Goal: Task Accomplishment & Management: Complete application form

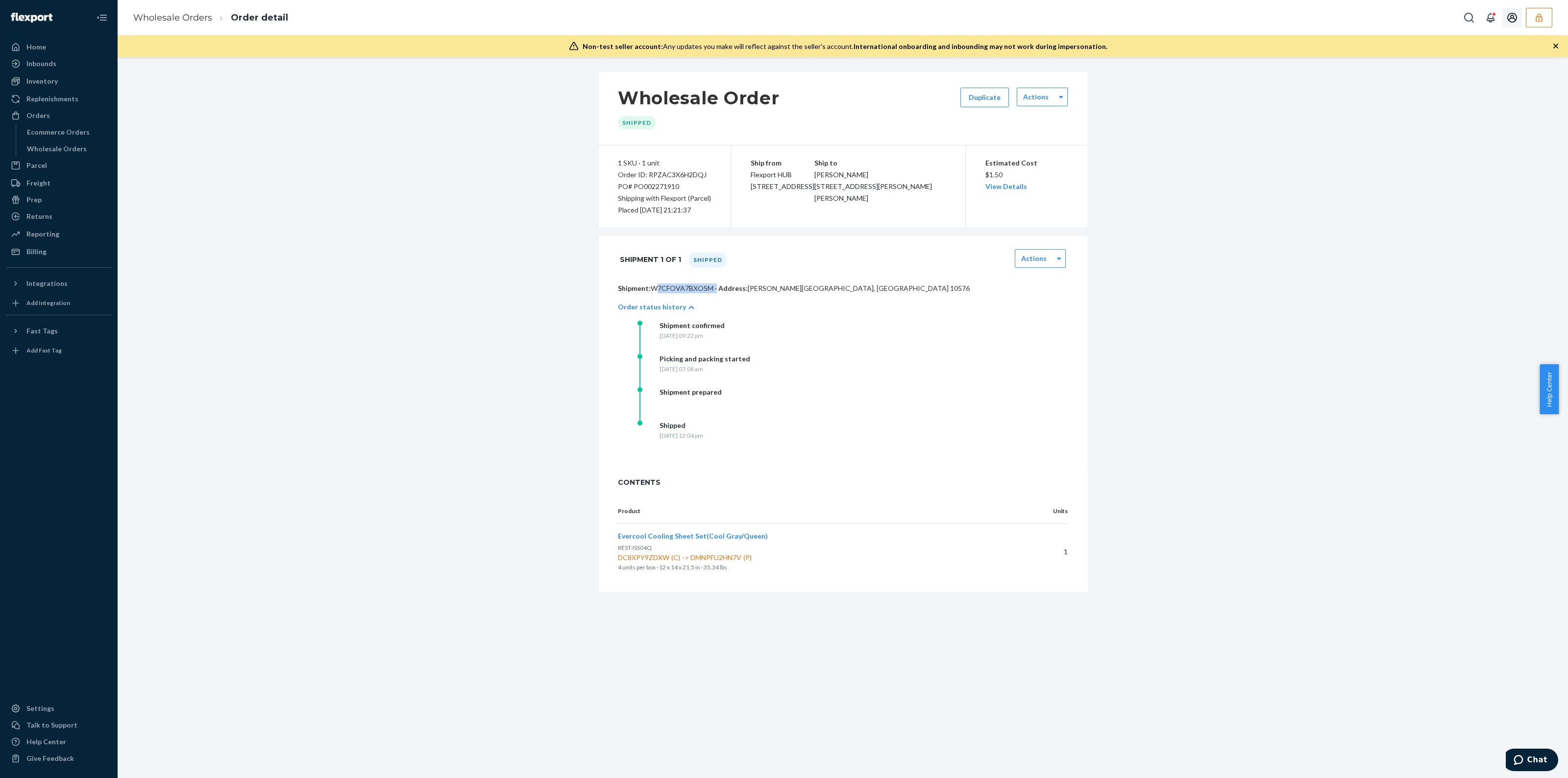
drag, startPoint x: 1543, startPoint y: 12, endPoint x: 1538, endPoint y: 19, distance: 8.6
click at [1543, 13] on icon "button" at bounding box center [1539, 18] width 9 height 9
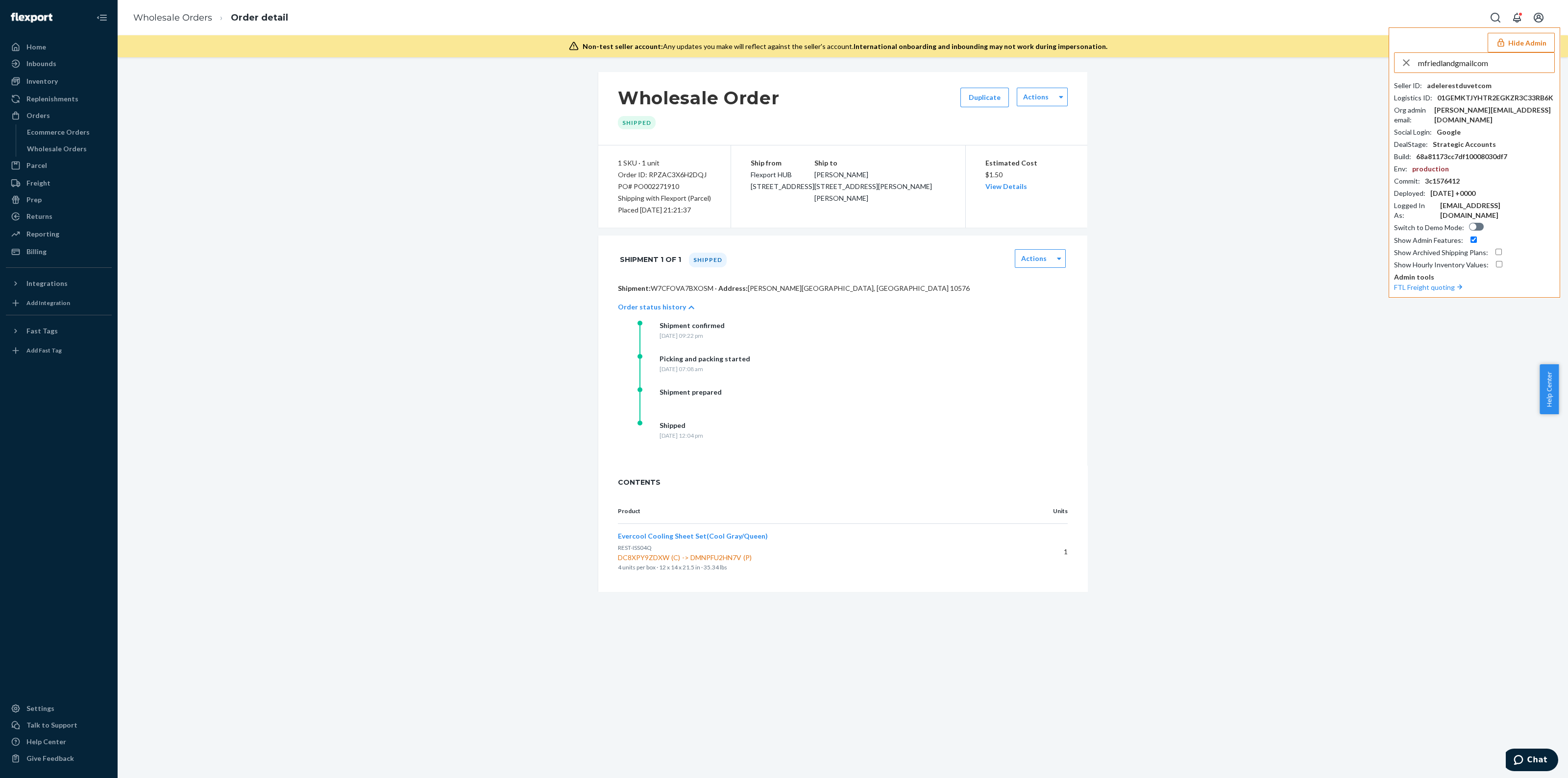
click at [1471, 69] on input "mfriedlandgmailcom" at bounding box center [1486, 62] width 136 height 20
type input "mfriedlandgmailcom"
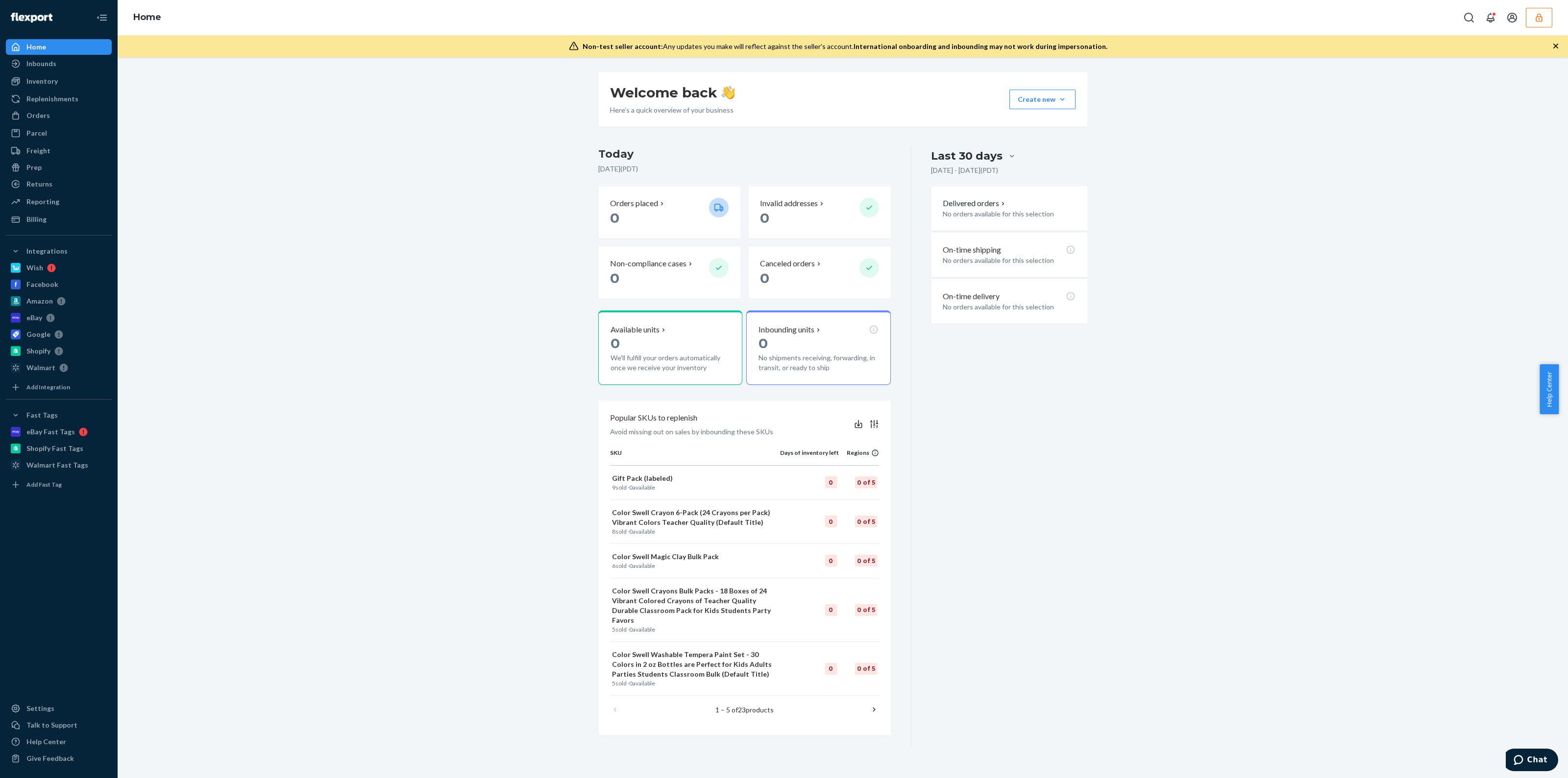
click at [33, 209] on div "Reporting Reports Analytics" at bounding box center [58, 203] width 106 height 17
click at [32, 212] on div "Billing" at bounding box center [58, 219] width 104 height 14
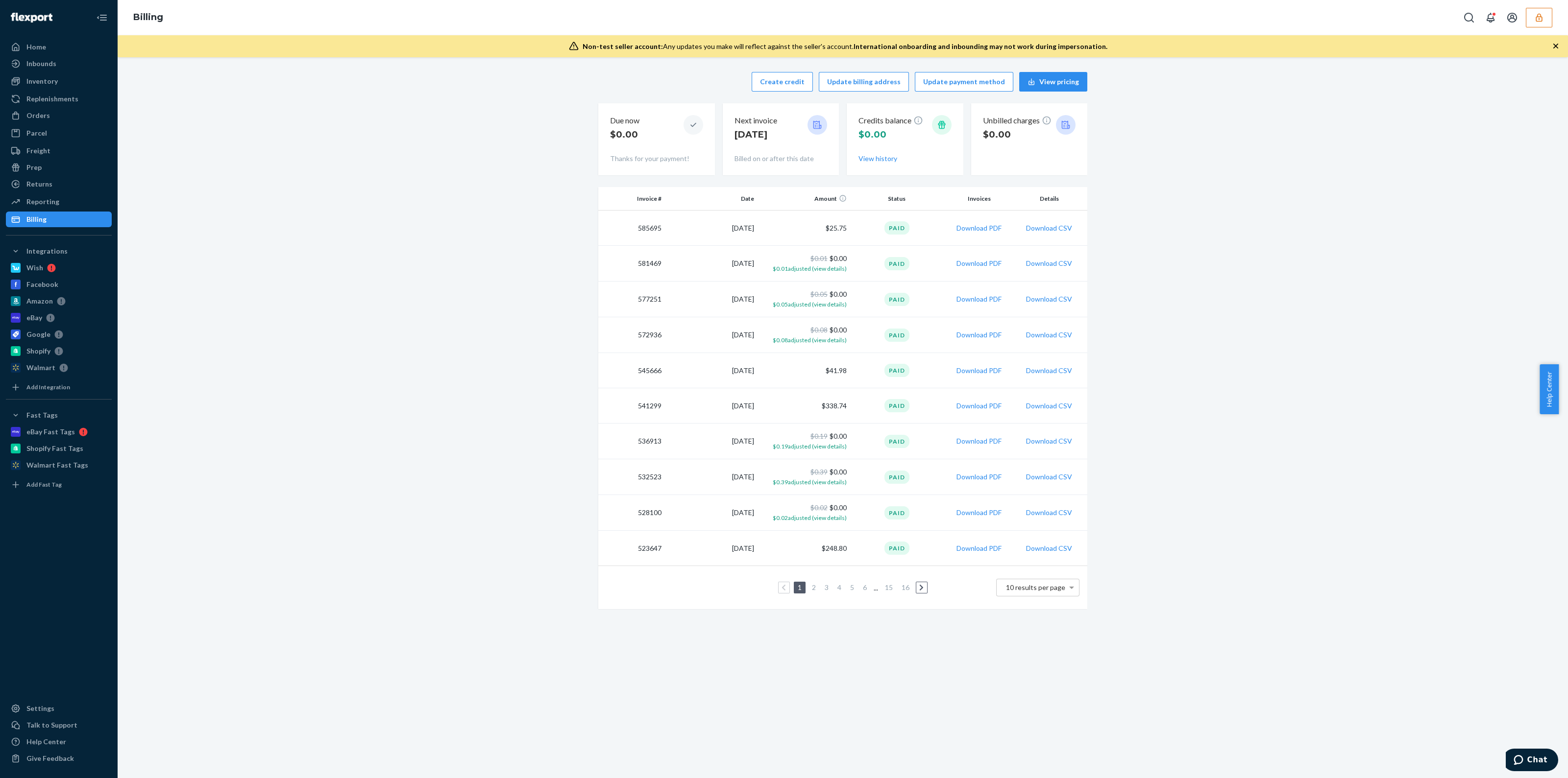
click at [1528, 20] on button "button" at bounding box center [1539, 17] width 26 height 20
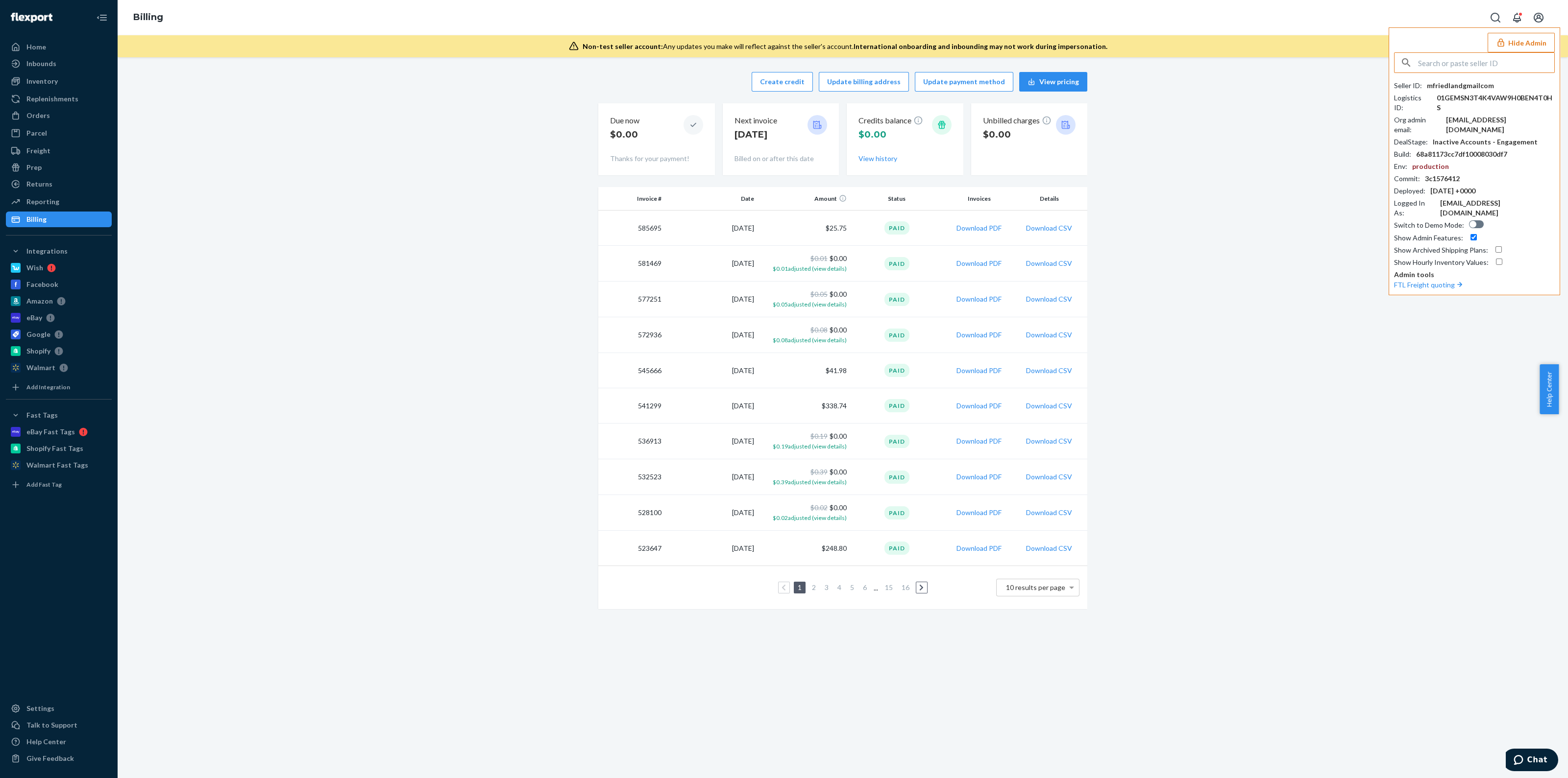
click at [1496, 65] on input "text" at bounding box center [1486, 62] width 136 height 20
type input "jneumanhealthsupplyamericacom"
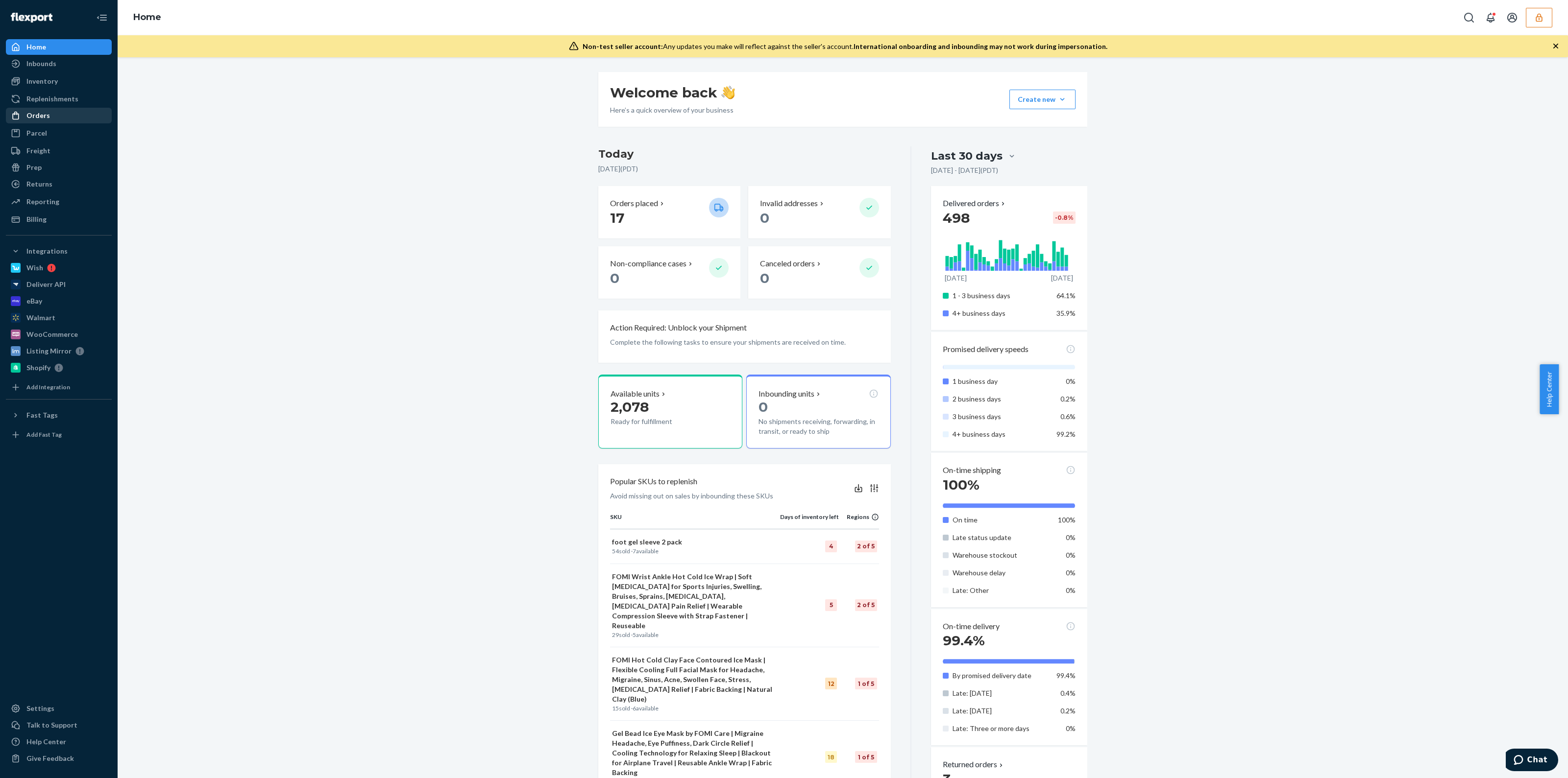
click at [62, 117] on div "Orders" at bounding box center [58, 115] width 104 height 14
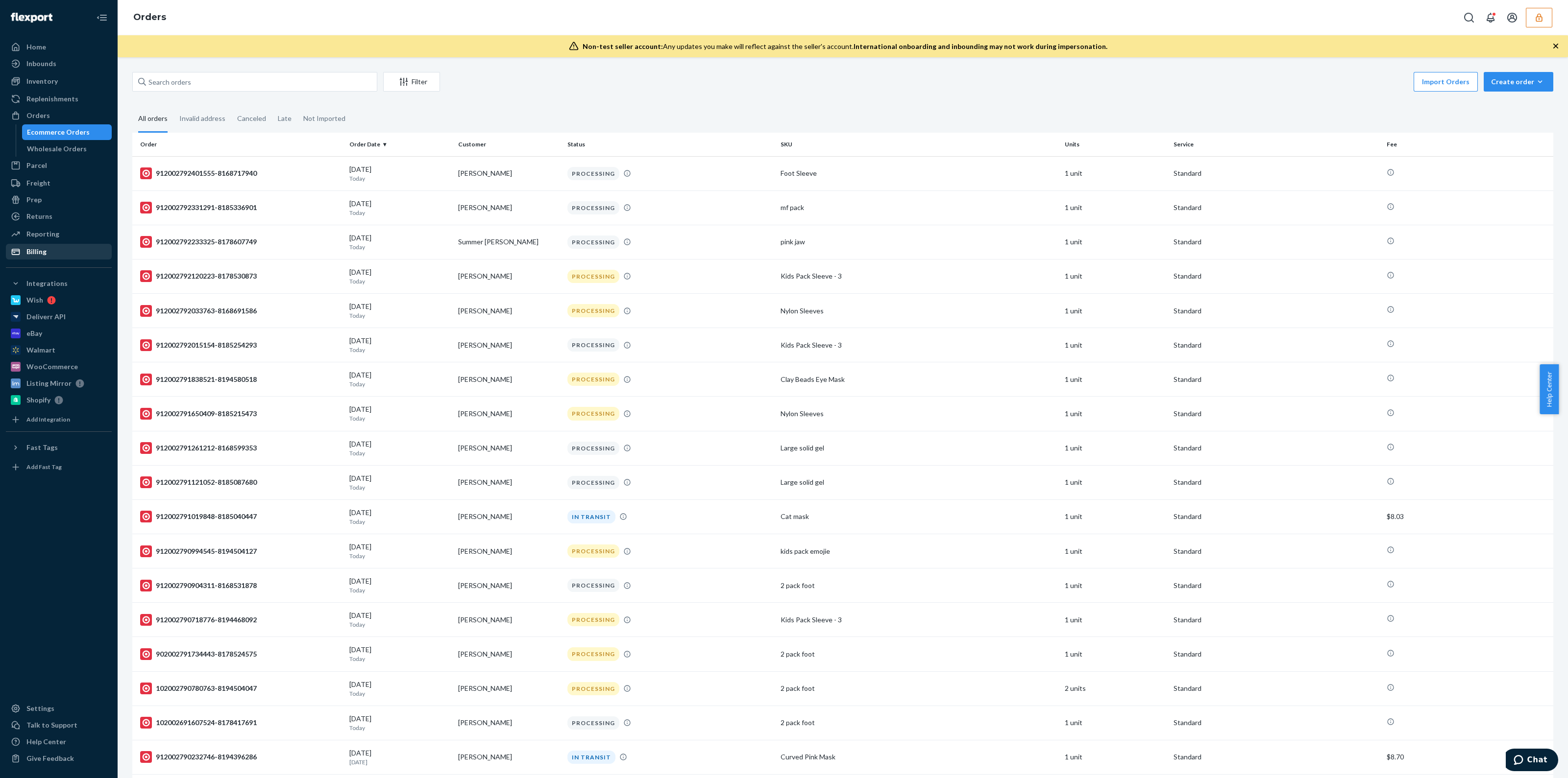
click at [51, 246] on div "Billing" at bounding box center [58, 252] width 104 height 14
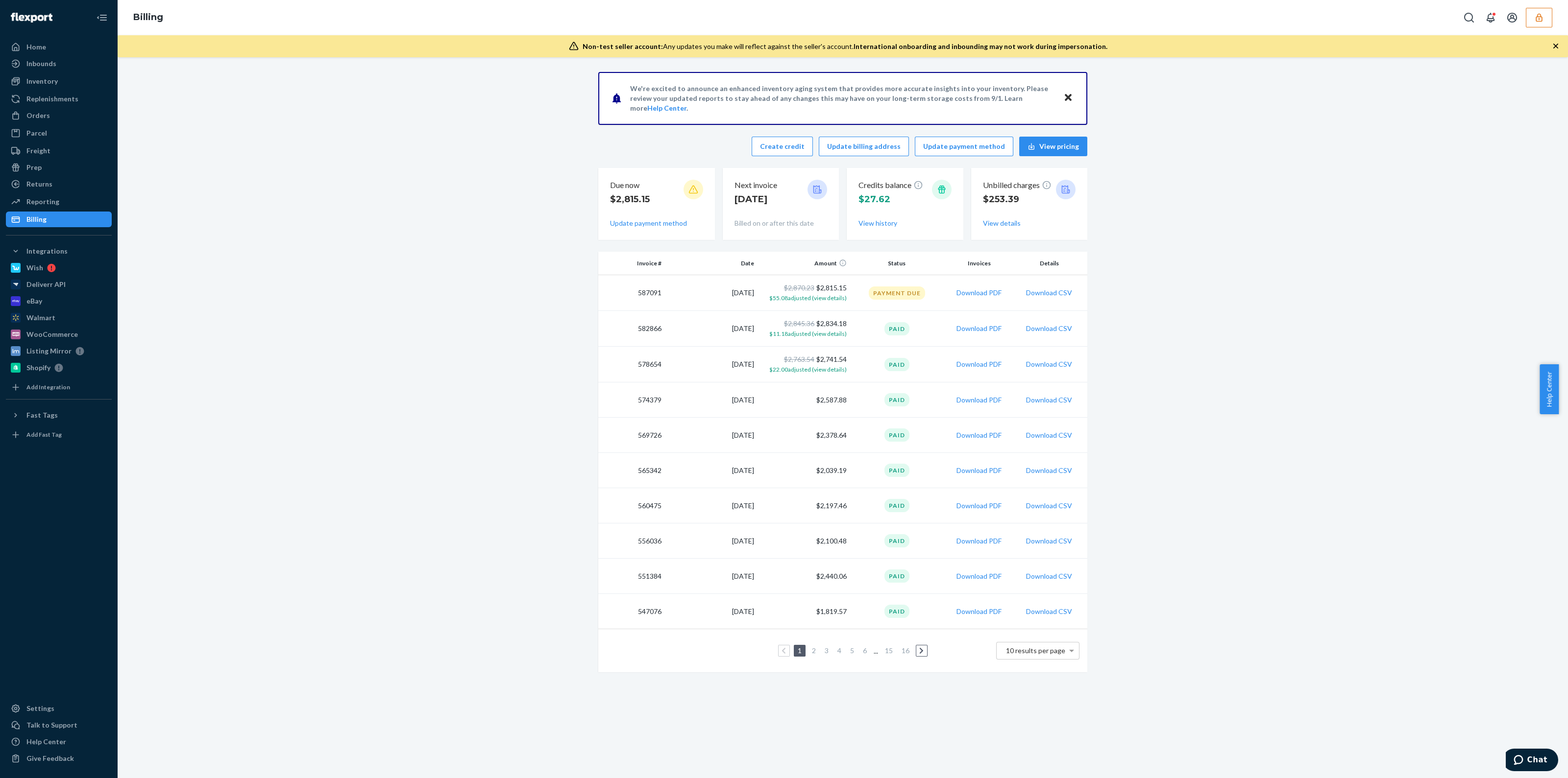
click at [863, 301] on td "Payment Due" at bounding box center [897, 293] width 92 height 36
click at [650, 289] on td "587091" at bounding box center [631, 293] width 67 height 36
click at [646, 293] on td "587091" at bounding box center [631, 293] width 67 height 36
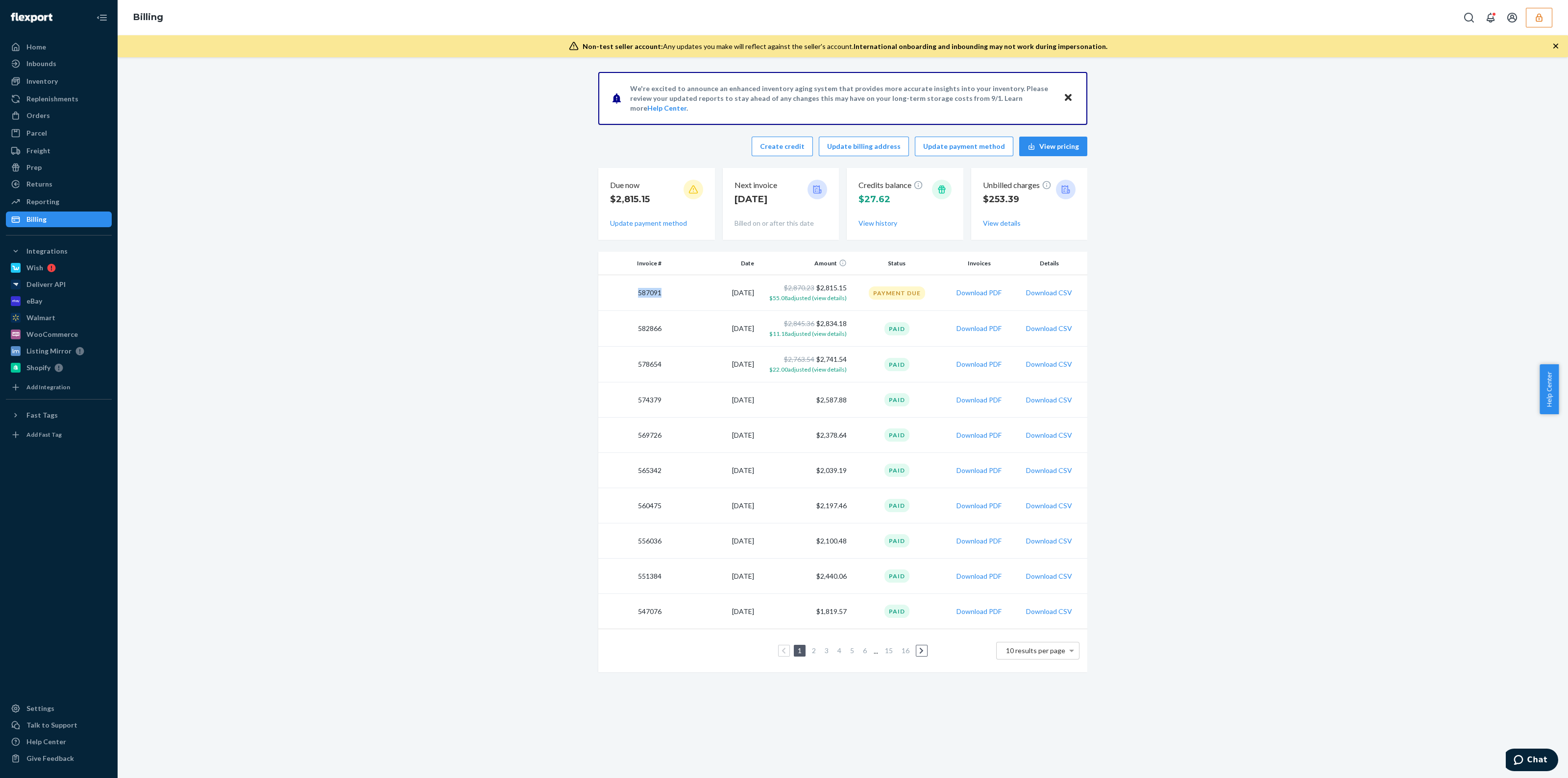
click at [1539, 18] on icon "button" at bounding box center [1539, 17] width 7 height 8
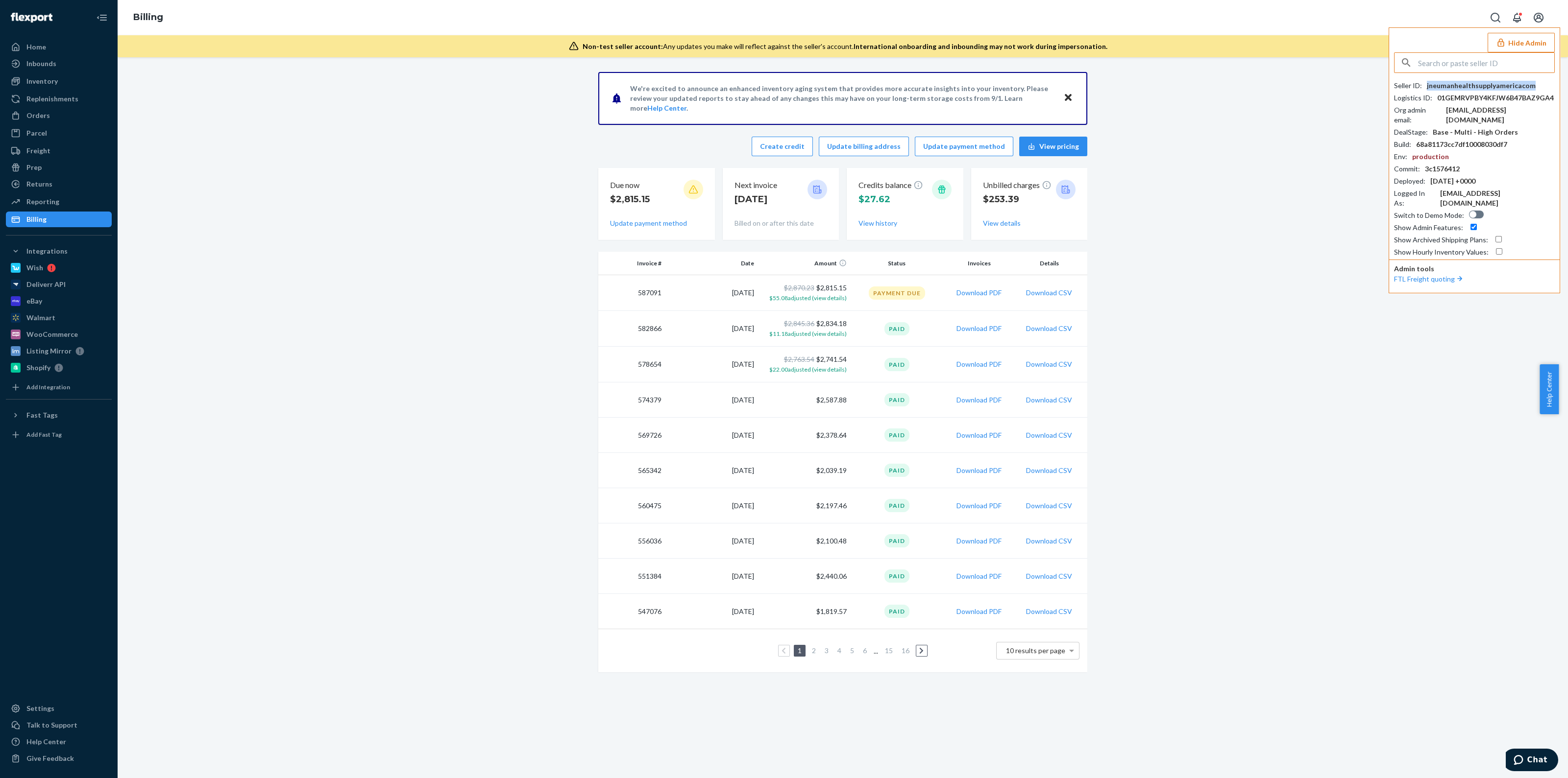
click at [1497, 86] on div "jneumanhealthsupplyamericacom" at bounding box center [1481, 86] width 108 height 9
copy div "jneumanhealthsupplyamericacom"
click at [1448, 70] on input "text" at bounding box center [1486, 62] width 136 height 20
paste input "jaldip@stepinsolutions.in"
type input "jaldip@stepinsolutions.in"
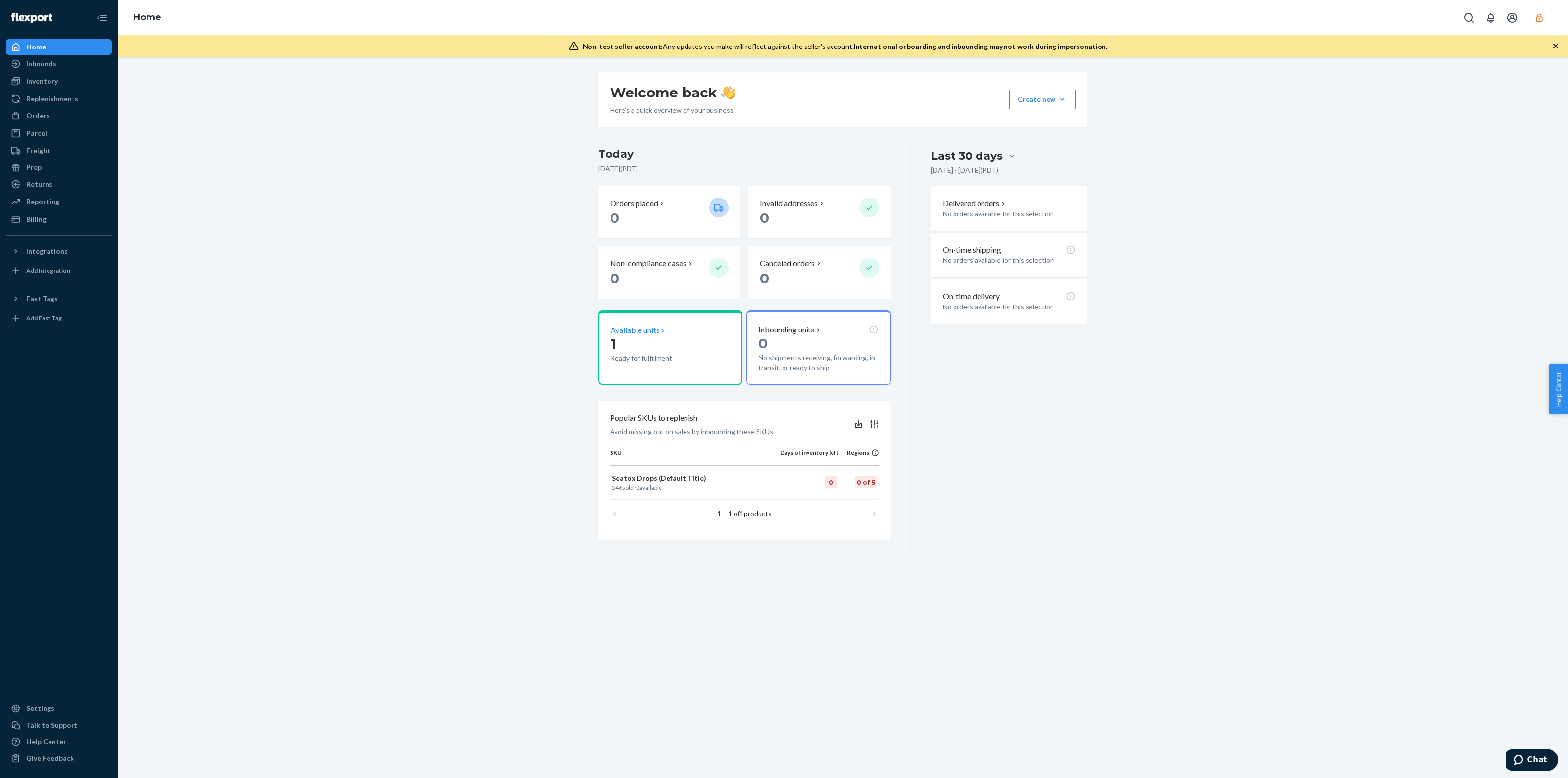
click at [650, 379] on div "Available units 1 Ready for fulfillment" at bounding box center [670, 347] width 144 height 74
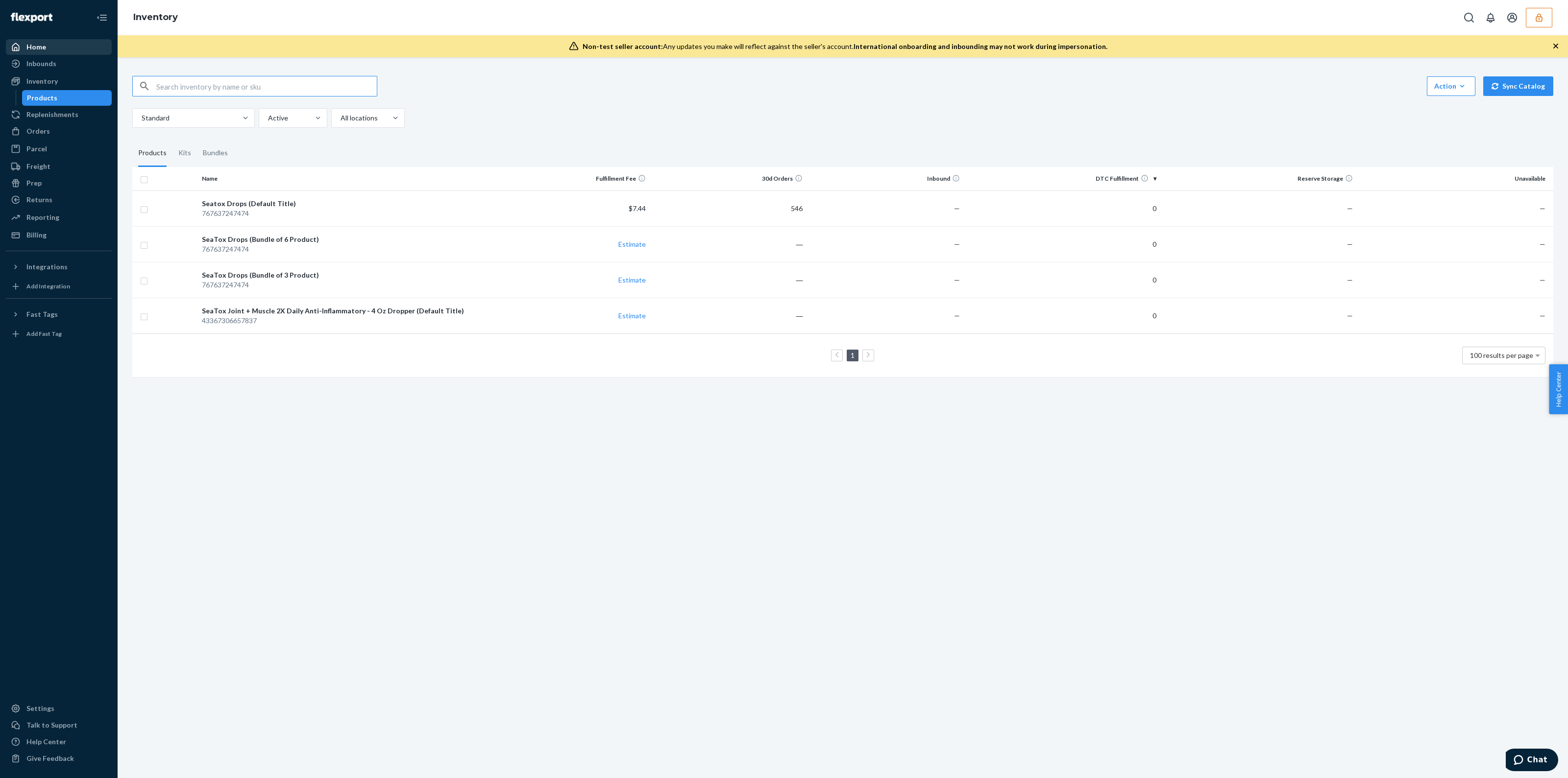
click at [65, 49] on div "Home" at bounding box center [58, 47] width 104 height 14
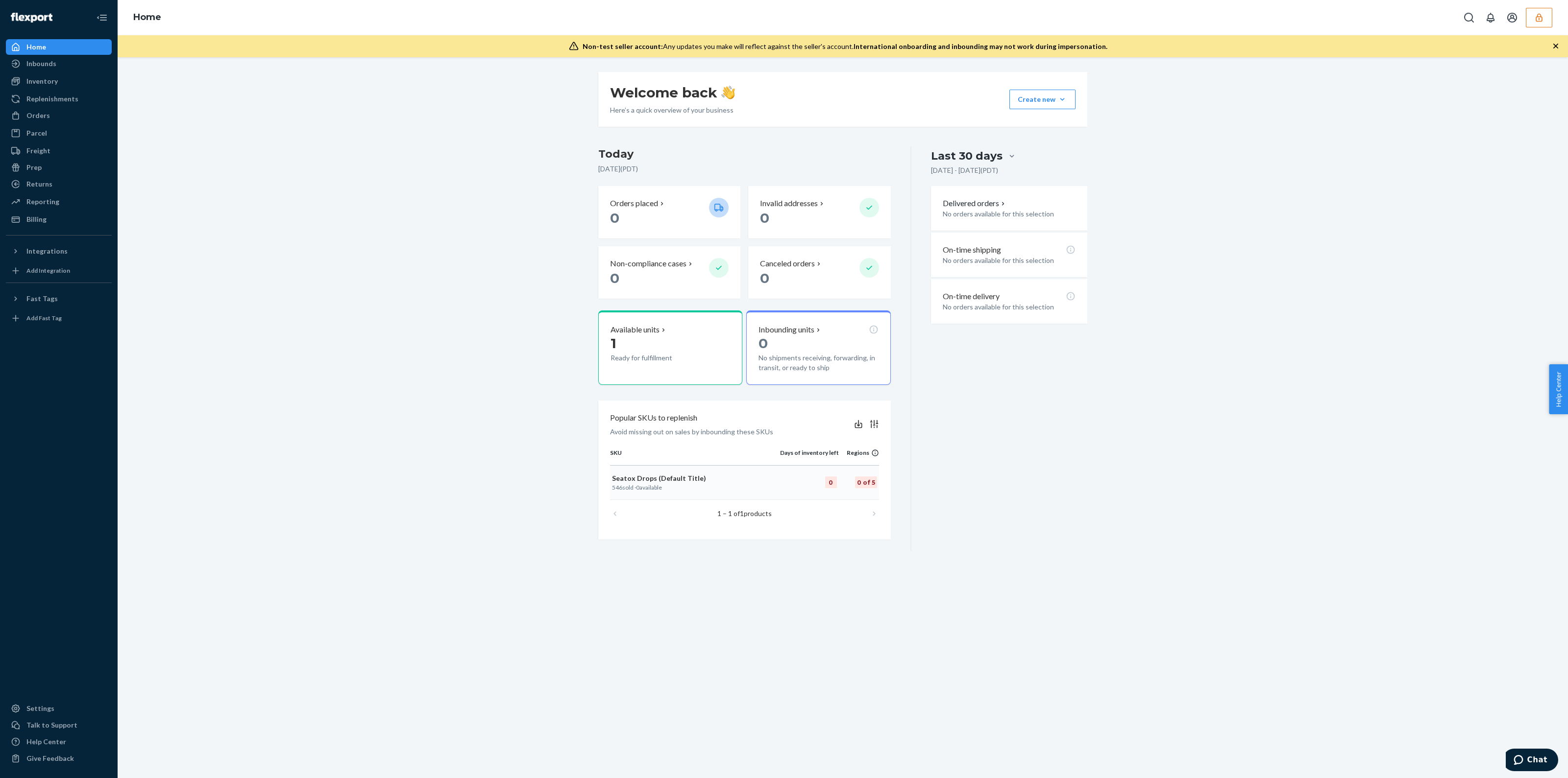
click at [674, 481] on p "Seatox Drops (Default Title)" at bounding box center [695, 478] width 166 height 9
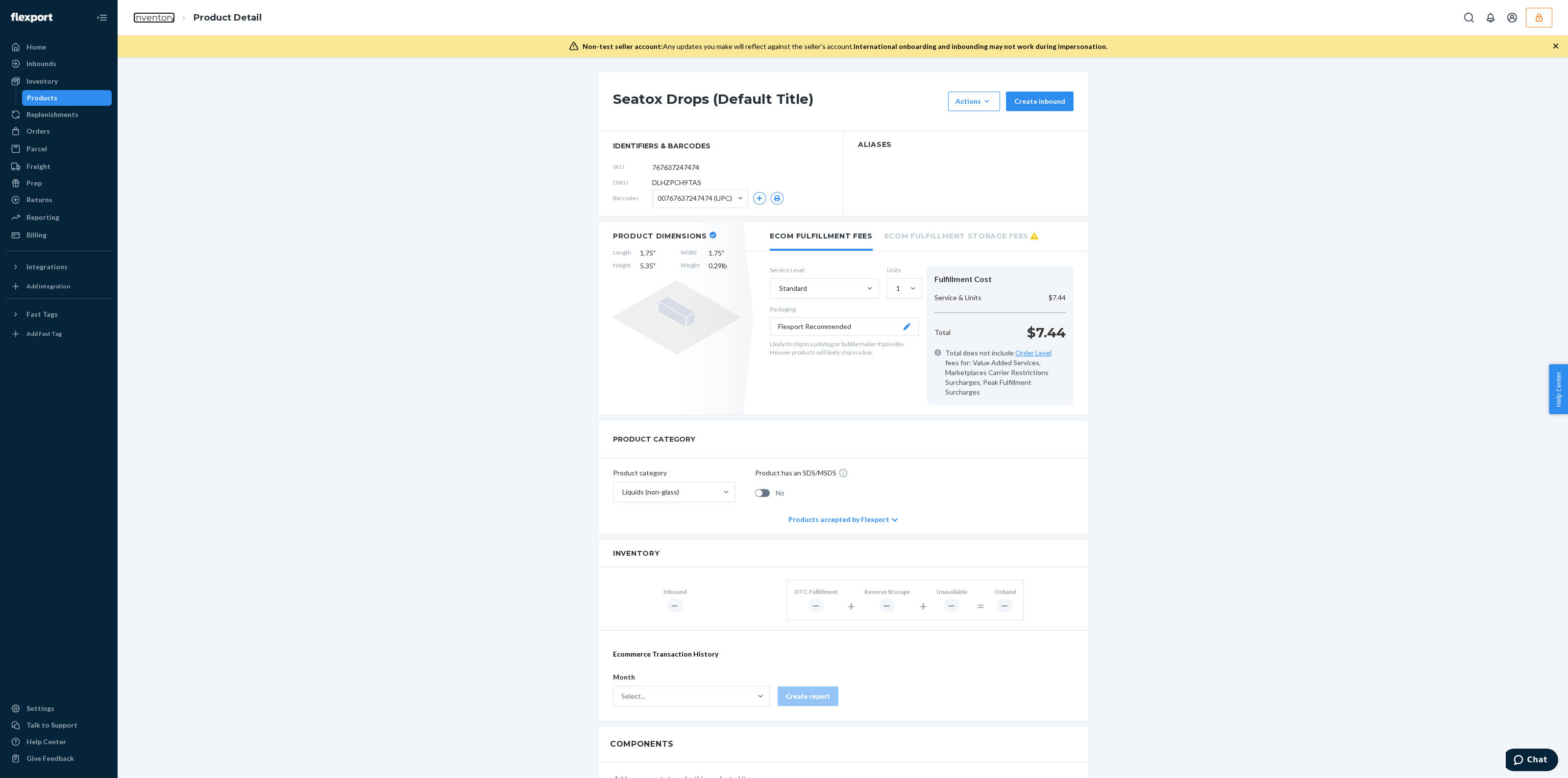
click at [158, 17] on link "Inventory" at bounding box center [154, 17] width 42 height 10
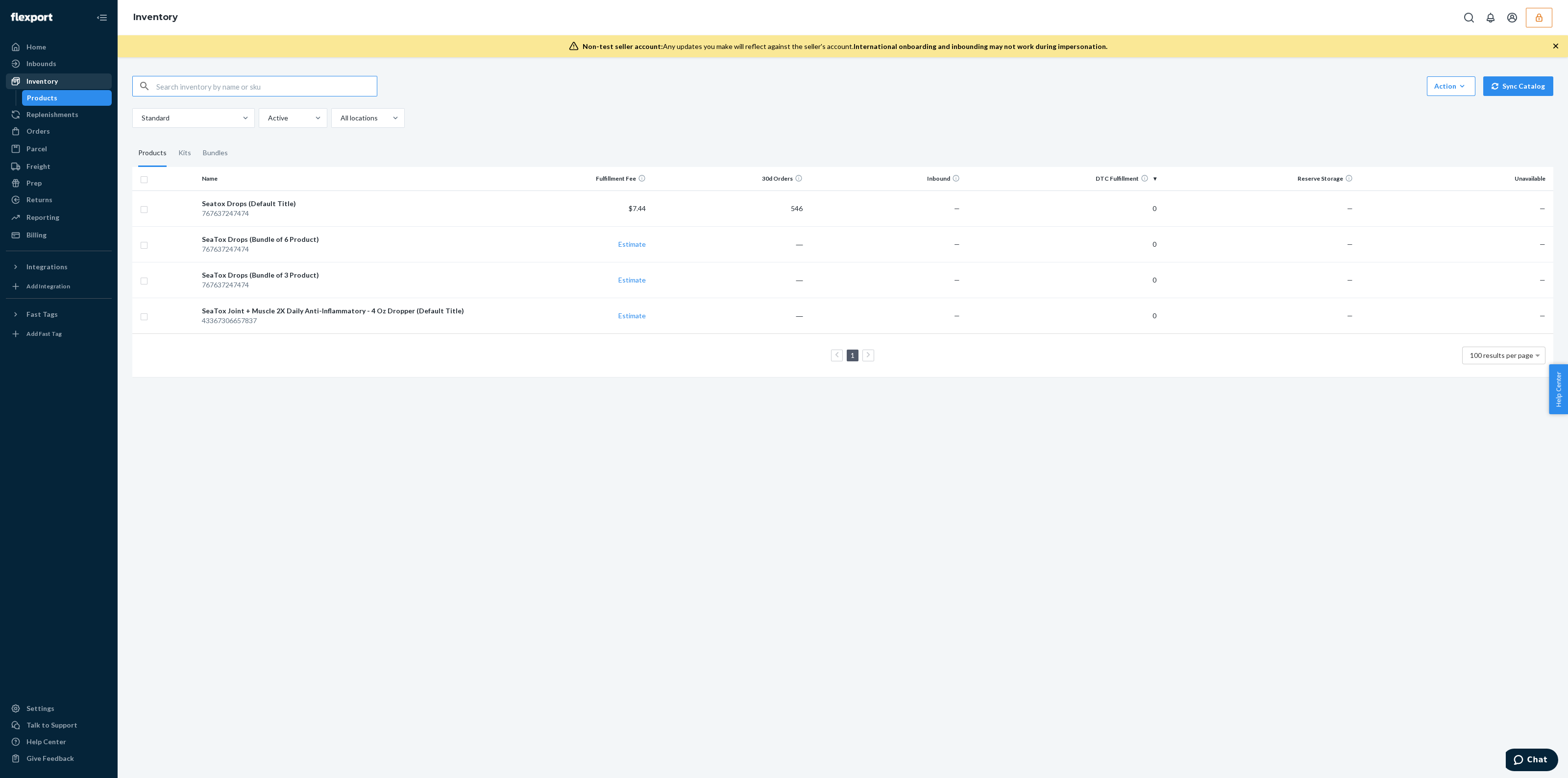
click at [57, 83] on div "Inventory" at bounding box center [58, 81] width 104 height 14
click at [56, 83] on div "Inventory" at bounding box center [42, 81] width 31 height 9
click at [70, 114] on div "Replenishments" at bounding box center [52, 114] width 52 height 9
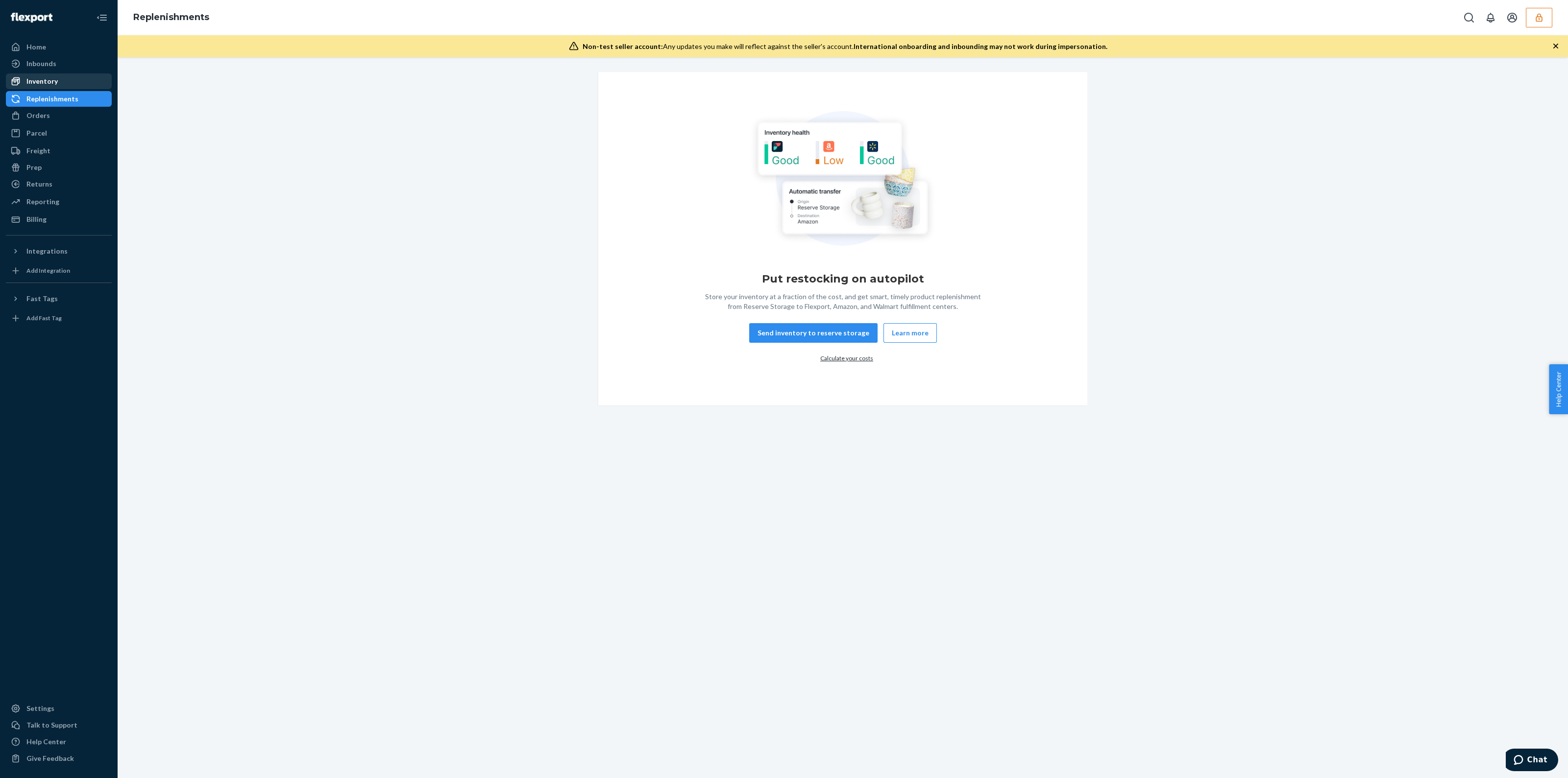
click at [61, 84] on div "Inventory" at bounding box center [58, 81] width 104 height 14
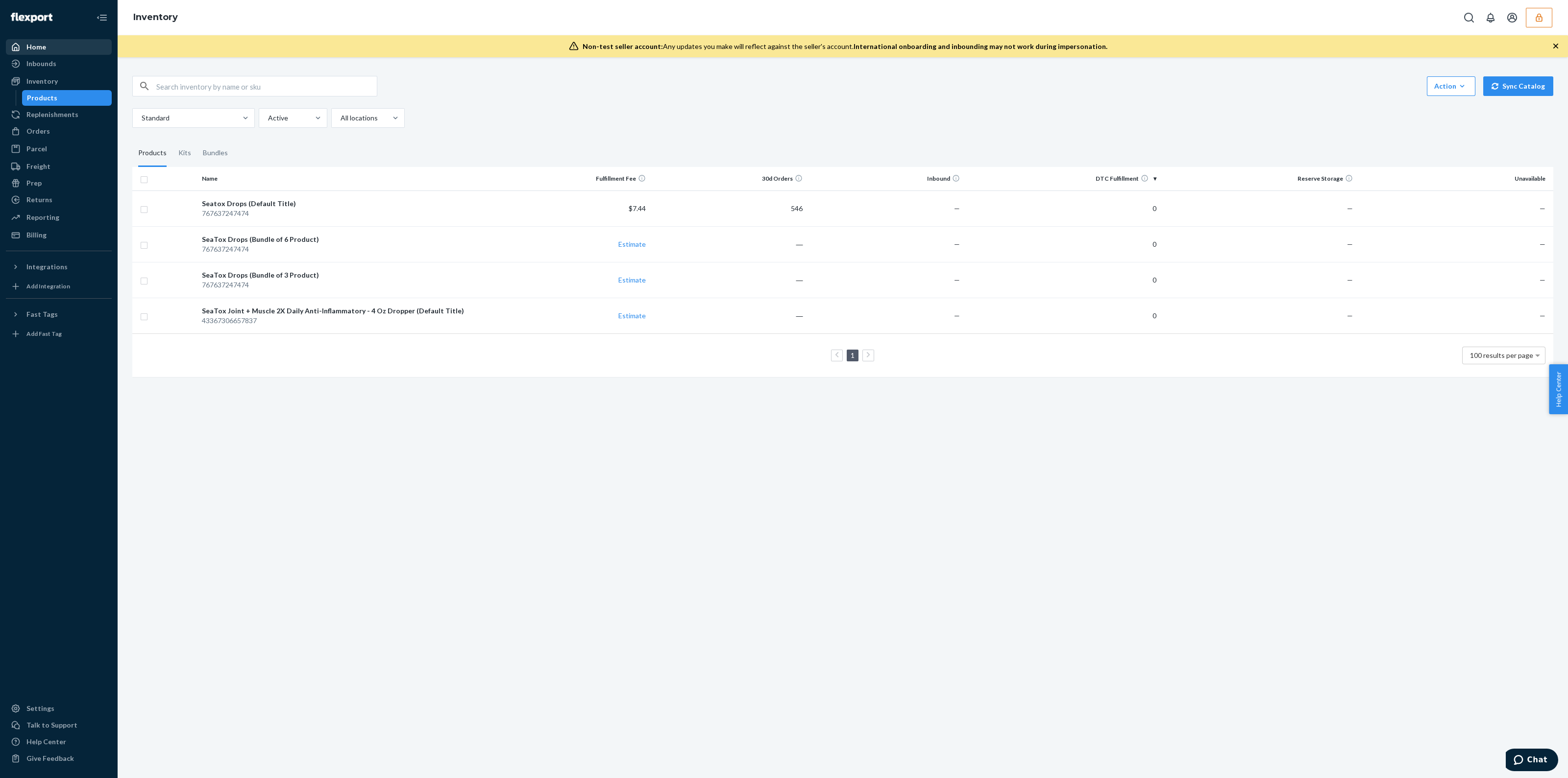
click at [56, 45] on div "Home" at bounding box center [58, 47] width 104 height 14
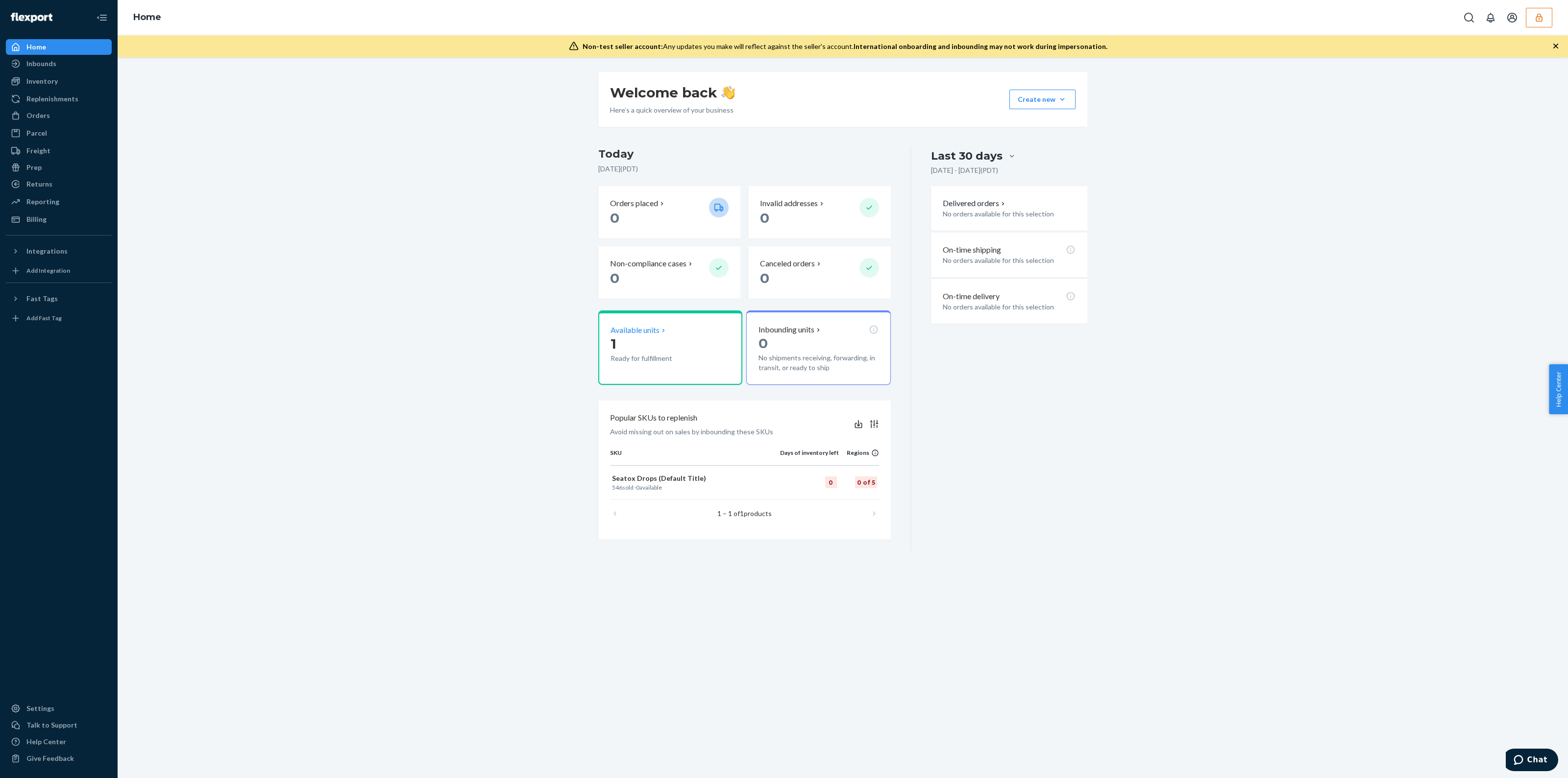
click at [674, 356] on p "Ready for fulfillment" at bounding box center [656, 358] width 91 height 9
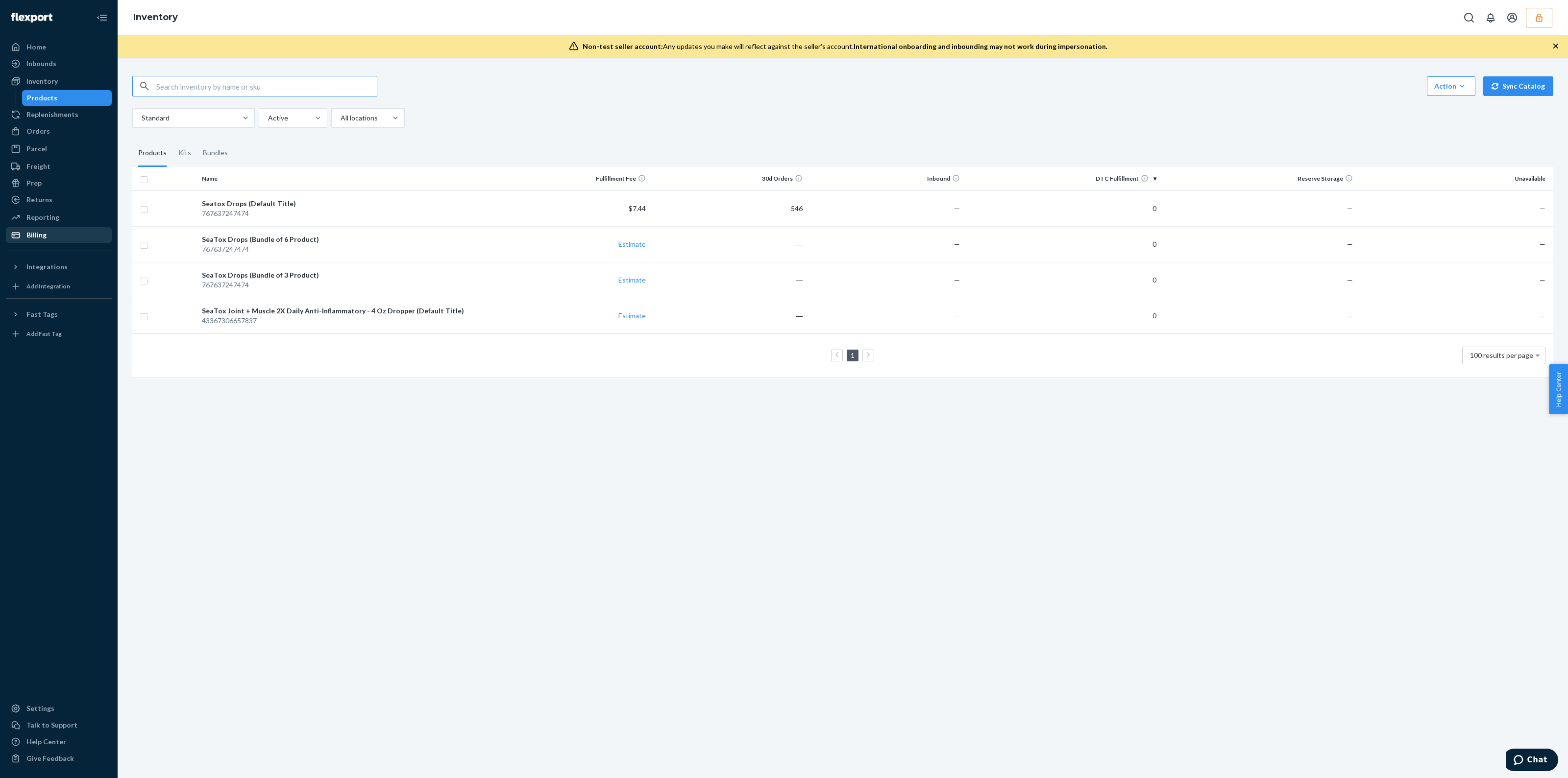
click at [52, 231] on div "Billing" at bounding box center [58, 235] width 104 height 14
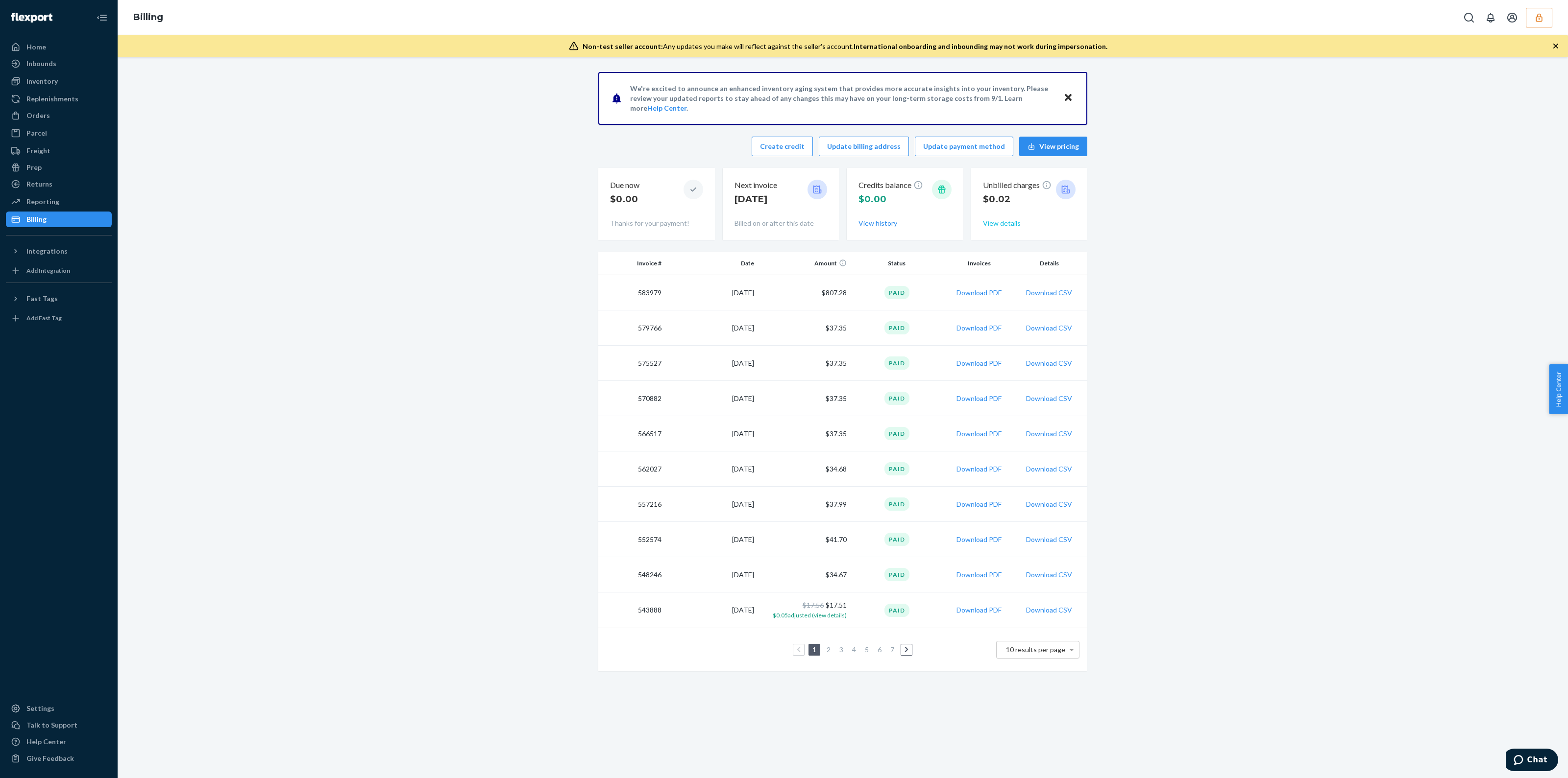
click at [1001, 226] on button "View details" at bounding box center [1002, 223] width 38 height 9
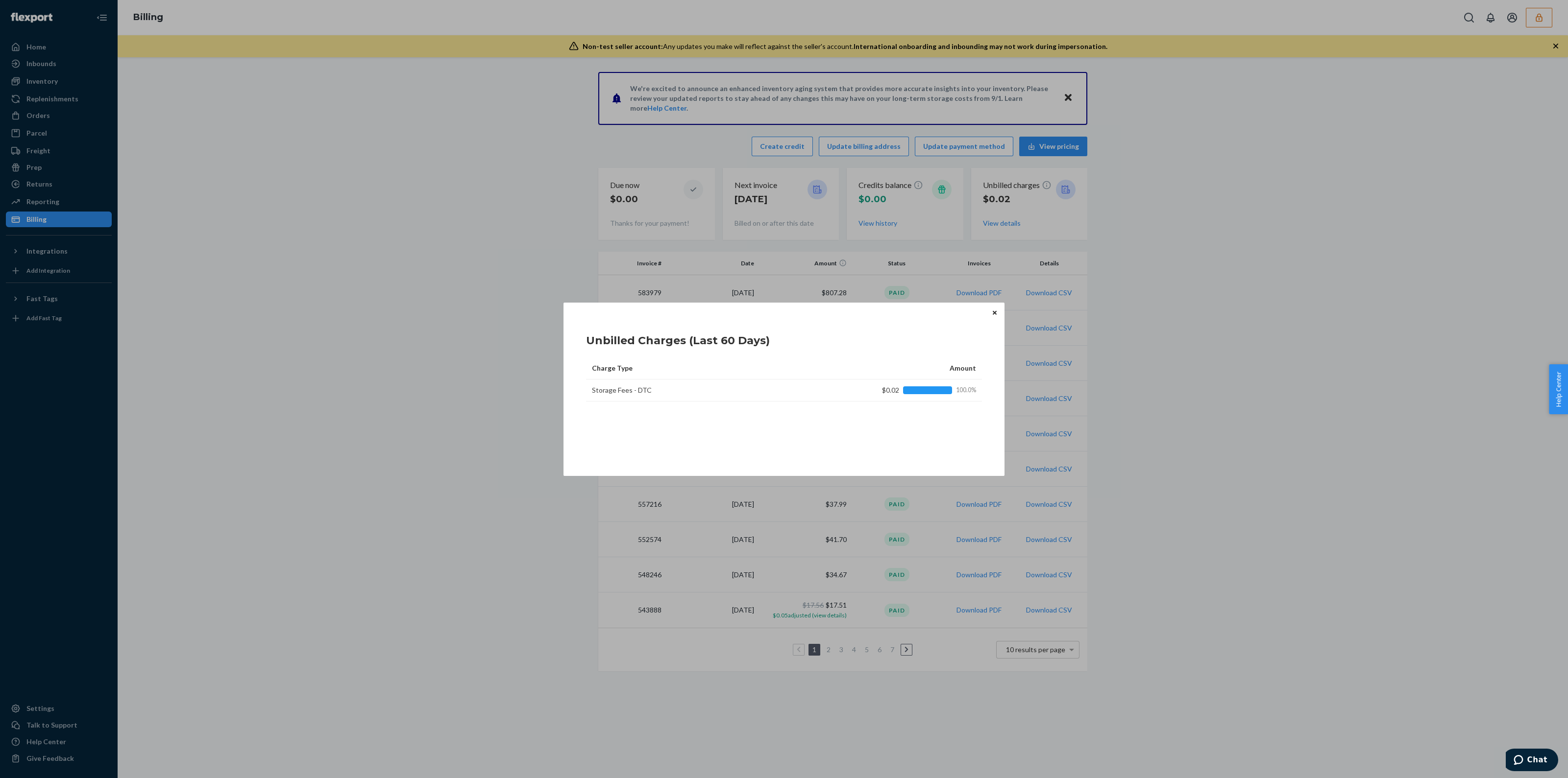
click at [993, 318] on div "Unbilled Charges (Last 60 Days) Charge Type Amount Storage Fees - DTC $0.02 100…" at bounding box center [783, 389] width 441 height 174
click at [993, 315] on icon "Close" at bounding box center [994, 313] width 4 height 6
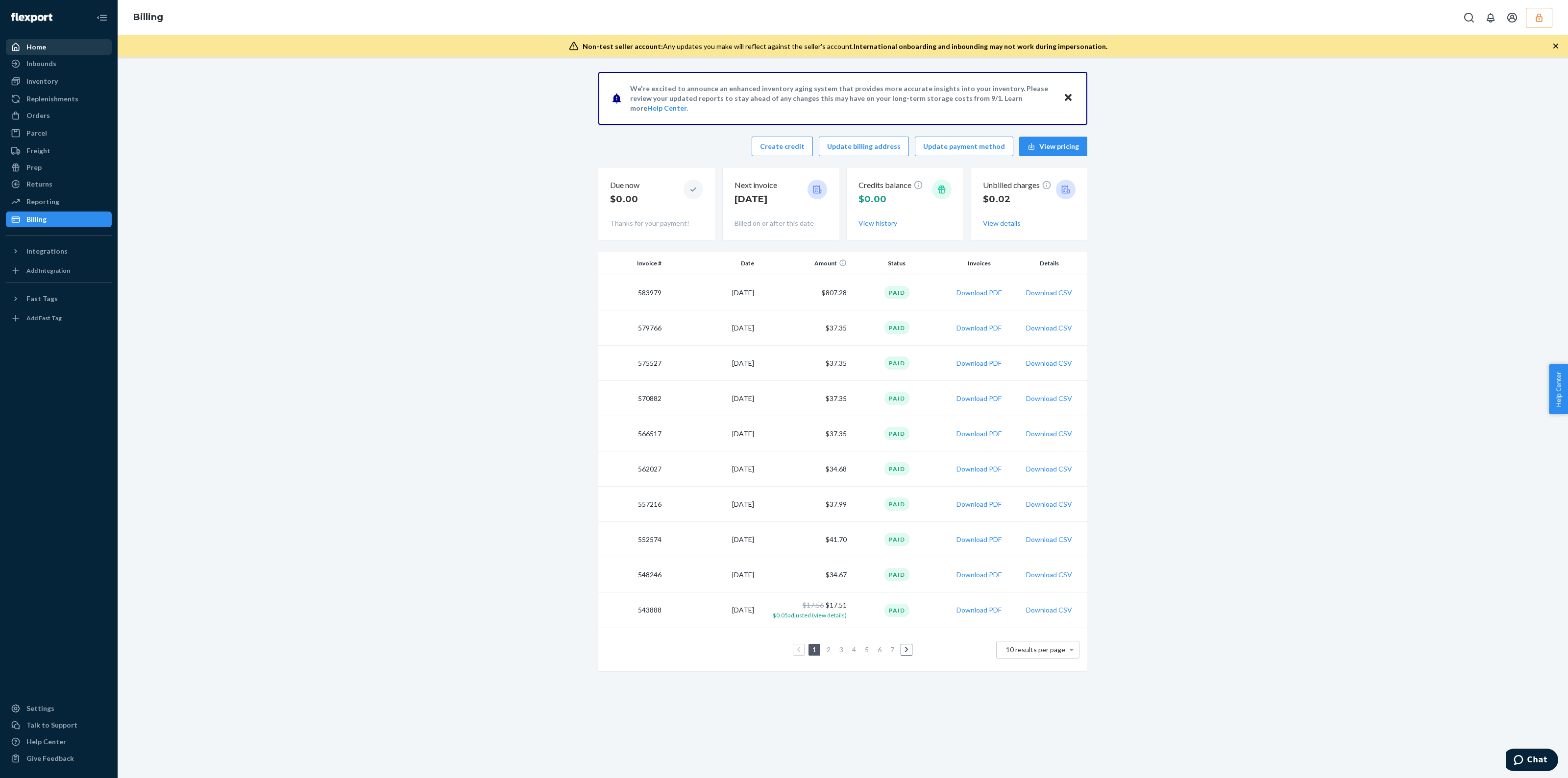
click at [55, 41] on div "Home" at bounding box center [58, 47] width 104 height 14
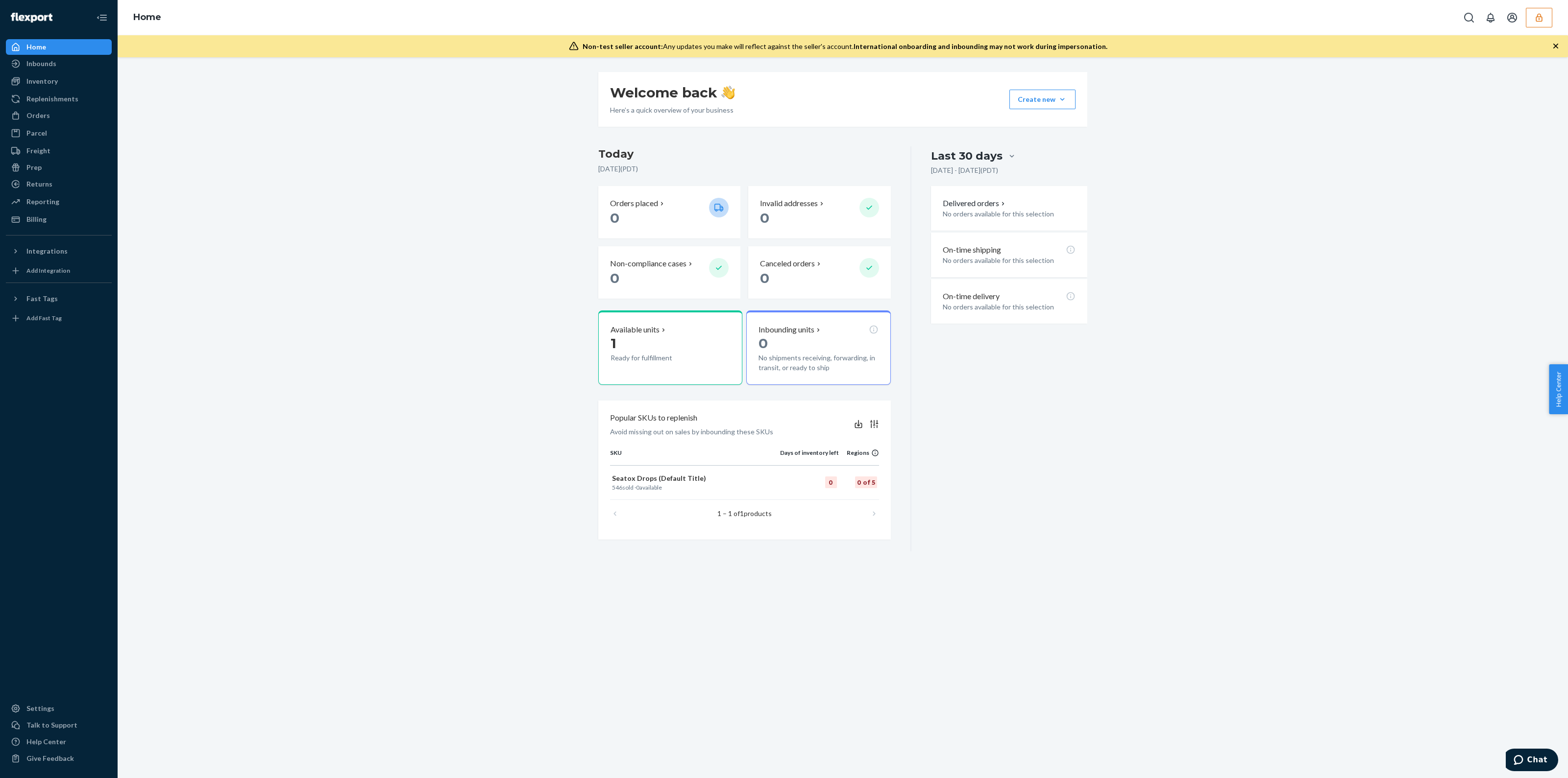
click at [1538, 16] on icon "button" at bounding box center [1539, 18] width 9 height 9
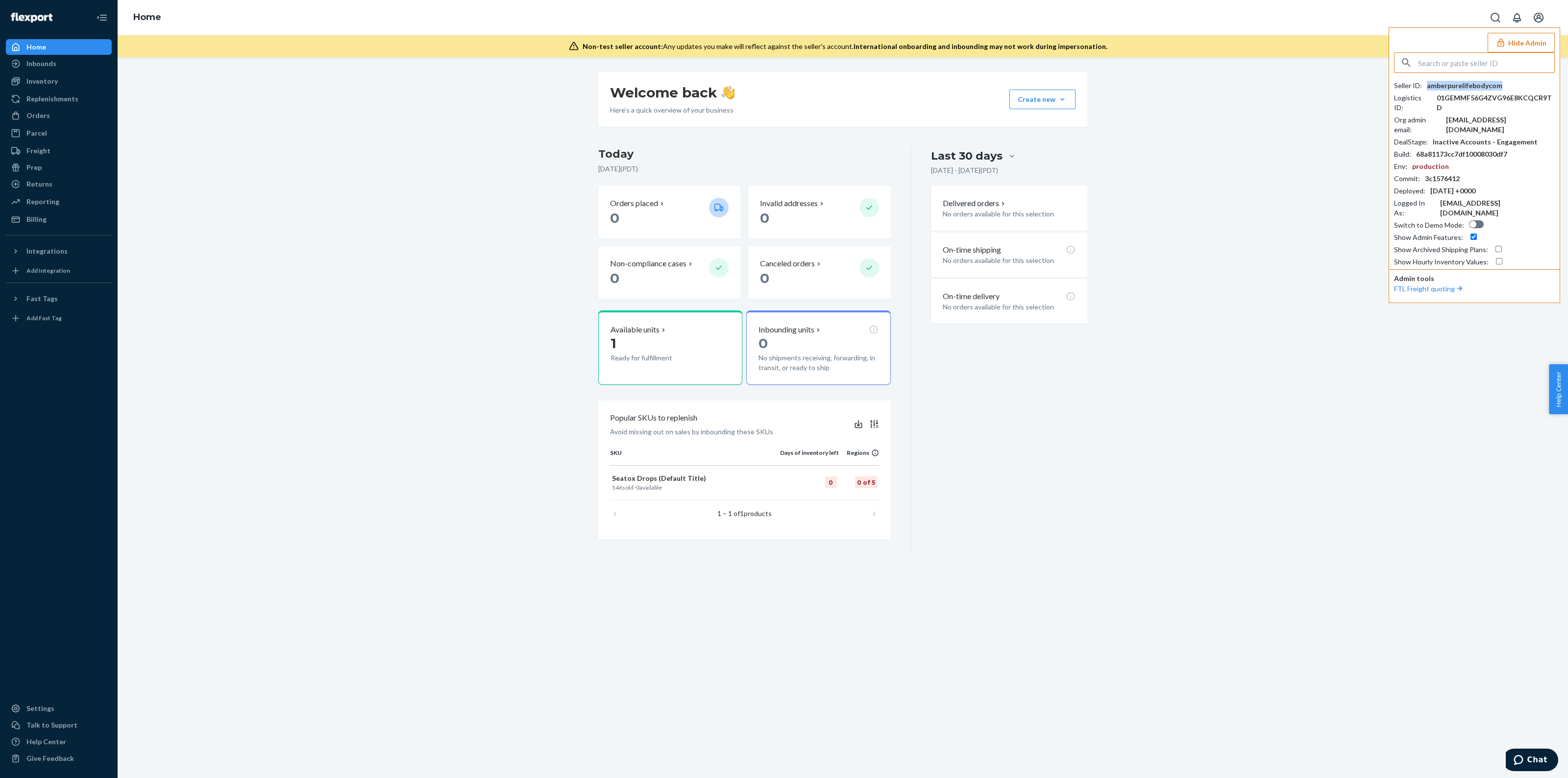
click at [1486, 82] on div "amberpurelifebodycom" at bounding box center [1465, 86] width 75 height 9
click at [1467, 83] on div "amberpurelifebodycom" at bounding box center [1465, 86] width 75 height 9
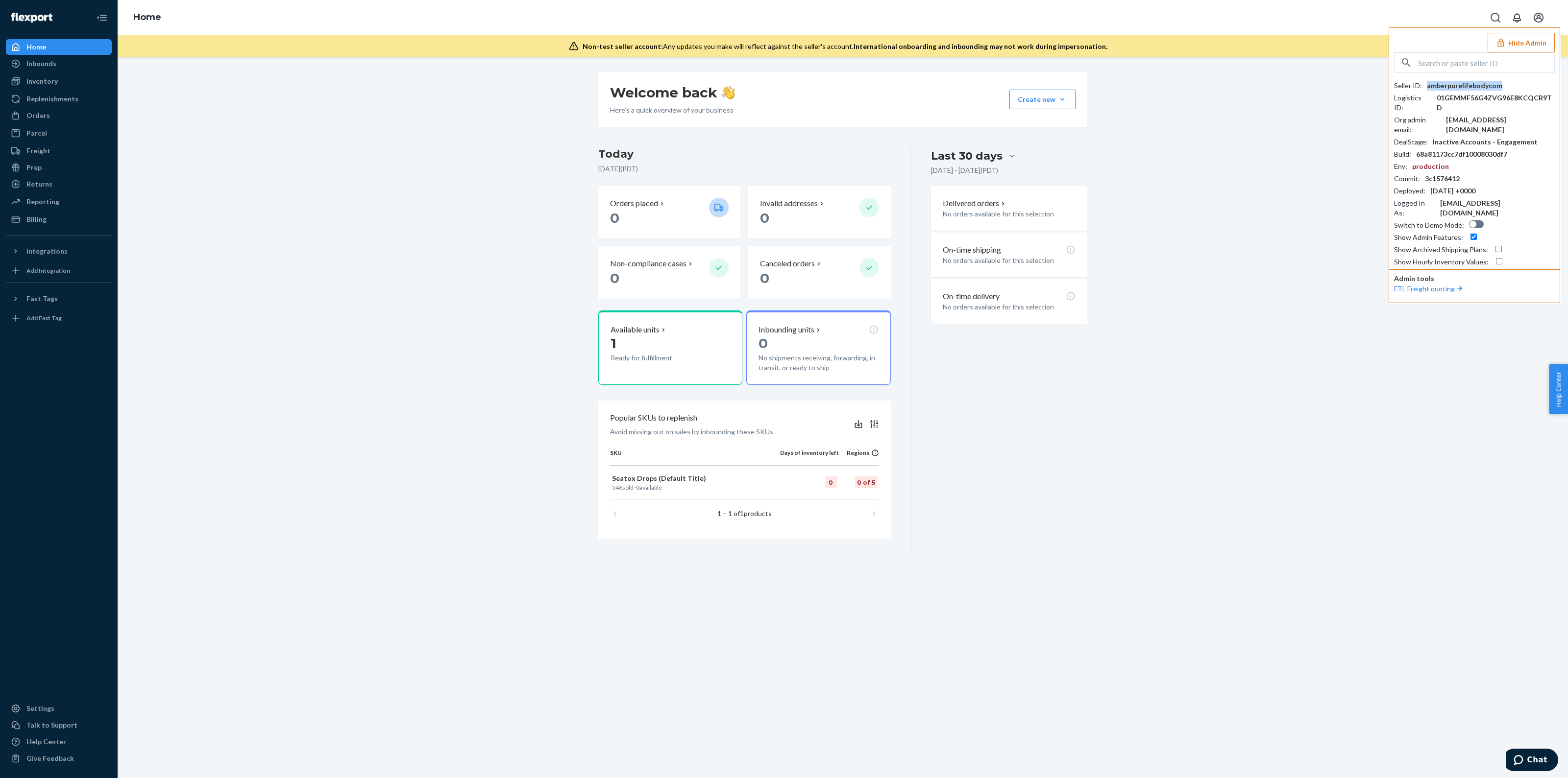
click at [1467, 83] on div "amberpurelifebodycom" at bounding box center [1465, 86] width 75 height 9
click at [1471, 64] on input "text" at bounding box center [1486, 62] width 136 height 20
paste input "infopreparedplanetcom"
type input "infopreparedplanetcom"
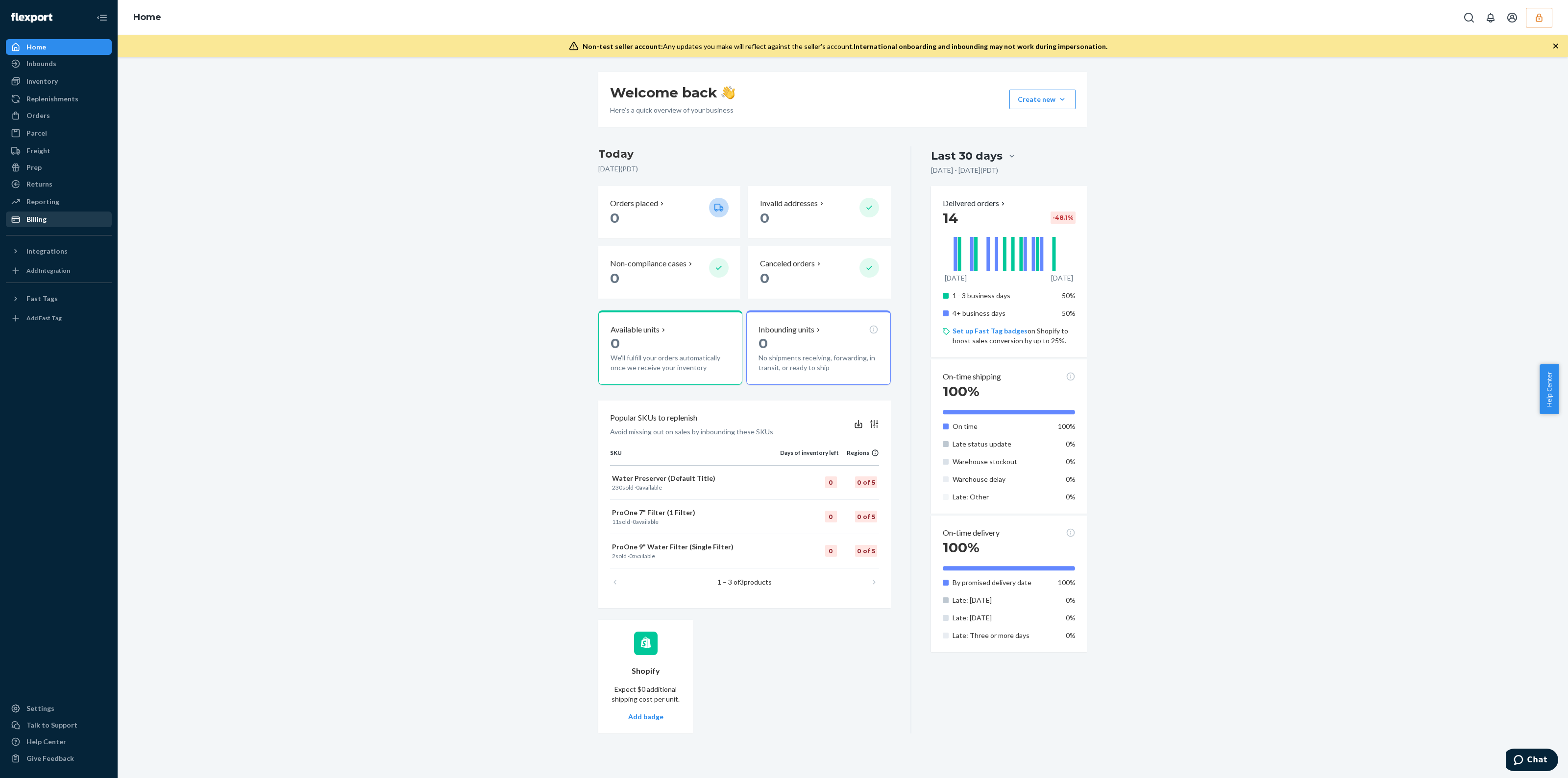
click at [35, 219] on div "Billing" at bounding box center [36, 220] width 20 height 9
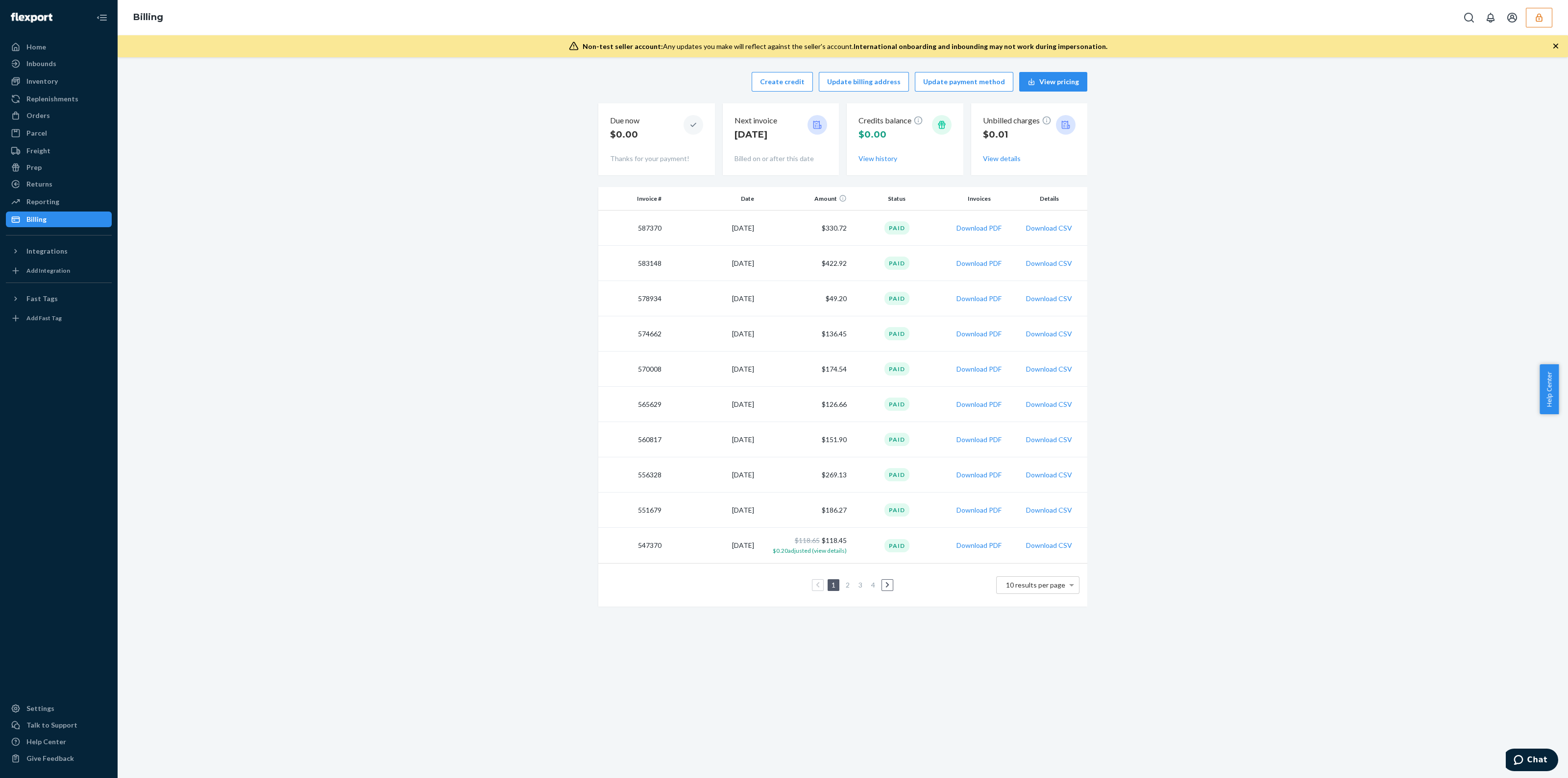
click at [835, 266] on td "$422.92" at bounding box center [805, 263] width 92 height 35
click at [871, 271] on td "Paid" at bounding box center [897, 263] width 92 height 35
click at [1045, 267] on button "Download CSV" at bounding box center [1049, 263] width 46 height 9
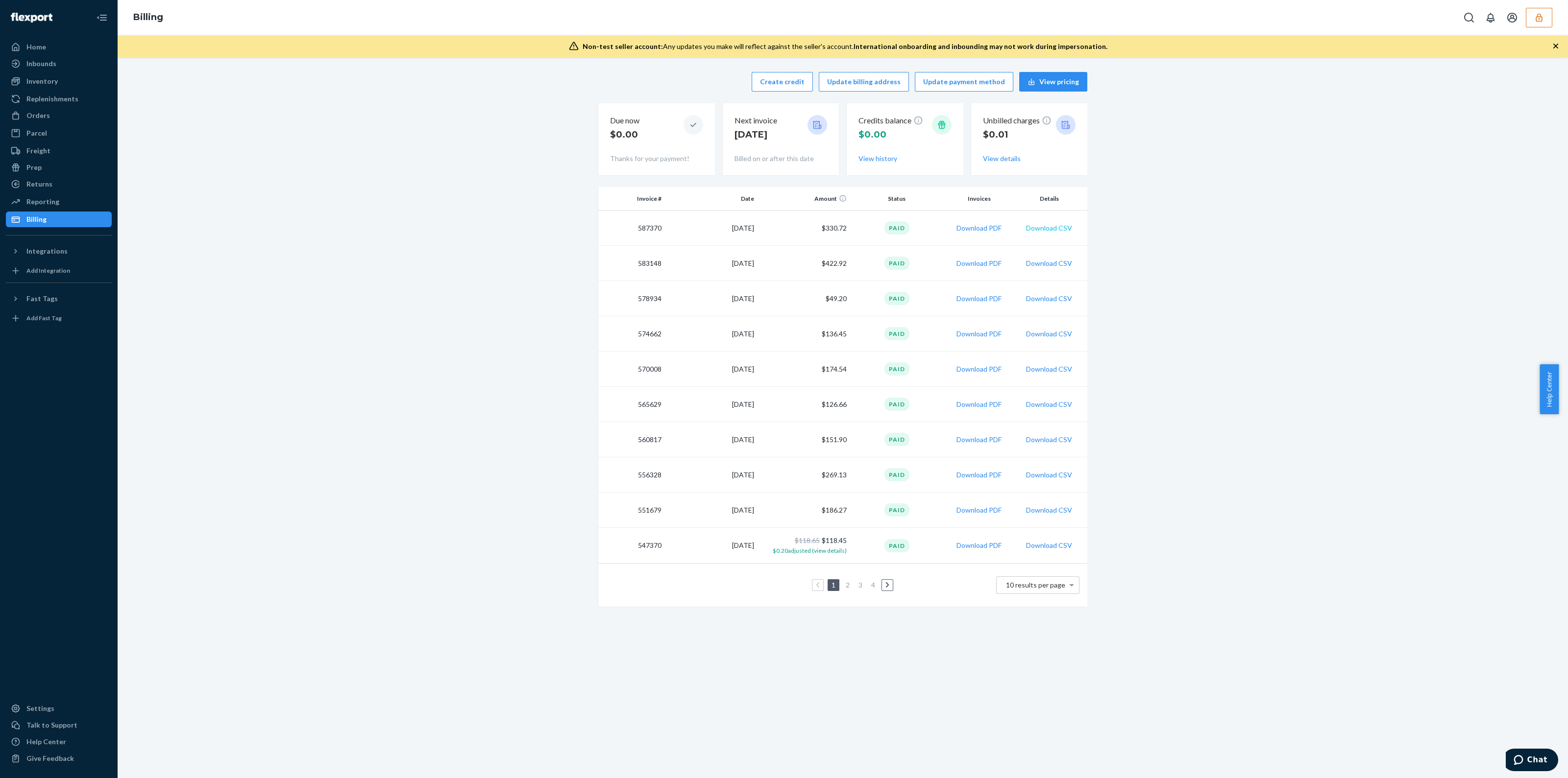
click at [1039, 225] on button "Download CSV" at bounding box center [1049, 228] width 46 height 9
click at [1536, 15] on icon "button" at bounding box center [1539, 18] width 9 height 9
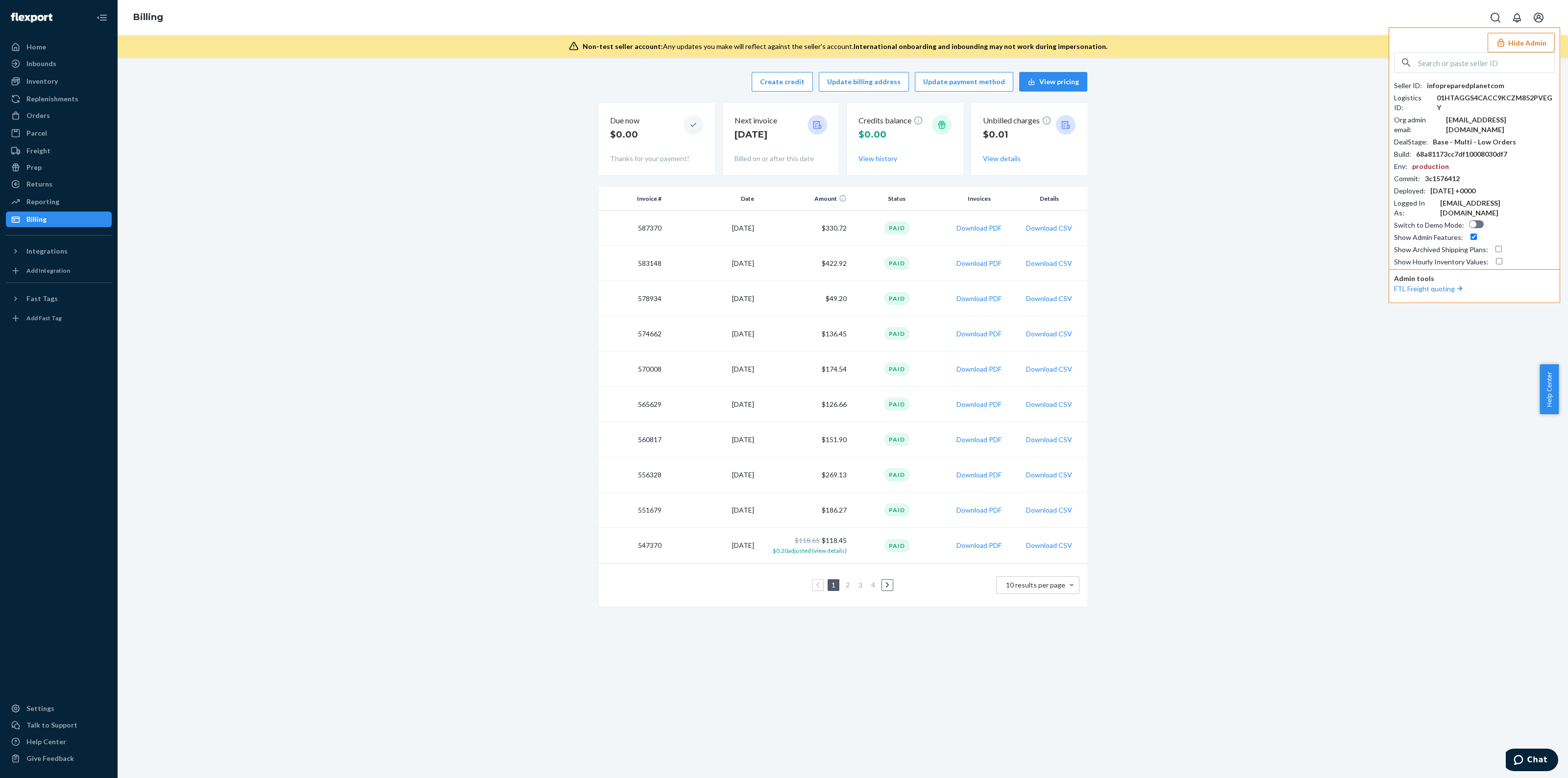
click at [1529, 41] on button "Hide Admin" at bounding box center [1521, 42] width 67 height 20
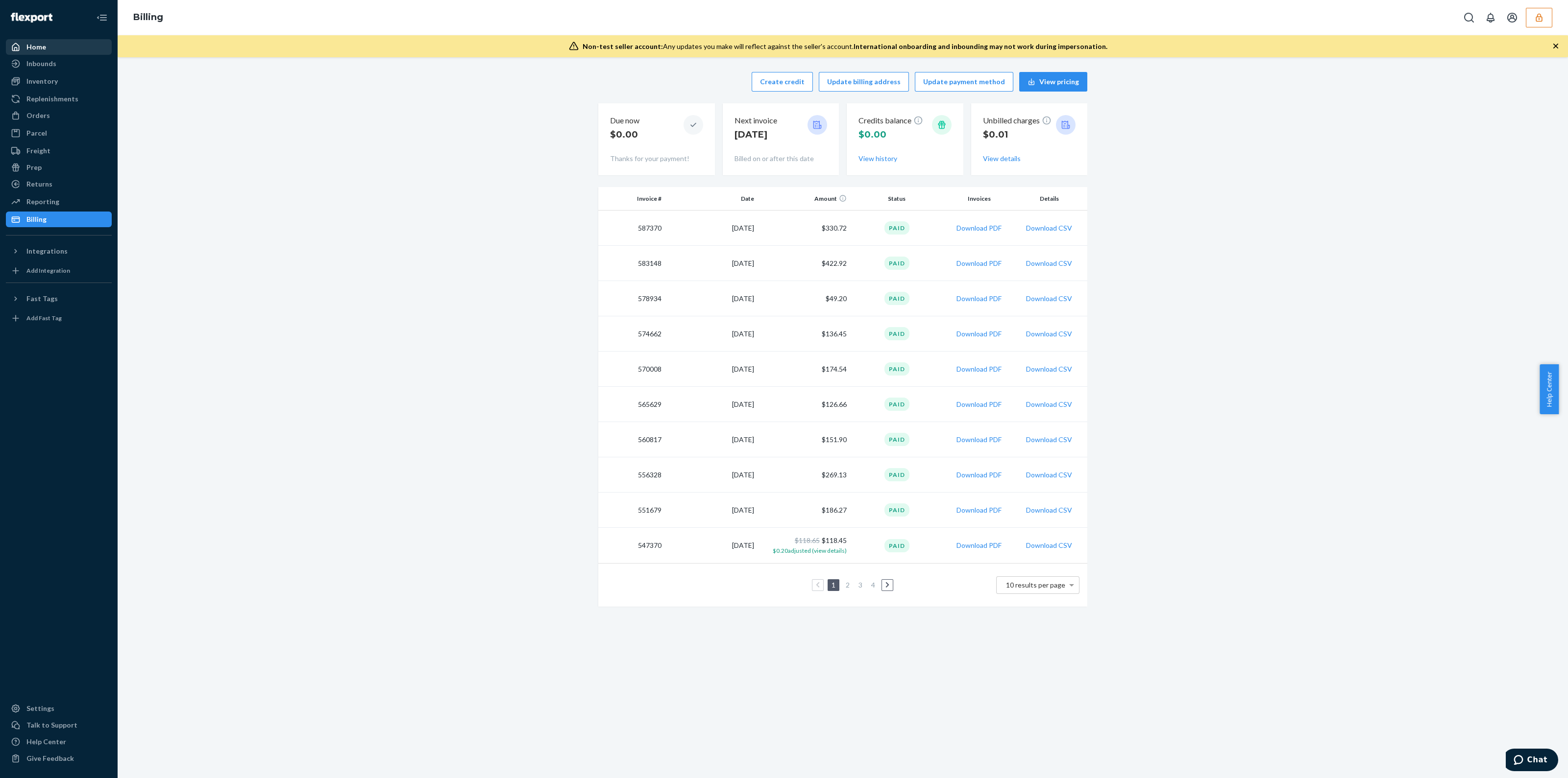
click at [80, 47] on div "Home" at bounding box center [58, 47] width 104 height 14
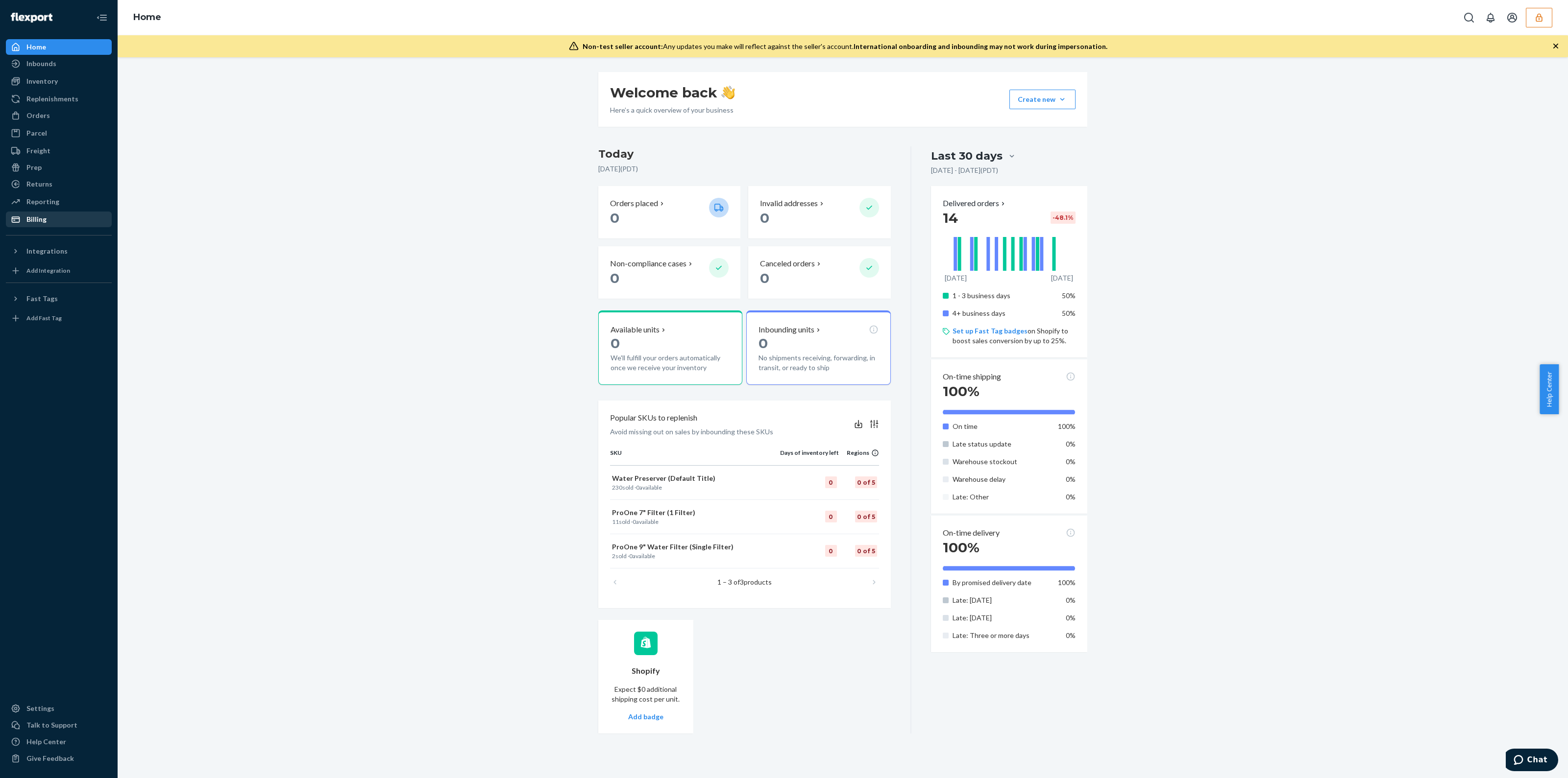
click at [46, 219] on div "Billing" at bounding box center [58, 219] width 104 height 14
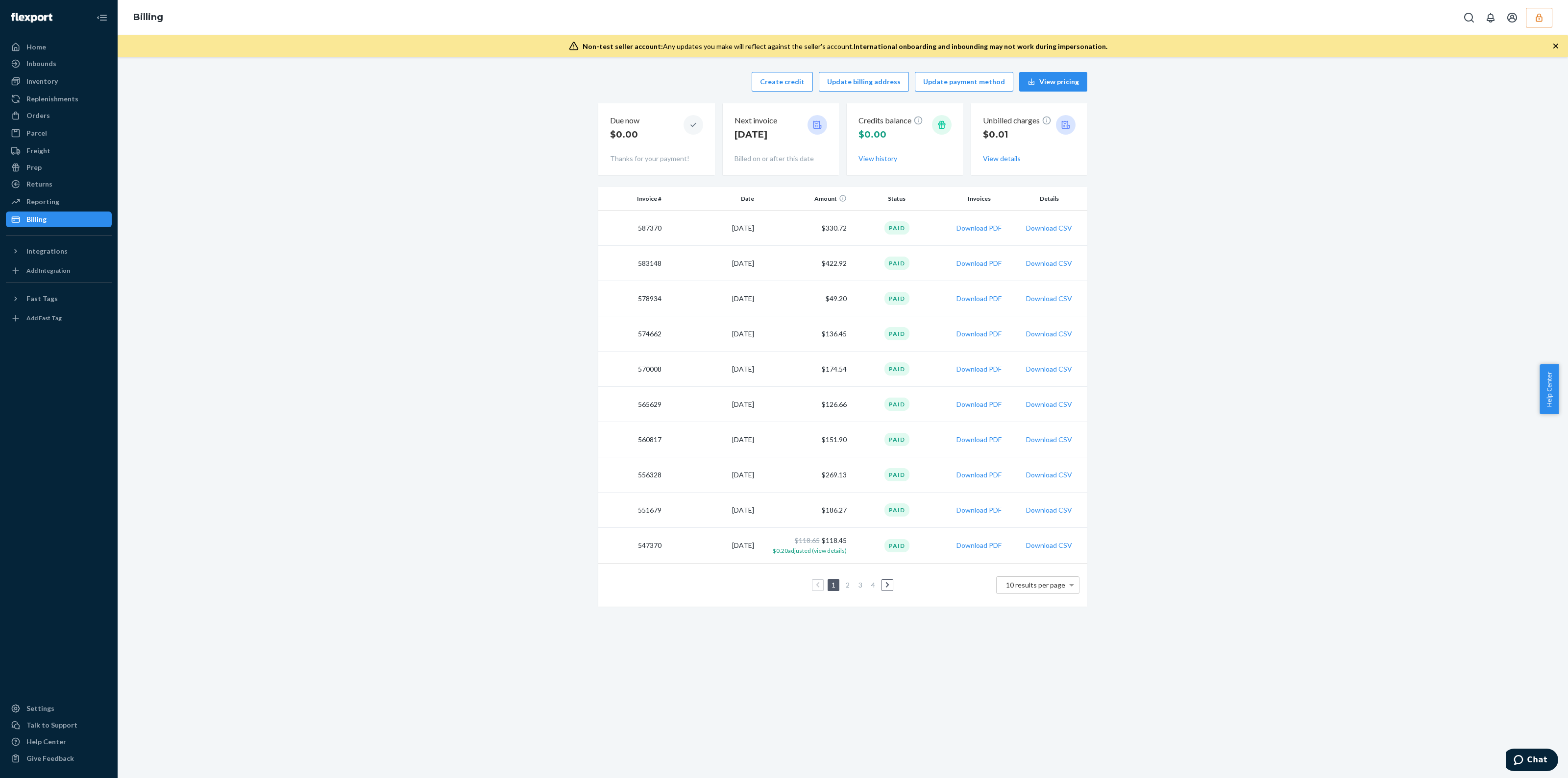
click at [1545, 21] on button "button" at bounding box center [1539, 17] width 26 height 20
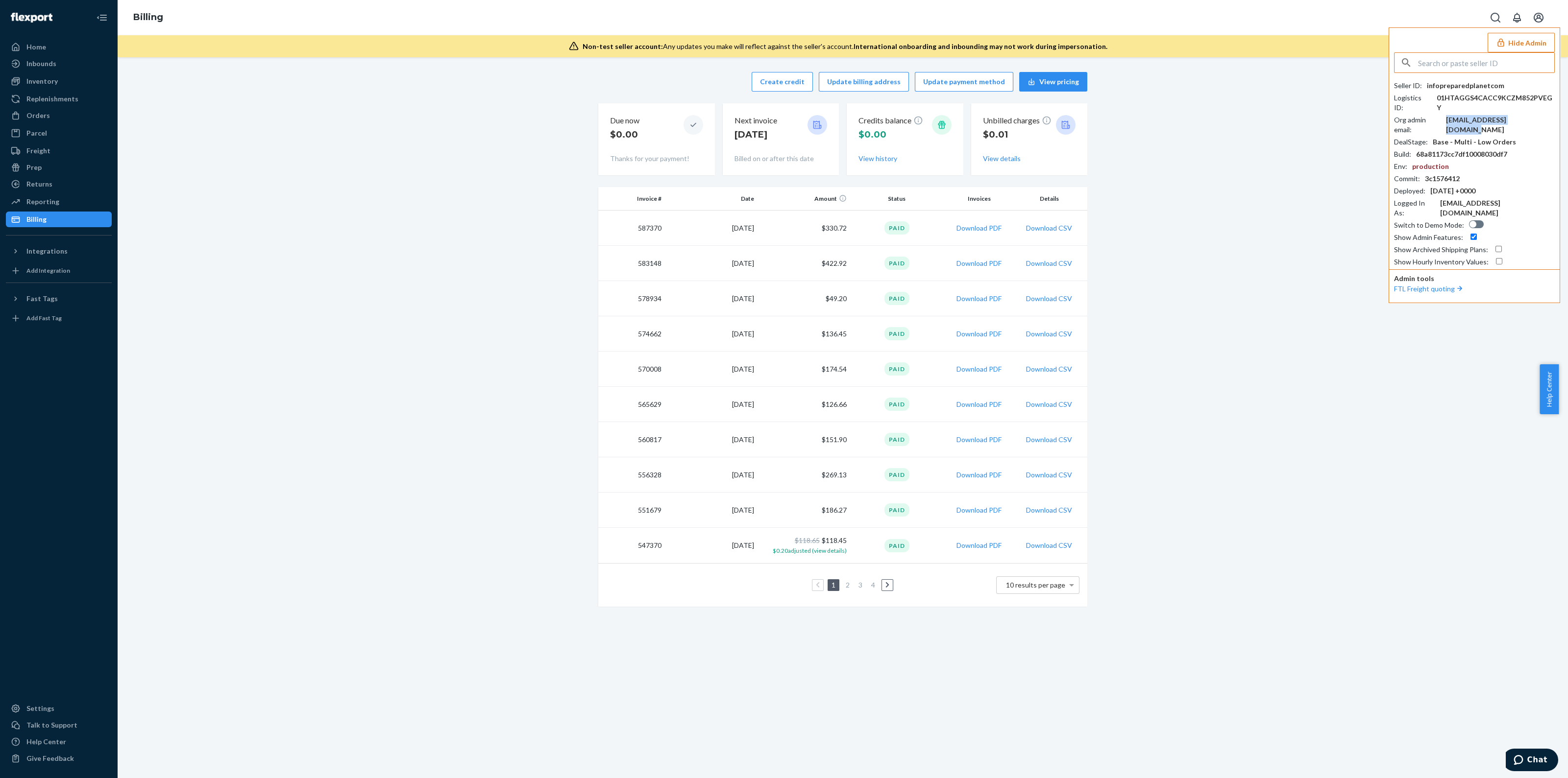
click at [1495, 115] on div "[EMAIL_ADDRESS][DOMAIN_NAME]" at bounding box center [1500, 124] width 108 height 20
click at [34, 714] on div "Settings" at bounding box center [58, 708] width 104 height 14
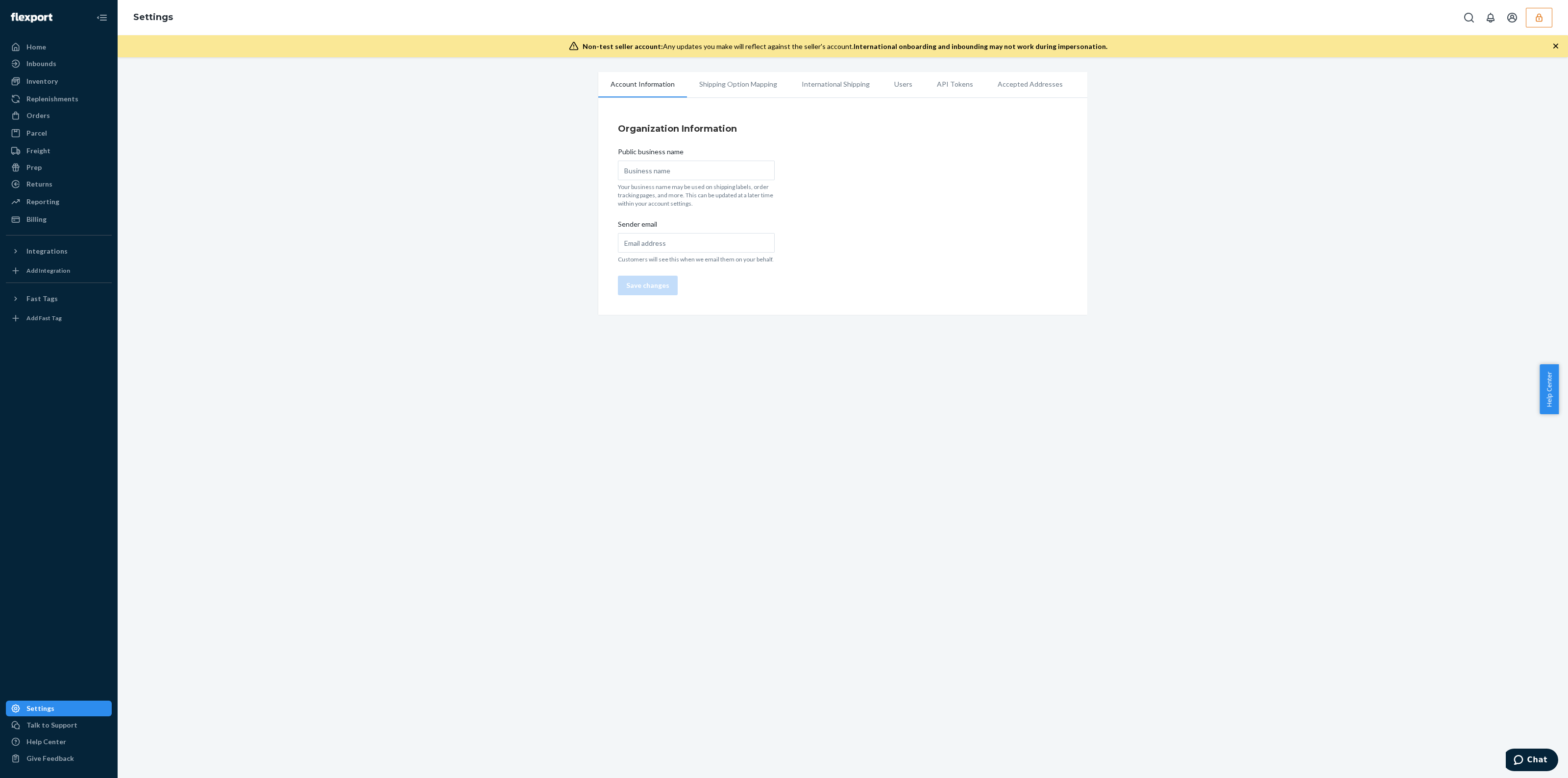
click at [900, 83] on li "Users" at bounding box center [903, 84] width 42 height 25
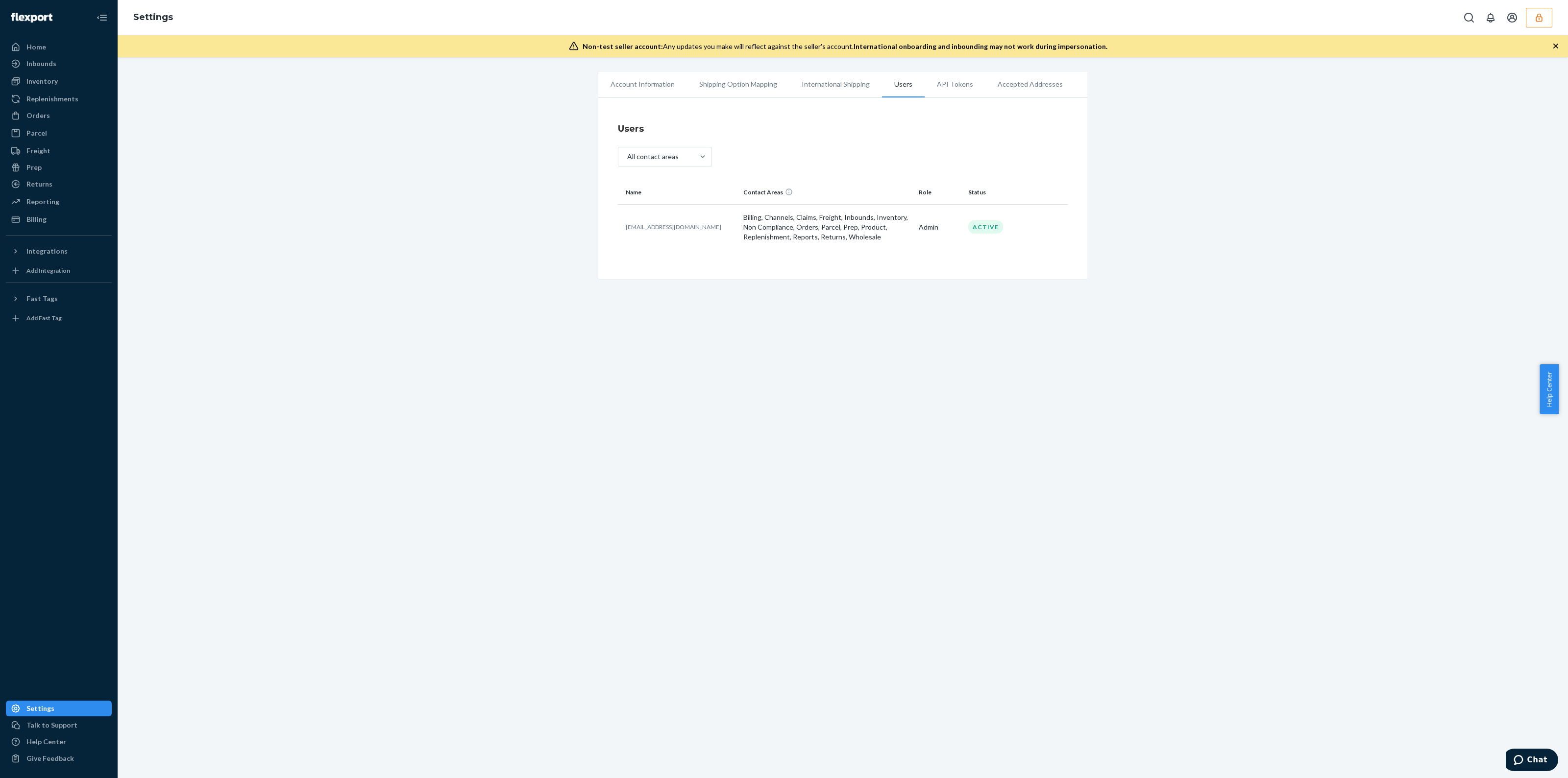
click at [651, 226] on p "[EMAIL_ADDRESS][DOMAIN_NAME]" at bounding box center [680, 226] width 109 height 8
copy p "[EMAIL_ADDRESS][DOMAIN_NAME]"
click at [1540, 23] on button "button" at bounding box center [1539, 17] width 26 height 20
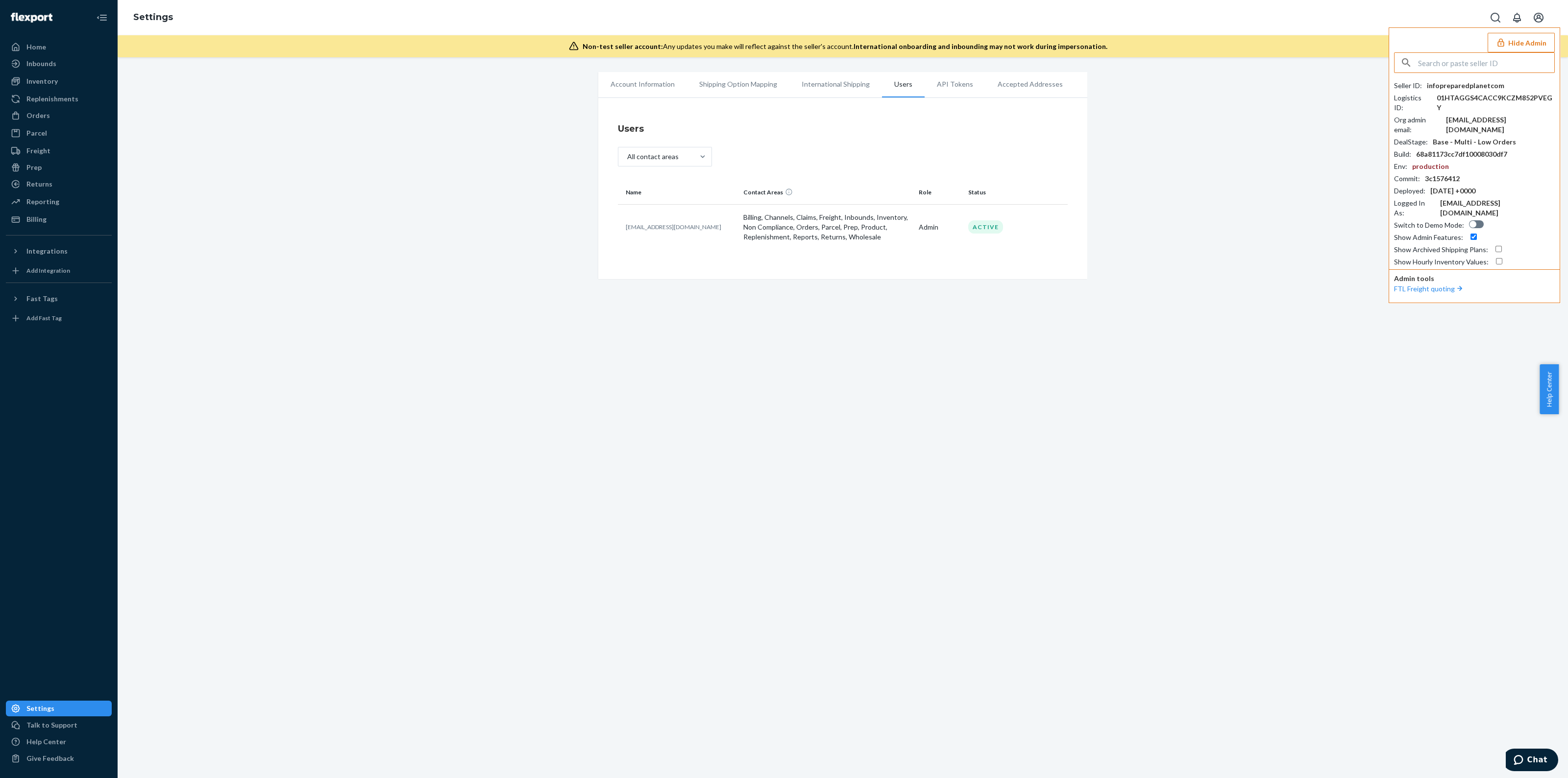
click at [1465, 68] on input "text" at bounding box center [1486, 62] width 136 height 20
type input "chrispeakocitycom"
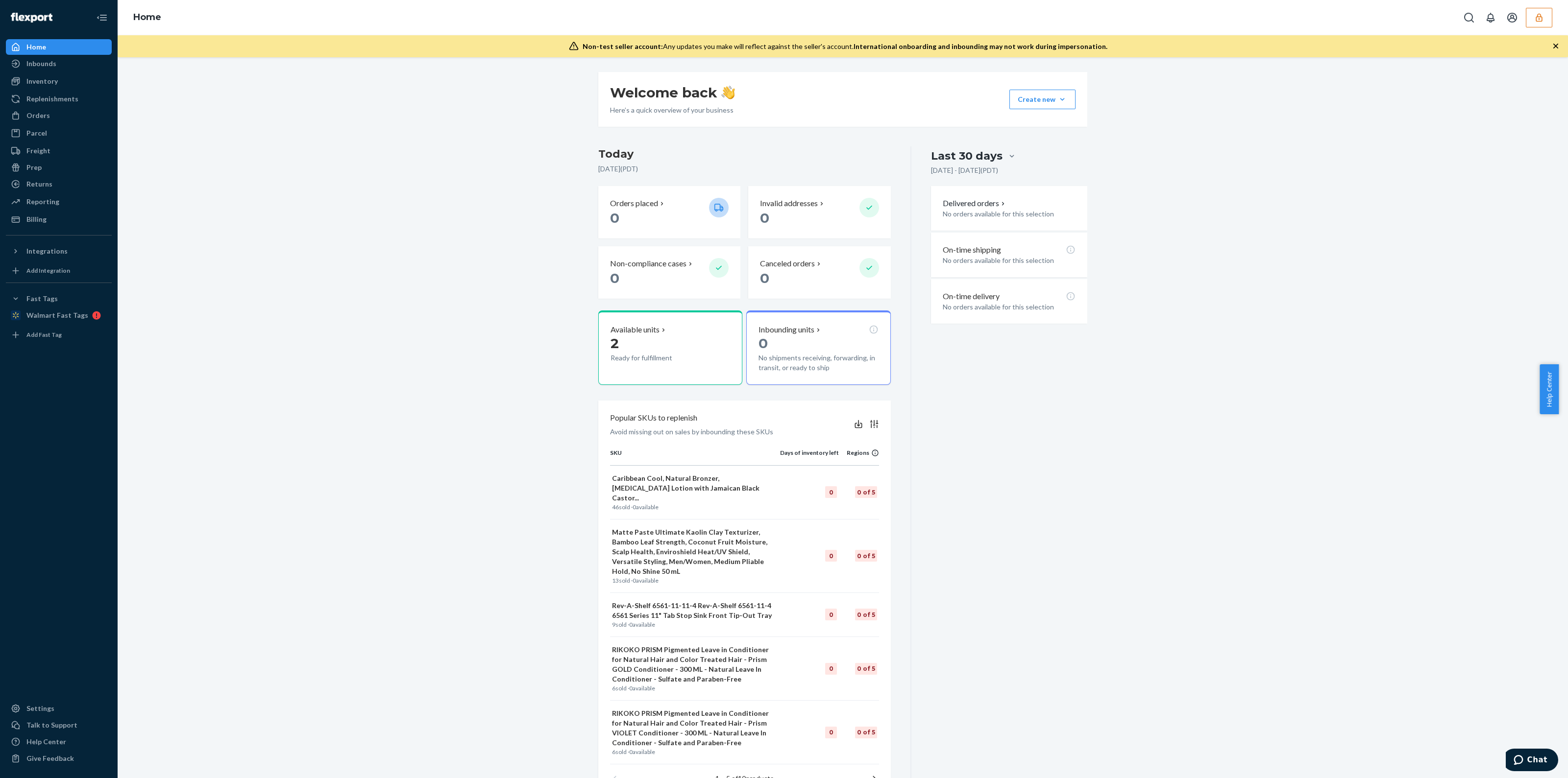
click at [1546, 25] on button "button" at bounding box center [1539, 17] width 26 height 20
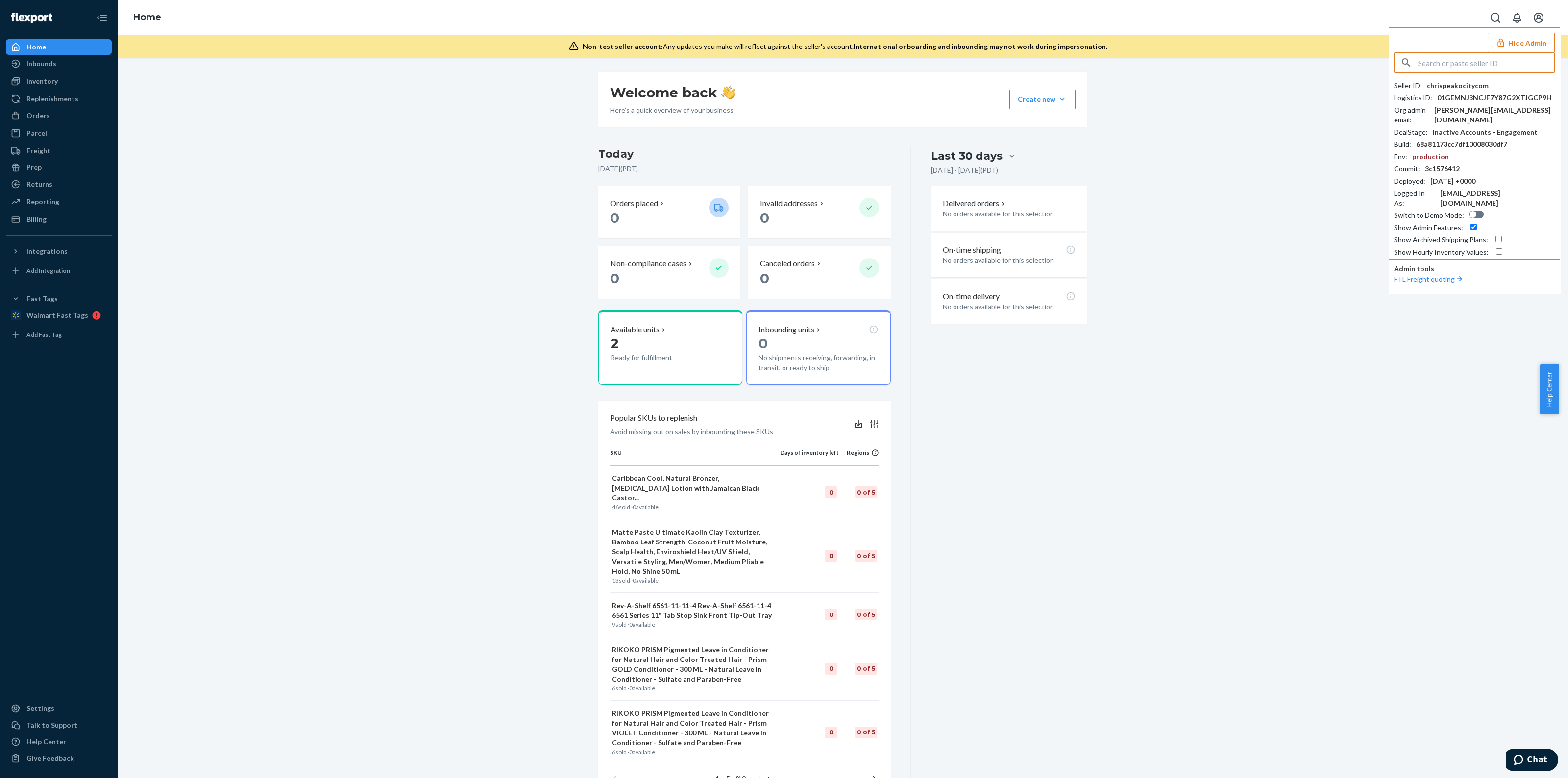
click at [1442, 72] on input "text" at bounding box center [1486, 62] width 136 height 20
type input "mfriedlandgmailcom"
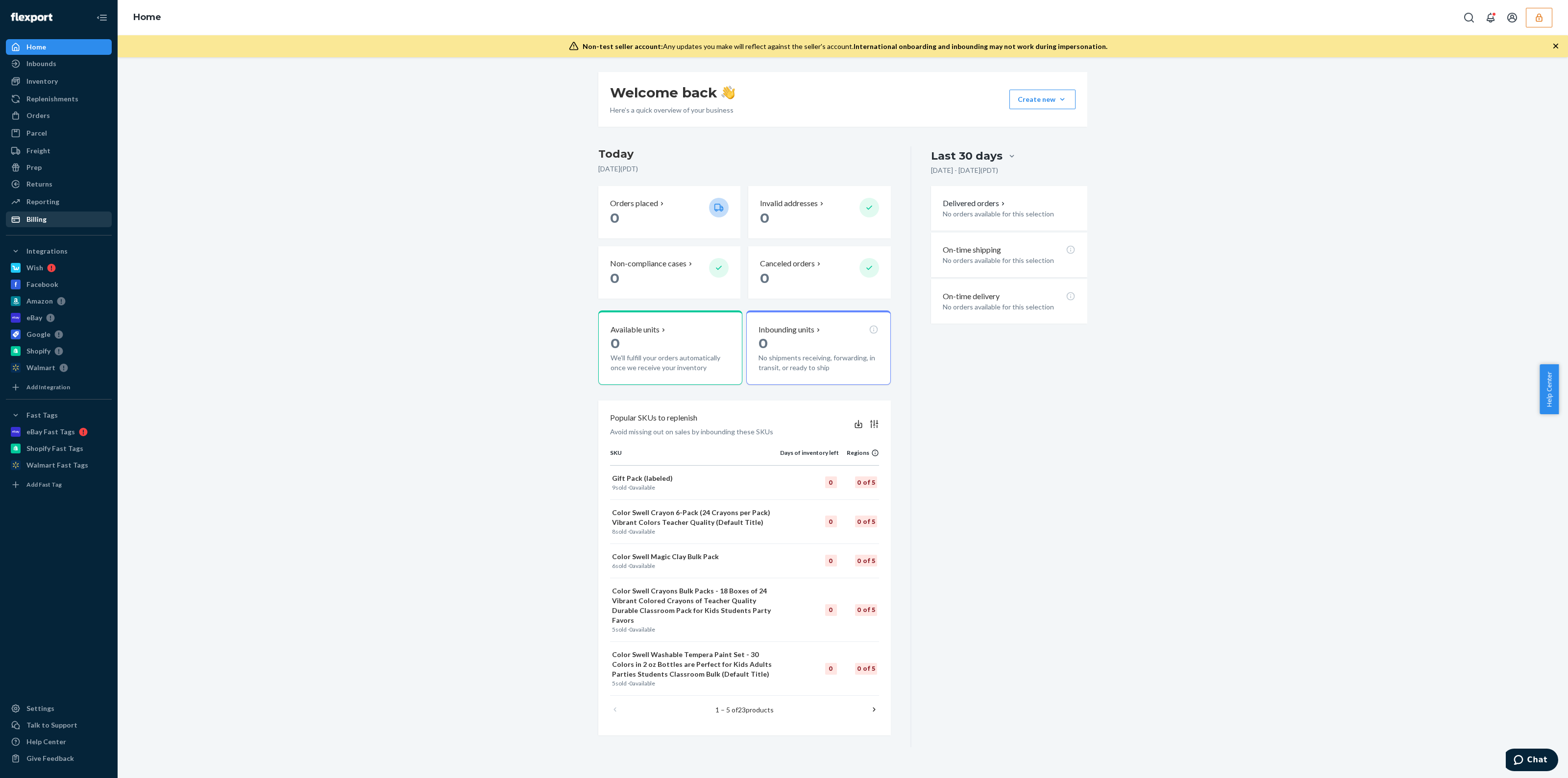
click at [49, 216] on div "Billing" at bounding box center [58, 219] width 104 height 14
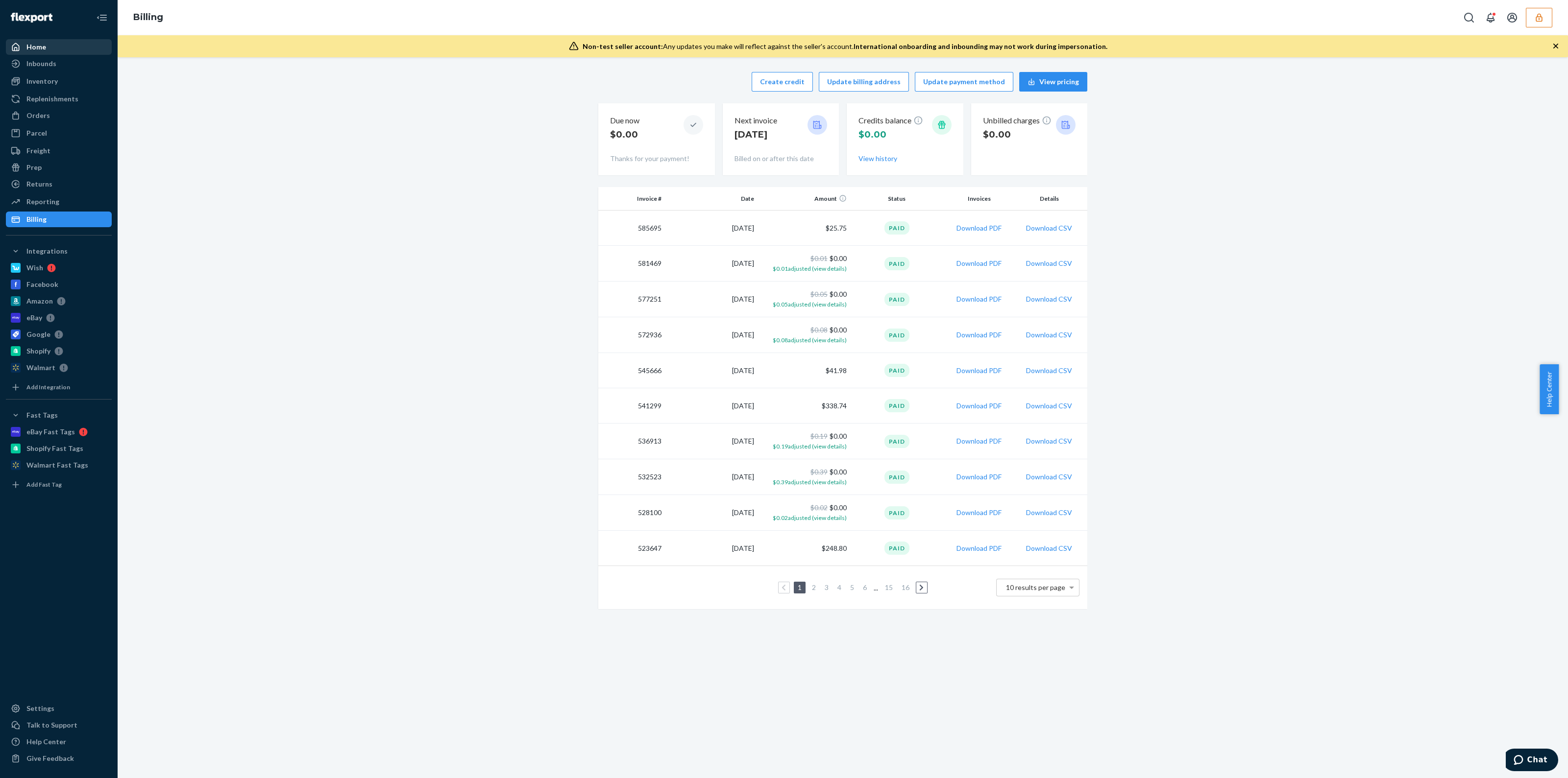
click at [49, 54] on link "Home" at bounding box center [58, 47] width 106 height 16
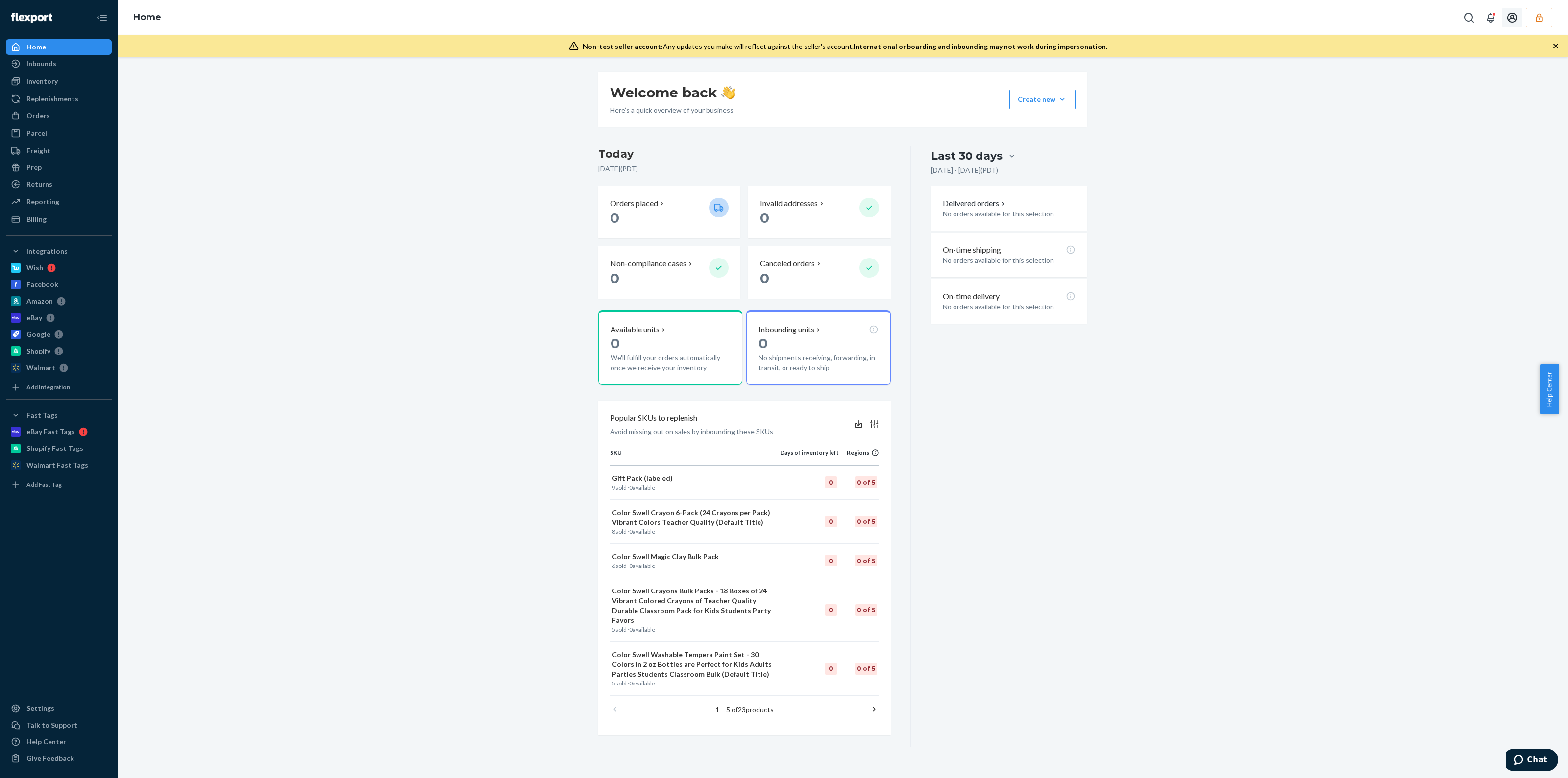
click at [1540, 13] on icon "button" at bounding box center [1539, 18] width 9 height 9
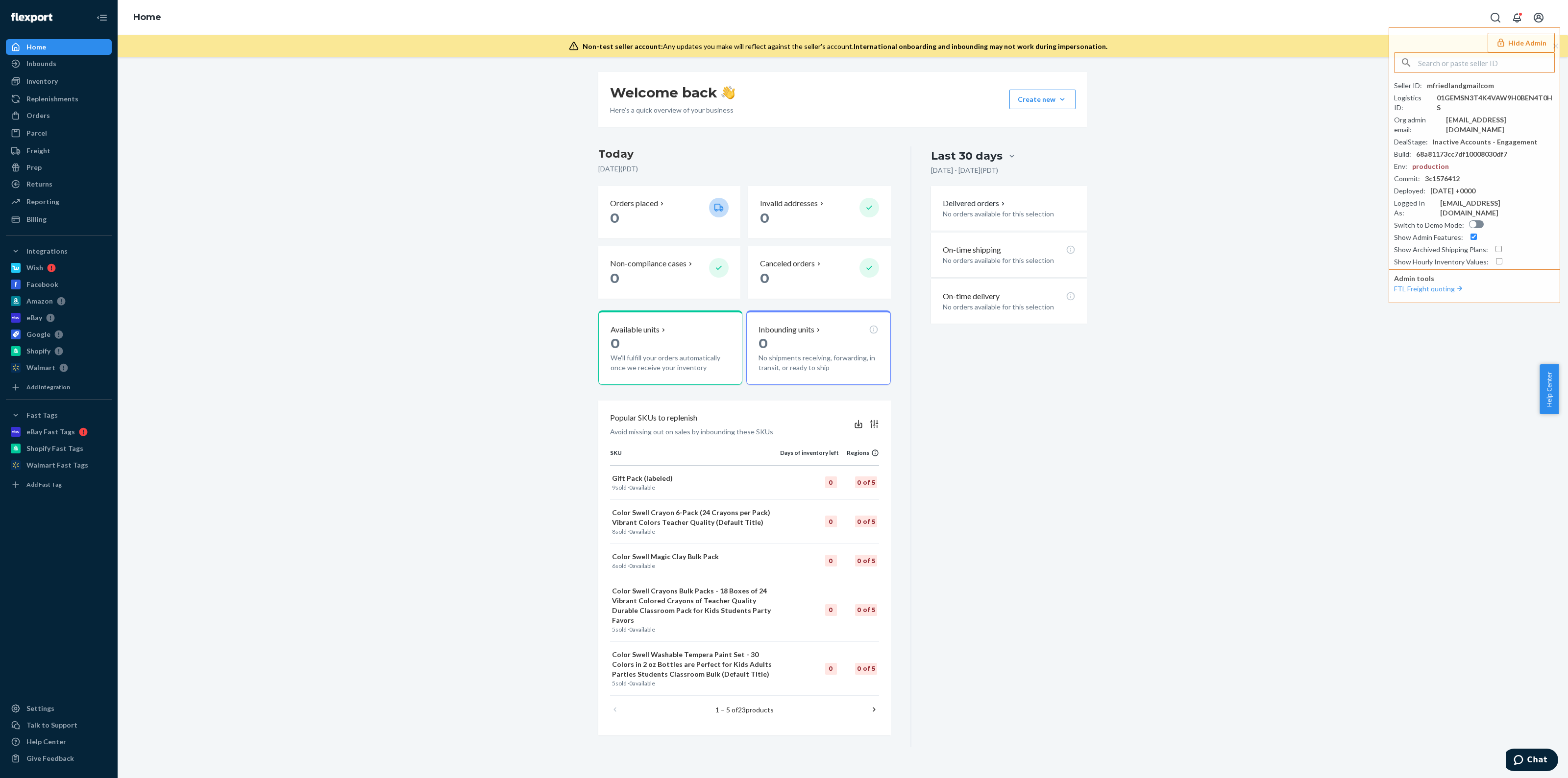
click at [1537, 41] on button "Hide Admin" at bounding box center [1521, 42] width 67 height 20
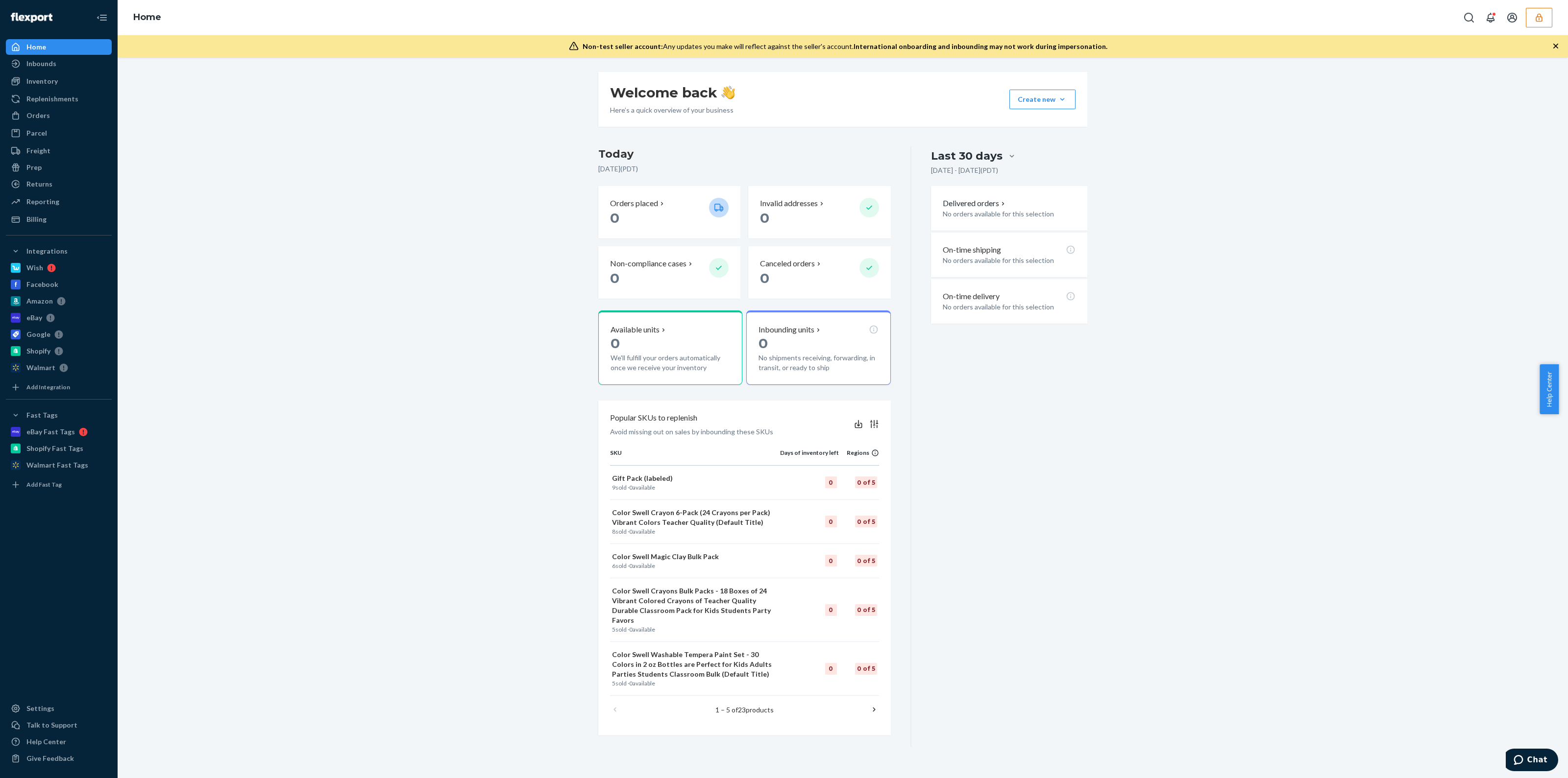
click at [1536, 17] on icon "button" at bounding box center [1539, 17] width 7 height 8
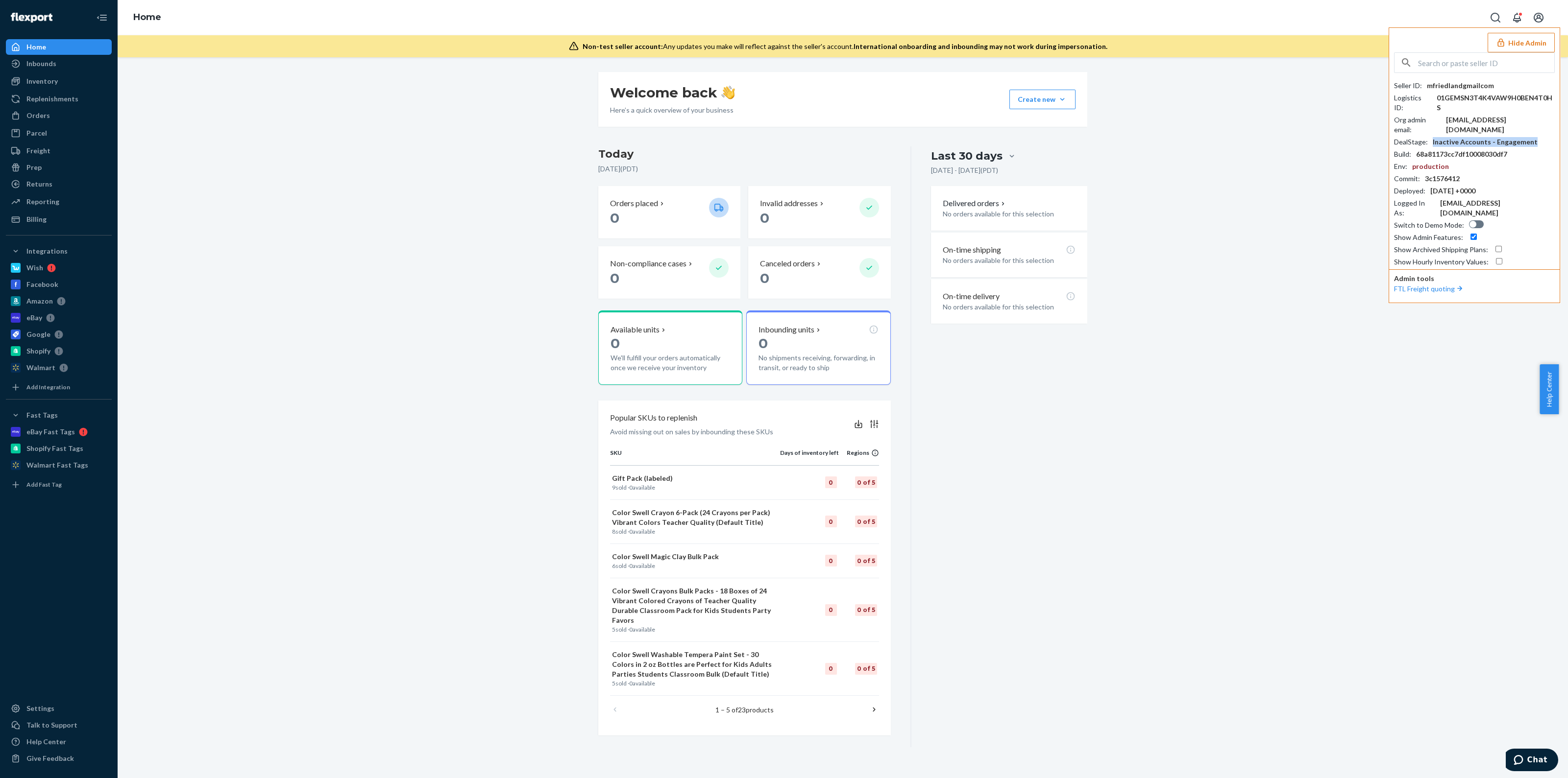
click at [1465, 137] on div "Inactive Accounts - Engagement" at bounding box center [1485, 141] width 105 height 9
click at [1469, 115] on div "contact@colorswell.com" at bounding box center [1500, 124] width 108 height 20
click at [52, 229] on div "Home Inbounds Shipping Plans Problems Inventory Products Replenishments Orders …" at bounding box center [58, 389] width 118 height 778
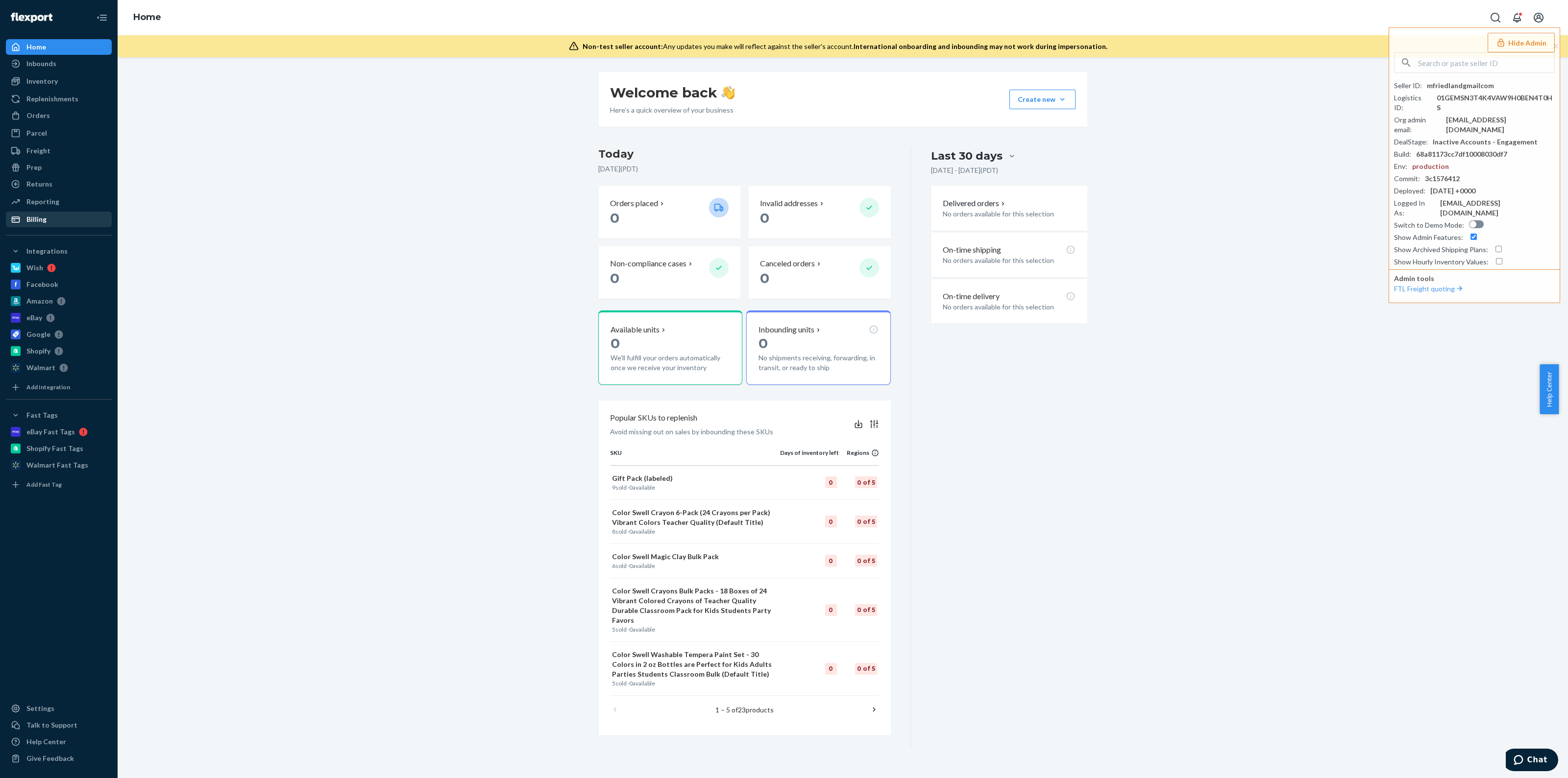
click at [49, 222] on div "Billing" at bounding box center [58, 219] width 104 height 14
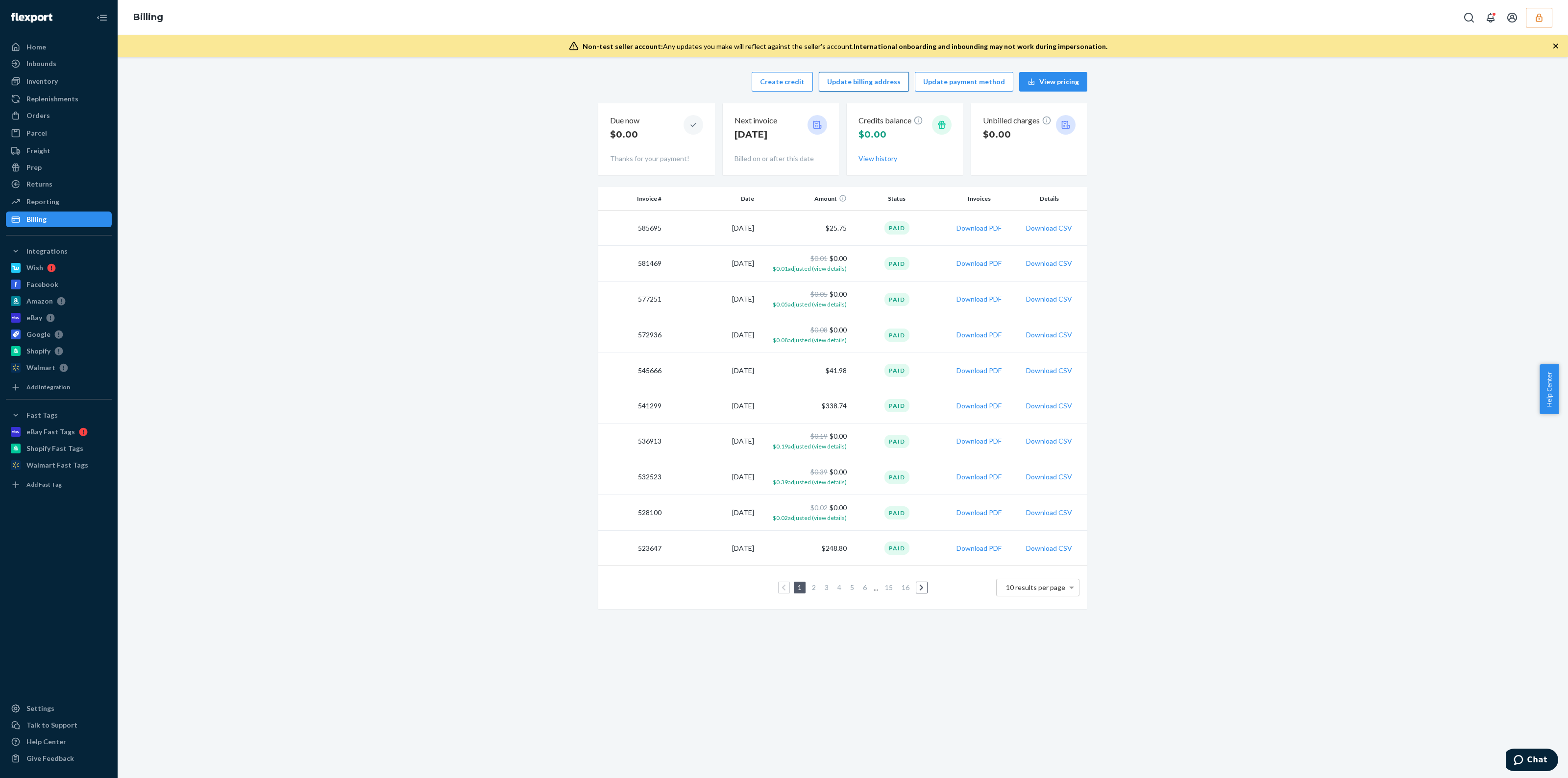
click at [857, 91] on button "Update billing address" at bounding box center [864, 81] width 91 height 20
click at [1536, 16] on icon "button" at bounding box center [1539, 18] width 9 height 9
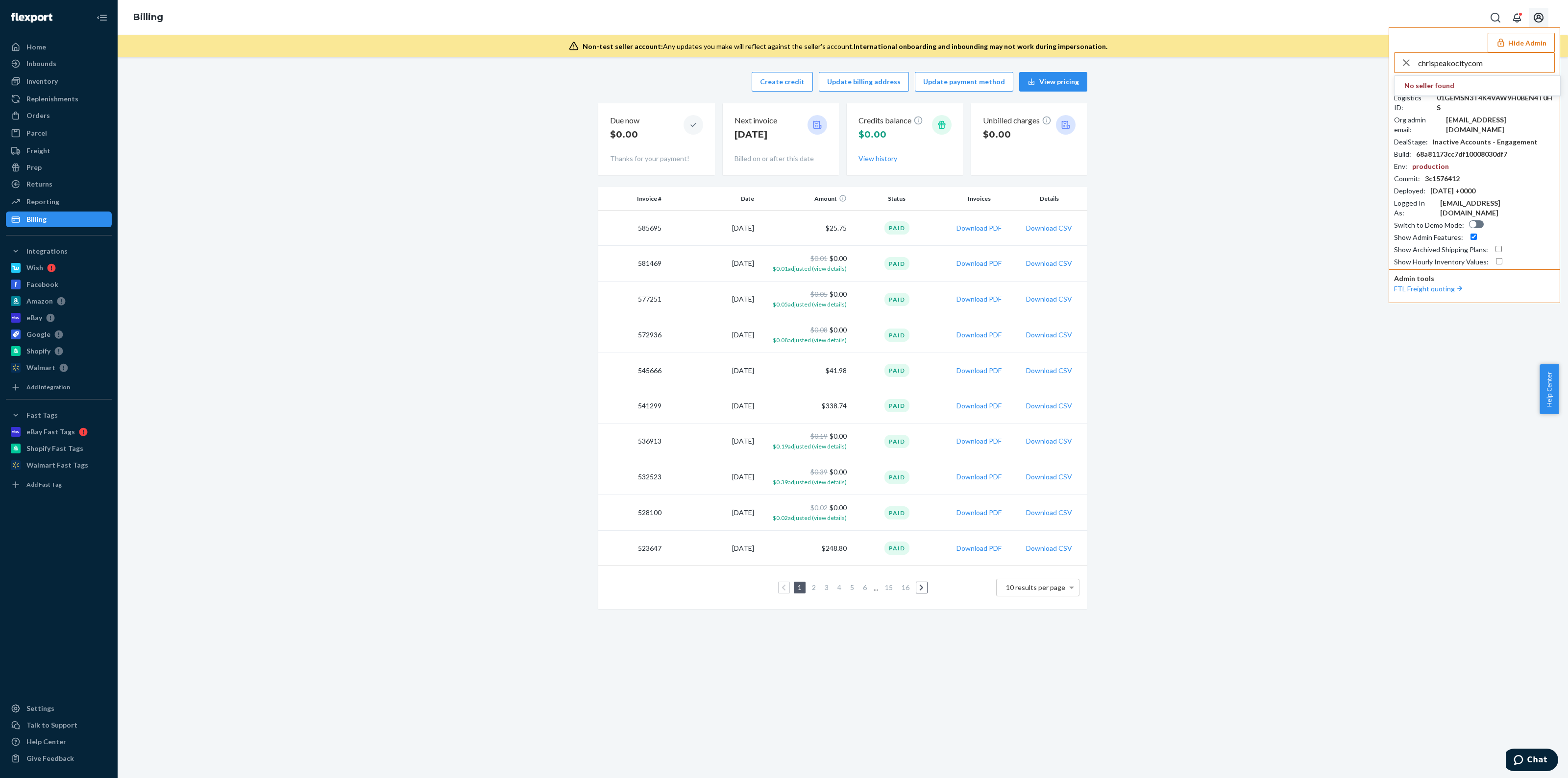
type input "chrispeakocitycom"
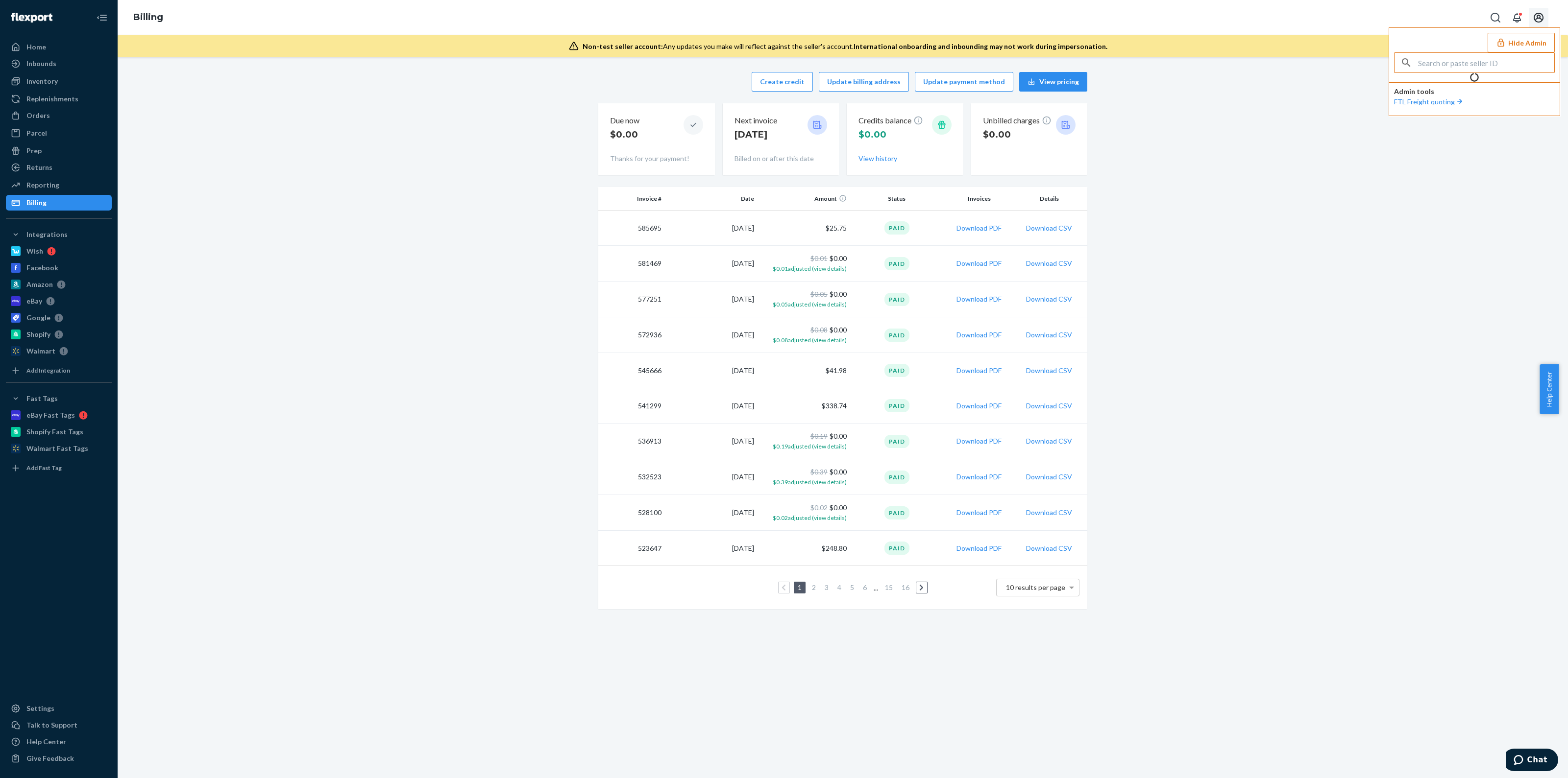
type input "chrispeakocitycom"
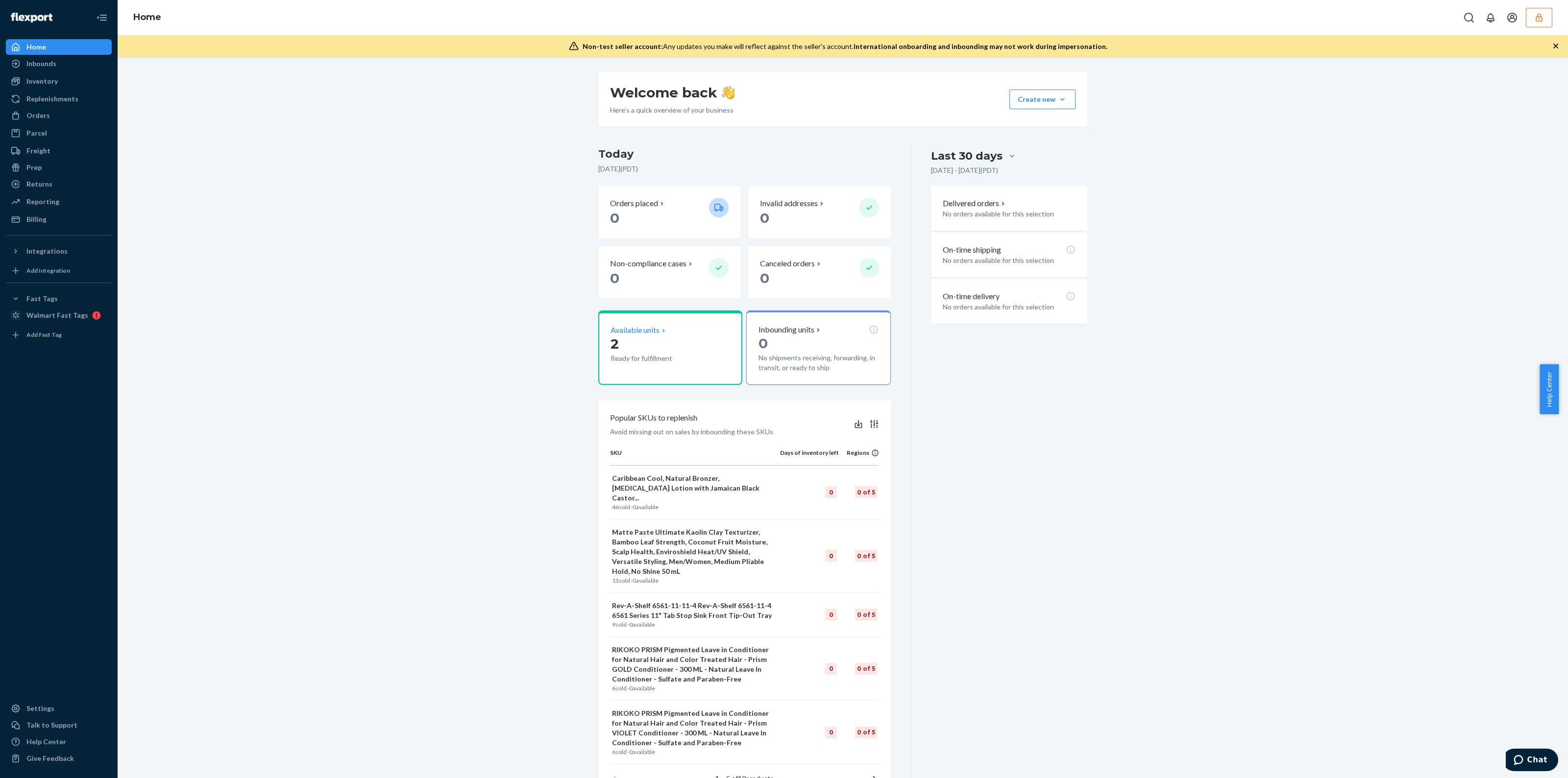
click at [659, 383] on div "Available units 2 Ready for fulfillment" at bounding box center [670, 347] width 144 height 74
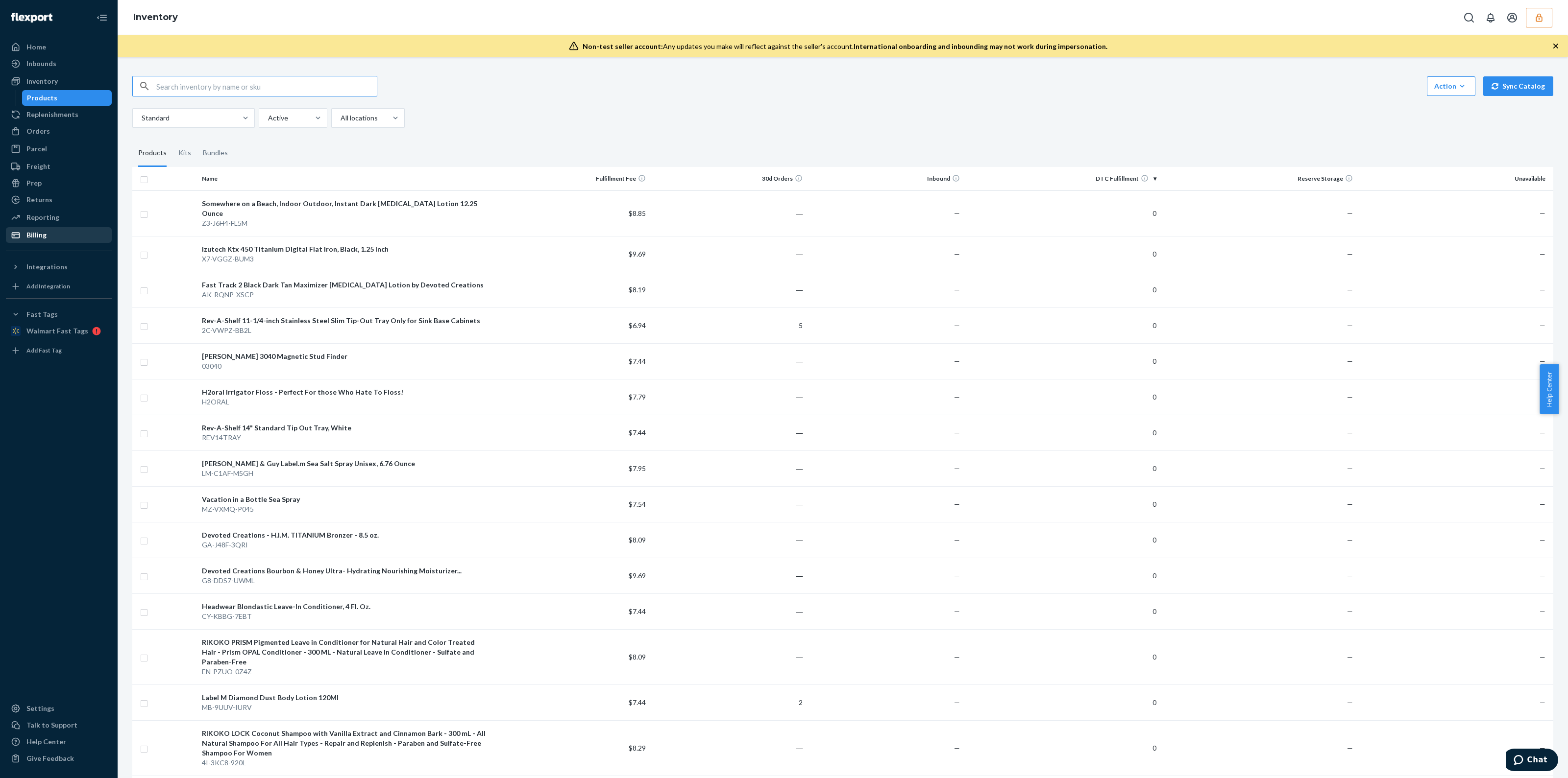
click at [23, 231] on div at bounding box center [18, 235] width 16 height 9
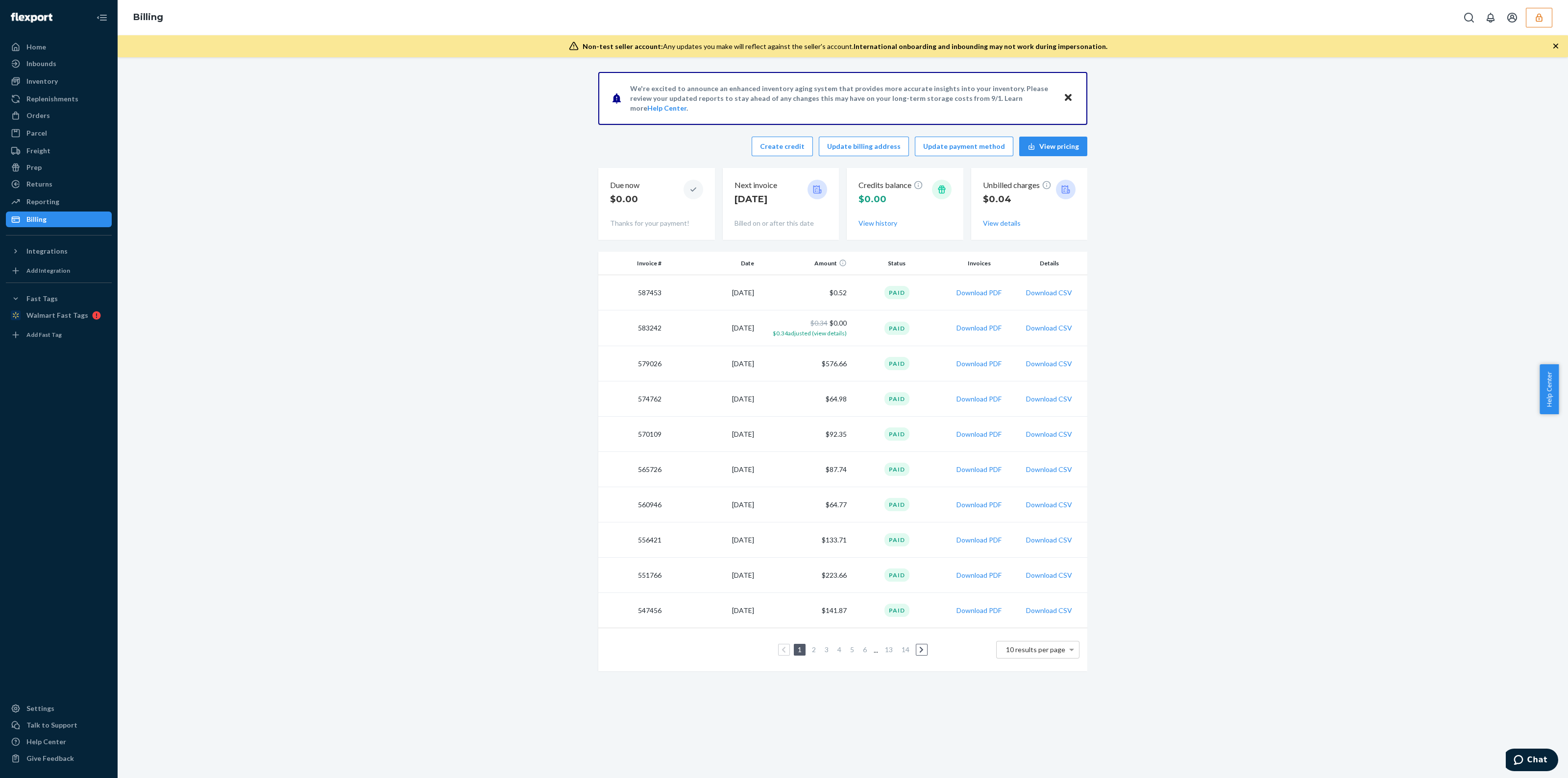
click at [1534, 20] on icon "button" at bounding box center [1539, 18] width 9 height 9
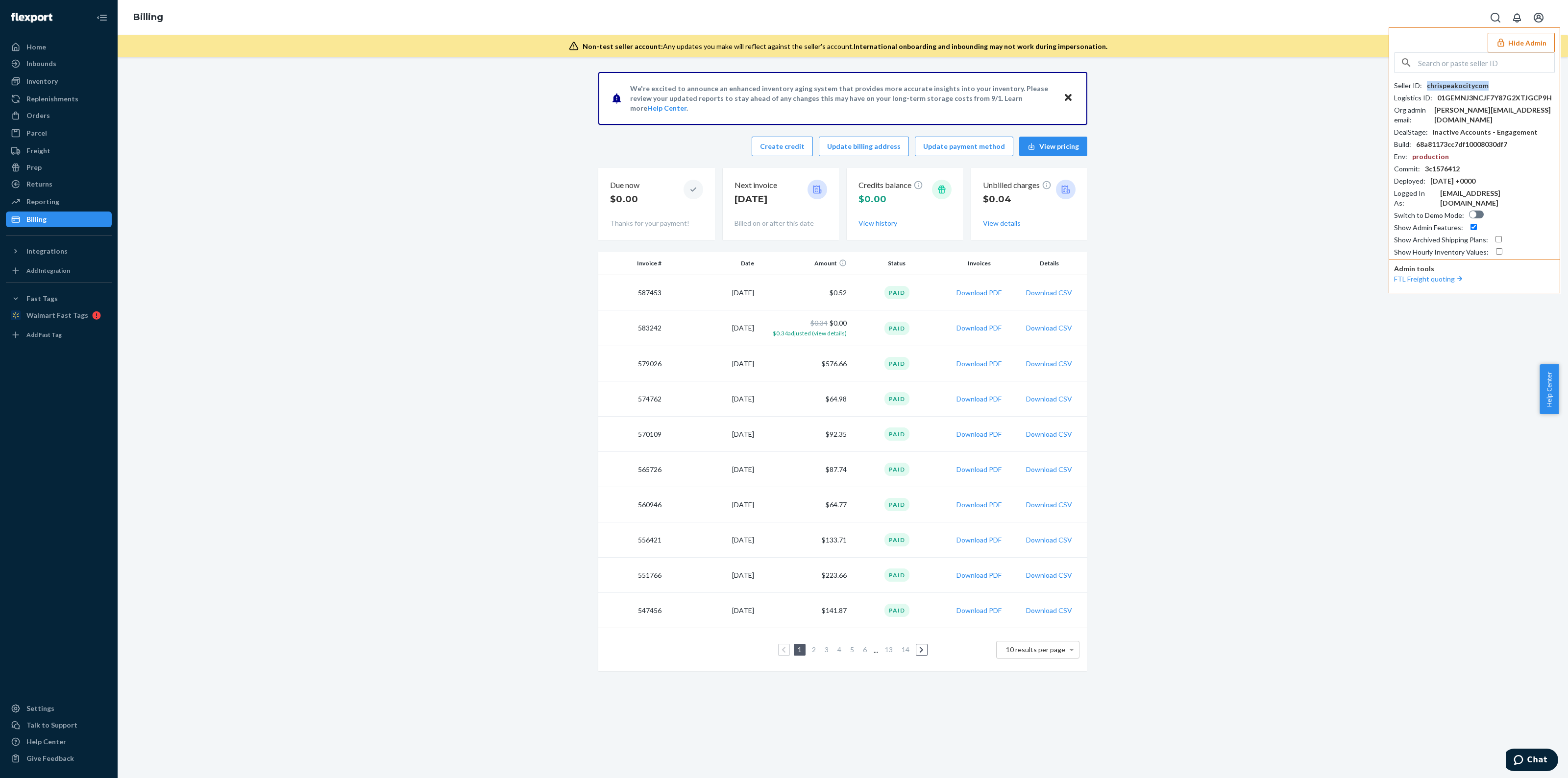
click at [1456, 87] on div "chrispeakocitycom" at bounding box center [1458, 86] width 61 height 9
click at [51, 84] on div "Inventory" at bounding box center [42, 81] width 31 height 9
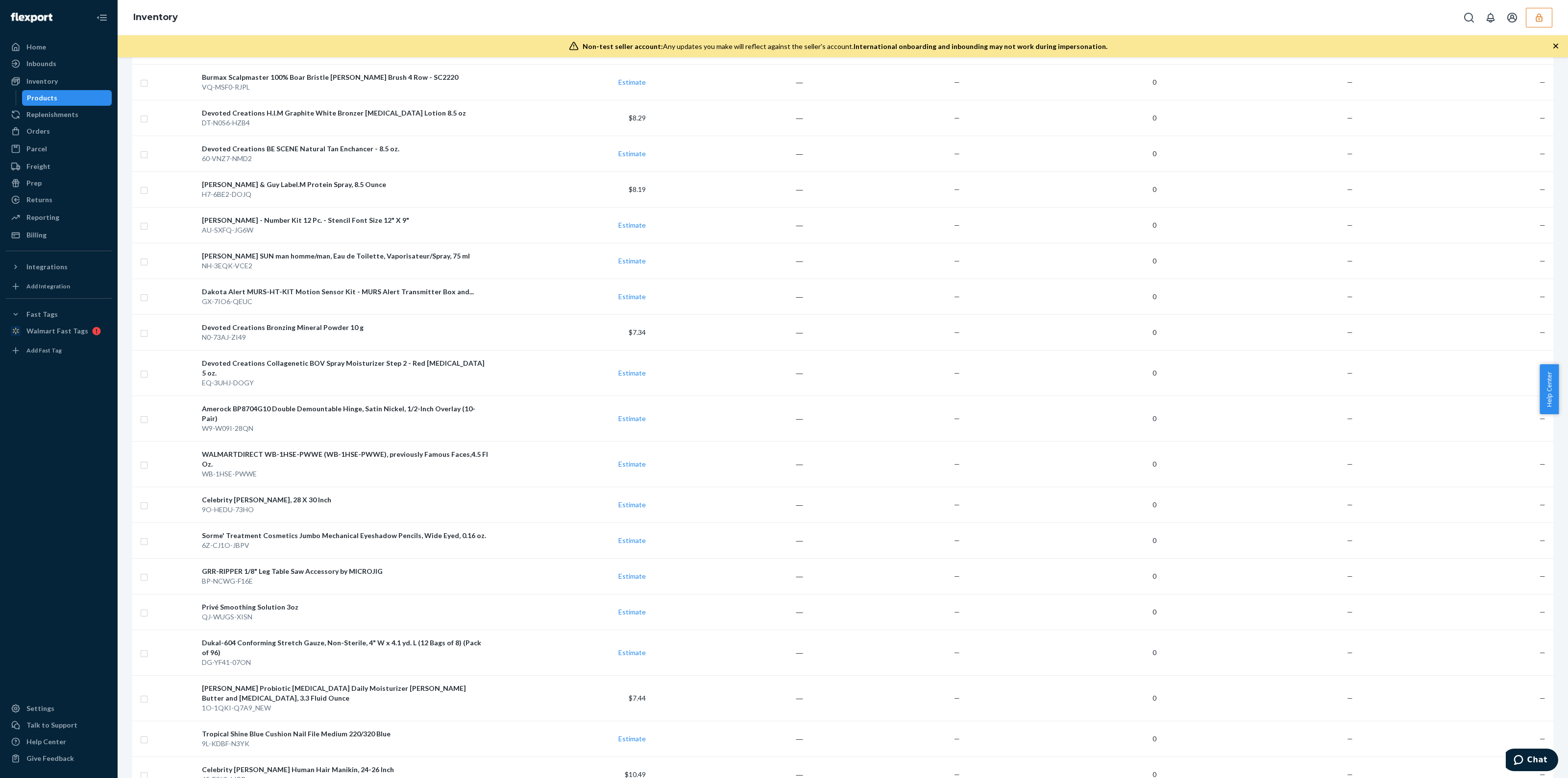
scroll to position [3294, 0]
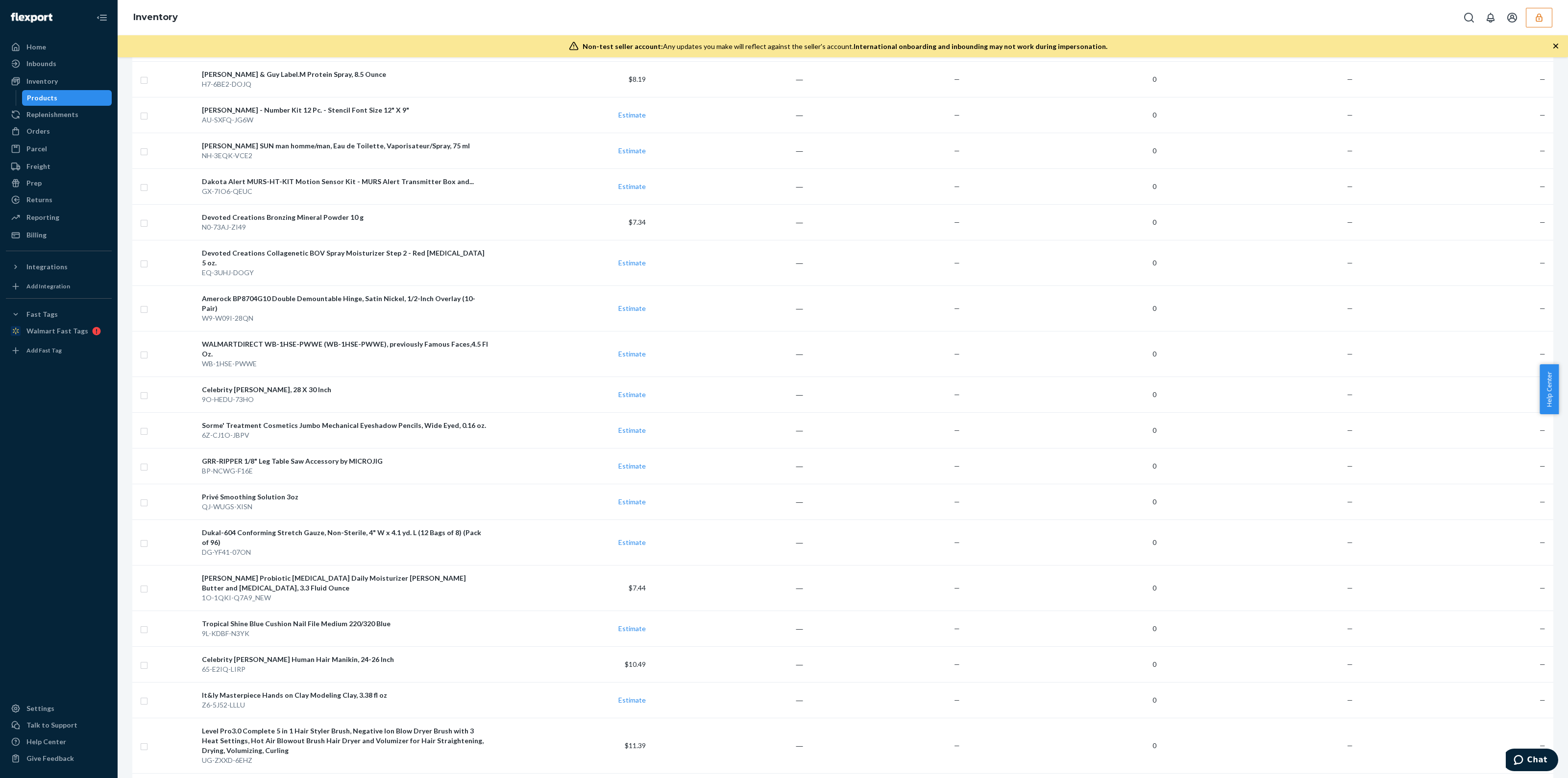
click at [1534, 26] on button "button" at bounding box center [1539, 17] width 26 height 20
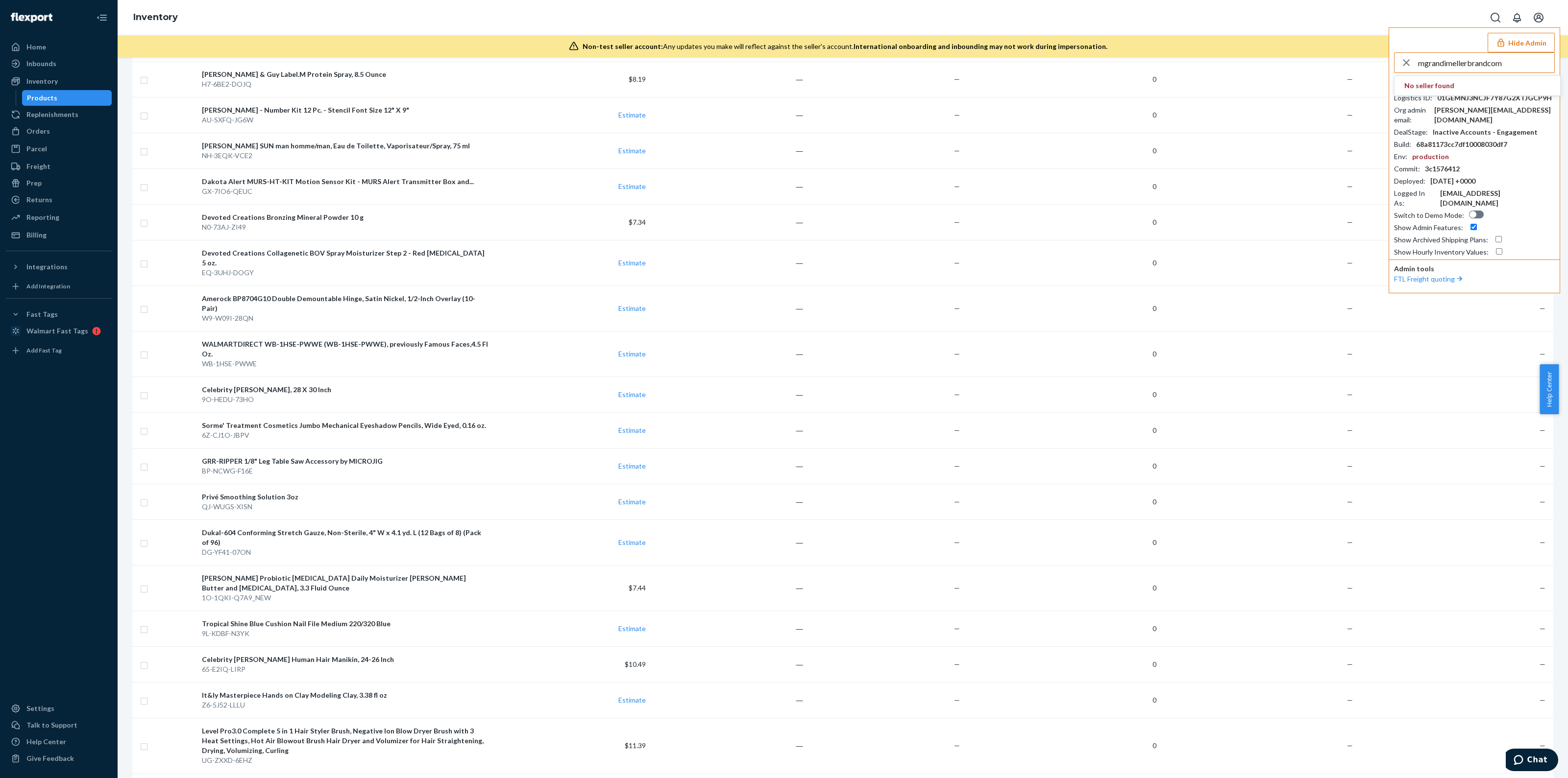
type input "mgrandimellerbrandcom"
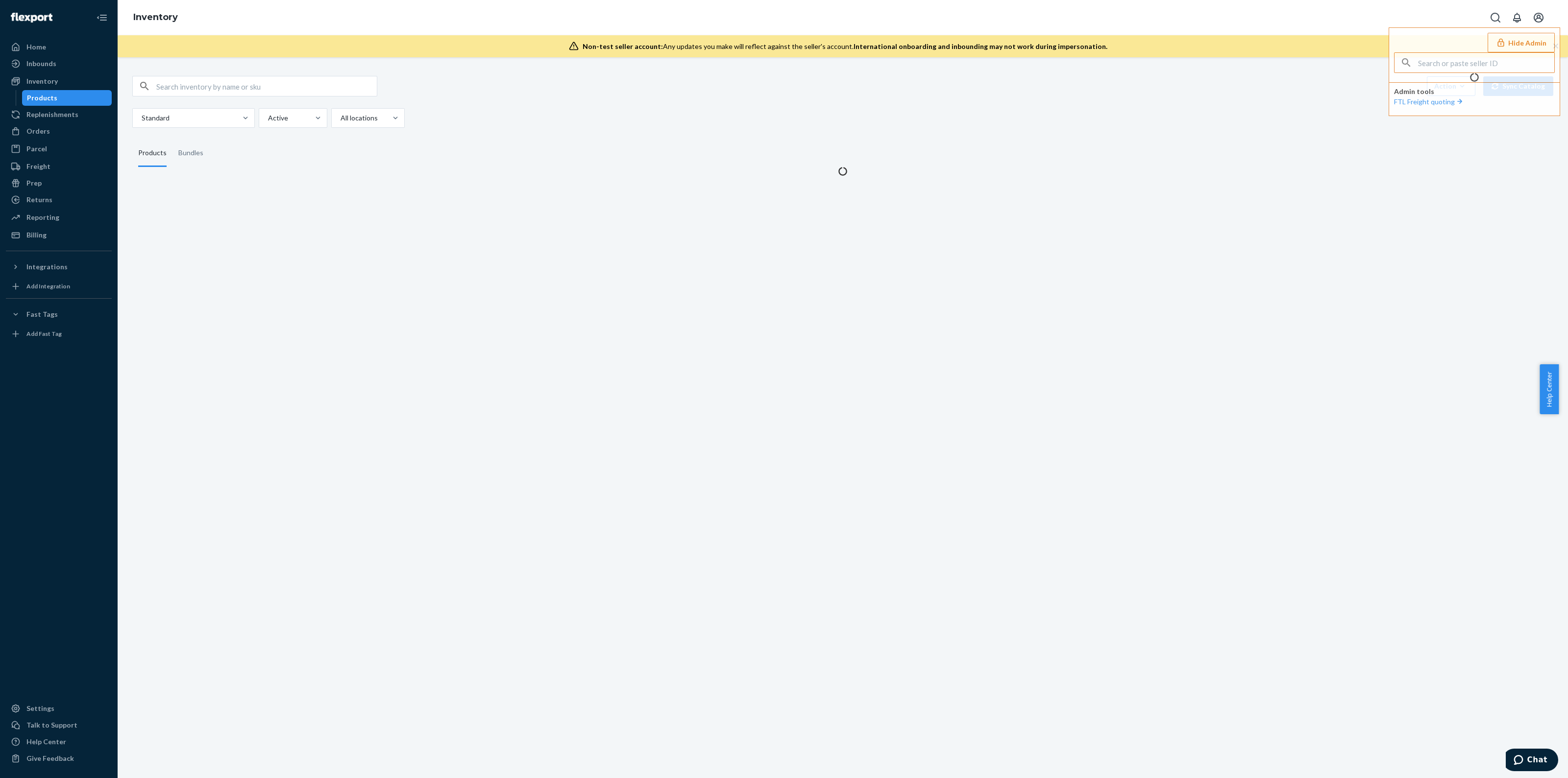
scroll to position [0, 0]
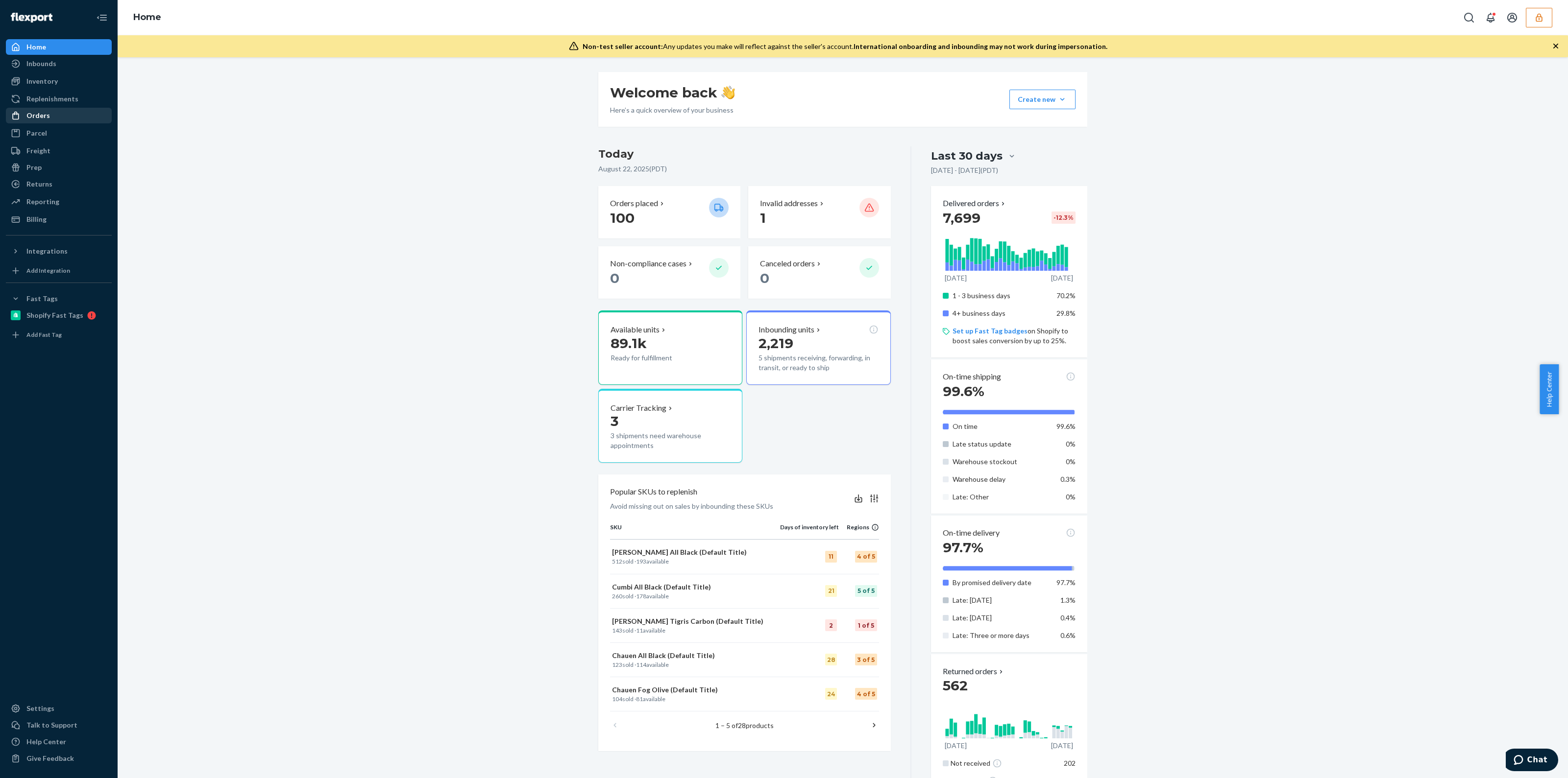
click at [48, 116] on div "Orders" at bounding box center [58, 115] width 104 height 14
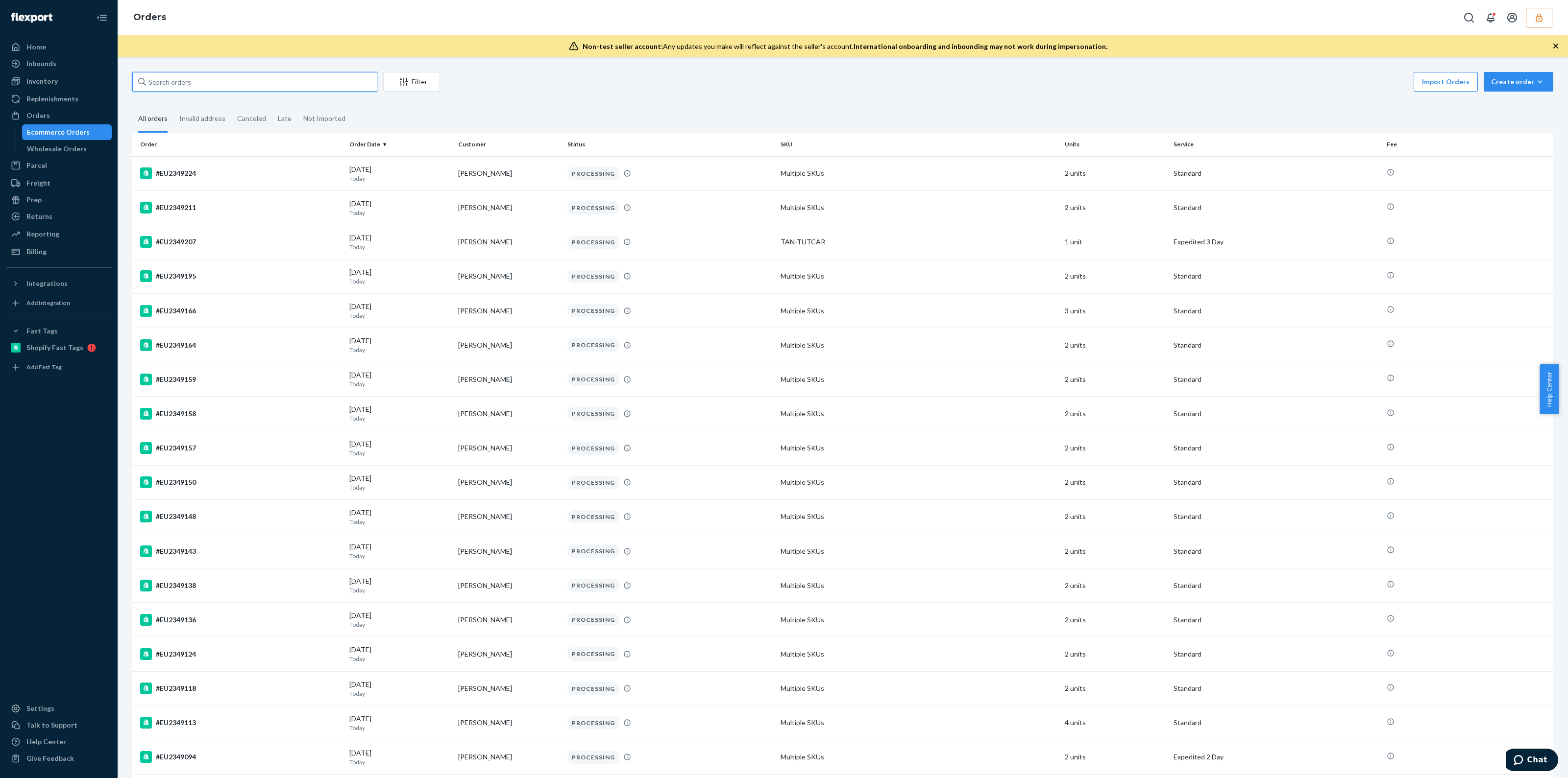
click at [321, 91] on input "text" at bounding box center [255, 81] width 245 height 20
paste input "EU2339472DELIVERRSPLIT8459848155472"
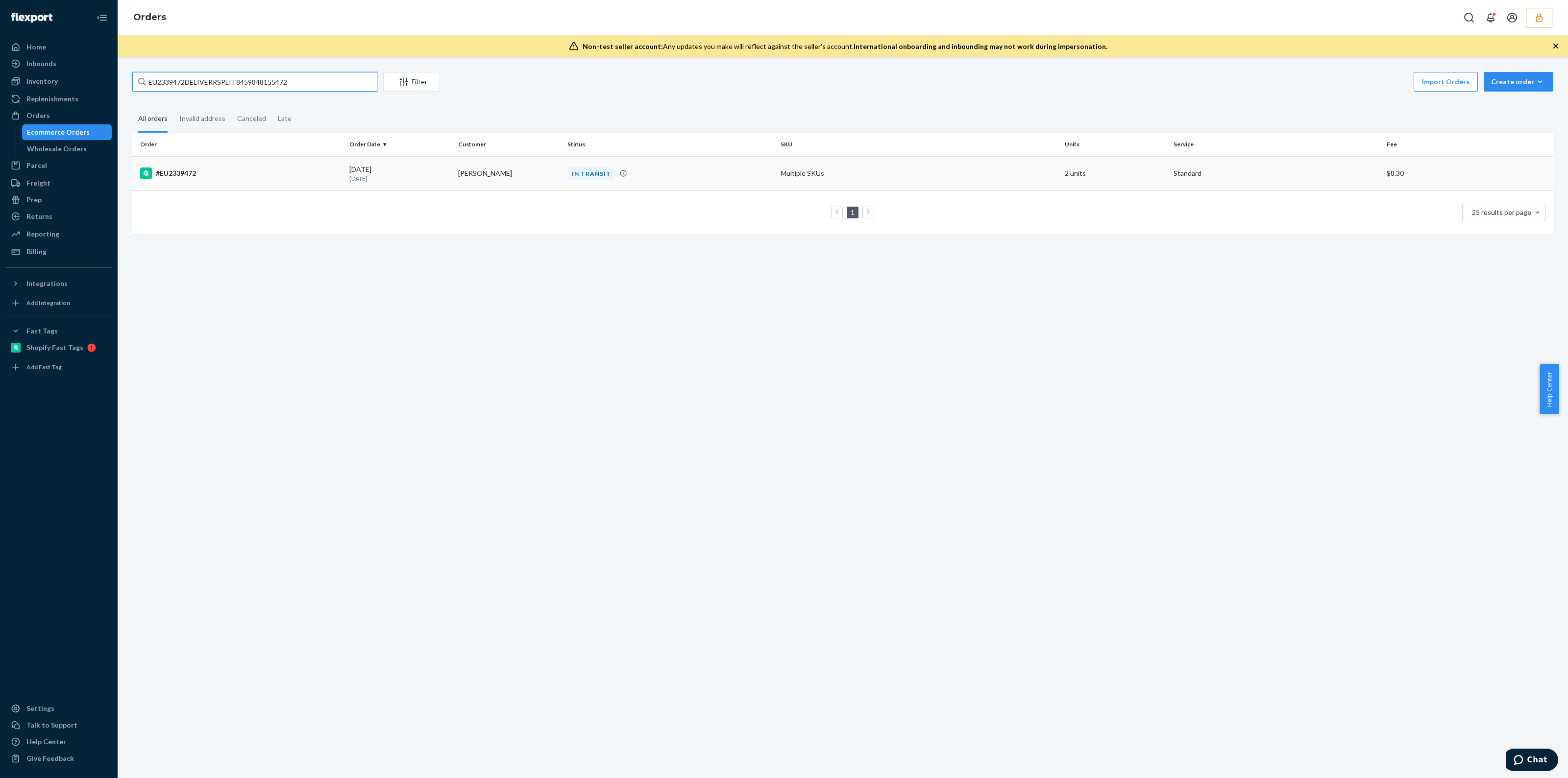
type input "EU2339472DELIVERRSPLIT8459848155472"
click at [741, 172] on div "IN TRANSIT" at bounding box center [670, 174] width 209 height 13
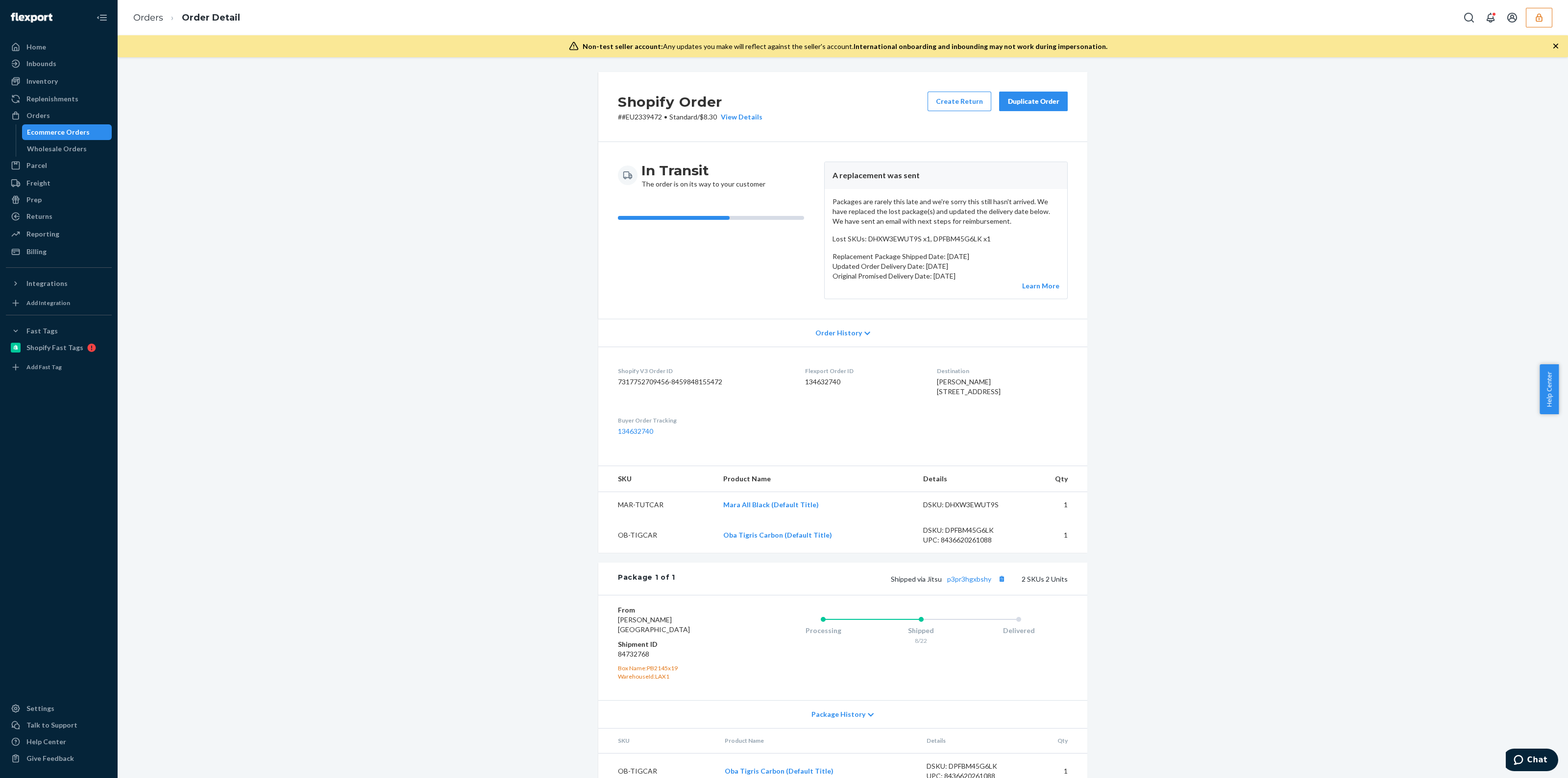
click at [899, 238] on p "Lost SKUs: DHXW3EWUT9S x1, DPFBM45G6LK x1" at bounding box center [946, 239] width 226 height 9
click at [899, 237] on p "Lost SKUs: DHXW3EWUT9S x1, DPFBM45G6LK x1" at bounding box center [946, 239] width 226 height 9
click at [956, 234] on p "Lost SKUs: DHXW3EWUT9S x1, DPFBM45G6LK x1" at bounding box center [946, 239] width 226 height 9
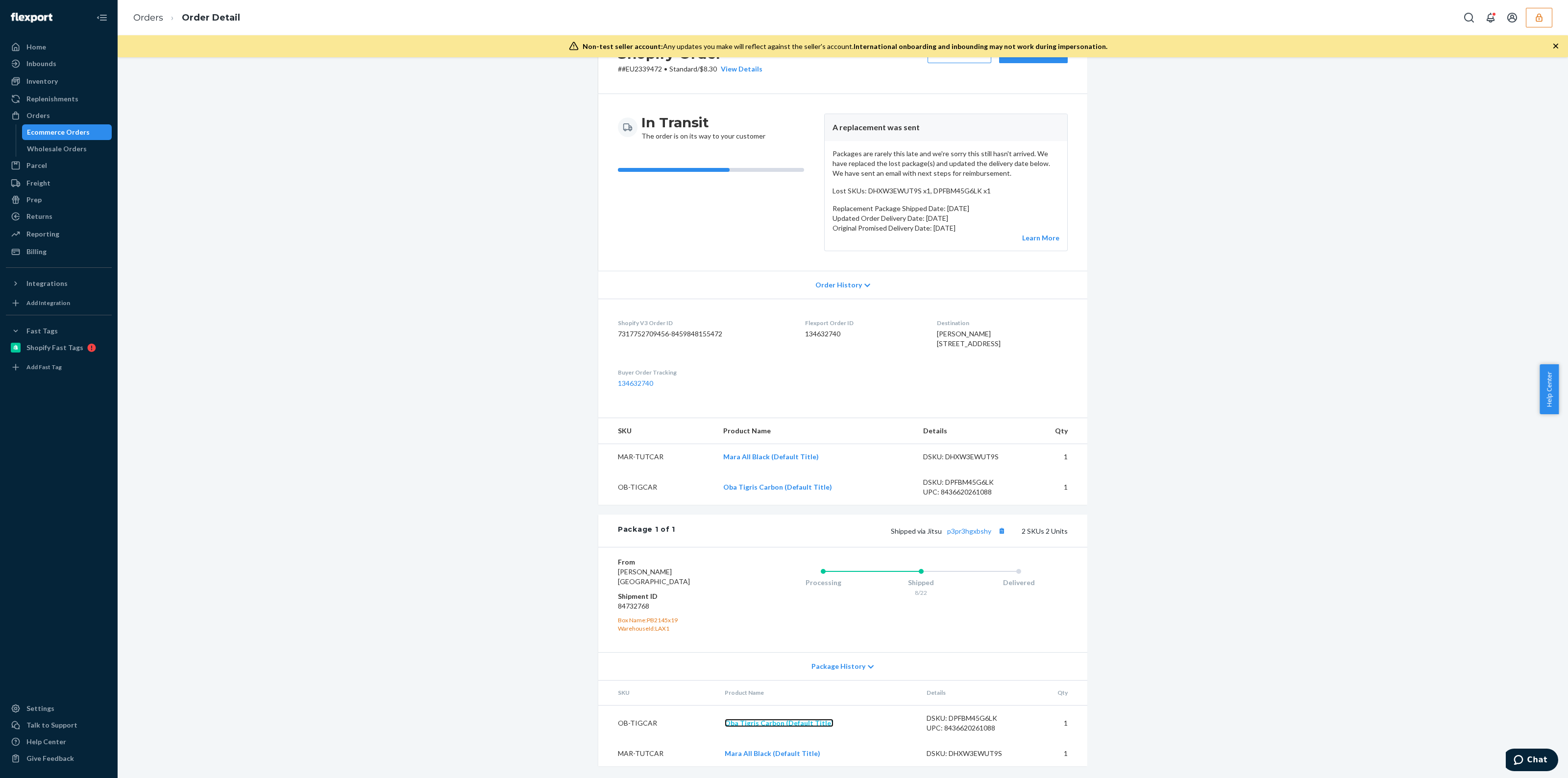
click at [792, 722] on link "Oba Tigris Carbon (Default Title)" at bounding box center [778, 723] width 108 height 8
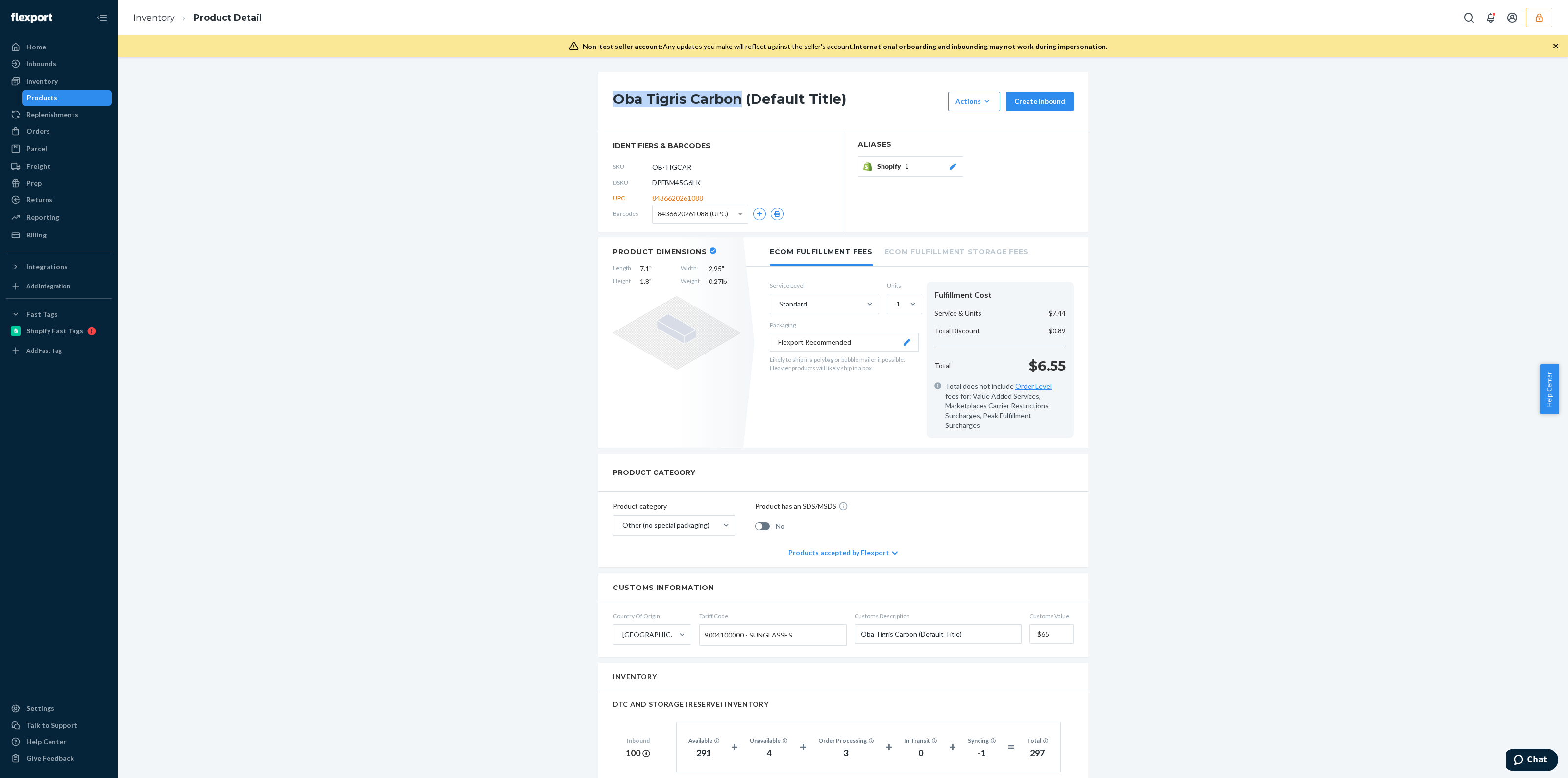
drag, startPoint x: 607, startPoint y: 96, endPoint x: 735, endPoint y: 109, distance: 128.7
click at [735, 109] on div "Oba Tigris Carbon (Default Title) Actions Hide Request removal Create inbound" at bounding box center [842, 101] width 490 height 59
copy h1 "Oba Tigris Carbon"
click at [51, 136] on div "Orders" at bounding box center [58, 131] width 104 height 14
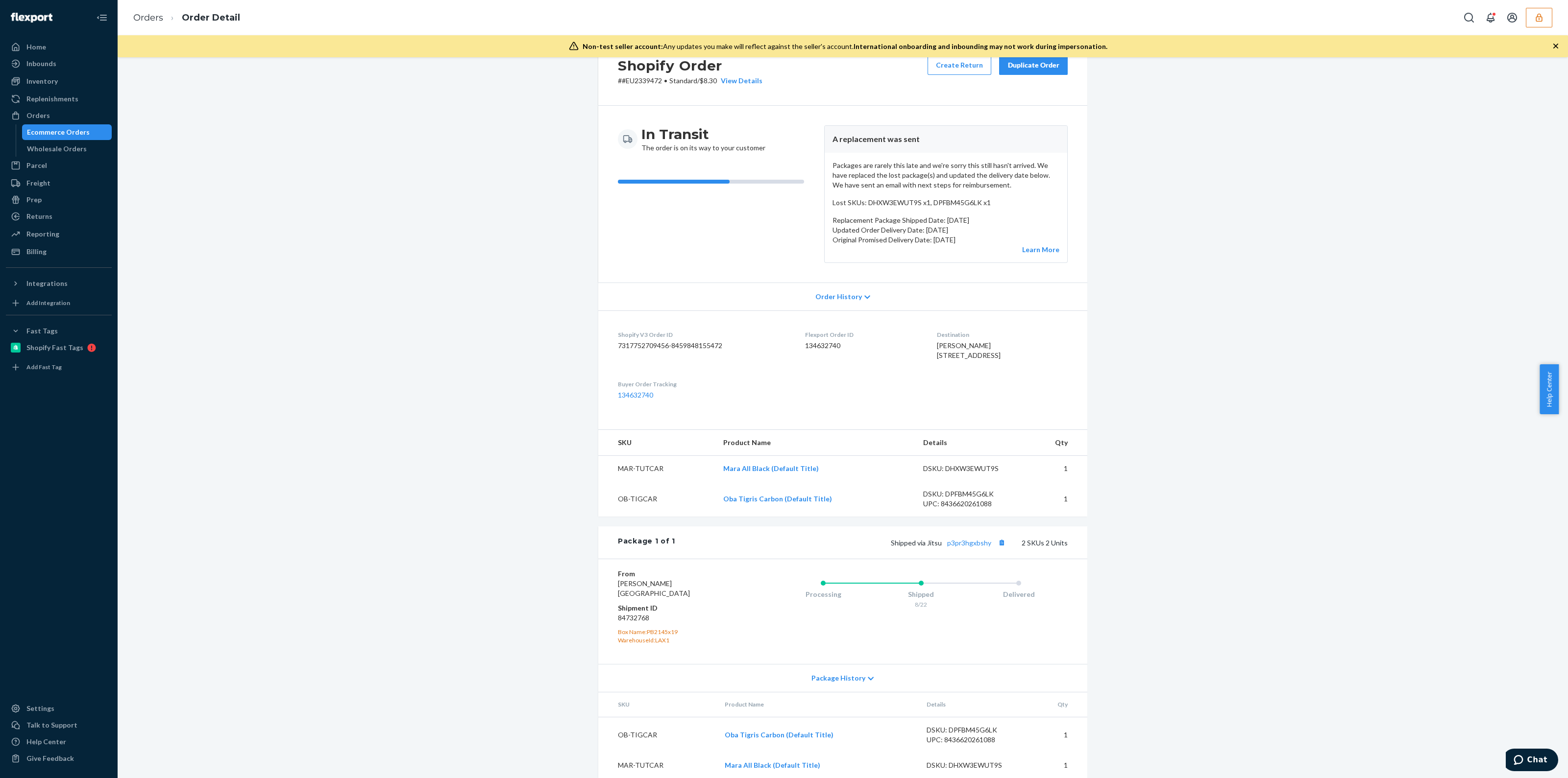
scroll to position [66, 0]
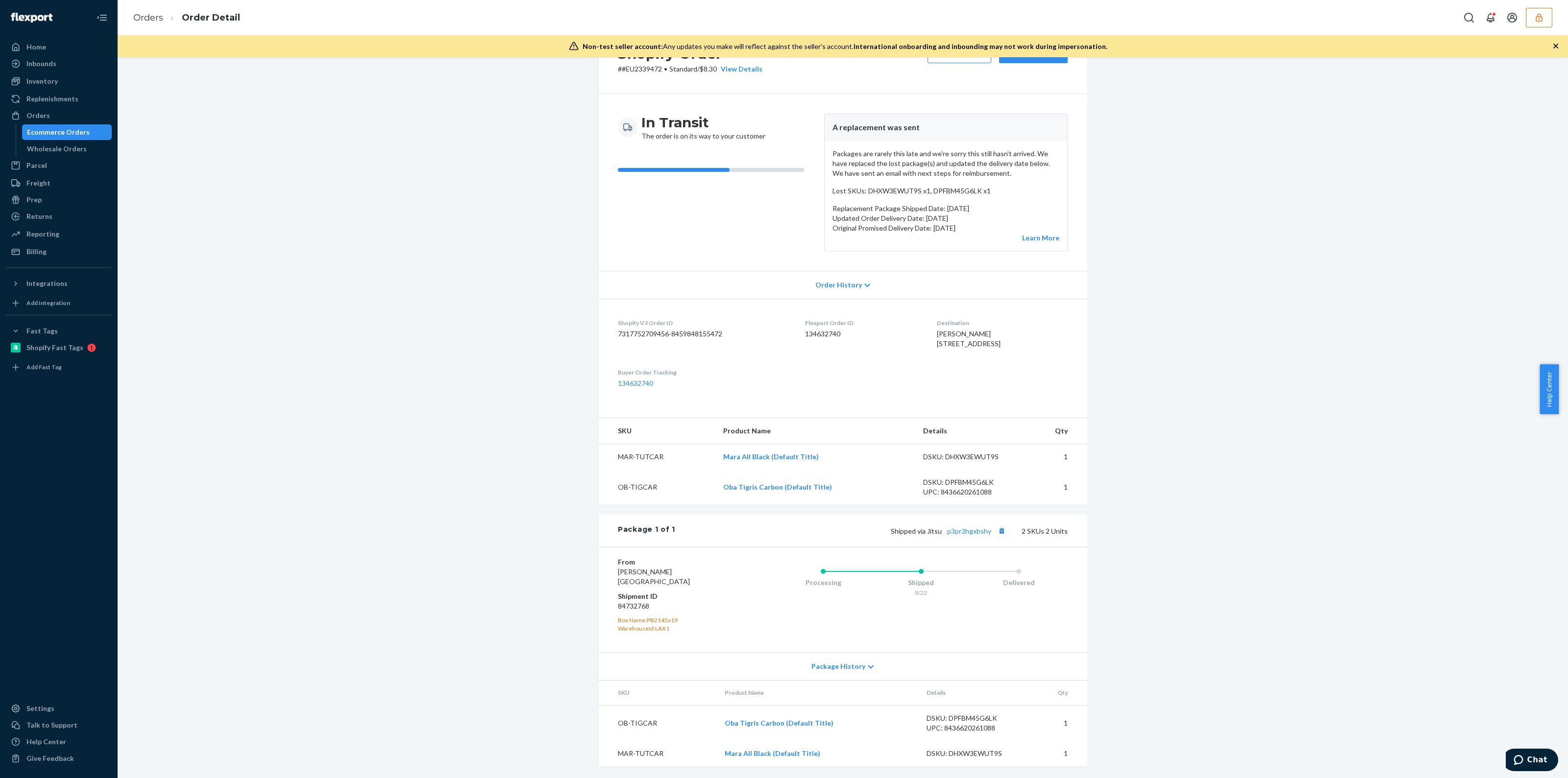
click at [968, 720] on div "DSKU: DPFBM45G6LK" at bounding box center [973, 719] width 92 height 9
copy div "DPFBM45G6LK"
drag, startPoint x: 704, startPoint y: 915, endPoint x: 545, endPoint y: 1022, distance: 191.7
click at [545, 778] on html "Home Inbounds Shipping Plans Problems Inventory Products Replenishments Orders …" at bounding box center [784, 389] width 1568 height 778
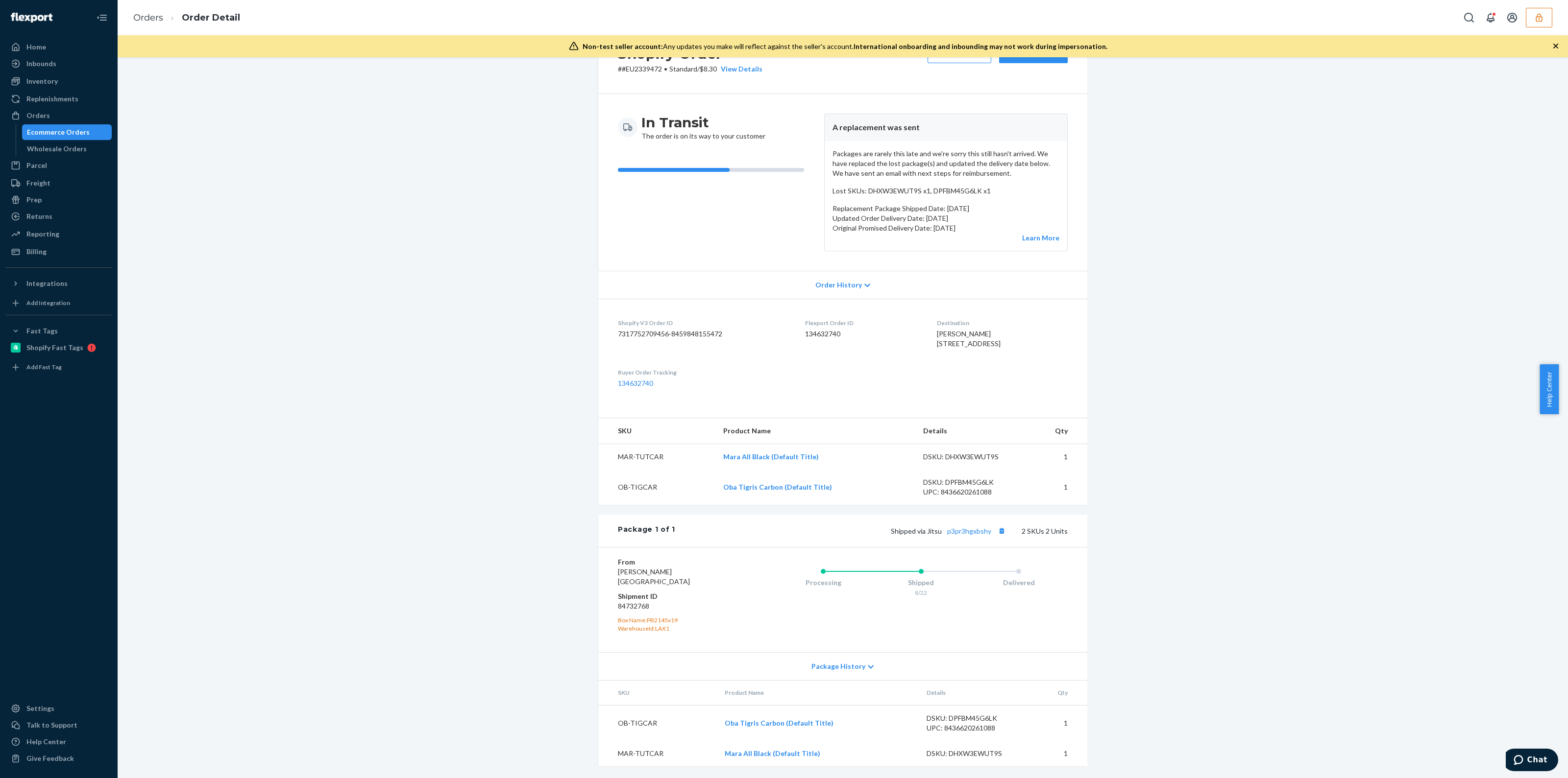
click at [980, 756] on div "DSKU: DHXW3EWUT9S" at bounding box center [973, 753] width 92 height 9
copy div "DHXW3EWUT9S"
click at [1542, 10] on button "button" at bounding box center [1539, 17] width 26 height 20
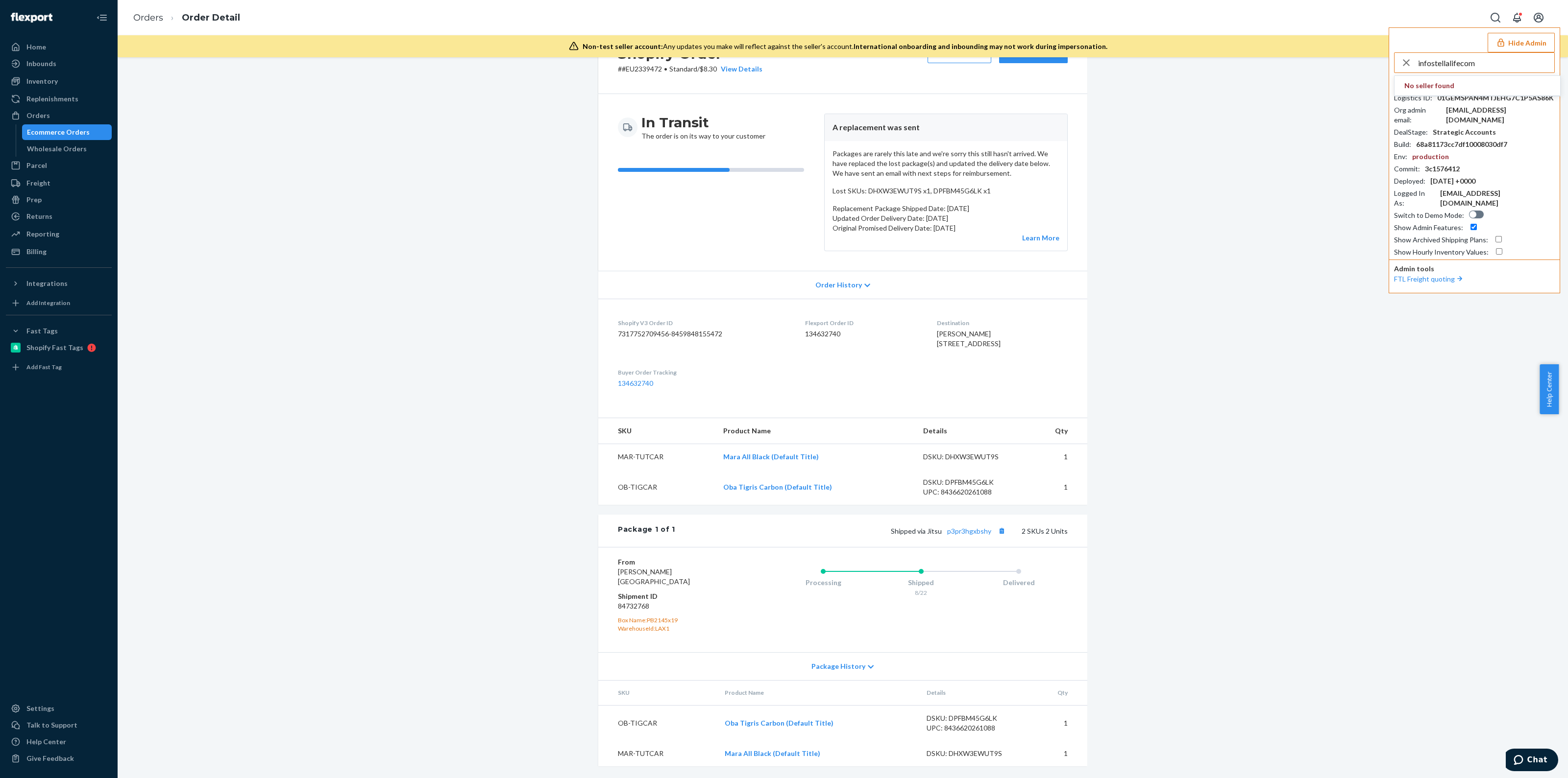
type input "infostellalifecom"
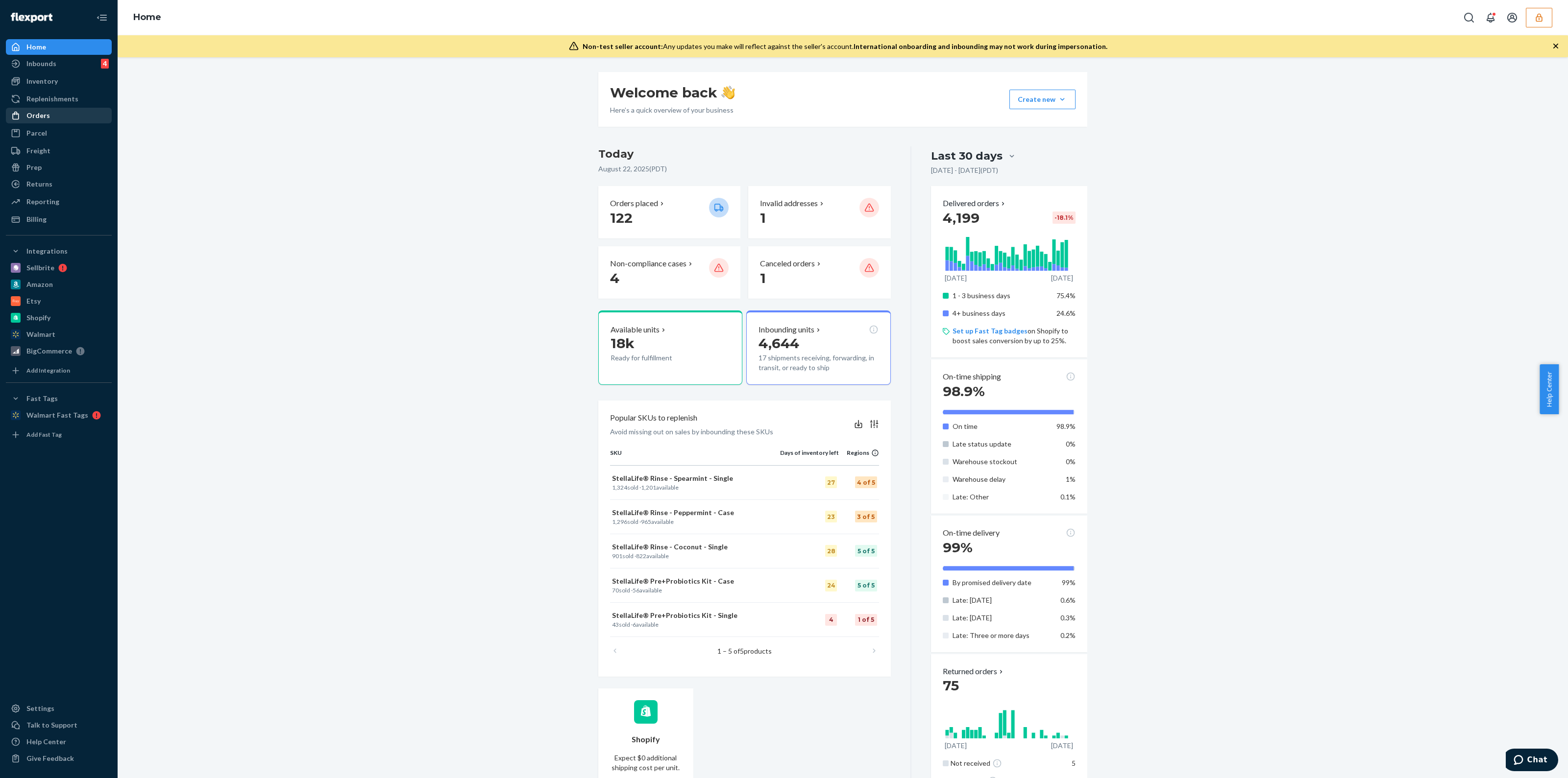
click at [31, 116] on div "Orders" at bounding box center [38, 115] width 24 height 9
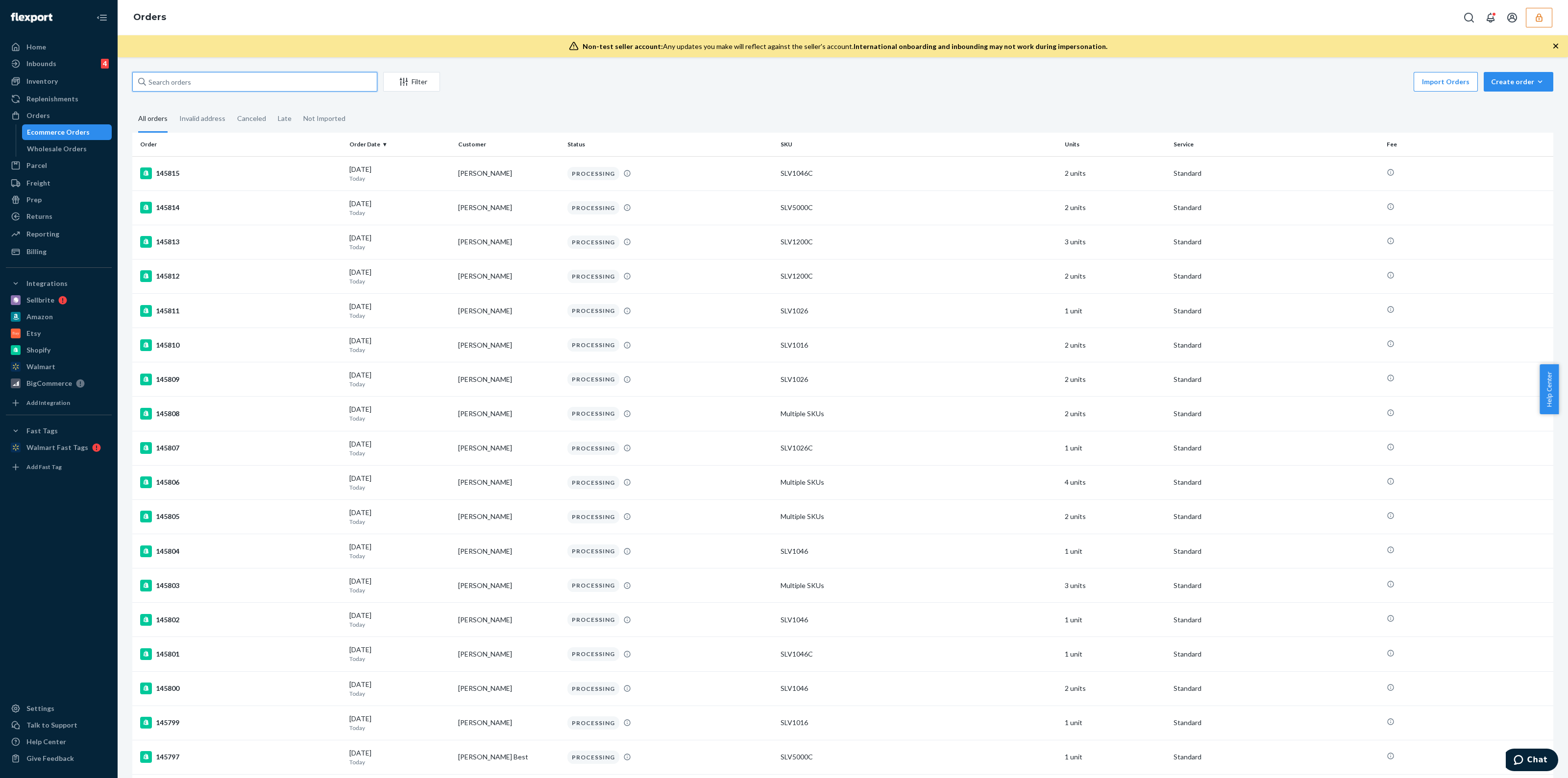
click at [295, 77] on input "text" at bounding box center [255, 81] width 245 height 20
paste input "SKVEHFHDEG"
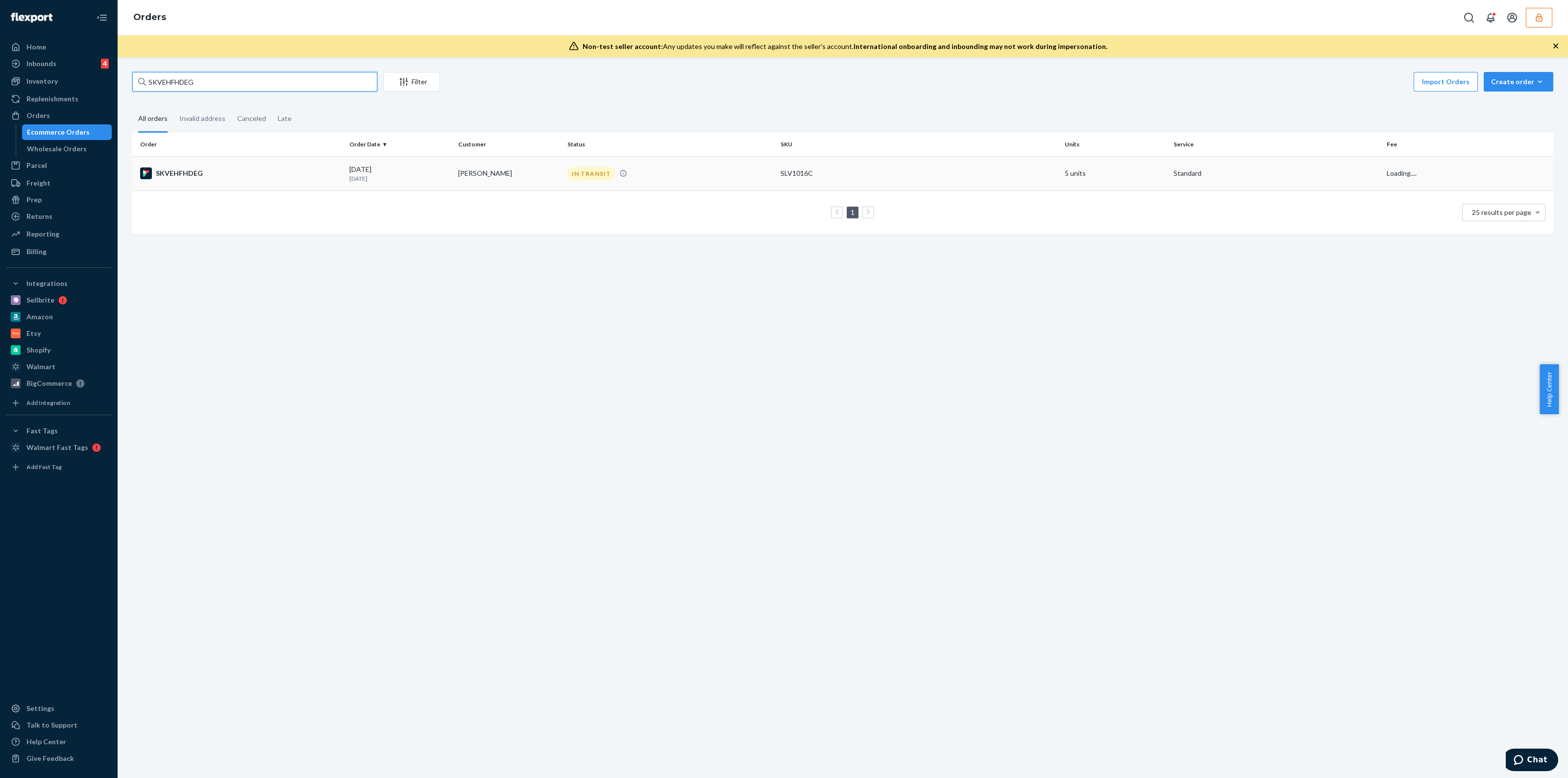
type input "SKVEHFHDEG"
click at [902, 169] on div "SLV1016C" at bounding box center [918, 174] width 276 height 9
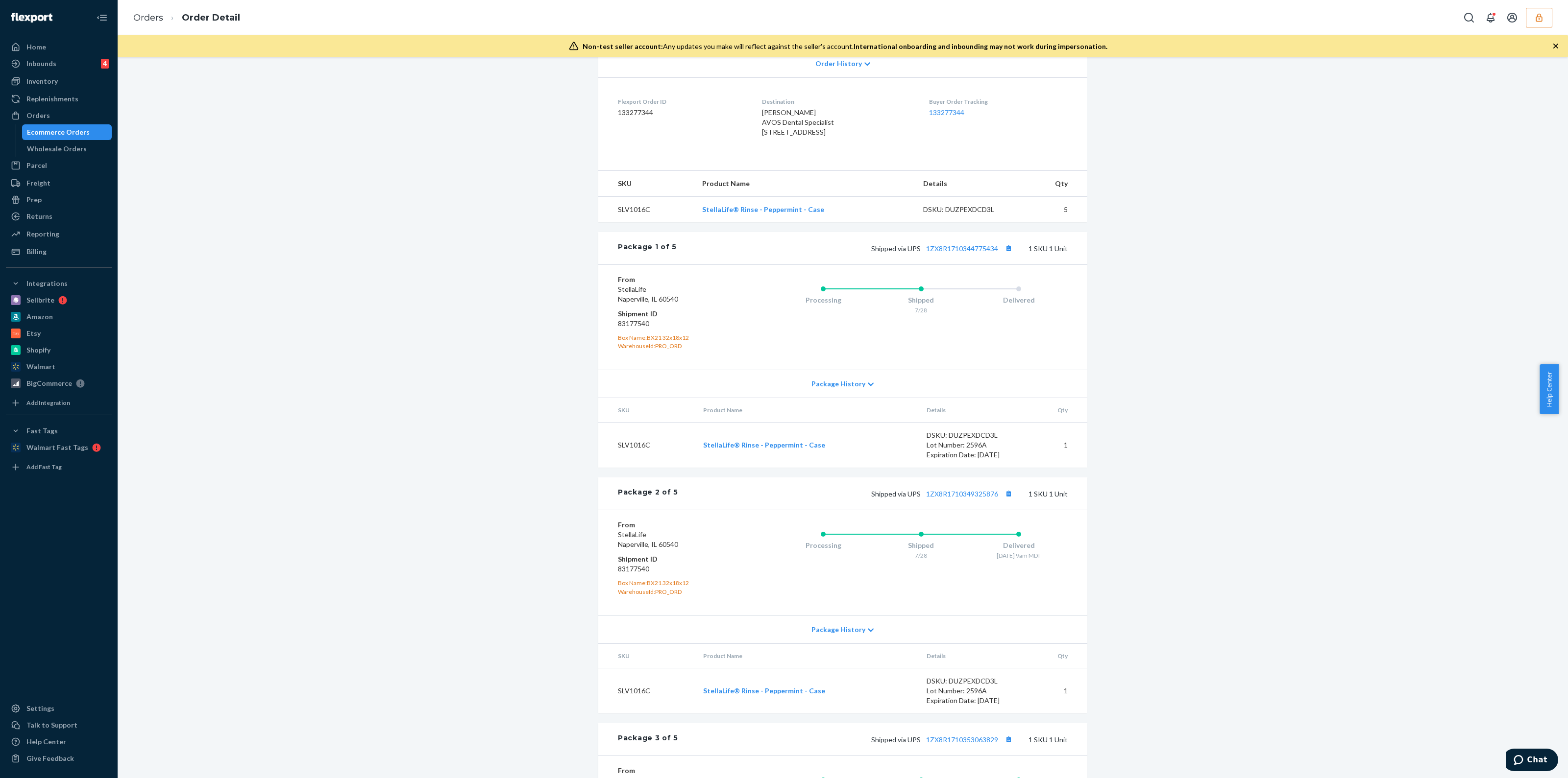
scroll to position [224, 0]
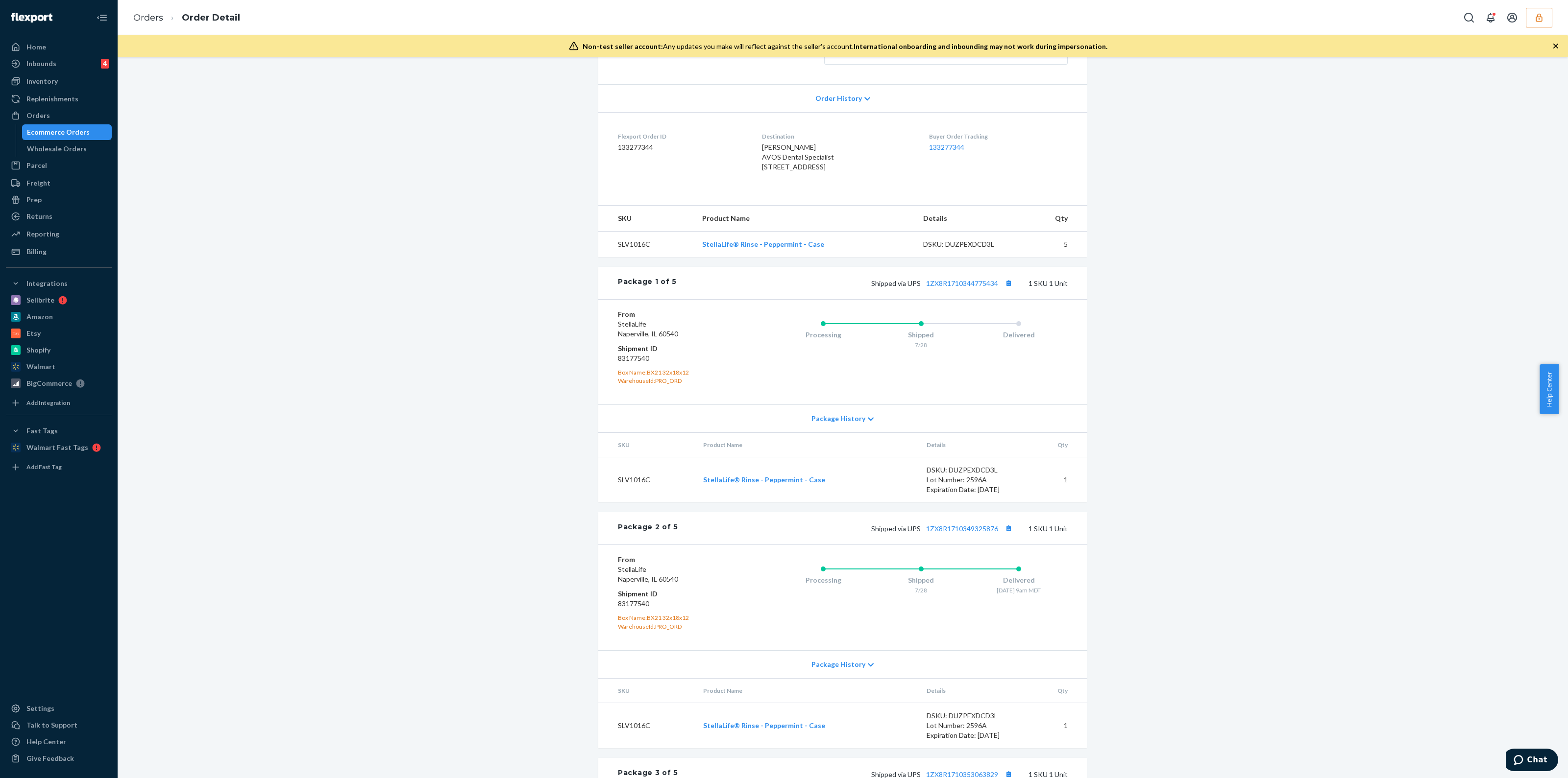
click at [935, 290] on div "Shipped via UPS 1ZX8R1710344775434 1 SKU 1 Unit" at bounding box center [872, 283] width 392 height 13
click at [936, 288] on link "1ZX8R1710344775434" at bounding box center [962, 283] width 72 height 8
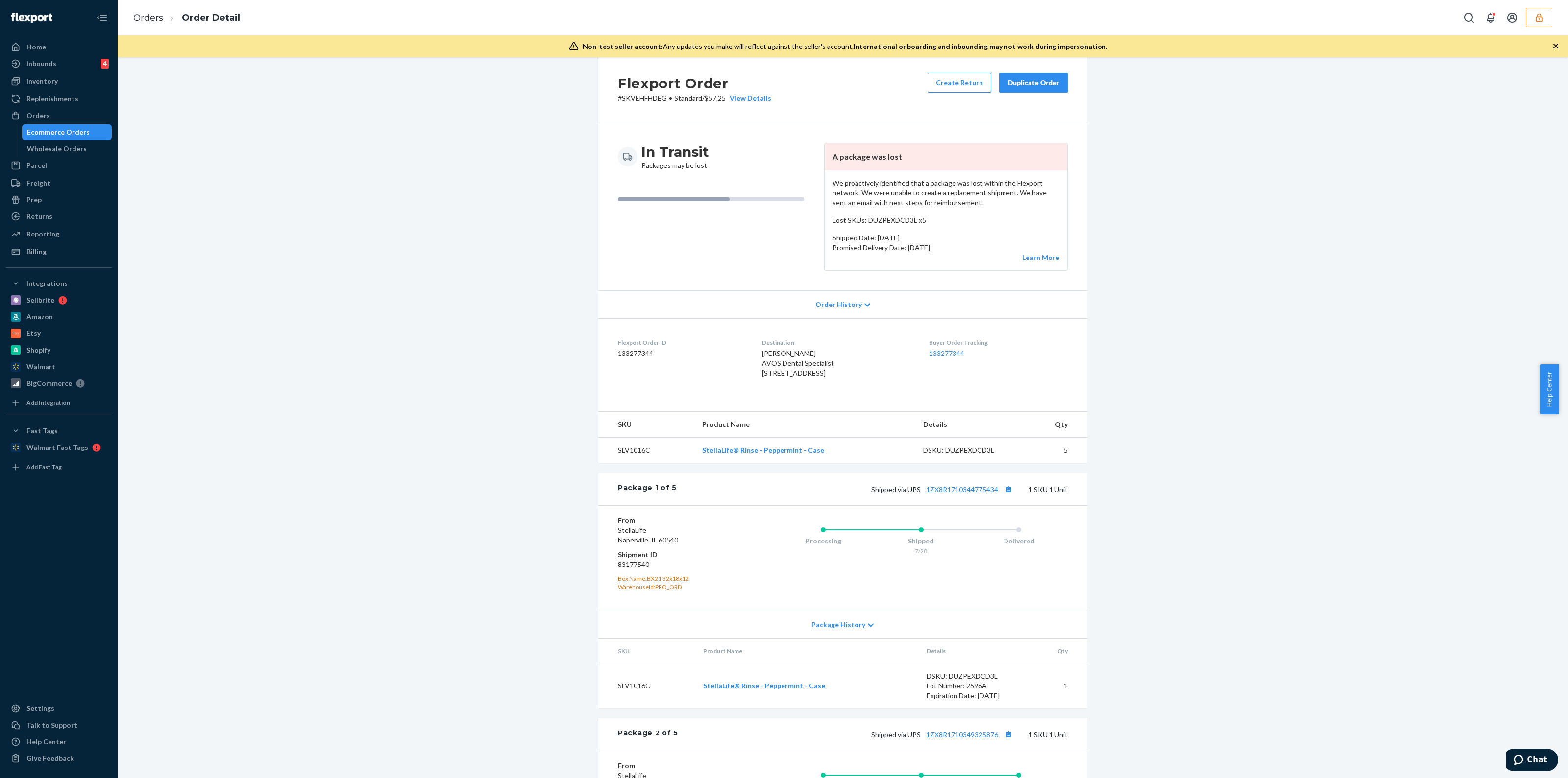
scroll to position [0, 0]
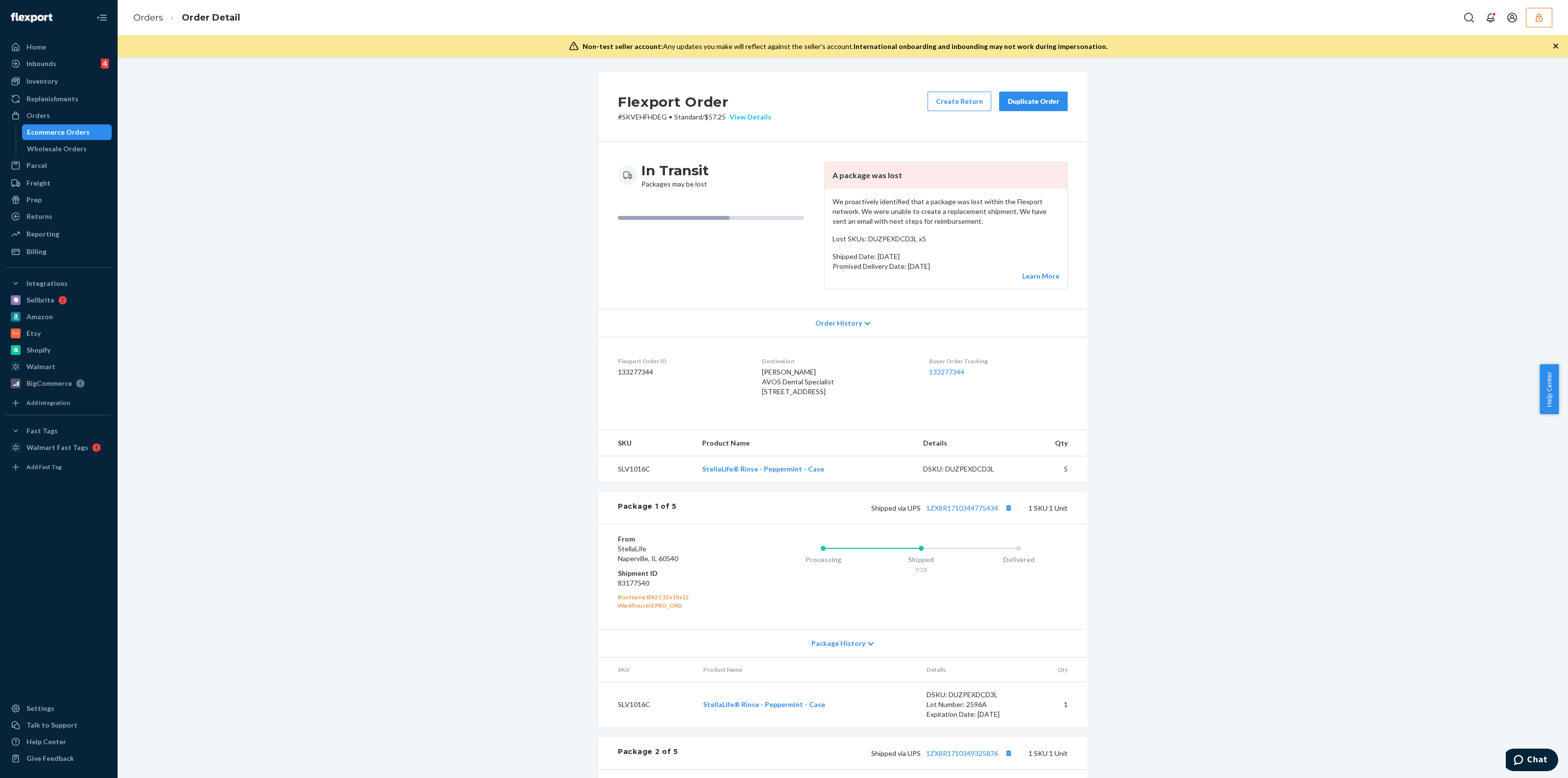
click at [742, 118] on div "View Details" at bounding box center [748, 117] width 45 height 9
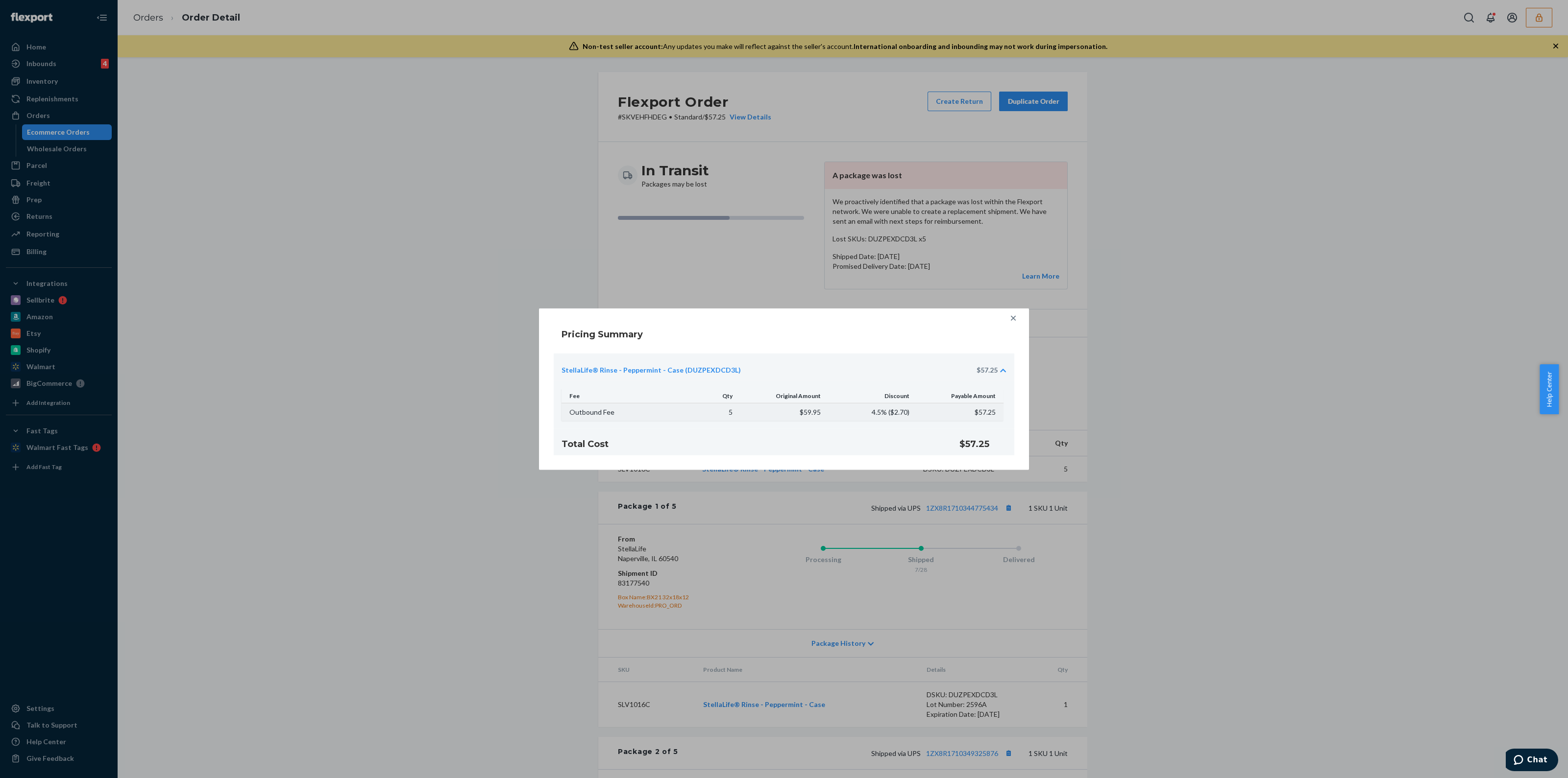
click at [980, 418] on td "$57.25" at bounding box center [959, 411] width 88 height 18
click at [994, 376] on div "StellaLife® Rinse - Peppermint - Case (DUZPEXDCD3L) $57.25" at bounding box center [784, 367] width 460 height 27
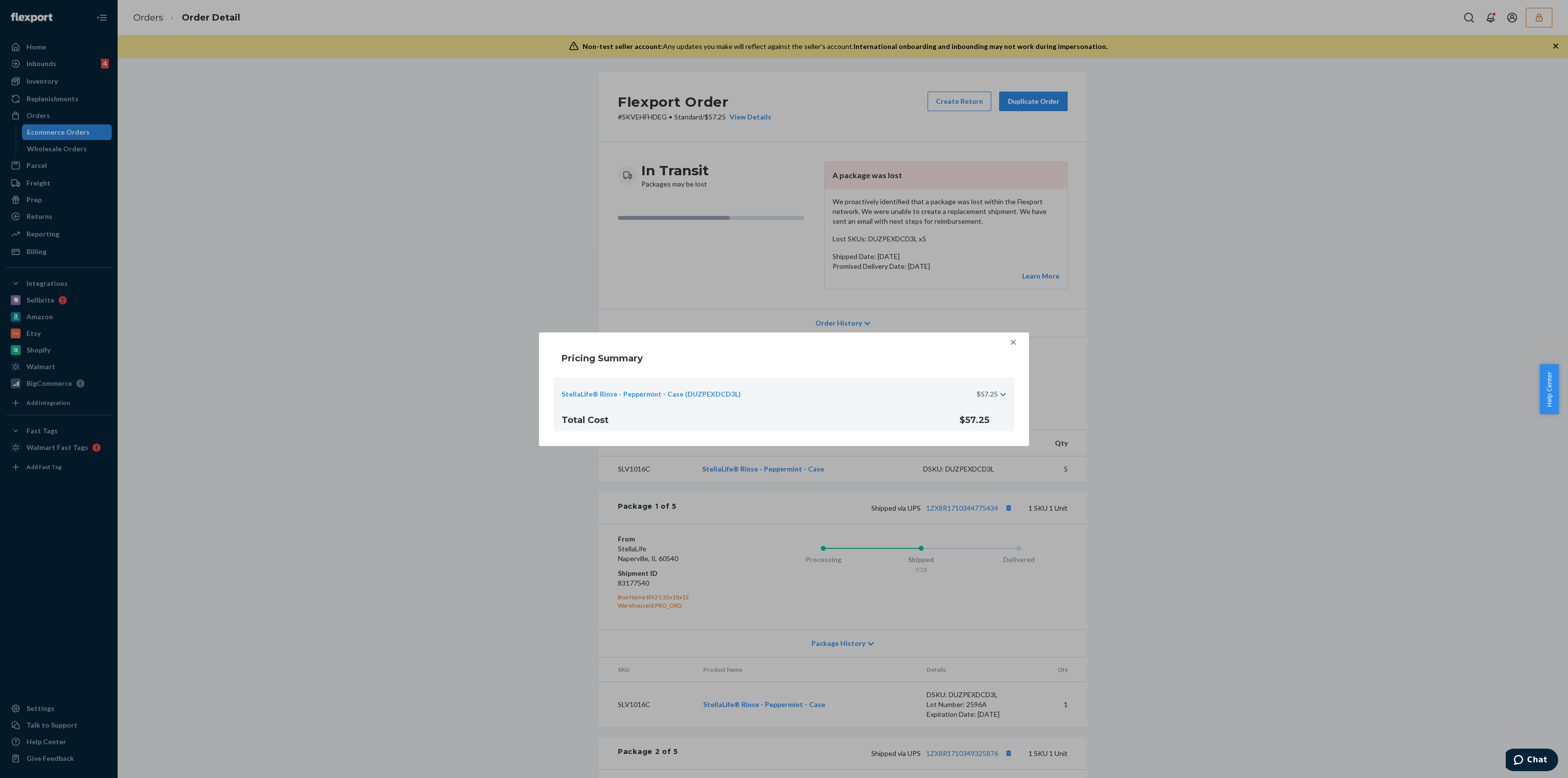
click at [1000, 402] on div "StellaLife® Rinse - Peppermint - Case (DUZPEXDCD3L) $57.25" at bounding box center [784, 390] width 460 height 27
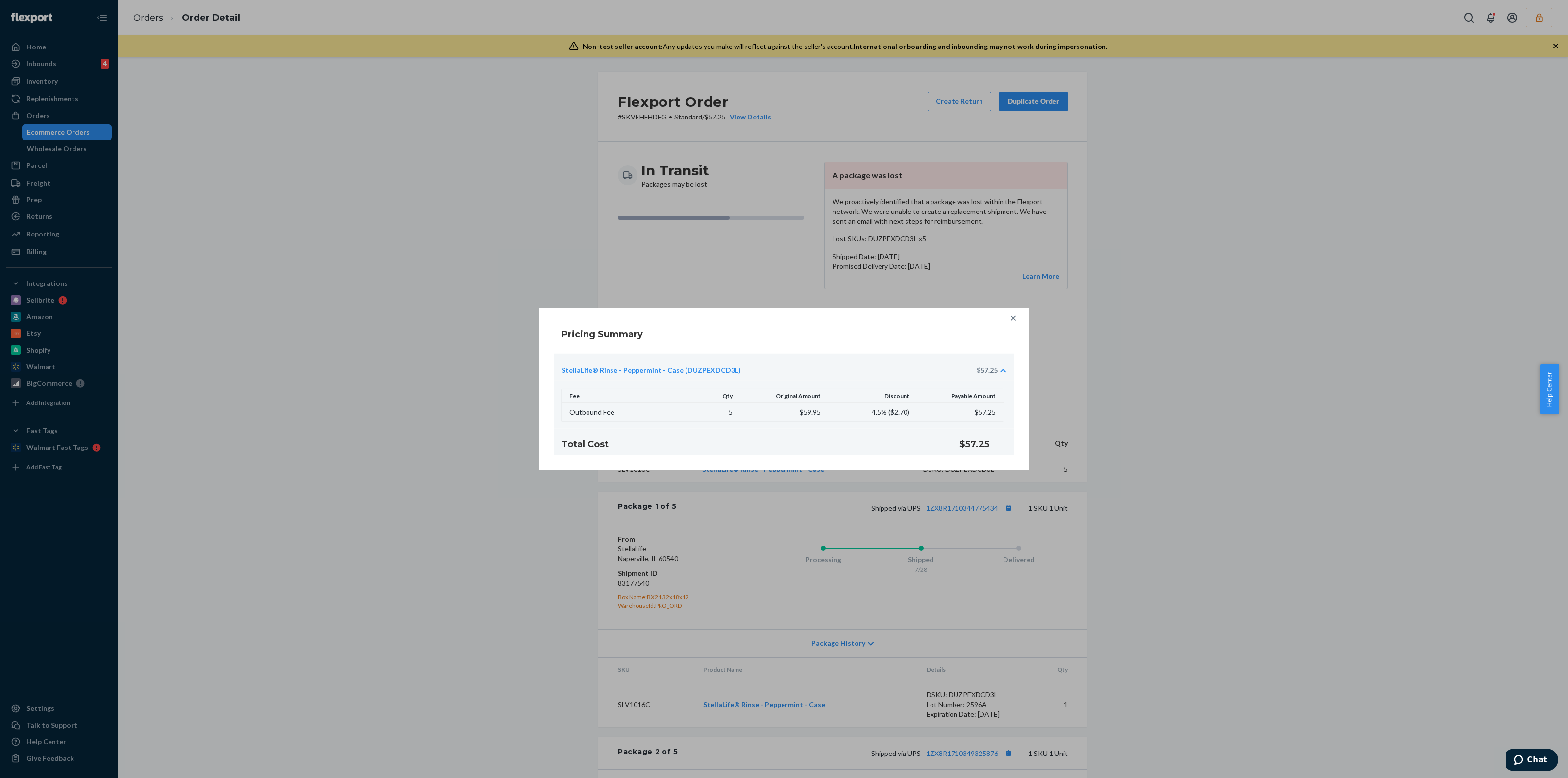
click at [1009, 323] on icon at bounding box center [1013, 318] width 9 height 9
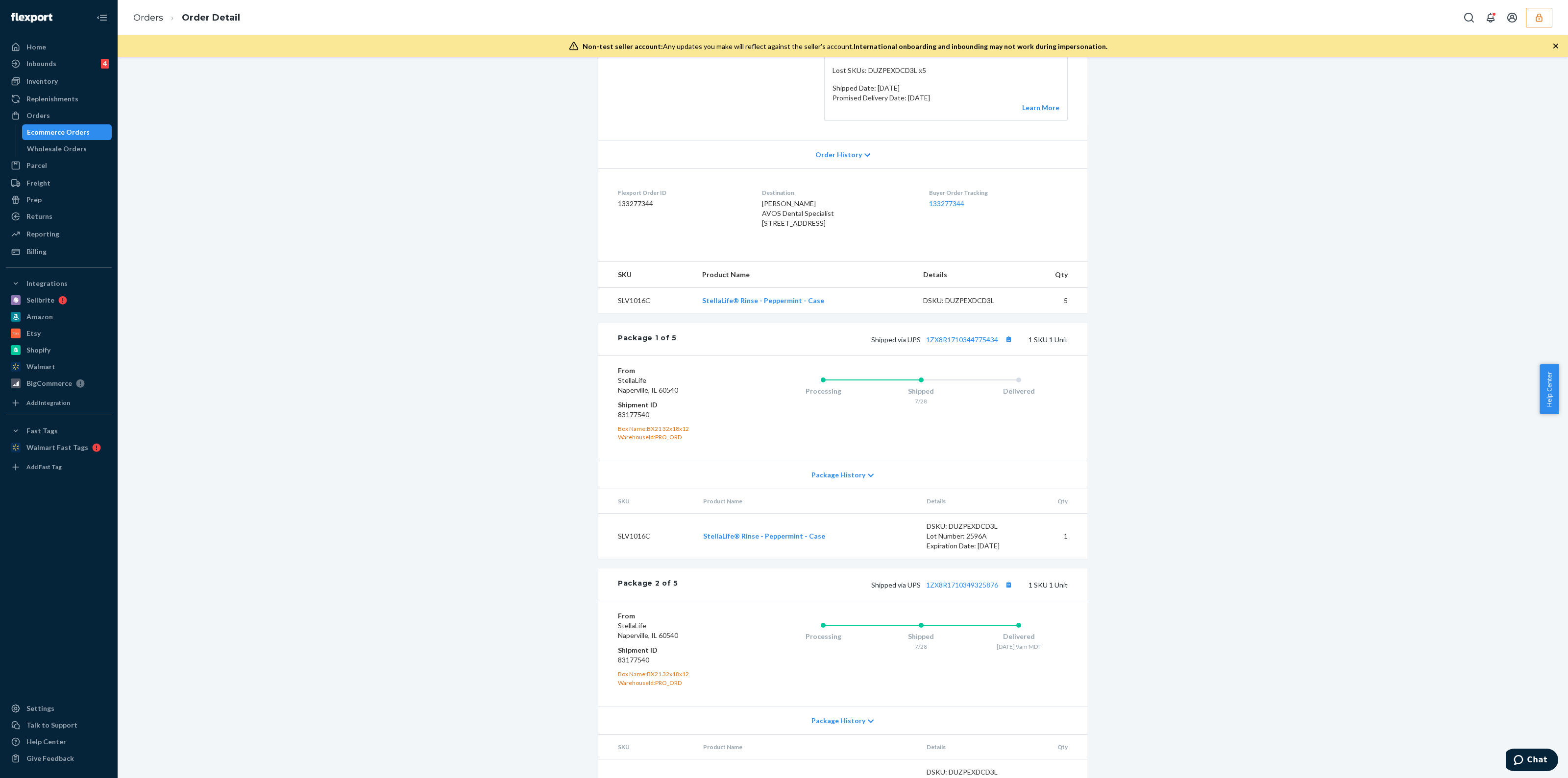
scroll to position [244, 0]
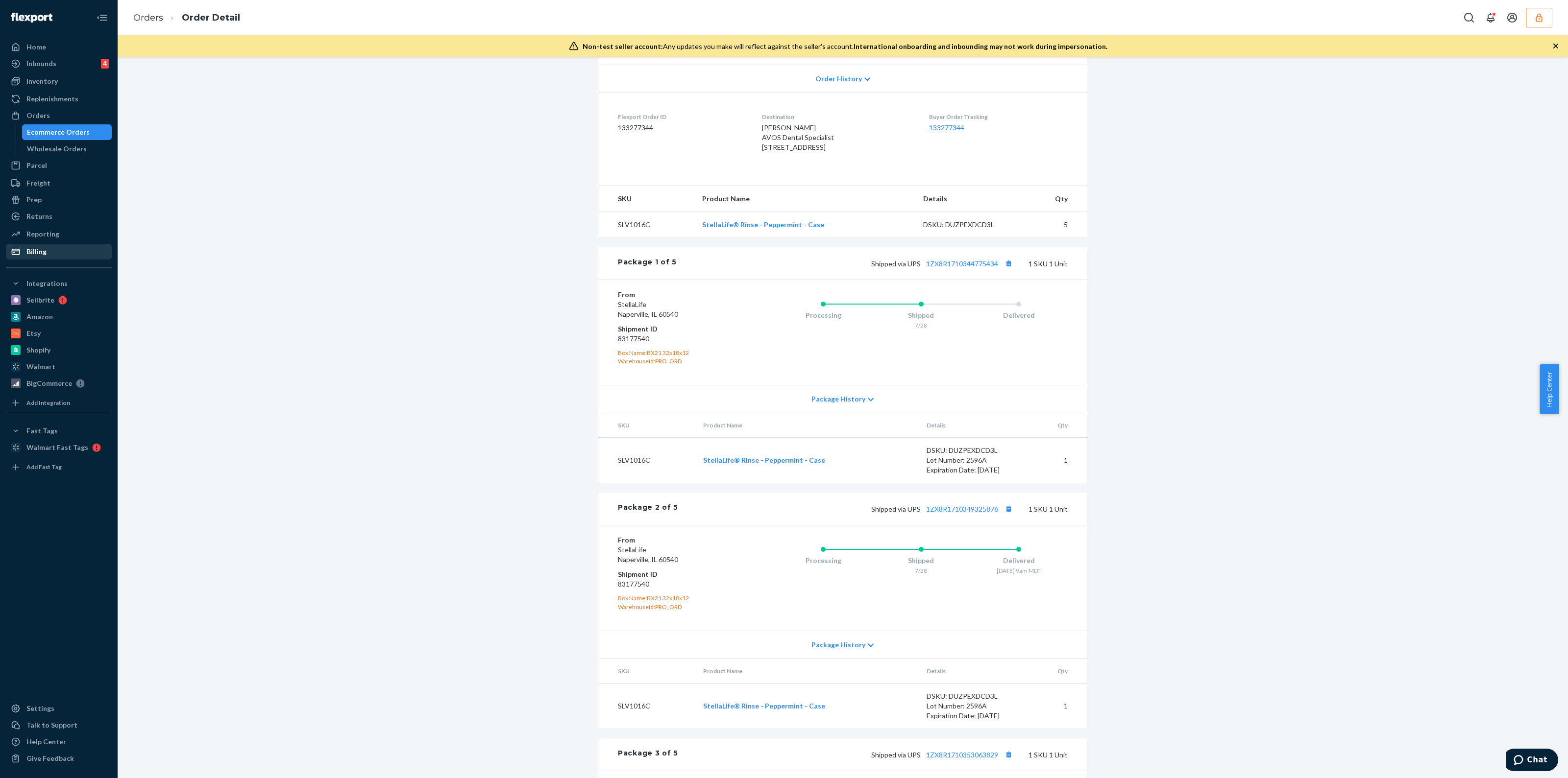
click at [46, 254] on div "Billing" at bounding box center [58, 252] width 104 height 14
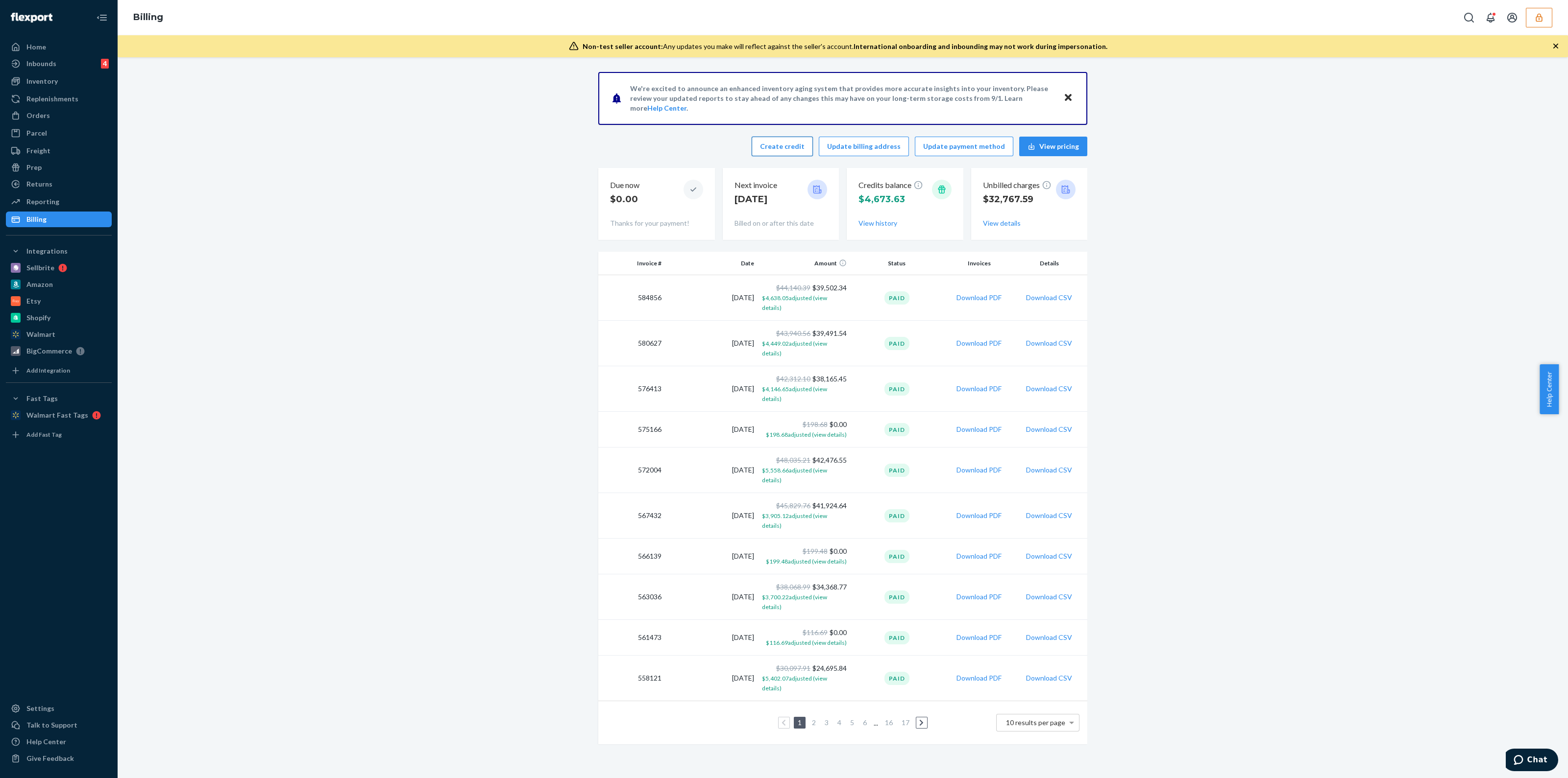
click at [792, 145] on button "Create credit" at bounding box center [782, 146] width 61 height 20
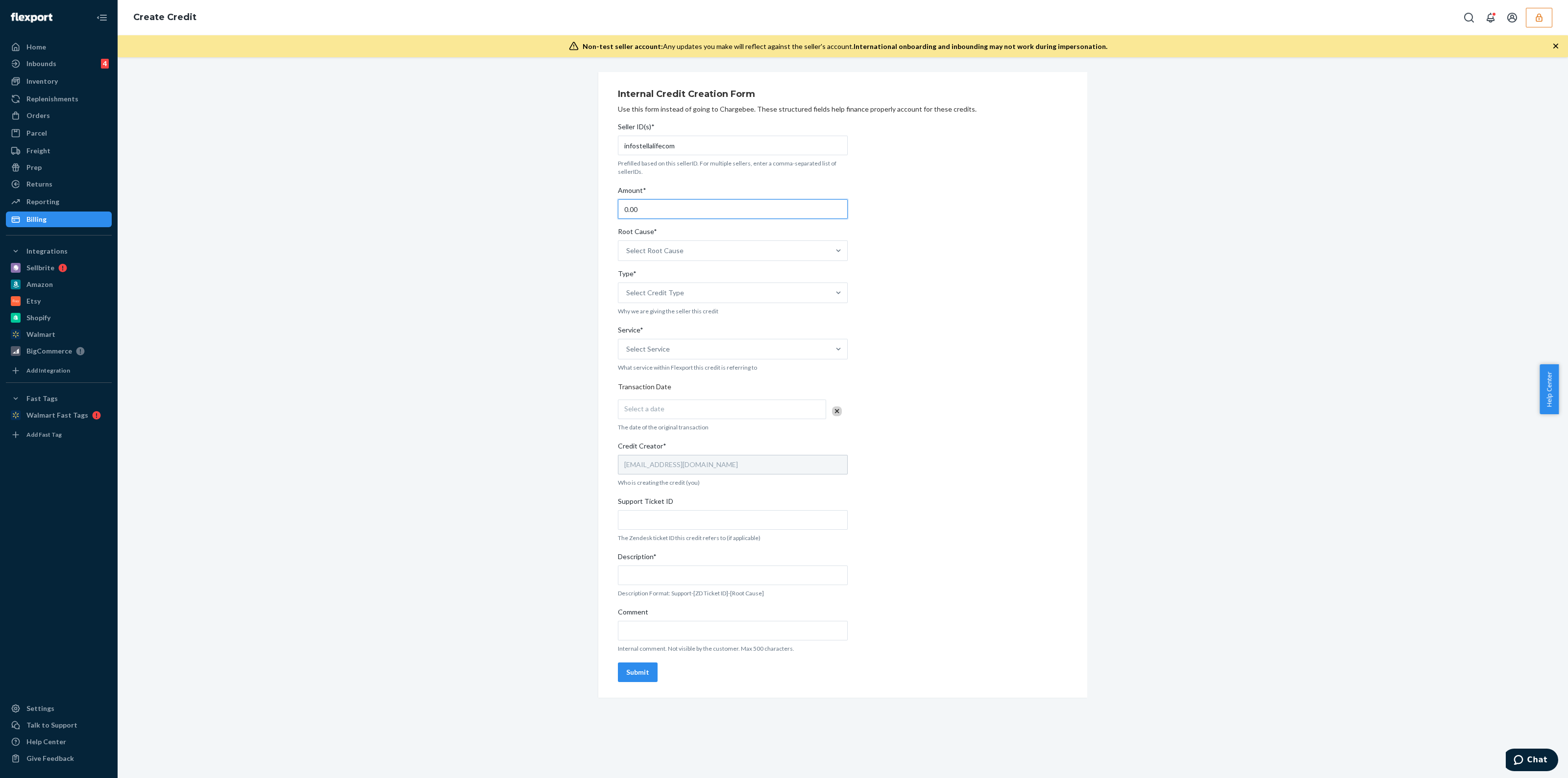
drag, startPoint x: 671, startPoint y: 211, endPoint x: 370, endPoint y: 242, distance: 302.6
click at [375, 241] on div "Internal Credit Creation Form Use this form instead of going to Chargebee. Thes…" at bounding box center [842, 385] width 1436 height 626
type input "158.35"
click at [689, 259] on div "Select Root Cause" at bounding box center [725, 251] width 211 height 20
click at [627, 256] on input "Root Cause* option Channel Integration focused, 1 of 29. 29 results available. …" at bounding box center [626, 251] width 1 height 9
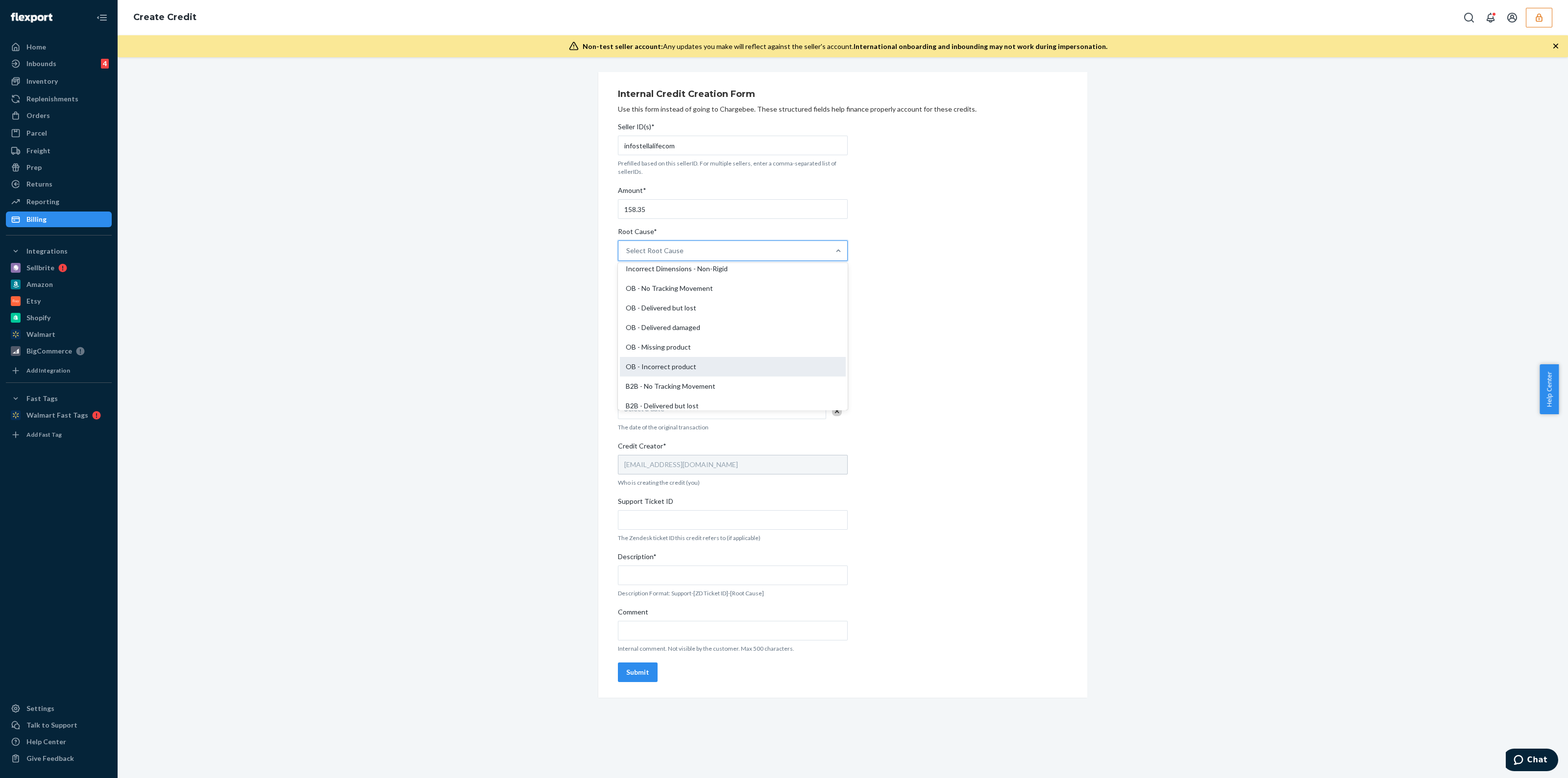
scroll to position [244, 0]
click at [706, 288] on div "OB - No Tracking Movement" at bounding box center [732, 285] width 225 height 20
click at [627, 256] on input "Root Cause* option OB - No Tracking Movement focused, 14 of 29. 29 results avai…" at bounding box center [626, 251] width 1 height 9
click at [706, 301] on div "Select Credit Type" at bounding box center [725, 292] width 211 height 20
click at [627, 298] on input "Type* Select Credit Type" at bounding box center [626, 292] width 1 height 9
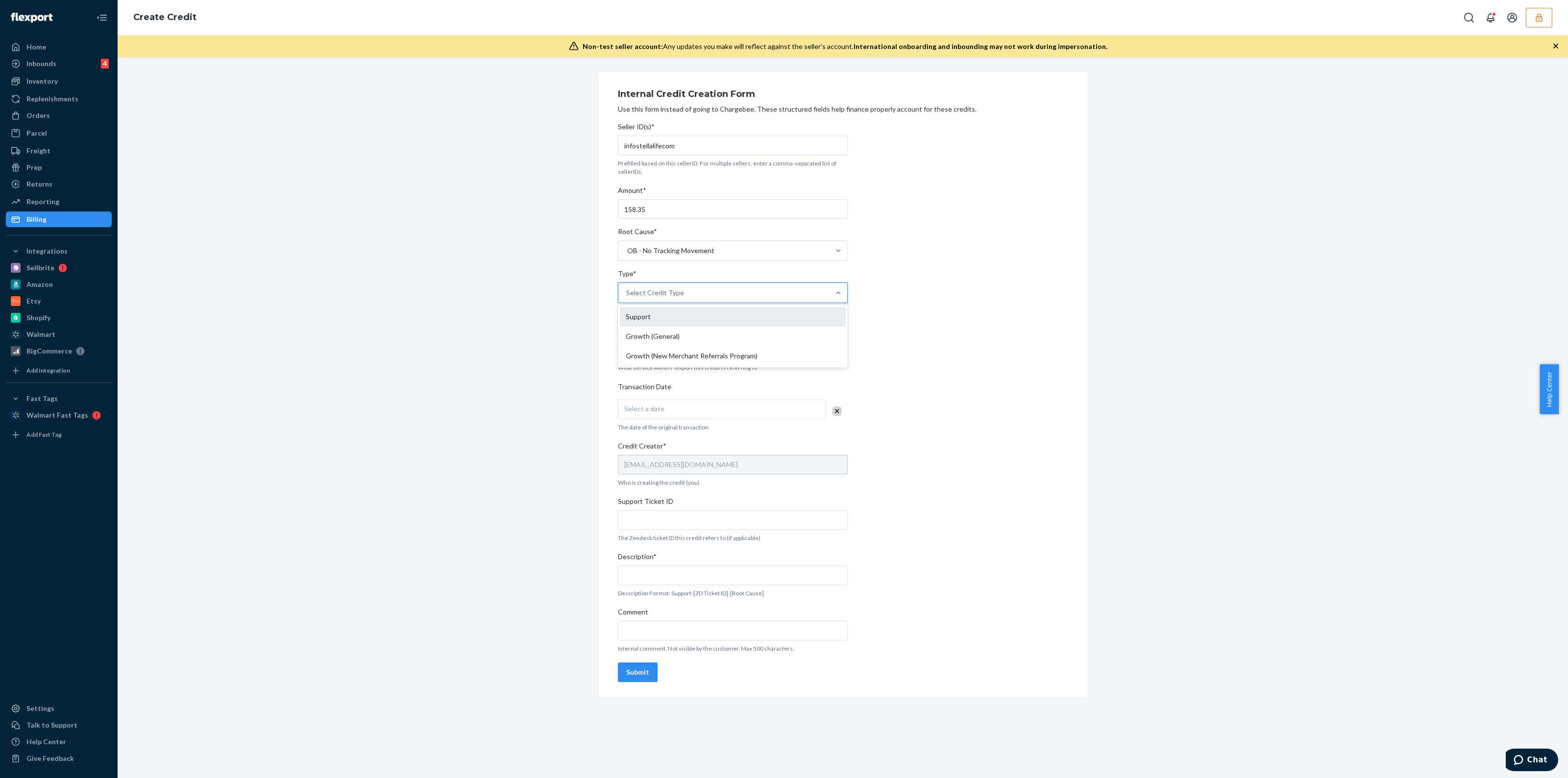
click at [683, 314] on div "Support" at bounding box center [732, 317] width 225 height 20
click at [627, 298] on input "Type* option Support focused, 1 of 3. 3 results available. Use Up and Down to c…" at bounding box center [626, 292] width 1 height 9
click at [688, 345] on div "Select Service" at bounding box center [725, 349] width 211 height 20
click at [627, 345] on input "Service* option Crossdock focused, 1 of 10. 10 results available. Use Up and Do…" at bounding box center [626, 349] width 1 height 9
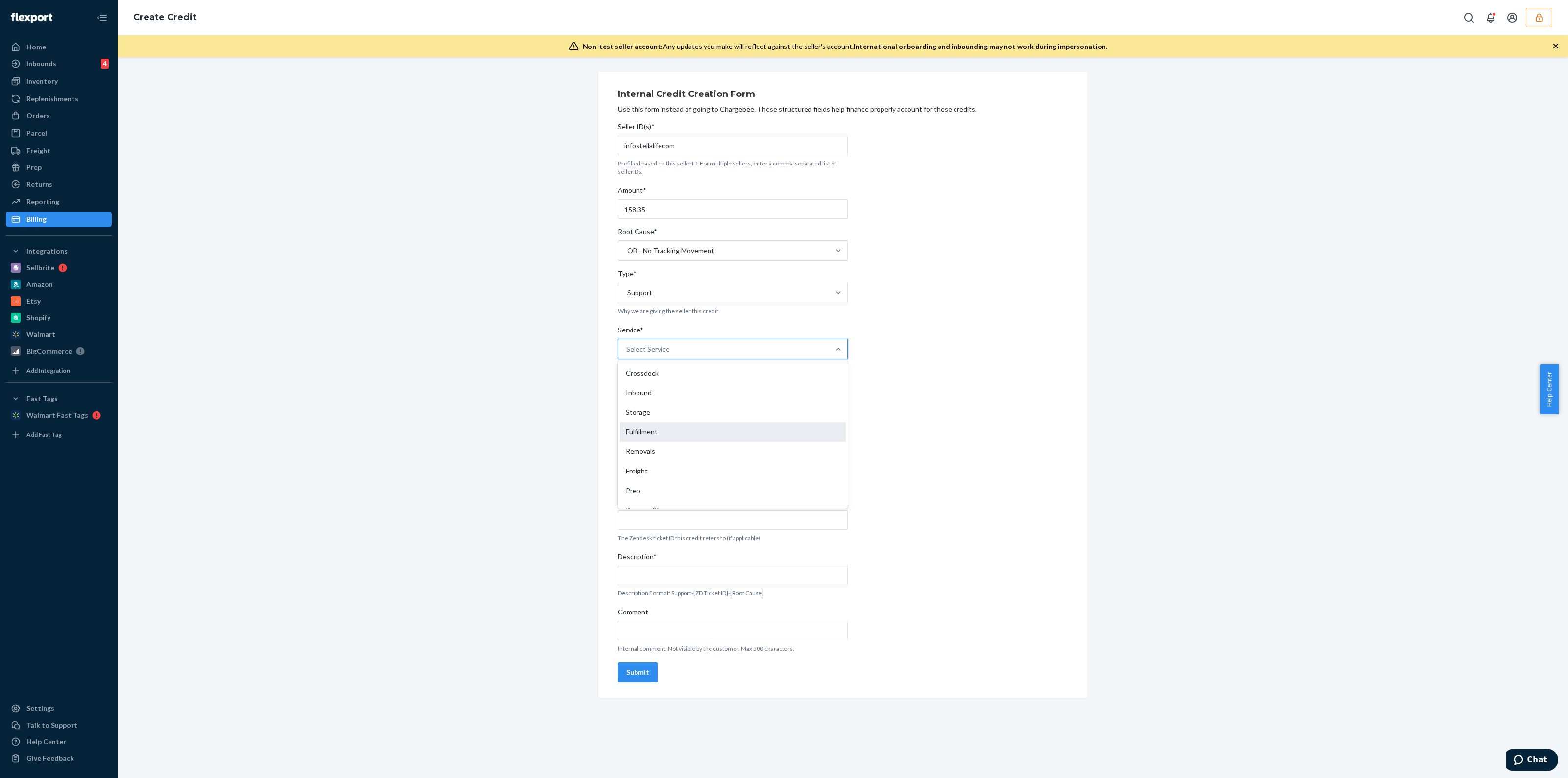
click at [690, 432] on div "Fulfillment" at bounding box center [732, 432] width 225 height 20
click at [627, 355] on input "Service* option Fulfillment focused, 4 of 10. 10 results available. Use Up and …" at bounding box center [626, 349] width 1 height 9
click at [683, 407] on div "Select a date" at bounding box center [722, 409] width 209 height 20
click at [753, 521] on abbr "22" at bounding box center [756, 521] width 7 height 8
drag, startPoint x: 672, startPoint y: 518, endPoint x: 676, endPoint y: 525, distance: 8.1
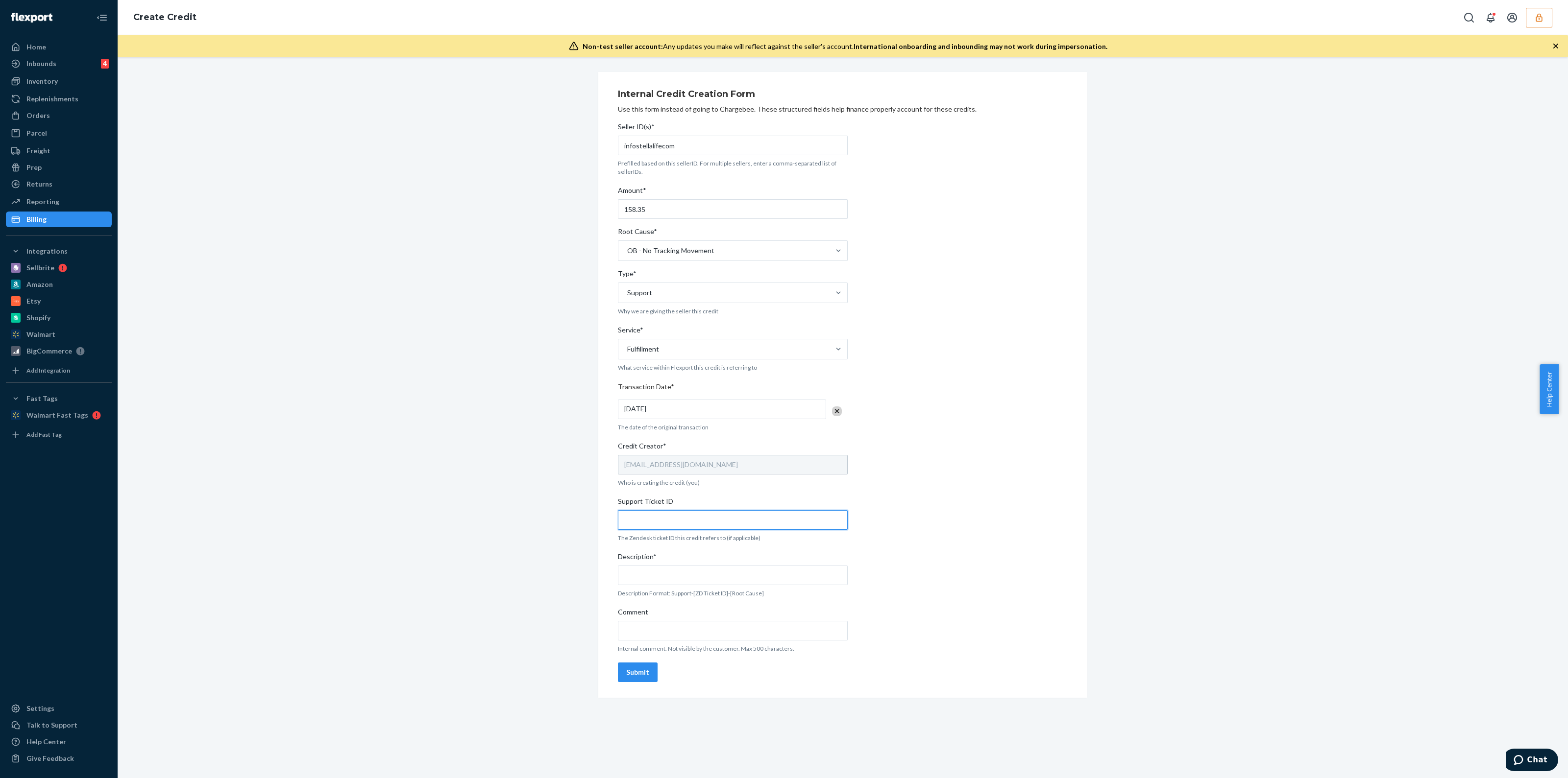
click at [672, 519] on input "Support Ticket ID" at bounding box center [733, 520] width 230 height 20
click at [741, 515] on input "Support Ticket ID" at bounding box center [733, 520] width 230 height 20
paste input "https://flexport-fulfillment.zendesk.com/agent/tickets/804583"
type input "https://flexport-fulfillment.zendesk.com/agent/tickets/804583"
click at [711, 628] on input "Comment" at bounding box center [733, 631] width 230 height 20
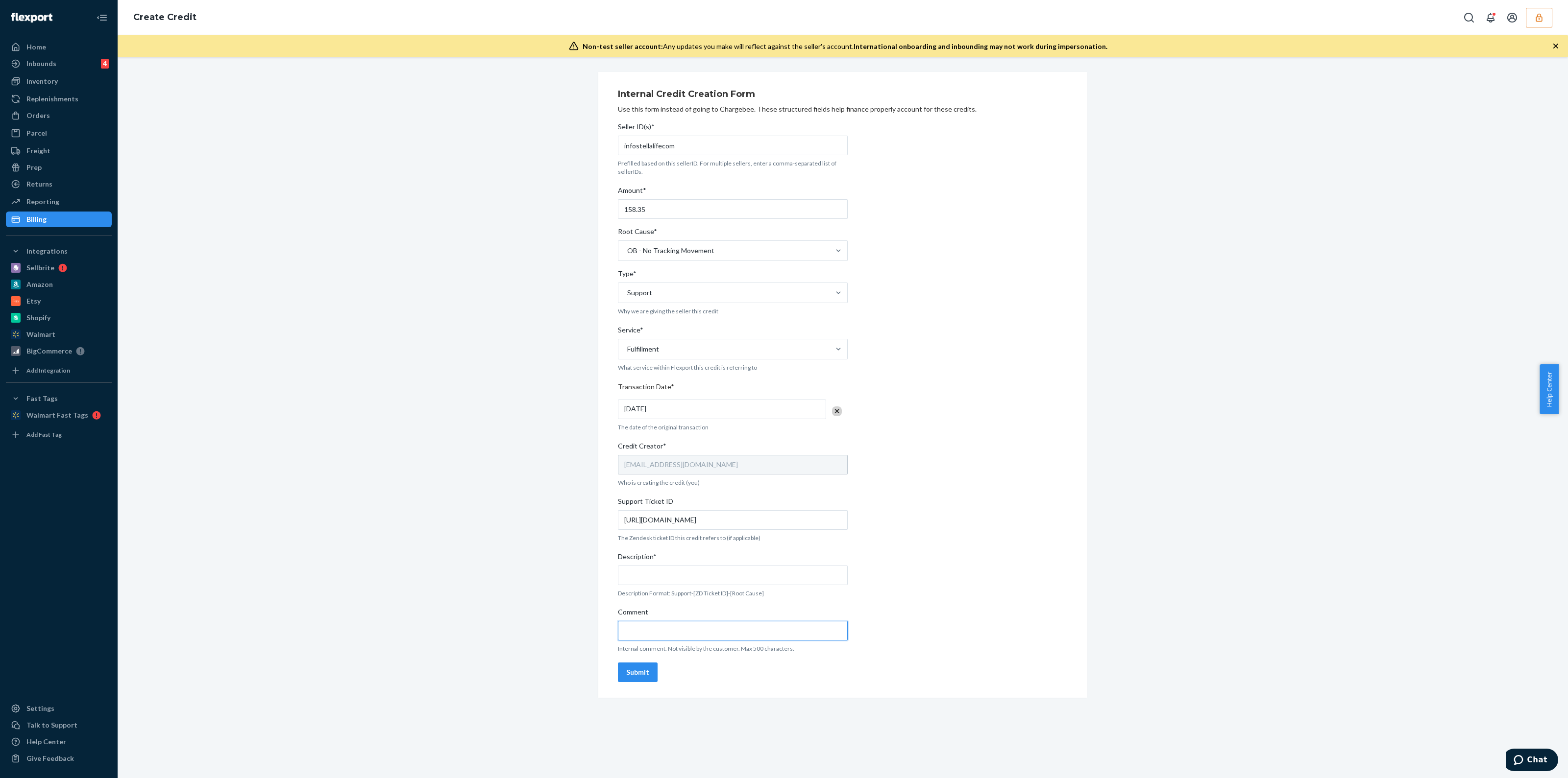
paste input "https://flexport-fulfillment.zendesk.com/agent/tickets/804583"
type input "https://flexport-fulfillment.zendesk.com/agent/tickets/804583"
click at [703, 576] on input "Description*" at bounding box center [733, 575] width 230 height 20
type input "Support-804583-OB Lost in Transit"
click at [626, 670] on div "Submit" at bounding box center [638, 672] width 23 height 9
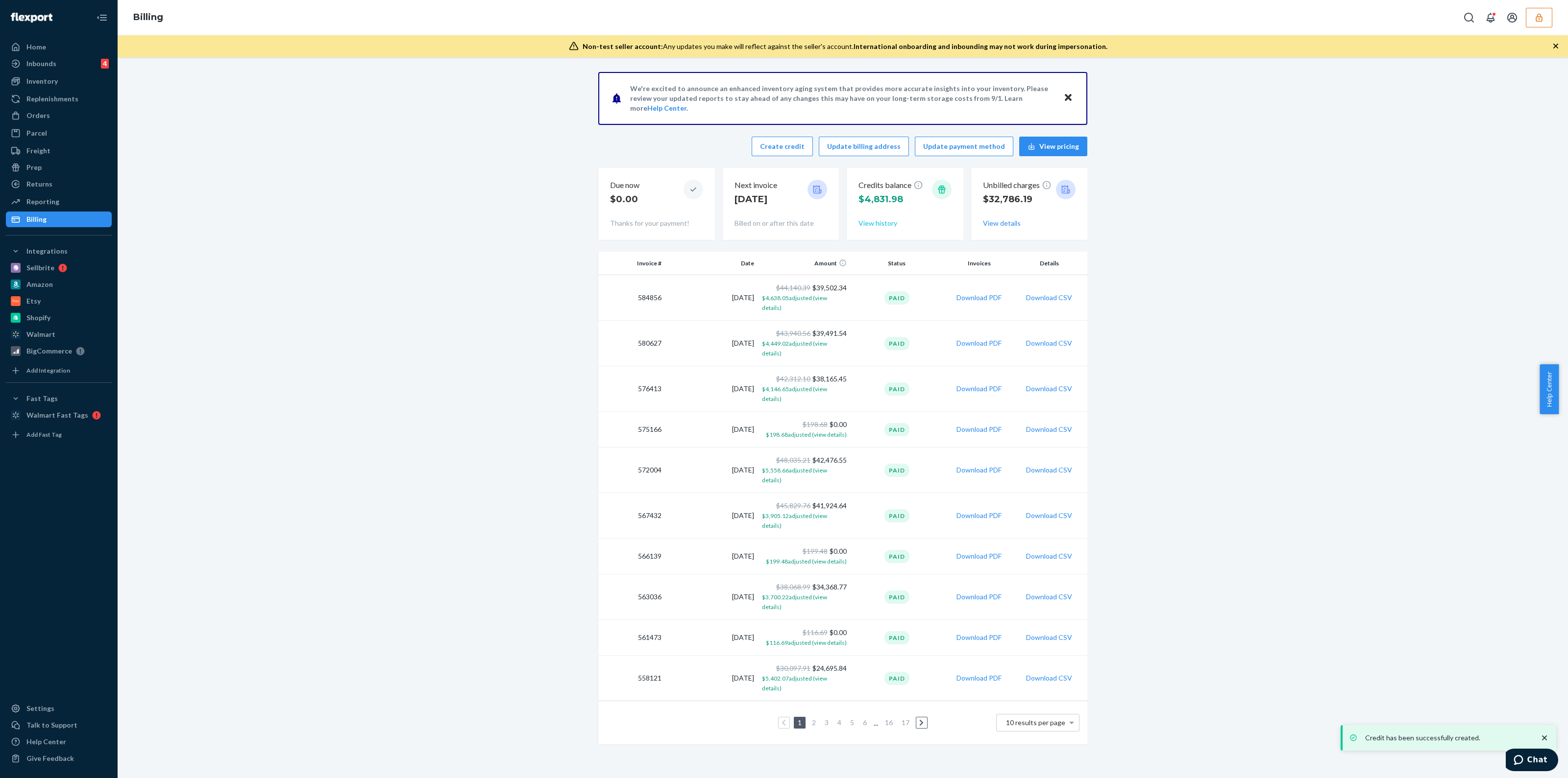
drag, startPoint x: 854, startPoint y: 218, endPoint x: 863, endPoint y: 221, distance: 9.5
click at [854, 218] on div "Credits balance $4,831.98 View history" at bounding box center [906, 204] width 117 height 72
click at [865, 222] on button "View history" at bounding box center [877, 223] width 39 height 9
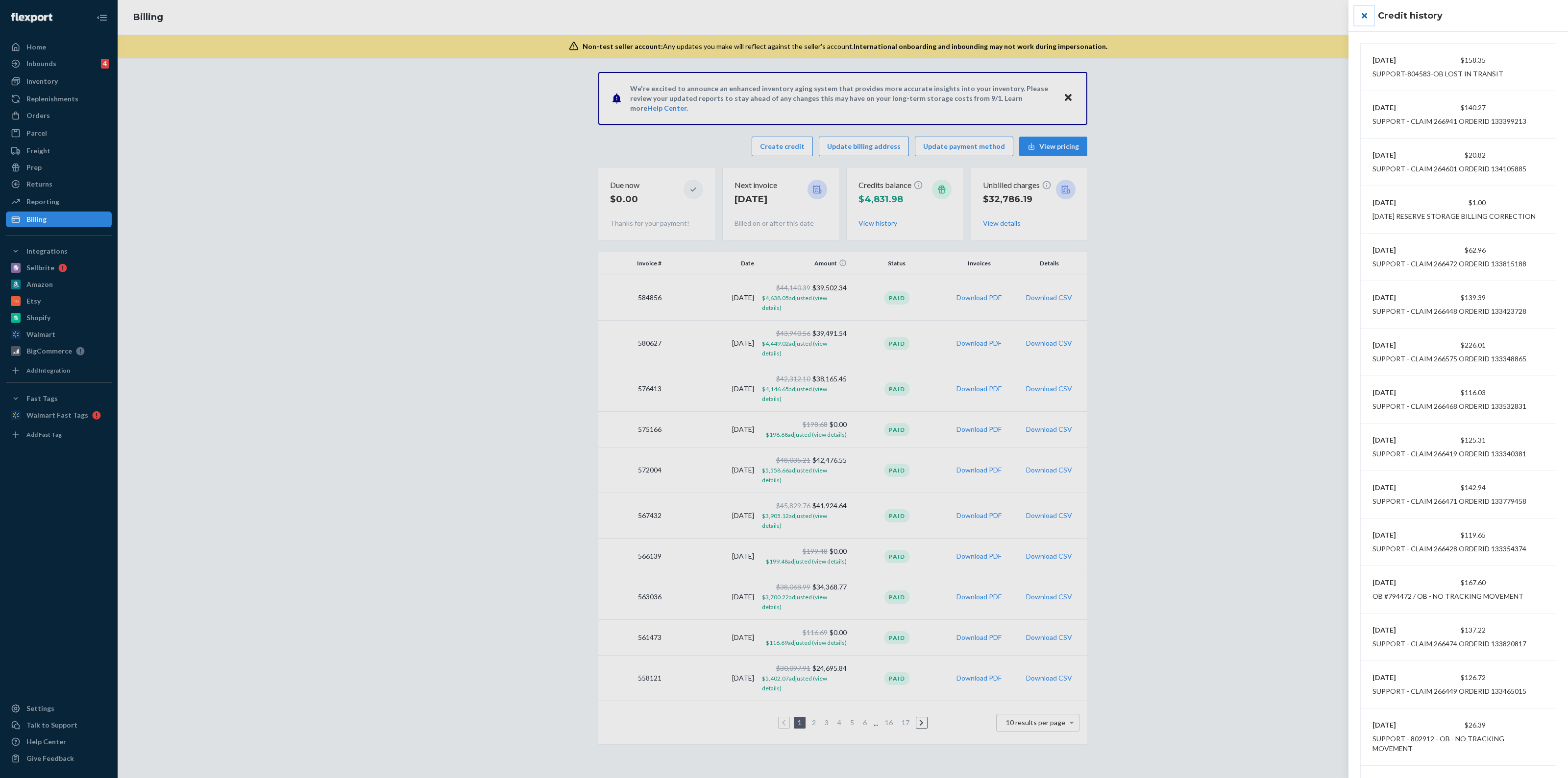
click at [1365, 21] on button "close" at bounding box center [1364, 15] width 20 height 20
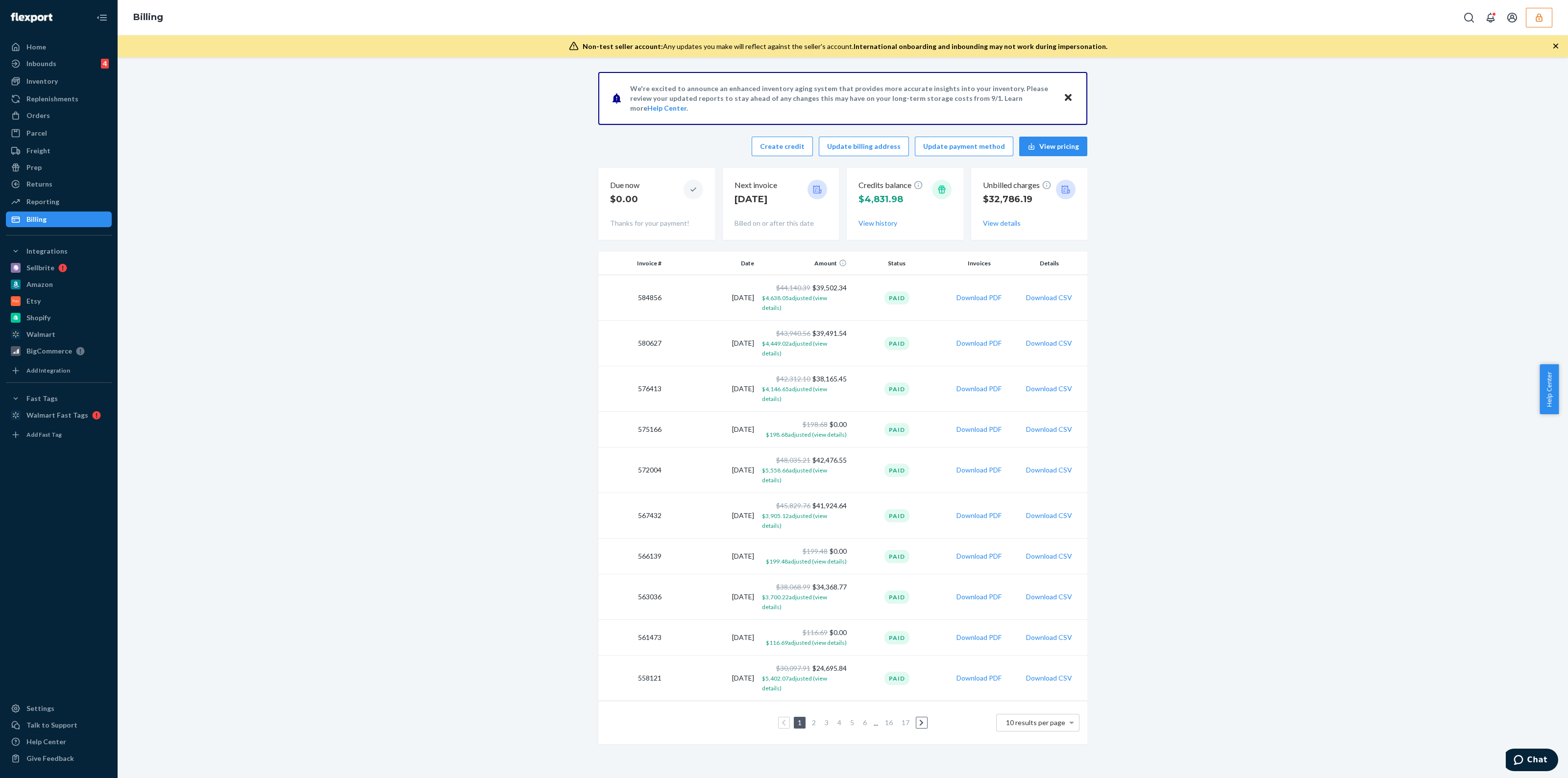
click at [1539, 21] on icon "button" at bounding box center [1539, 17] width 7 height 8
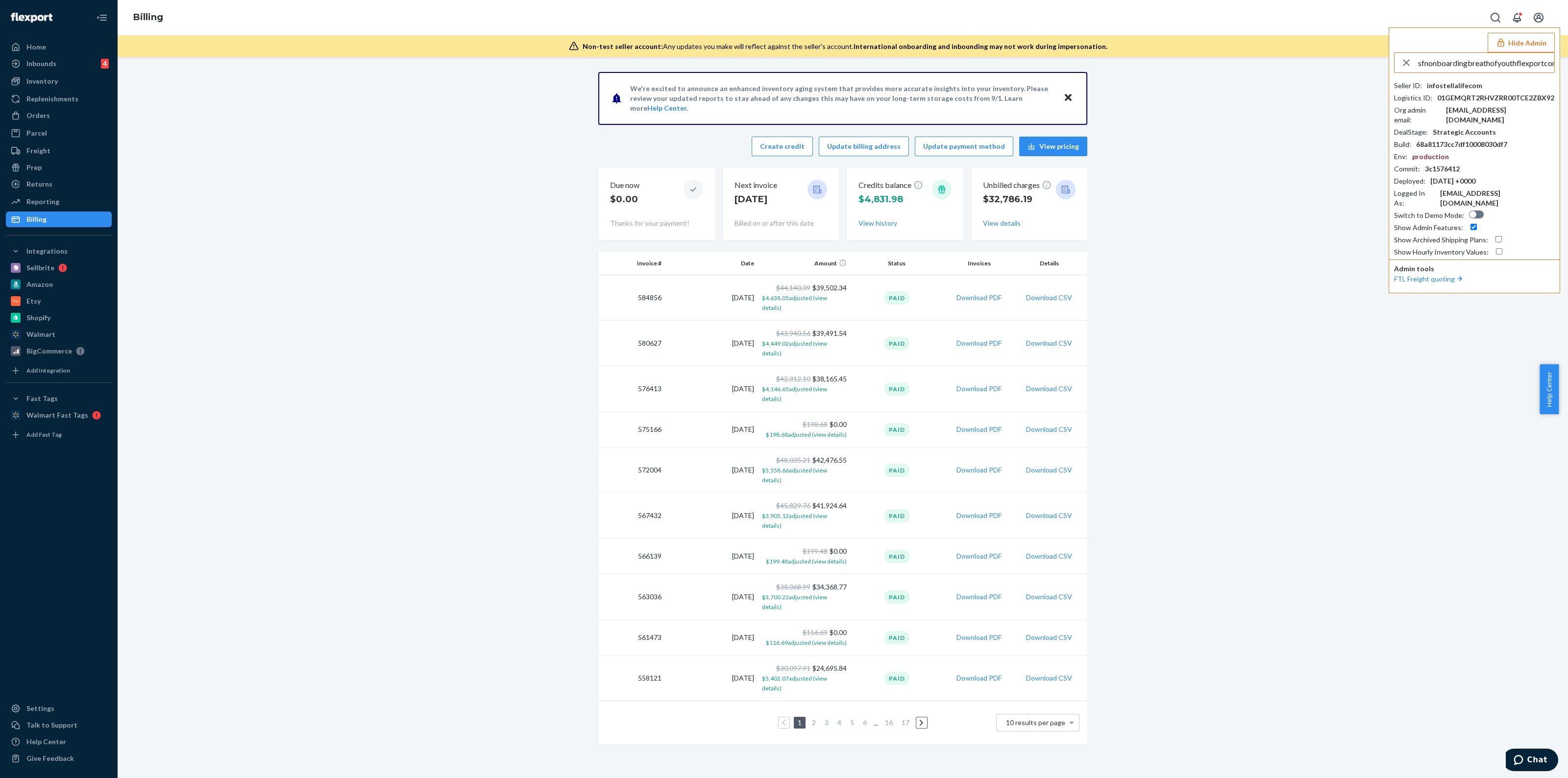
scroll to position [0, 5]
type input "sfnonboardingbreathofyouthflexportcom"
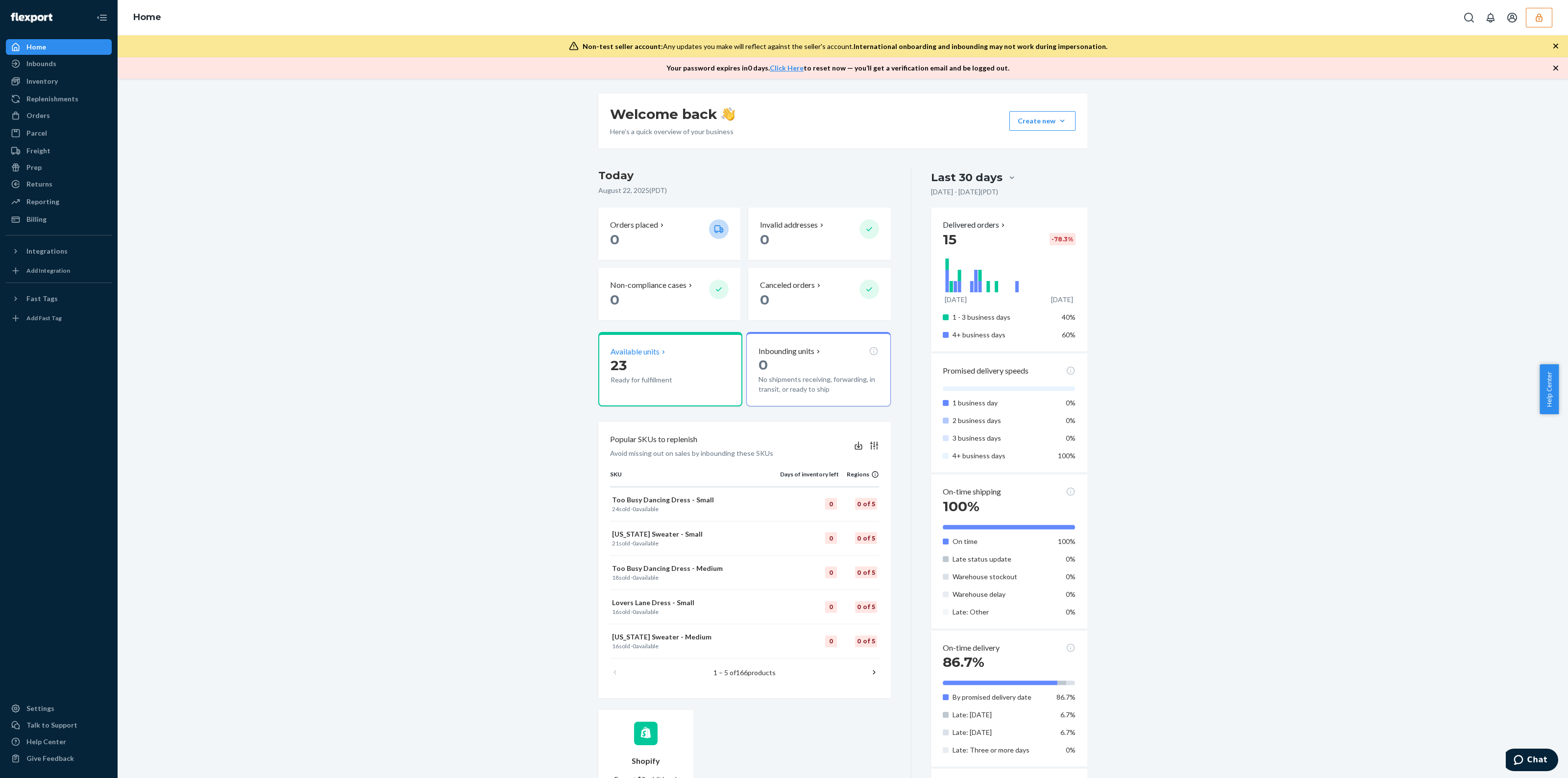
click at [669, 375] on p "Ready for fulfillment" at bounding box center [656, 380] width 91 height 9
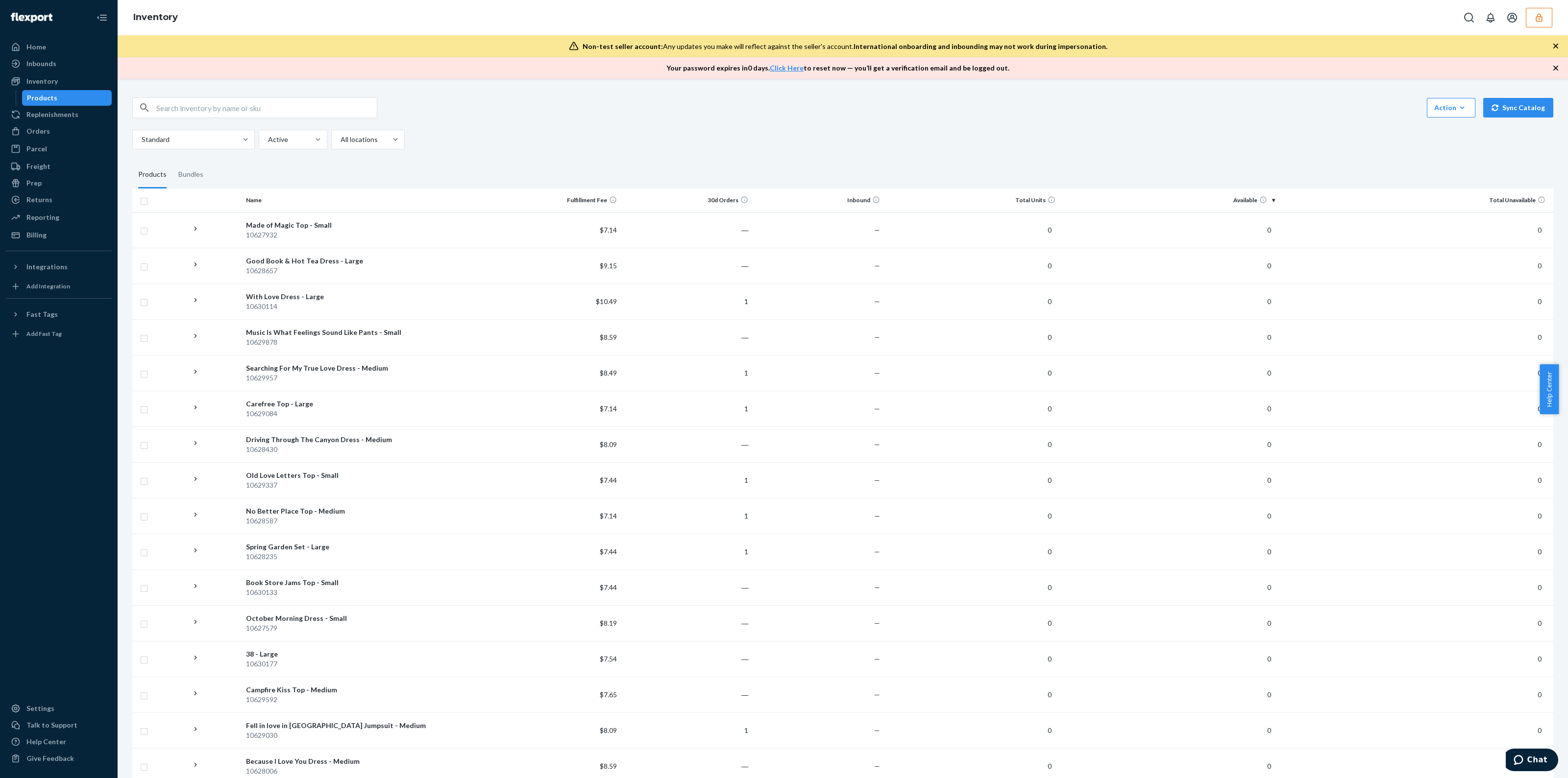
click at [1536, 13] on icon "button" at bounding box center [1539, 18] width 9 height 9
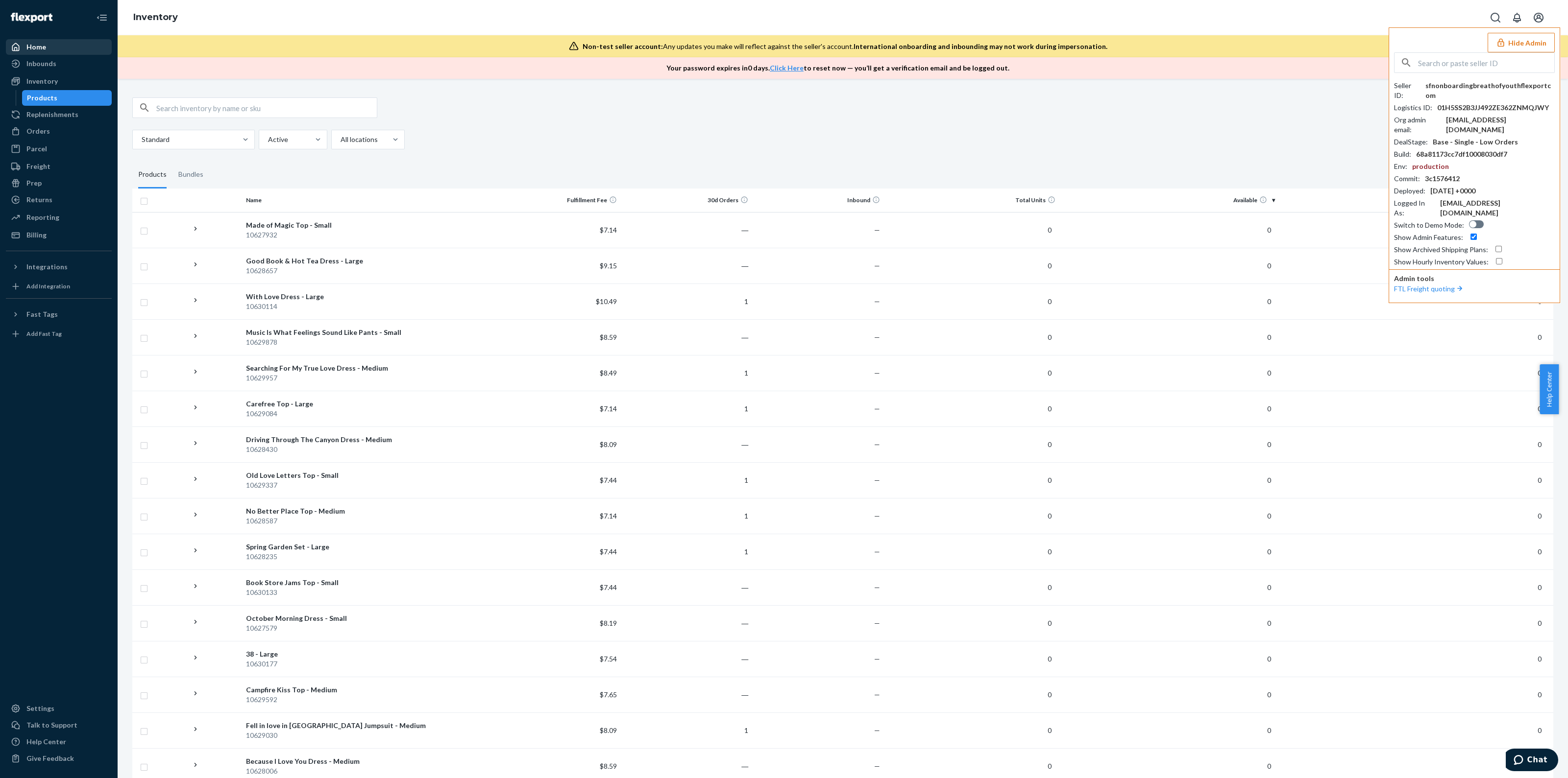
click at [73, 52] on div "Home" at bounding box center [58, 47] width 104 height 14
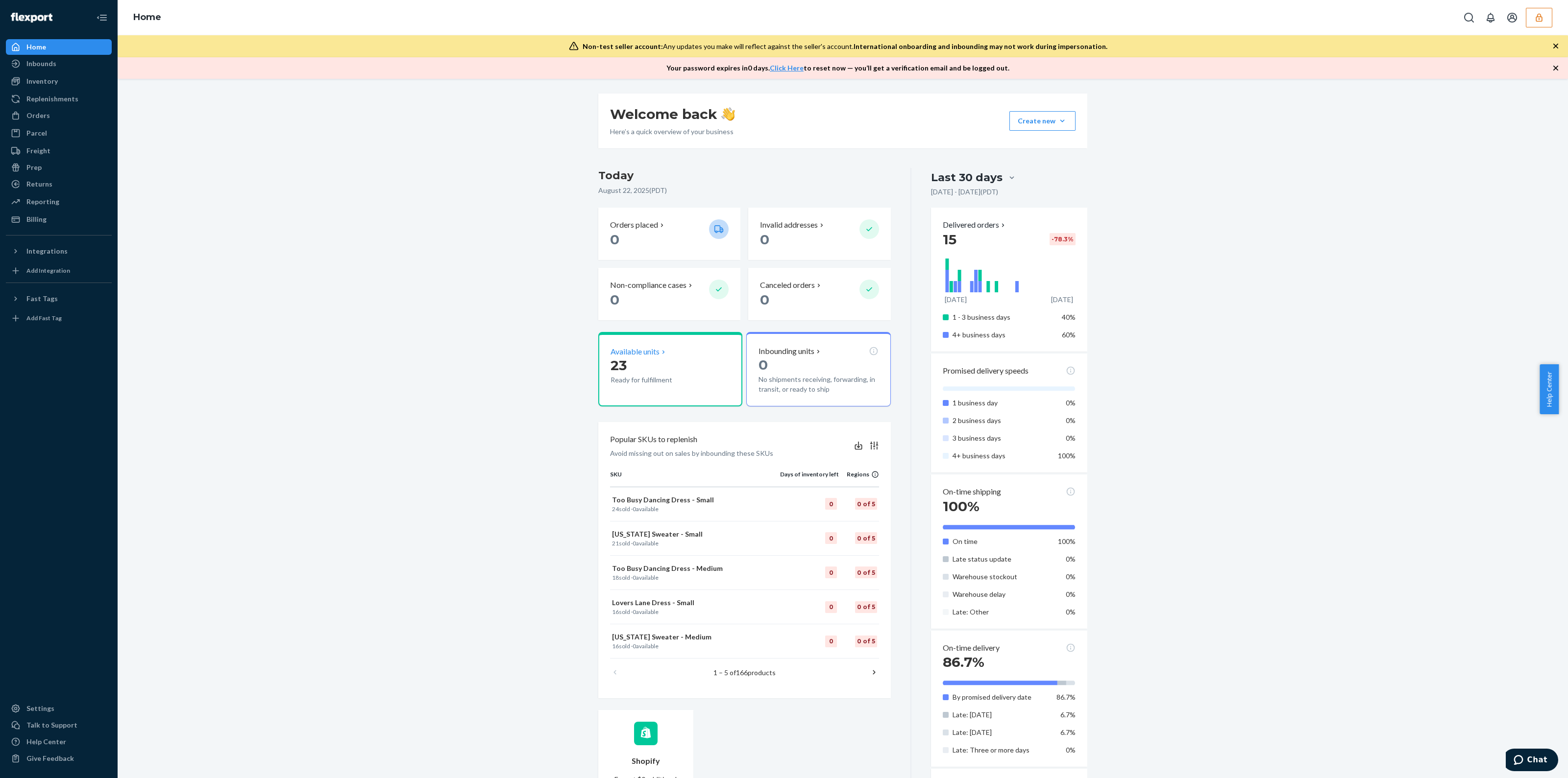
click at [637, 352] on p "Available units" at bounding box center [635, 352] width 49 height 11
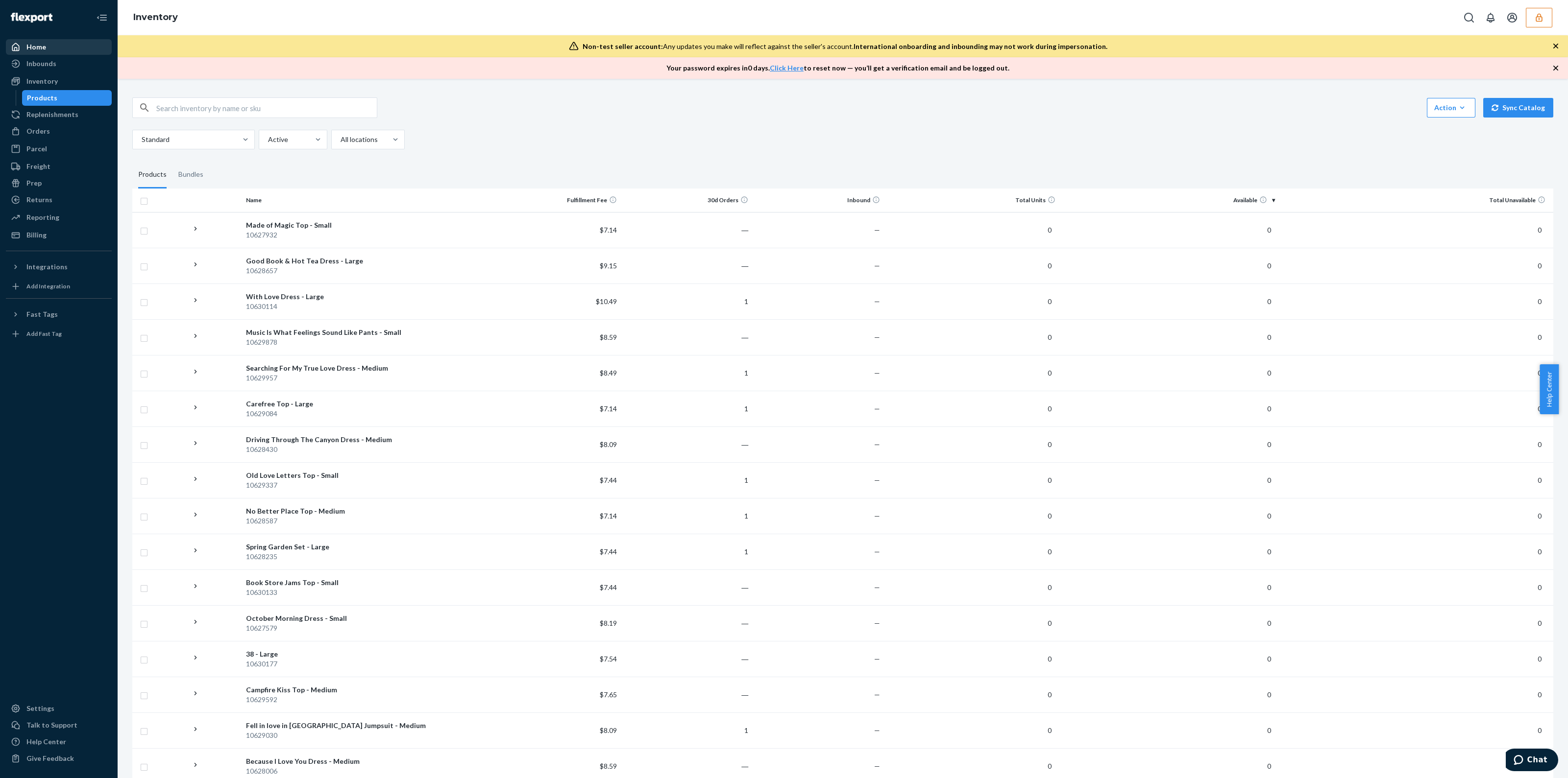
click at [45, 42] on div "Home" at bounding box center [58, 47] width 104 height 14
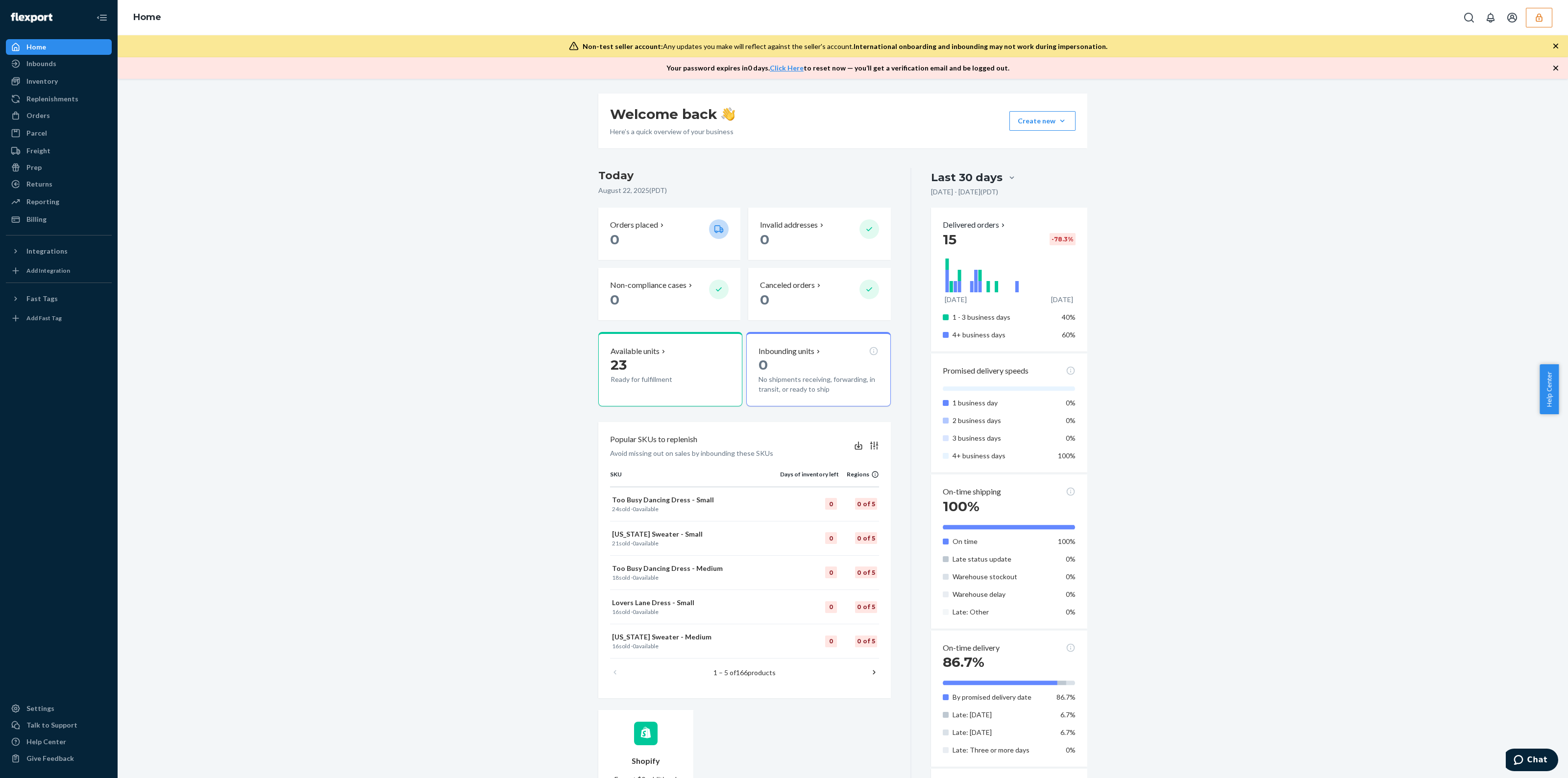
click at [1547, 26] on button "button" at bounding box center [1539, 17] width 26 height 20
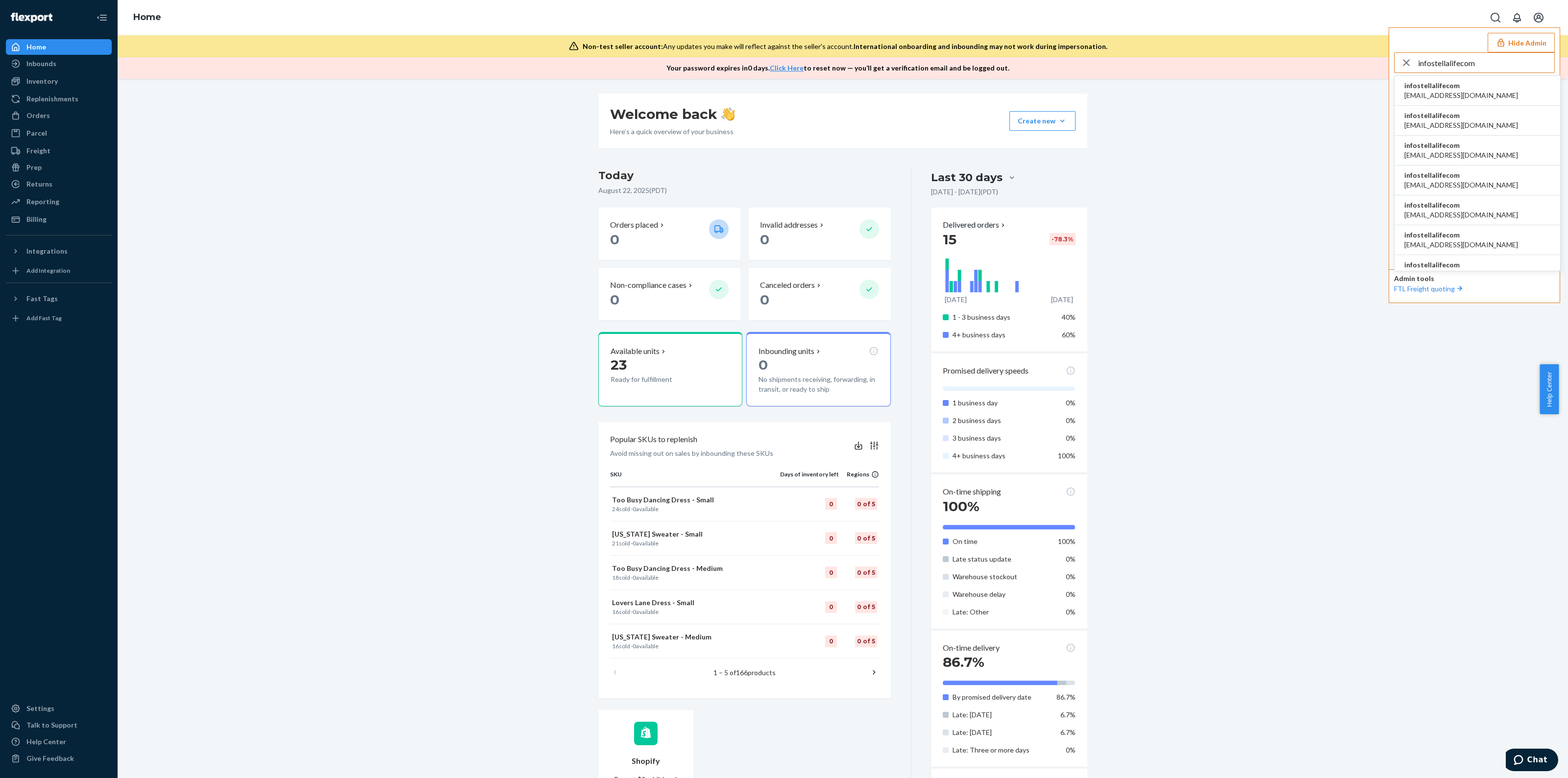
type input "infostellalifecom"
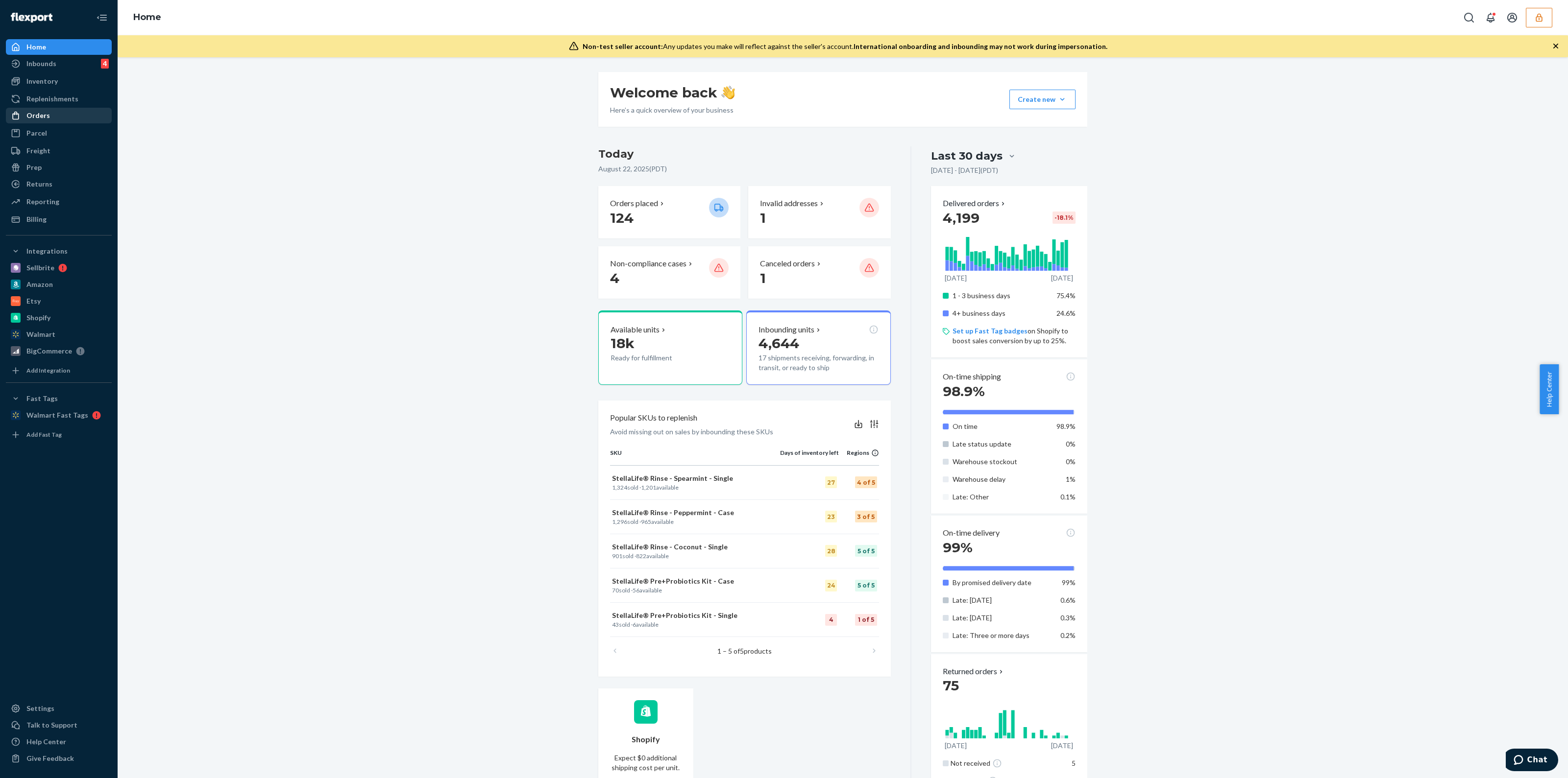
click at [32, 116] on div "Orders" at bounding box center [38, 115] width 24 height 9
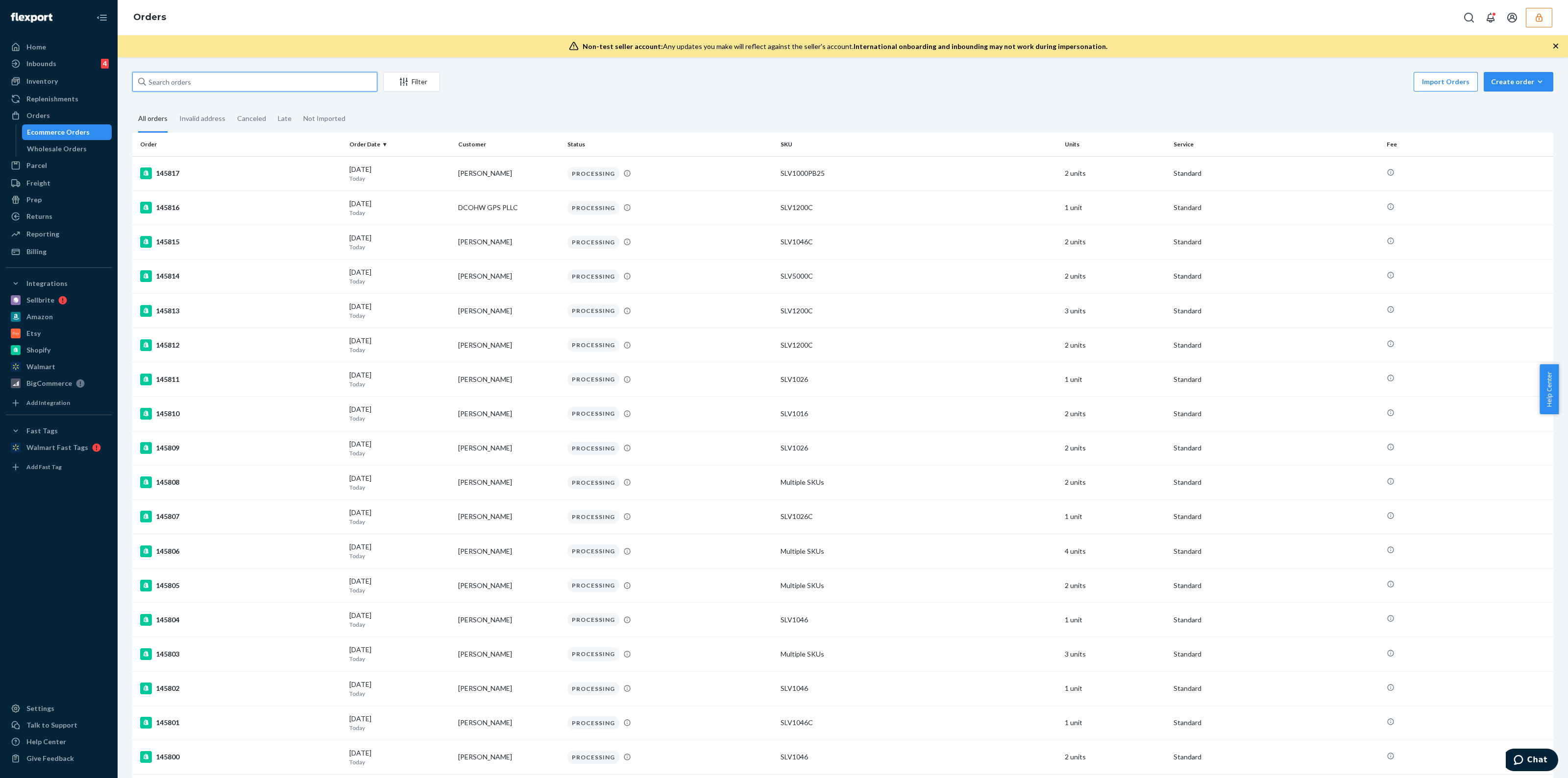
click at [362, 85] on input "text" at bounding box center [255, 81] width 245 height 20
type input "v"
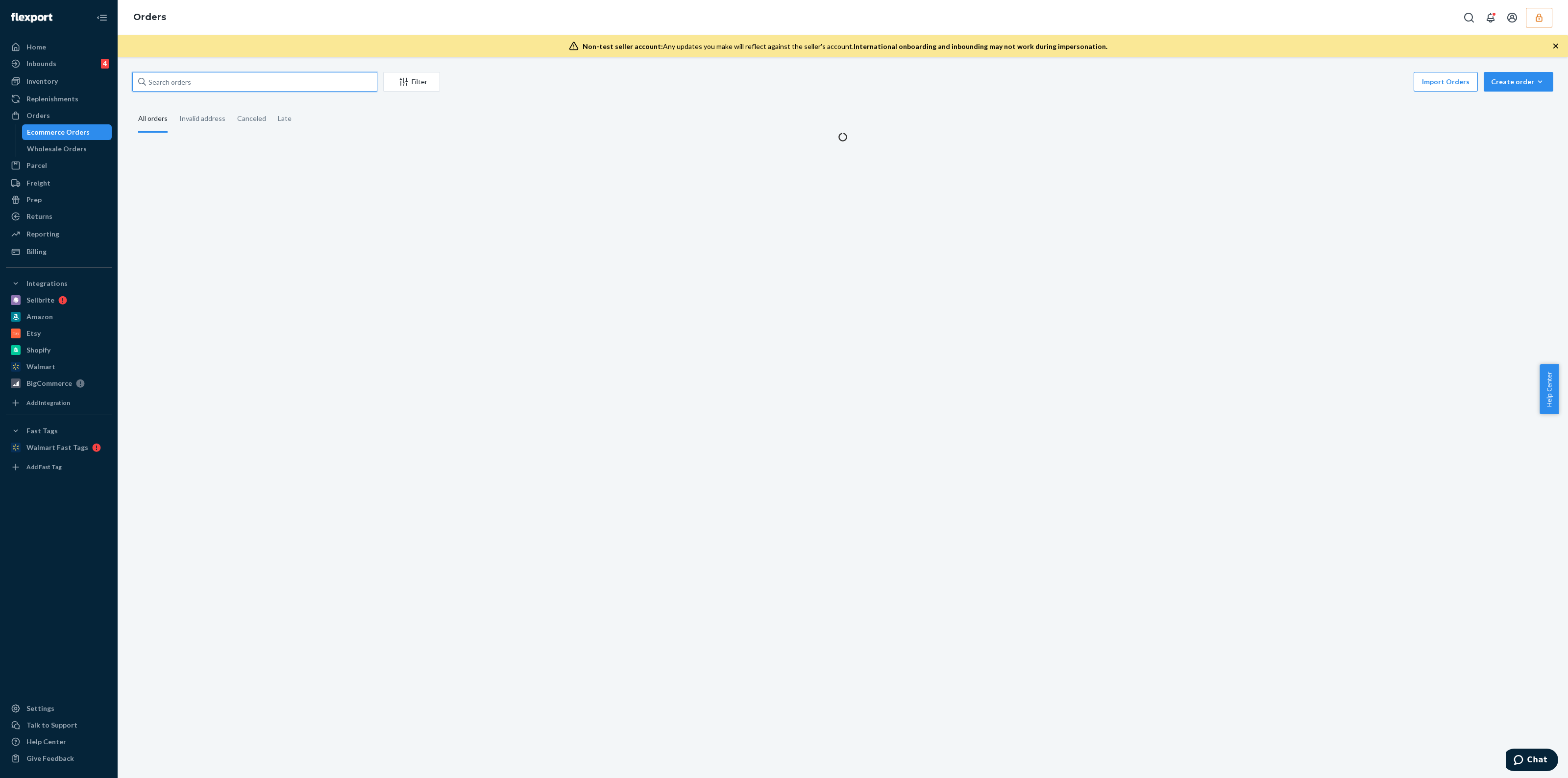
paste input "143655DELIVERRSPLIT7312167993413"
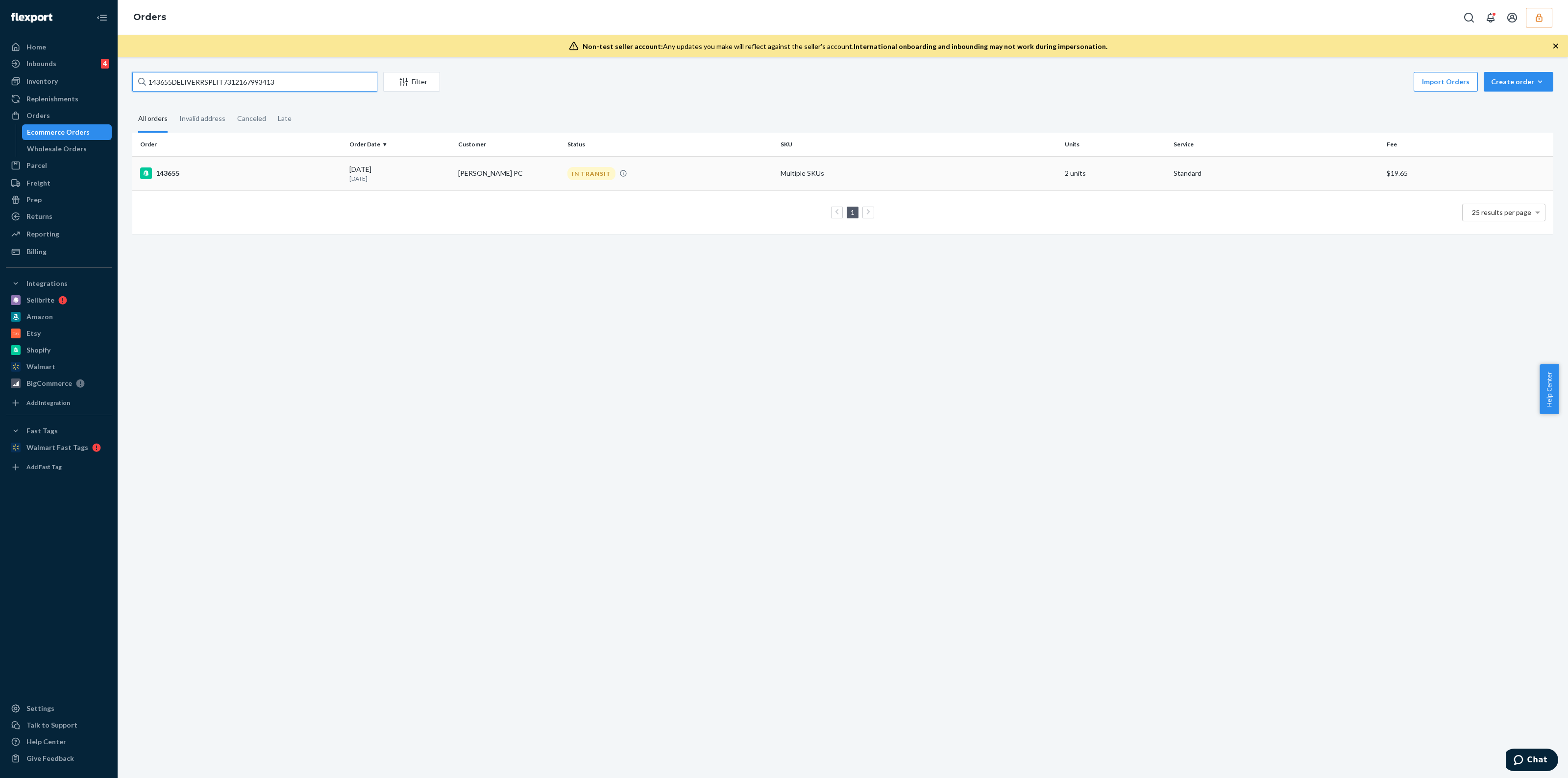
type input "143655DELIVERRSPLIT7312167993413"
click at [862, 177] on td "Multiple SKUs" at bounding box center [918, 174] width 284 height 34
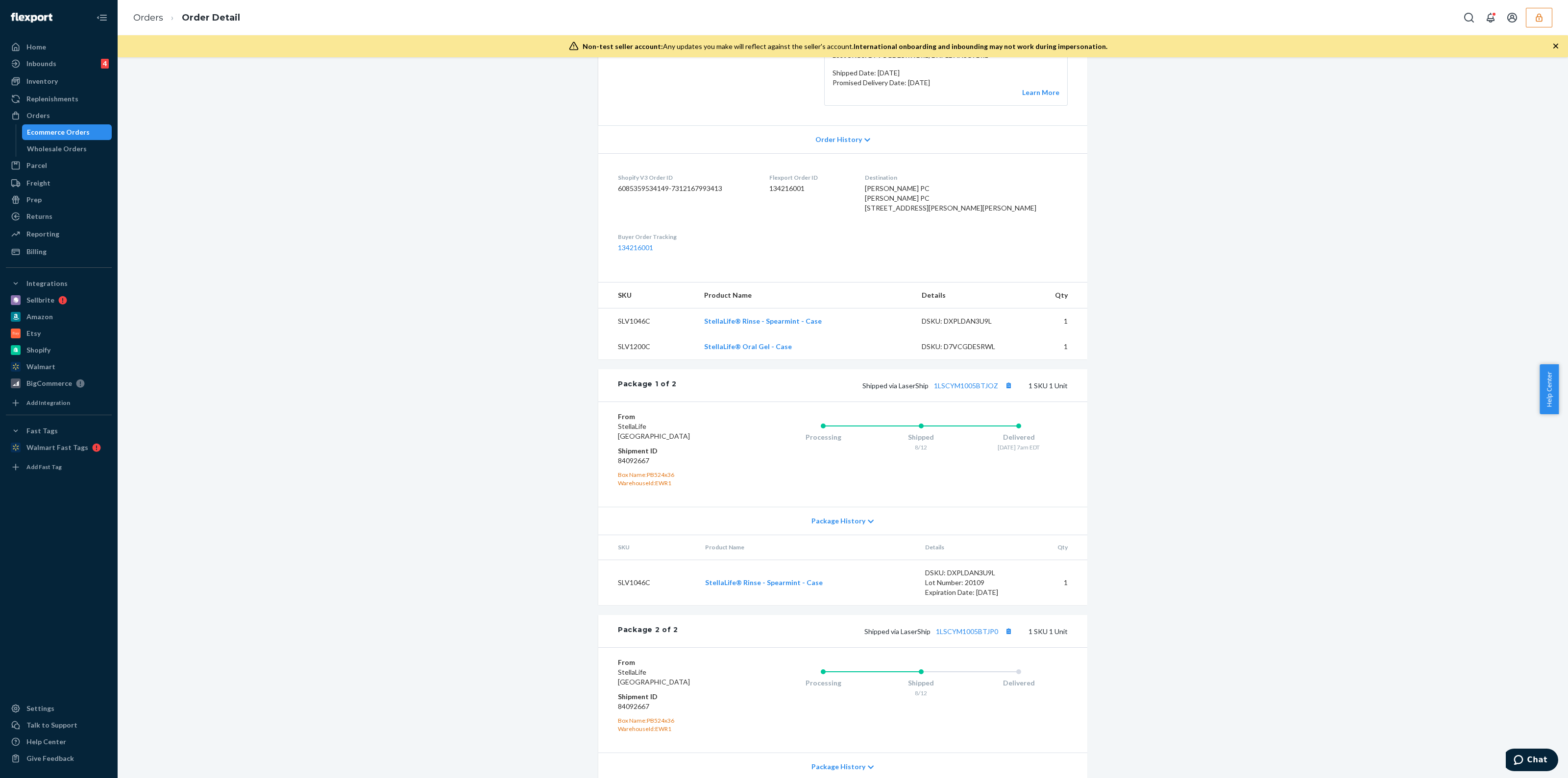
scroll to position [286, 0]
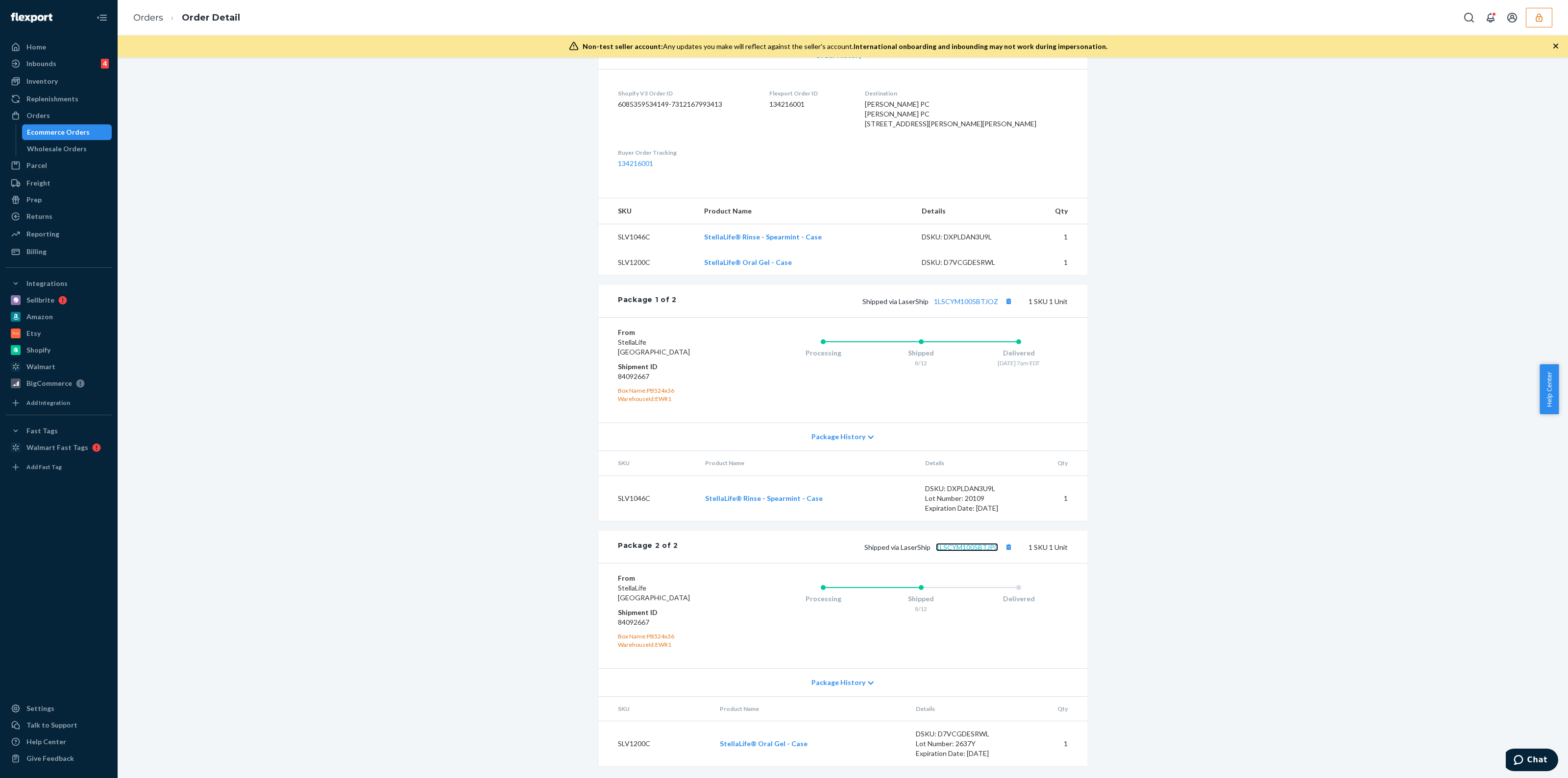
click at [969, 550] on link "1LSCYM1005BTJP0" at bounding box center [967, 547] width 62 height 8
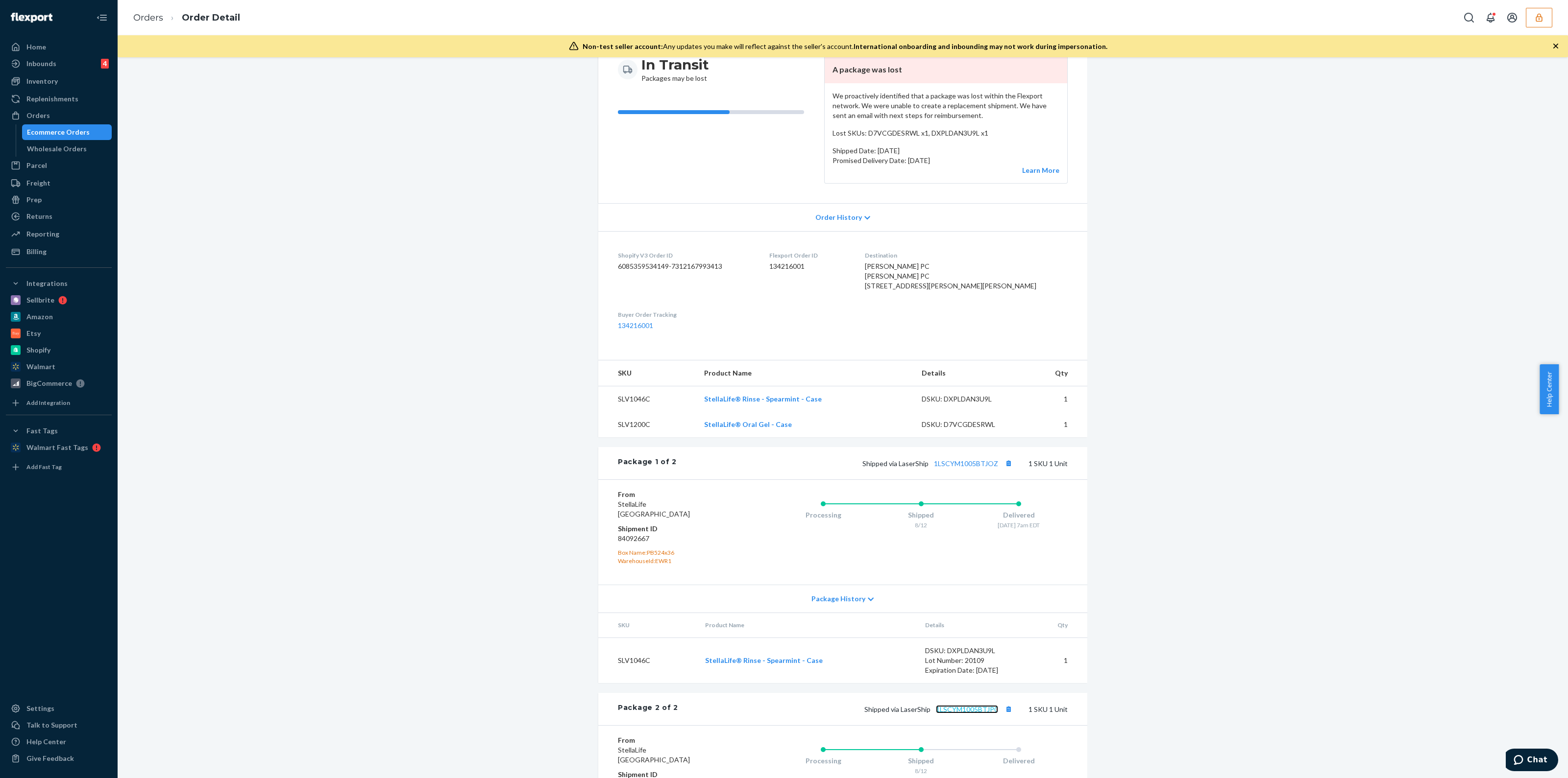
scroll to position [163, 0]
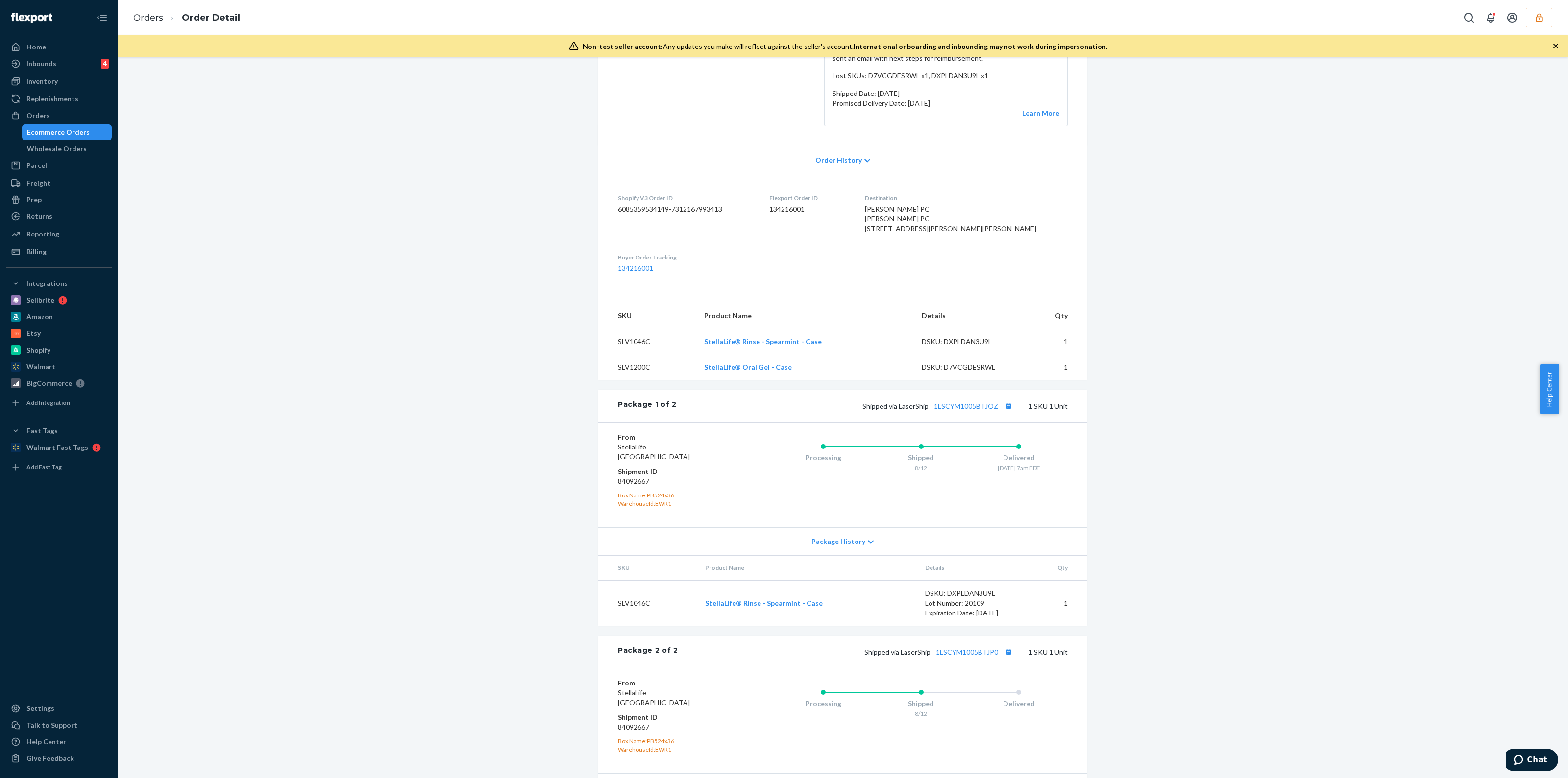
click at [999, 510] on div "Processing Shipped 8/12 Delivered [DATE] 7am EDT" at bounding box center [901, 475] width 333 height 85
click at [993, 507] on div "Processing Shipped 8/12 Delivered [DATE] 7am EDT" at bounding box center [901, 475] width 333 height 85
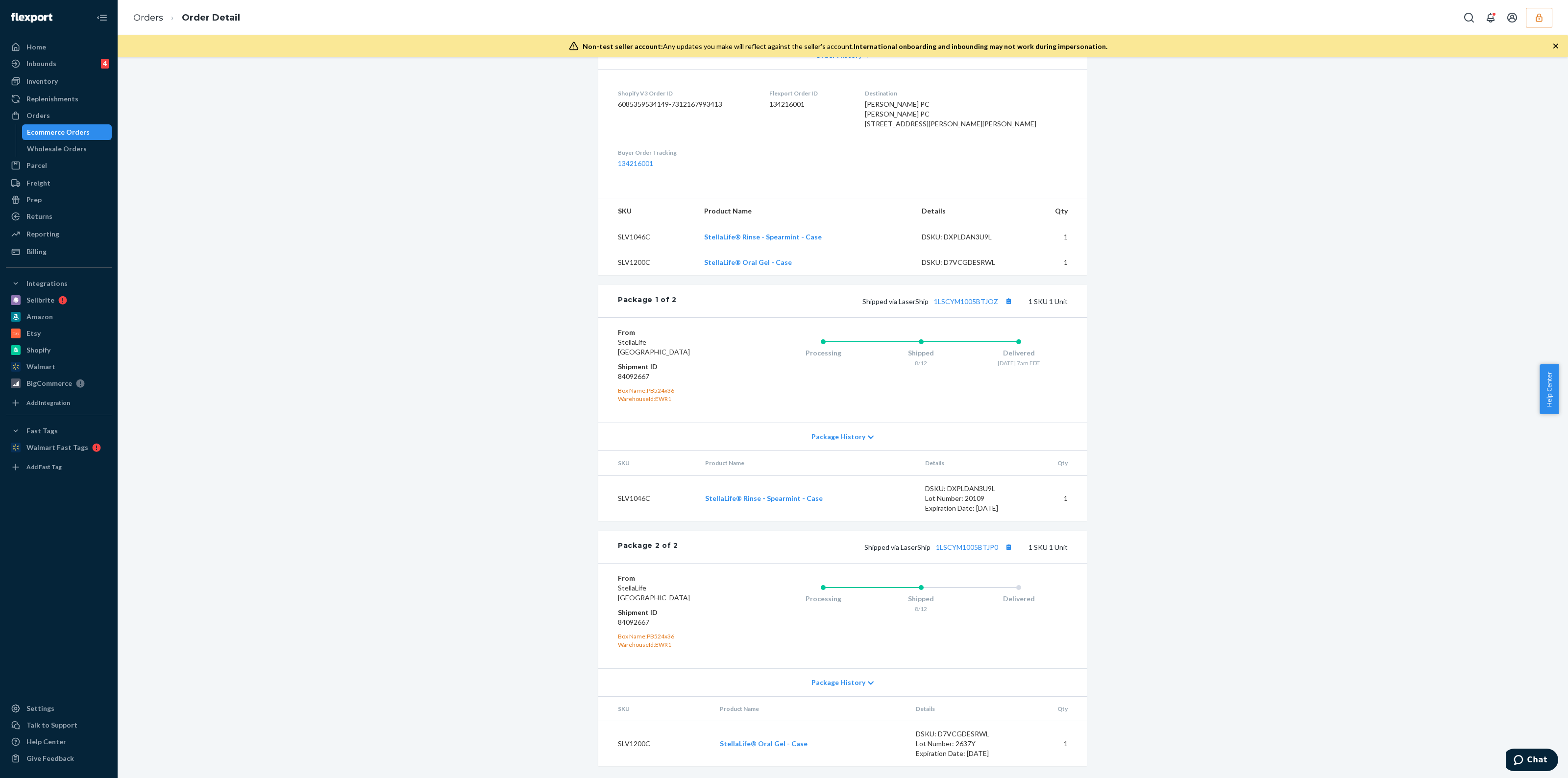
click at [953, 634] on div "Processing Shipped 8/12 Delivered" at bounding box center [901, 616] width 333 height 85
drag, startPoint x: 966, startPoint y: 631, endPoint x: 738, endPoint y: 599, distance: 230.2
click at [735, 596] on div "Processing Shipped 8/12 Delivered" at bounding box center [901, 616] width 333 height 85
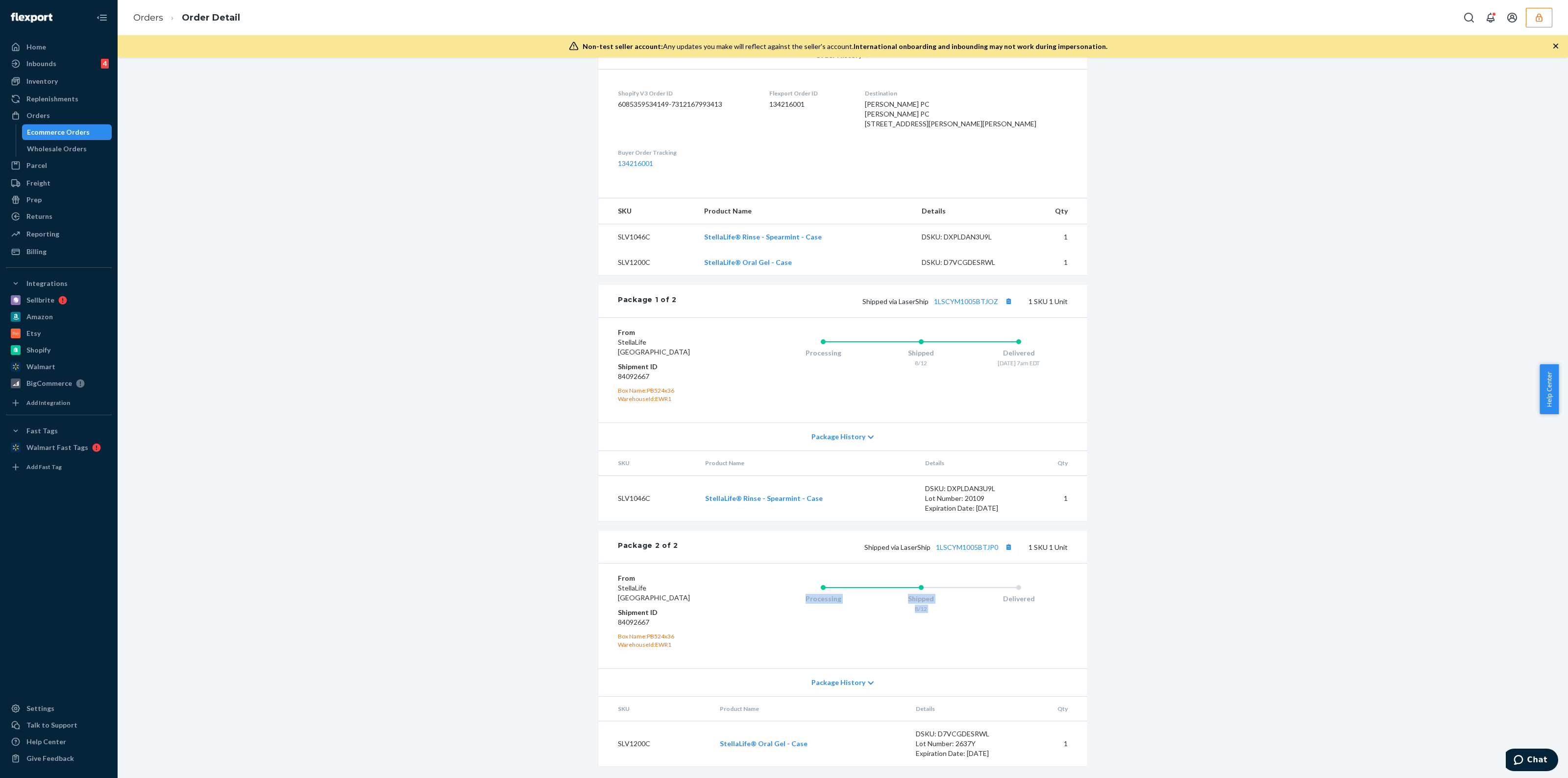
click at [755, 603] on div "Processing Shipped 8/12 Delivered" at bounding box center [901, 616] width 333 height 85
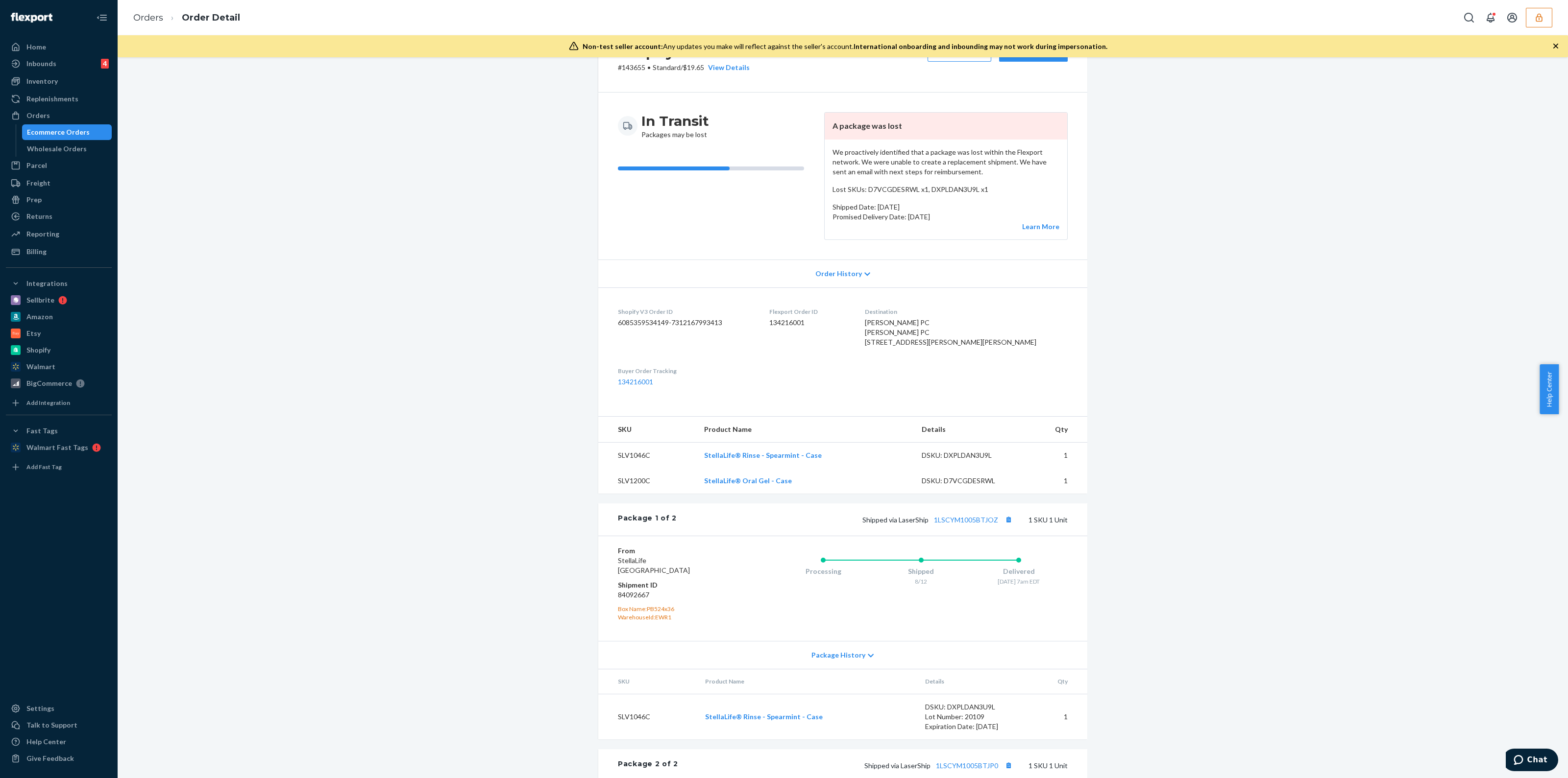
scroll to position [60, 0]
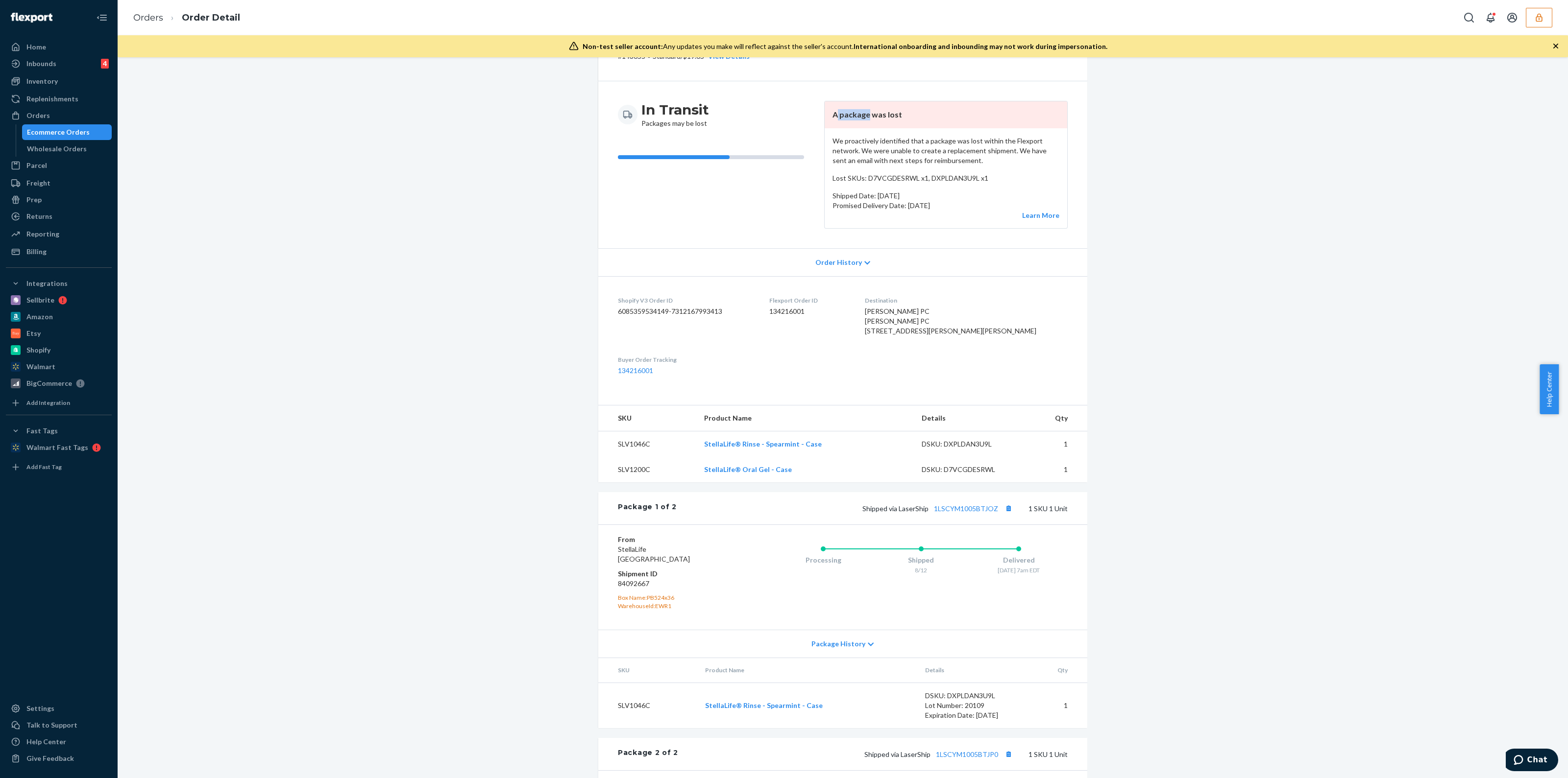
drag, startPoint x: 862, startPoint y: 116, endPoint x: 827, endPoint y: 122, distance: 35.5
click at [828, 121] on header "A package was lost" at bounding box center [945, 115] width 242 height 27
click at [884, 141] on p "We proactively identified that a package was lost within the Flexport network. …" at bounding box center [946, 150] width 226 height 29
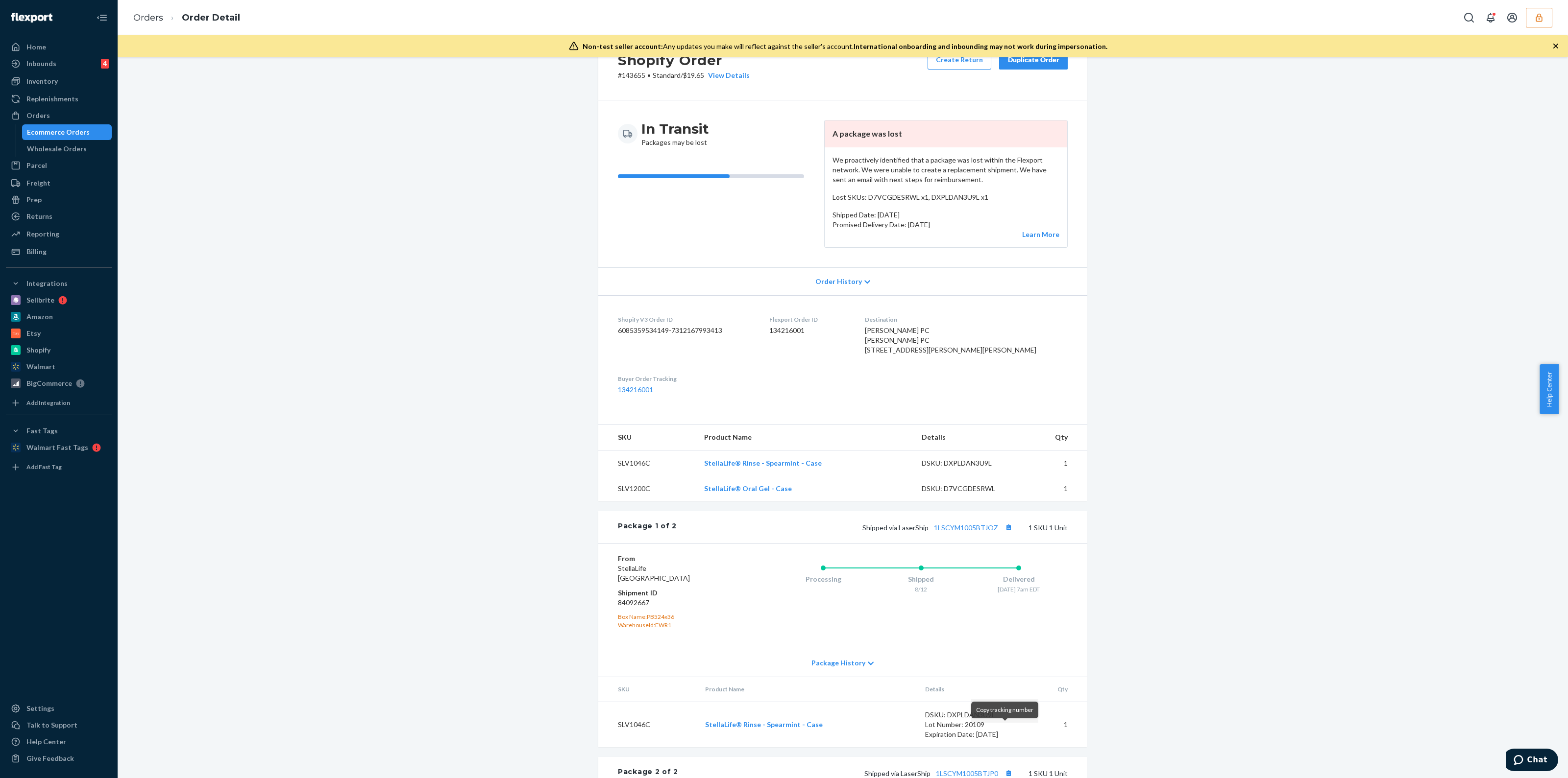
scroll to position [0, 0]
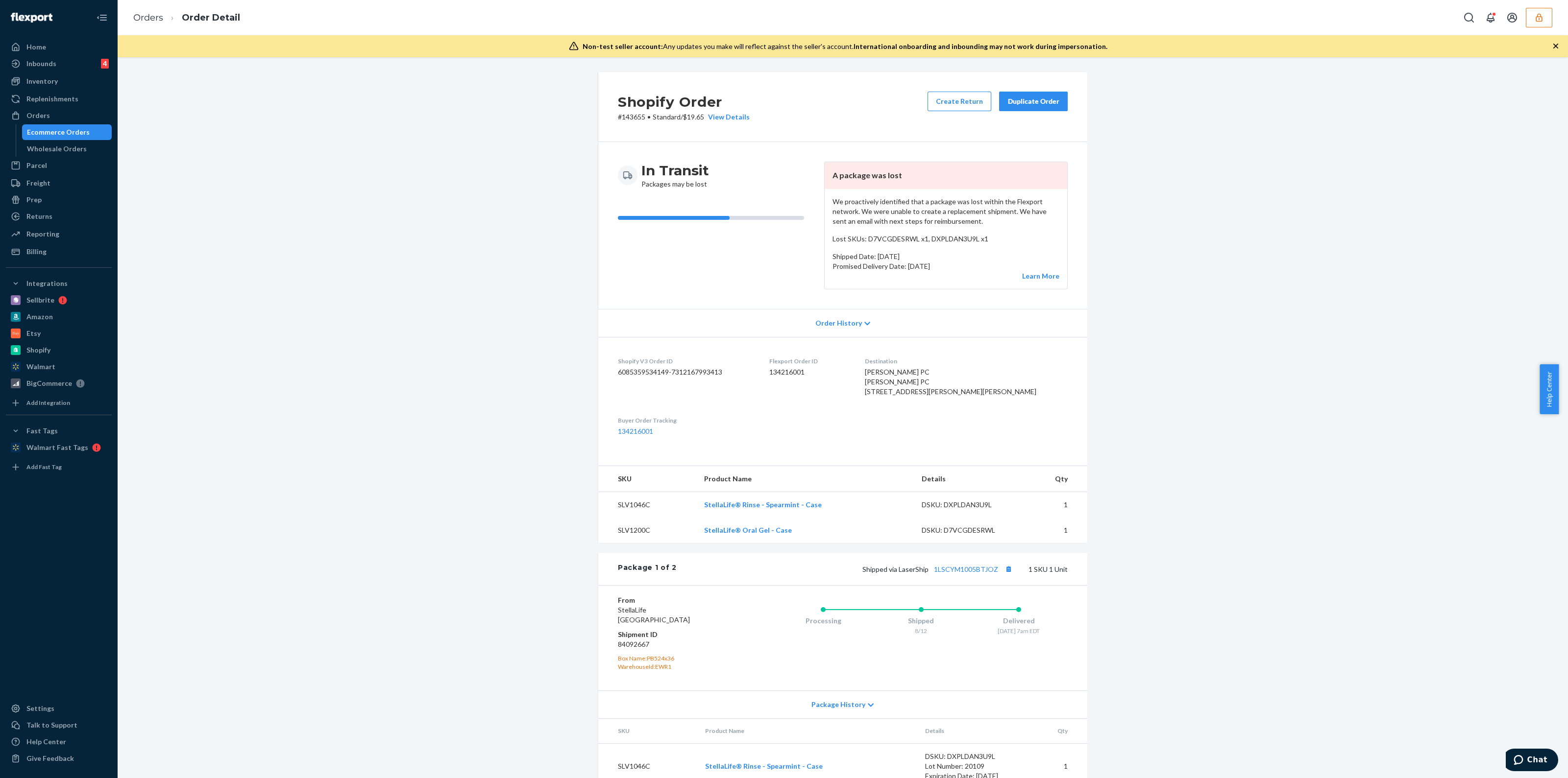
click at [722, 118] on div "View Details" at bounding box center [726, 117] width 45 height 9
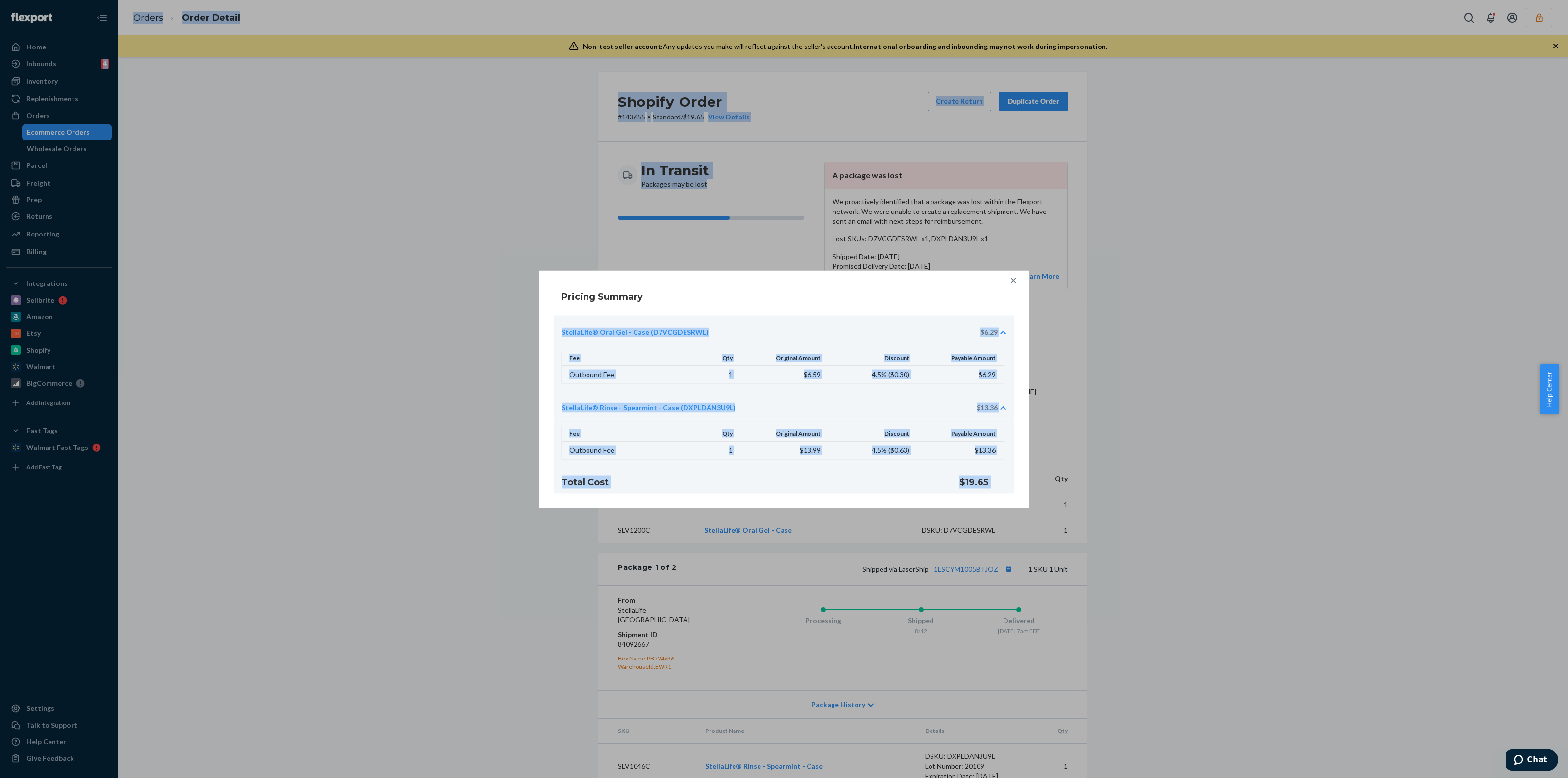
drag, startPoint x: 803, startPoint y: 275, endPoint x: 588, endPoint y: 211, distance: 224.3
click at [584, 203] on div "Pricing Summary StellaLife® Oral Gel - Case (D7VCGDESRWL) $6.29 Fee Qty Origina…" at bounding box center [784, 389] width 1568 height 778
click at [777, 349] on div "Fee Qty Original Amount Discount Payable Amount Outbound Fee 1 $6.59 4.5% ( $0.…" at bounding box center [784, 367] width 460 height 48
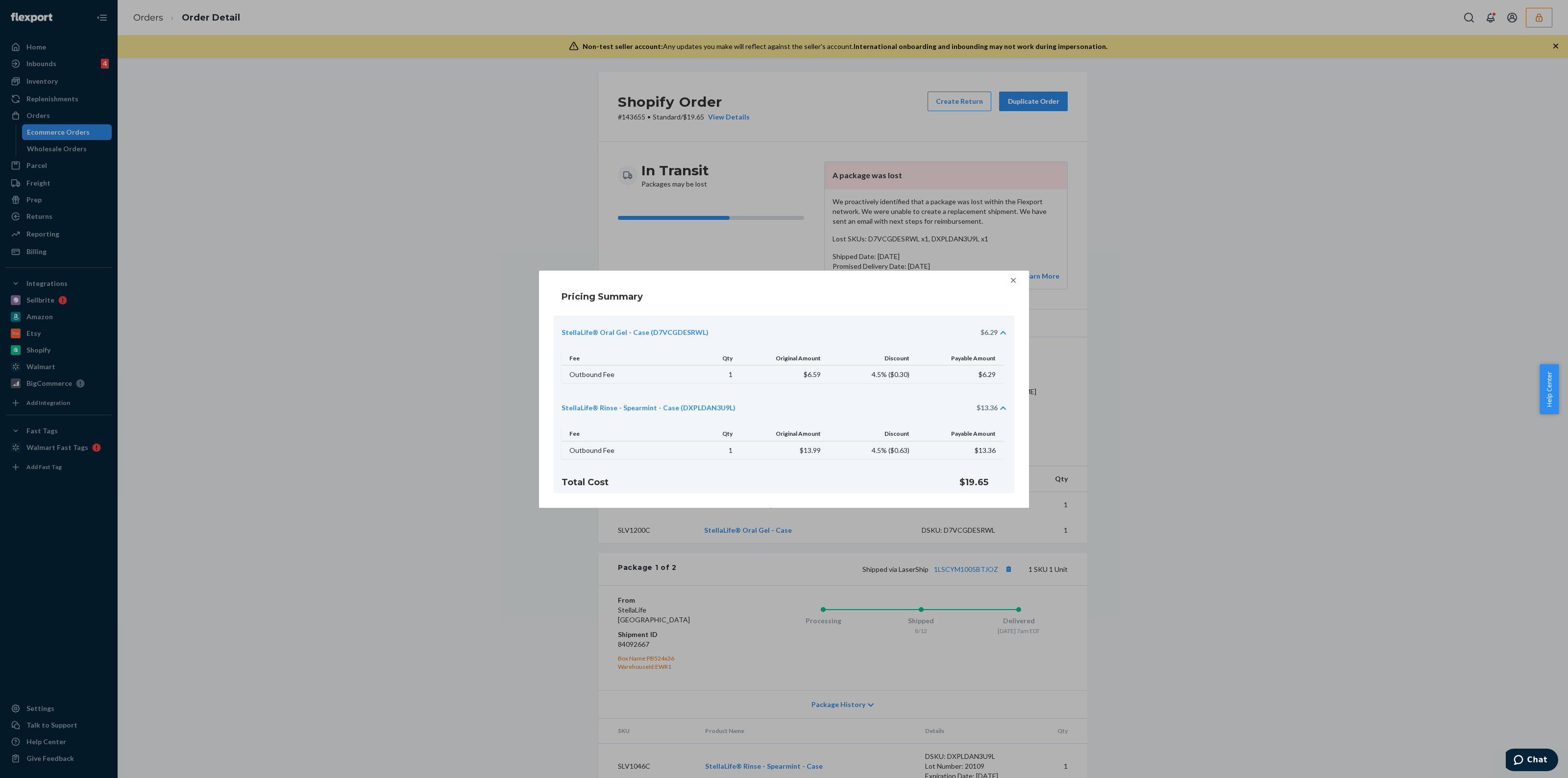
click at [1012, 288] on div at bounding box center [1013, 280] width 20 height 20
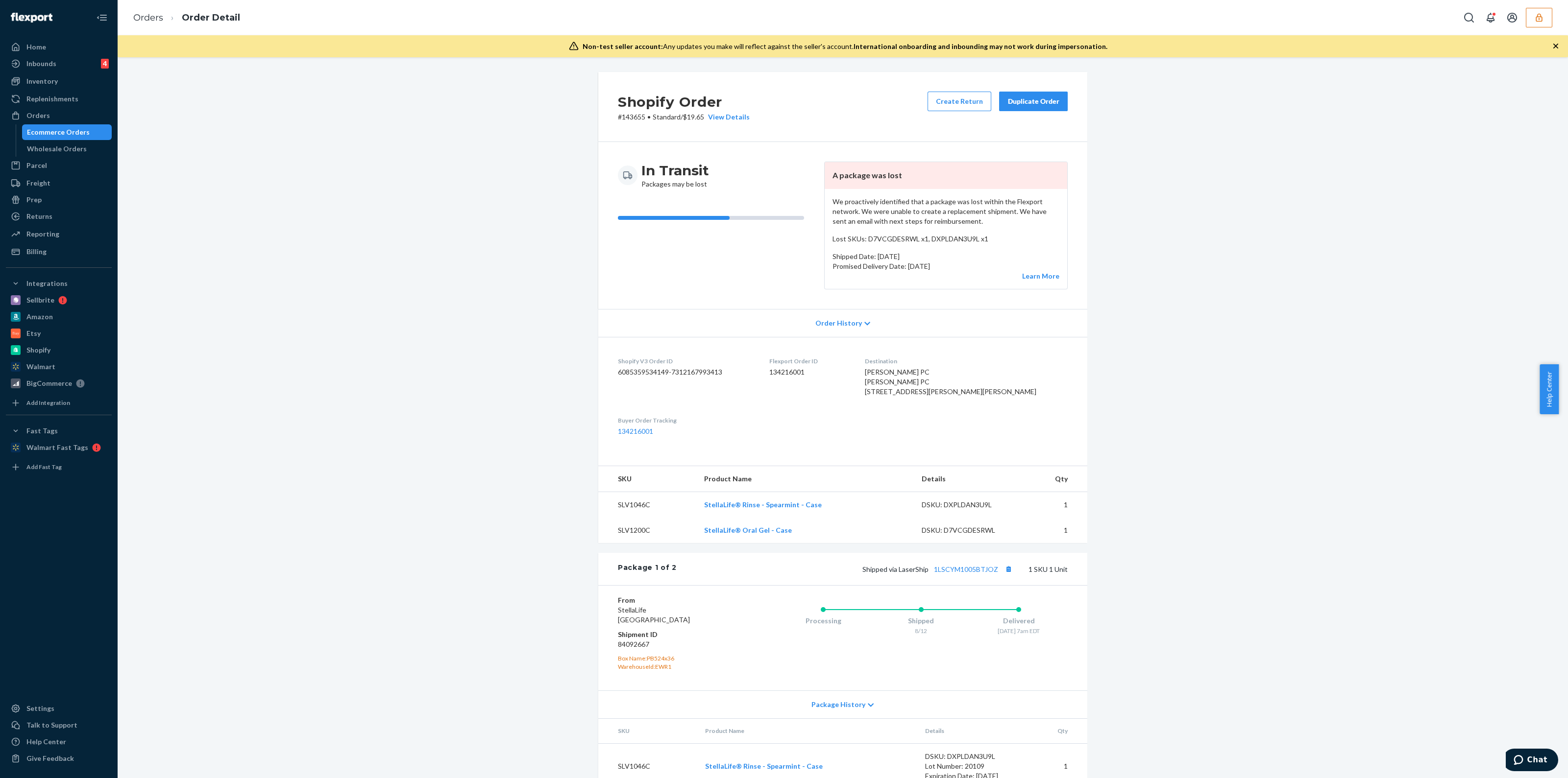
click at [734, 124] on div "Shopify Order # 143655 • Standard / $19.65 View Details Create Return Duplicate…" at bounding box center [842, 107] width 489 height 70
click at [734, 112] on div "View Details" at bounding box center [726, 117] width 45 height 9
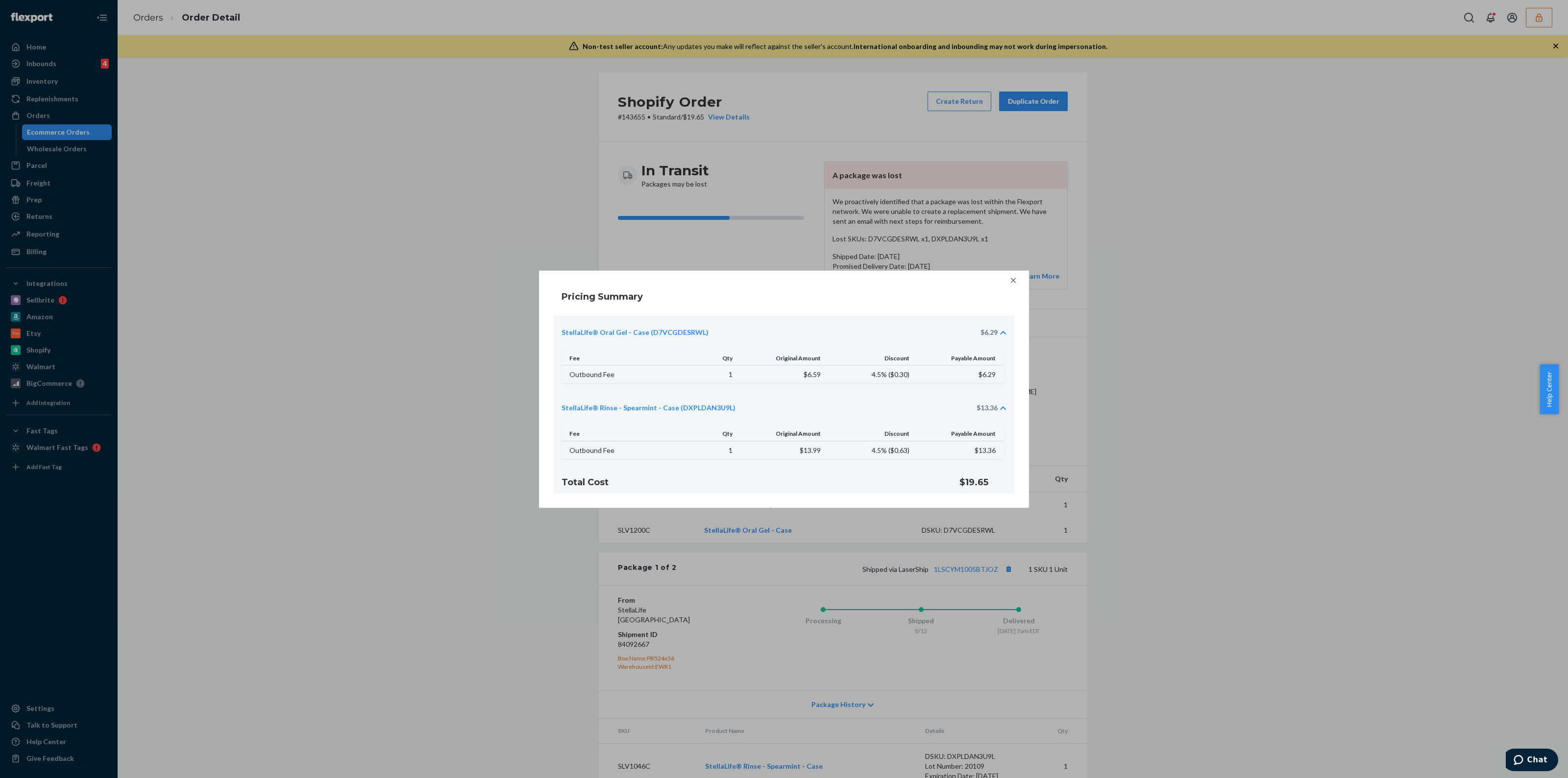
click at [1014, 278] on icon at bounding box center [1013, 280] width 9 height 9
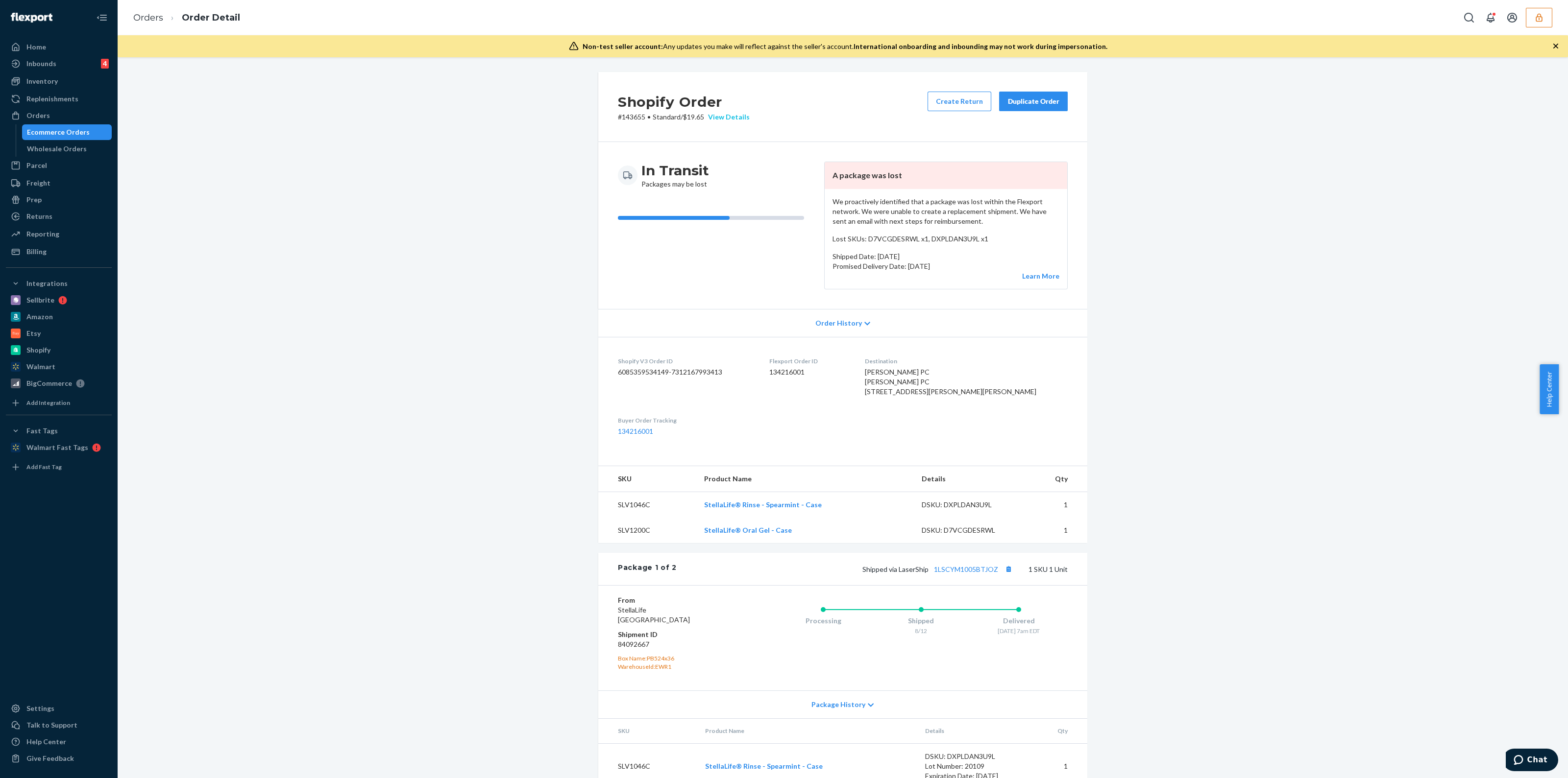
click at [730, 113] on div "View Details" at bounding box center [726, 117] width 45 height 9
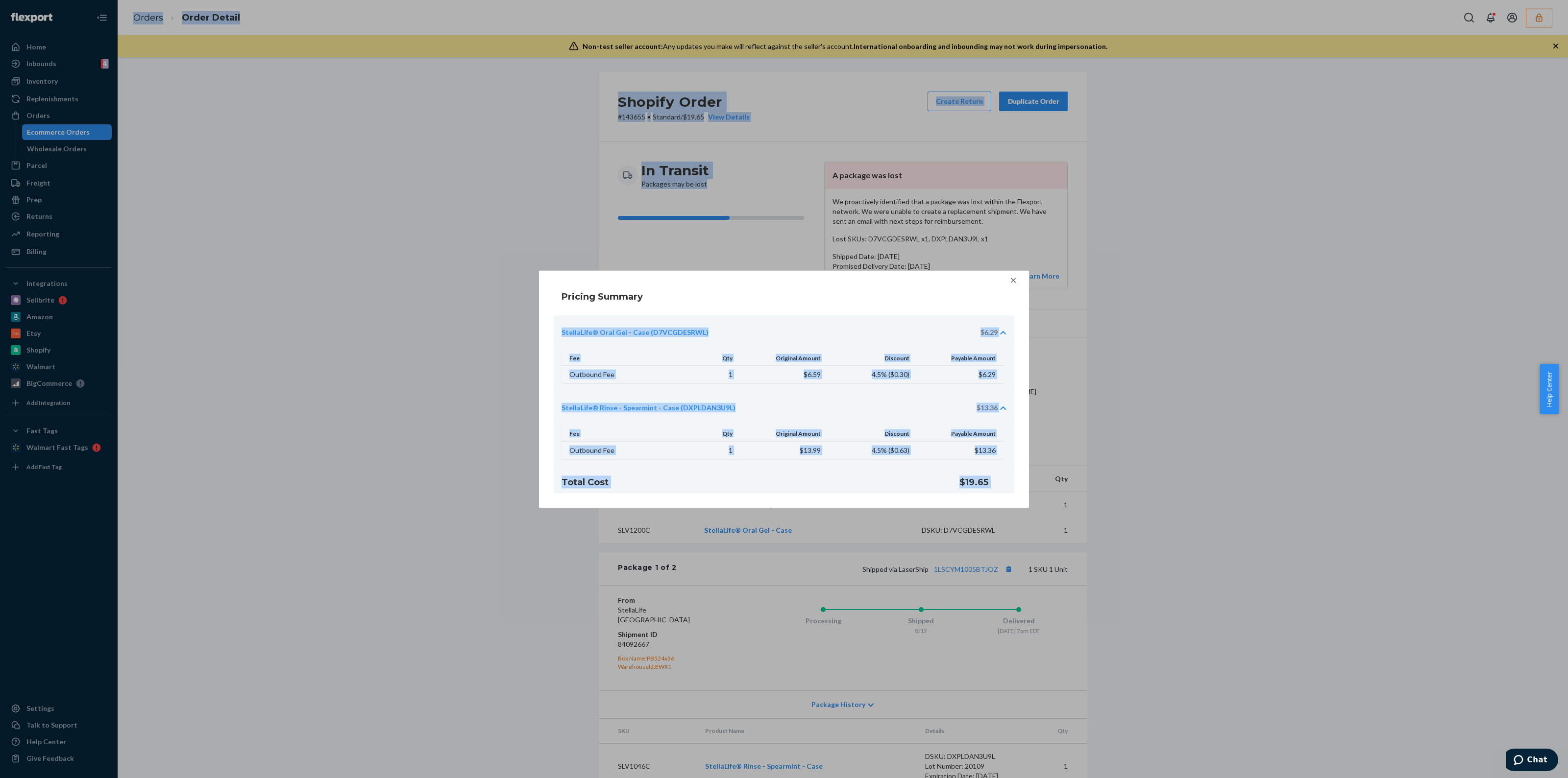
drag, startPoint x: 822, startPoint y: 273, endPoint x: 717, endPoint y: 322, distance: 115.9
click at [559, 207] on div "Pricing Summary StellaLife® Oral Gel - Case (D7VCGDESRWL) $6.29 Fee Qty Origina…" at bounding box center [784, 389] width 1568 height 778
click at [1014, 283] on icon at bounding box center [1013, 280] width 9 height 9
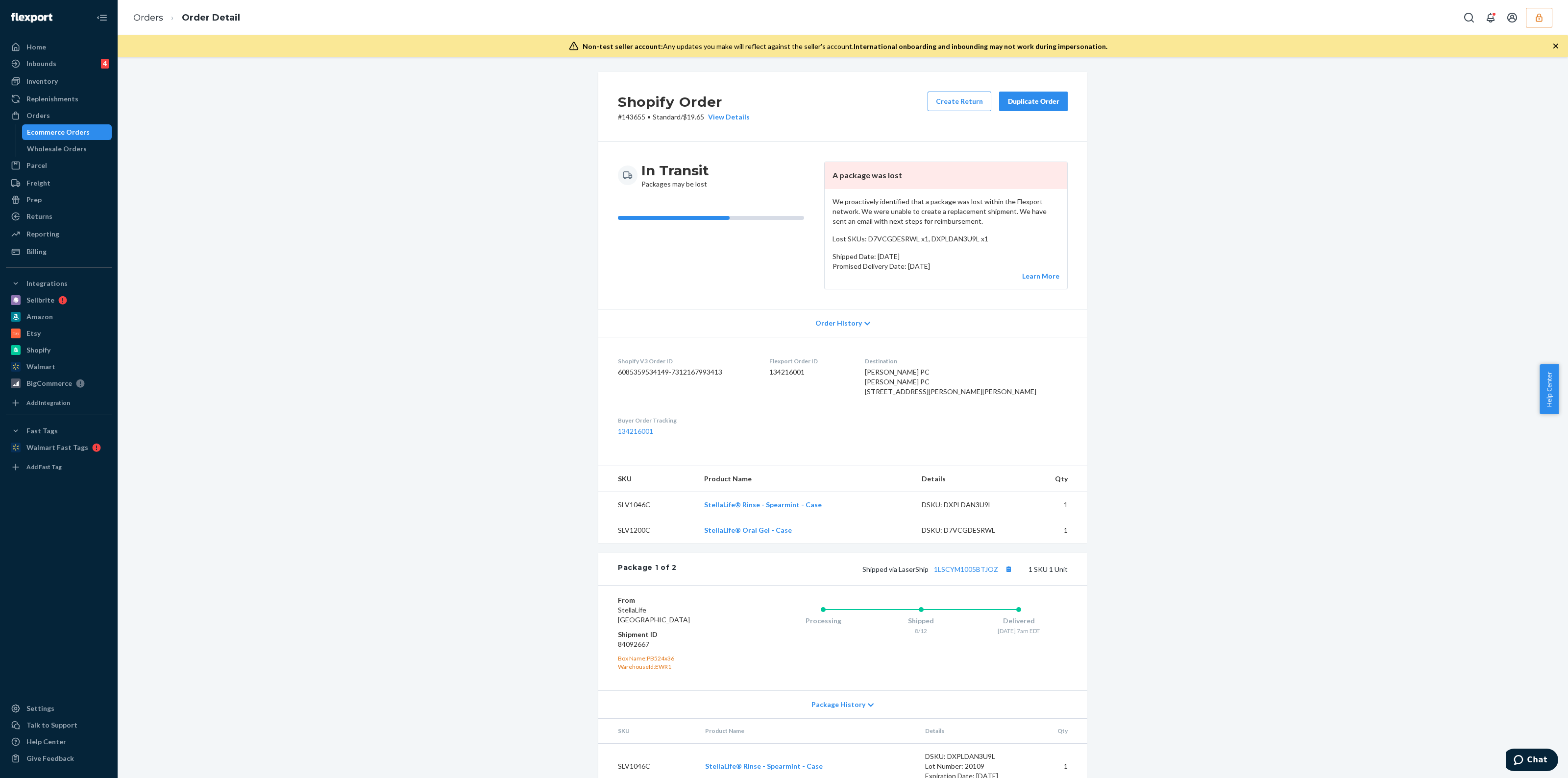
click at [826, 370] on dd "134216001" at bounding box center [809, 372] width 80 height 9
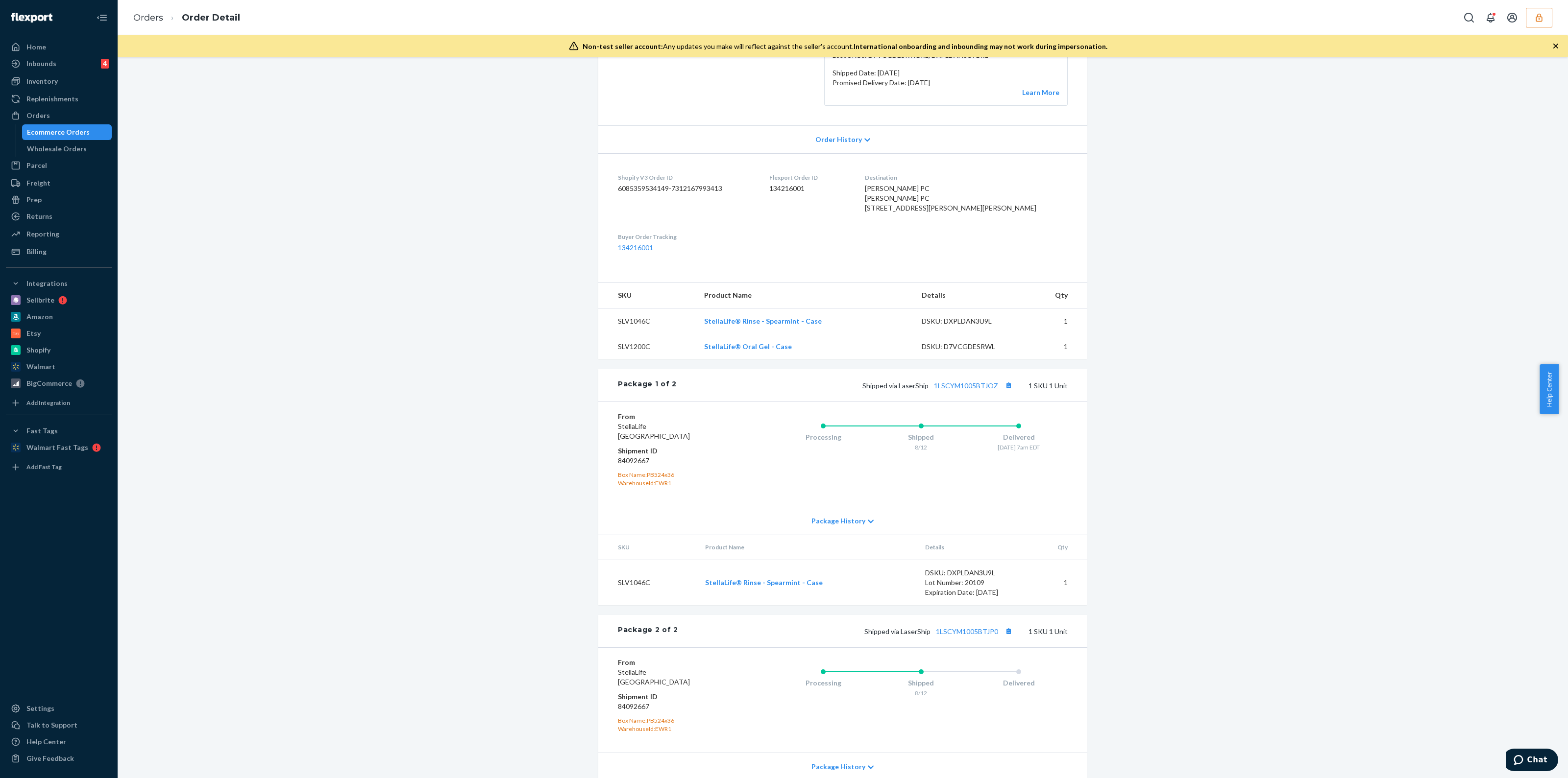
scroll to position [286, 0]
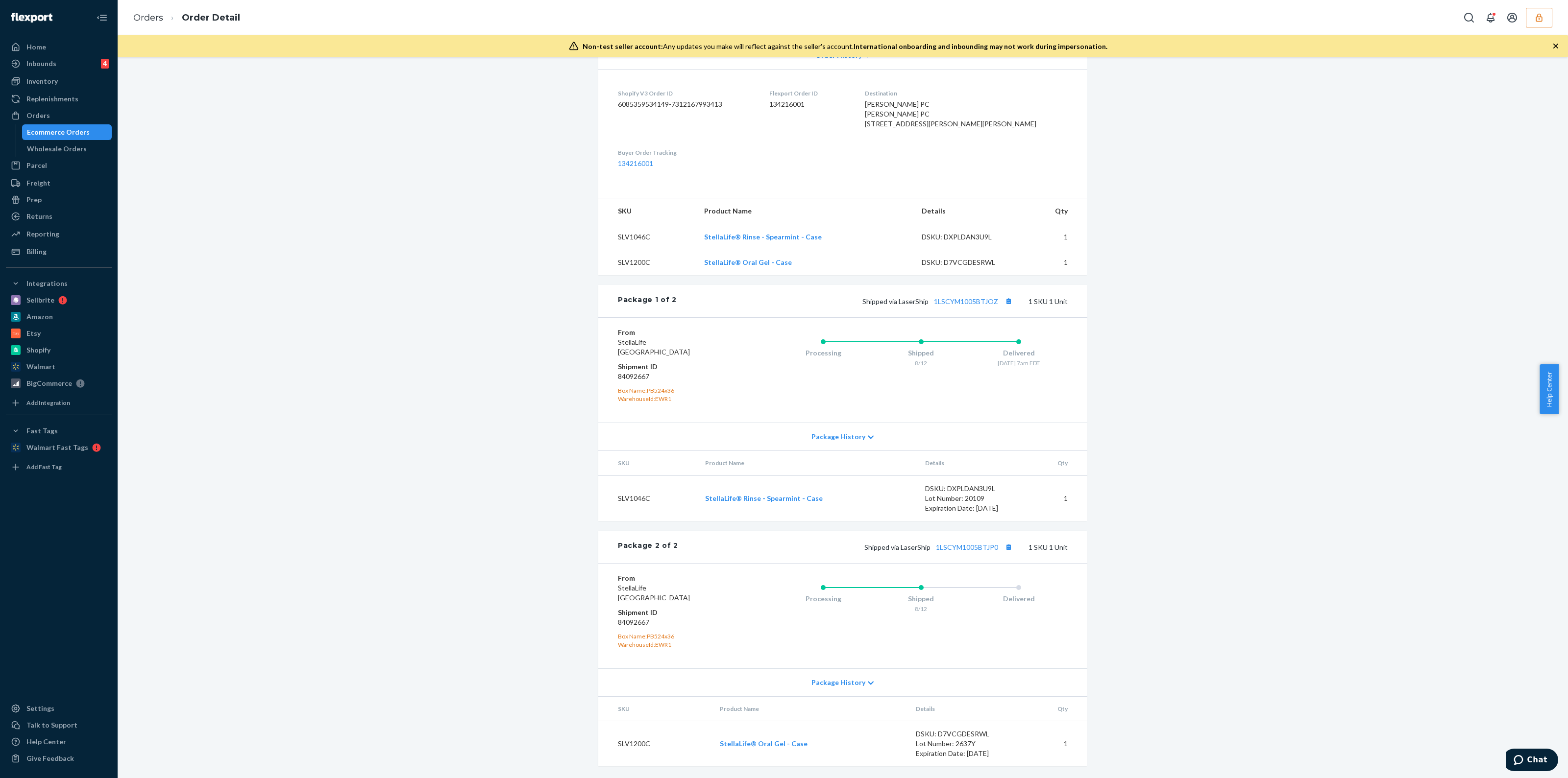
click at [637, 372] on dd "84092667" at bounding box center [676, 376] width 117 height 9
copy dd "84092667"
click at [630, 625] on dd "84092667" at bounding box center [676, 622] width 117 height 9
click at [629, 625] on dd "84092667" at bounding box center [676, 622] width 117 height 9
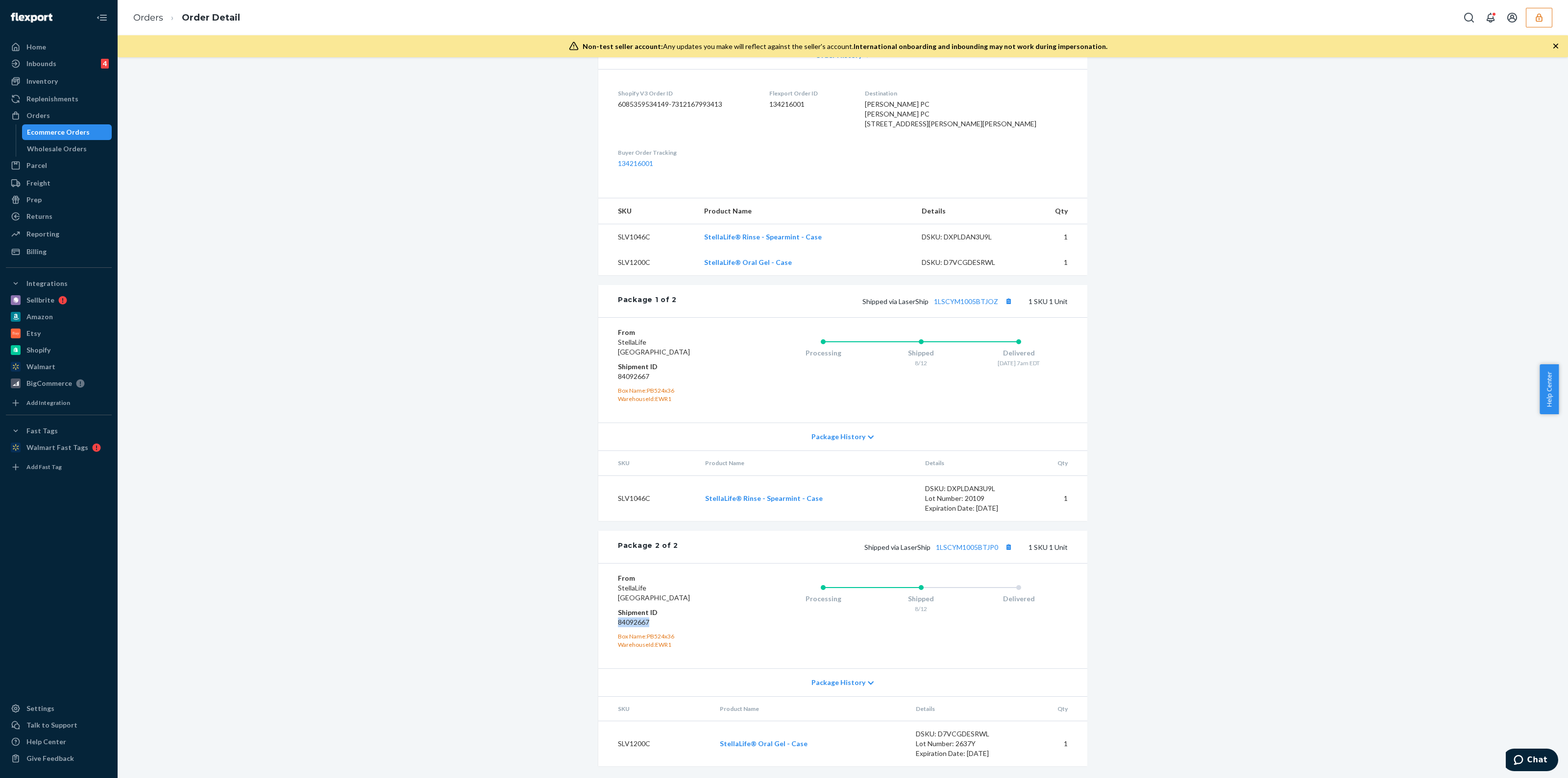
copy dd "84092667"
click at [972, 729] on div "DSKU: D7VCGDESRWL" at bounding box center [962, 734] width 92 height 9
copy div "D7VCGDESRWL"
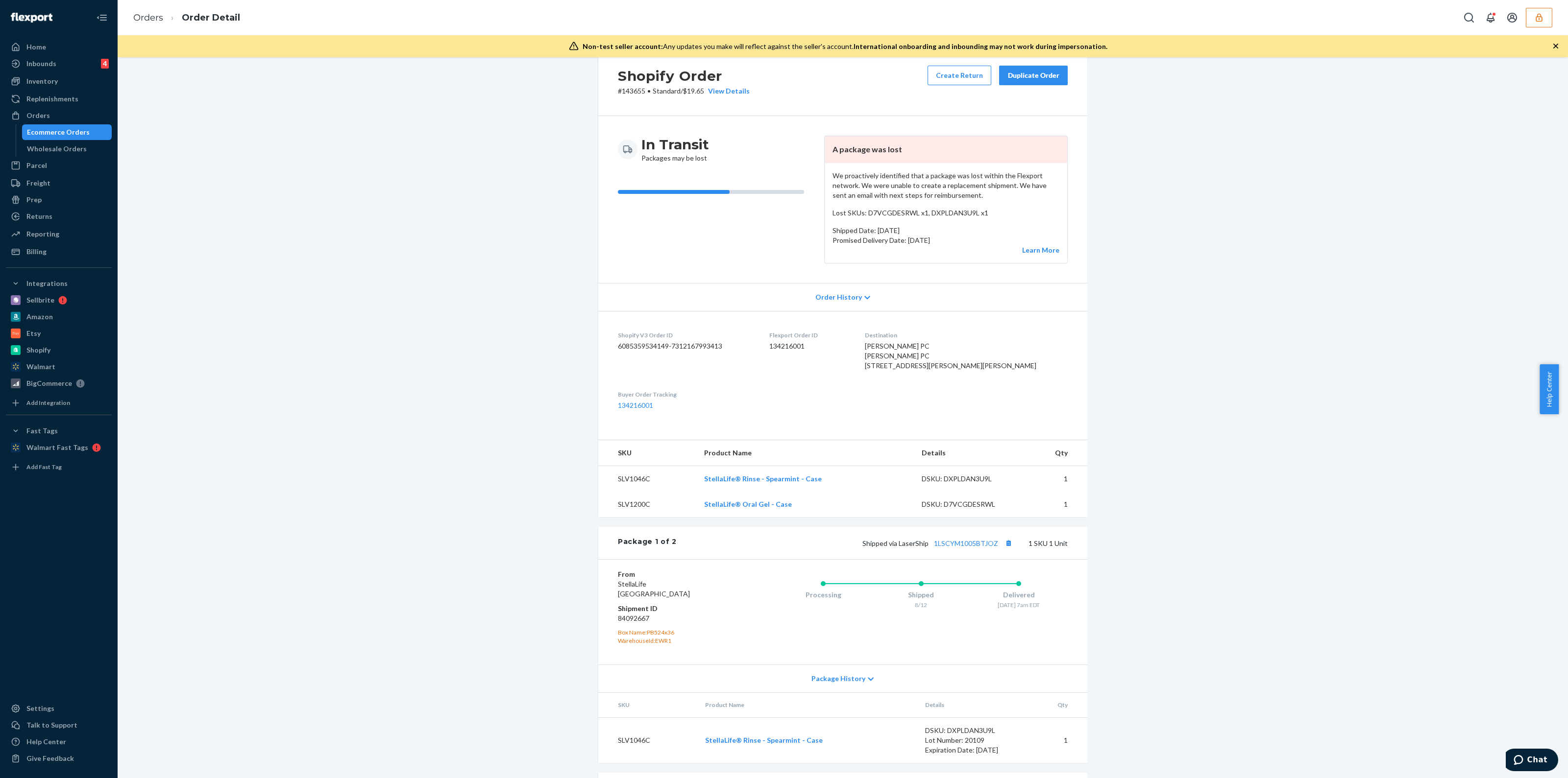
scroll to position [0, 0]
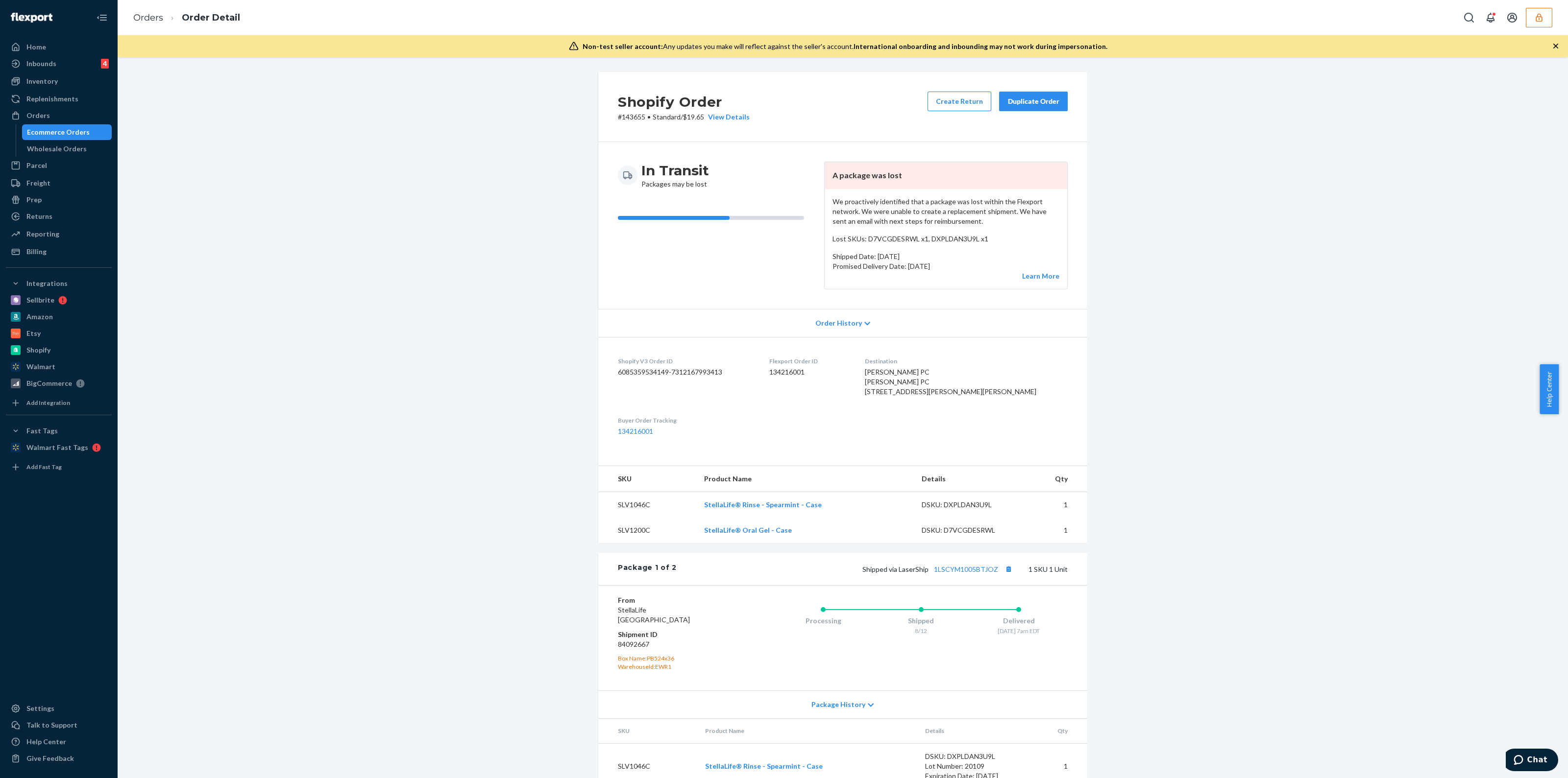
click at [710, 114] on div "View Details" at bounding box center [726, 117] width 45 height 9
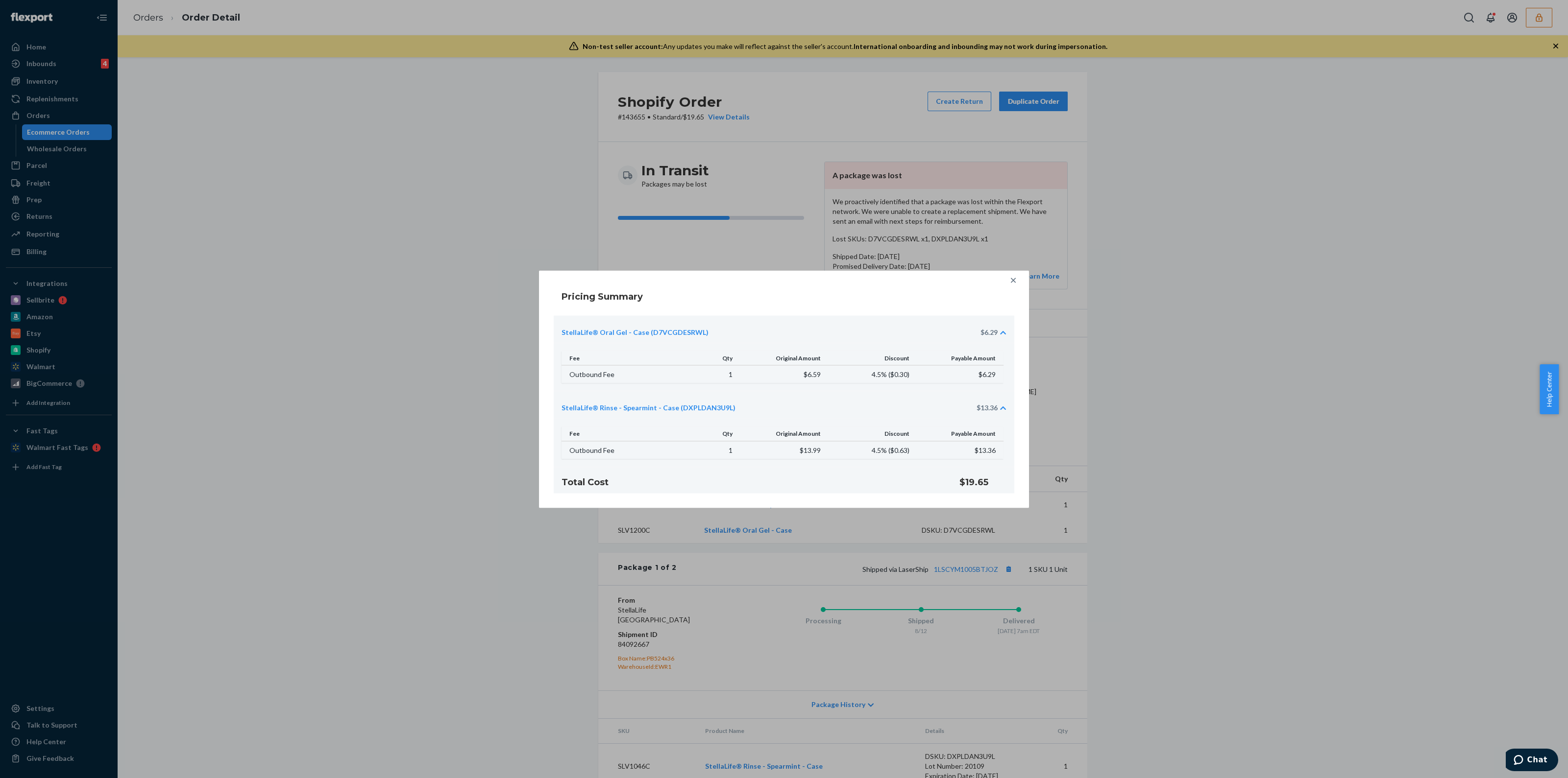
click at [1016, 287] on div at bounding box center [1013, 280] width 20 height 20
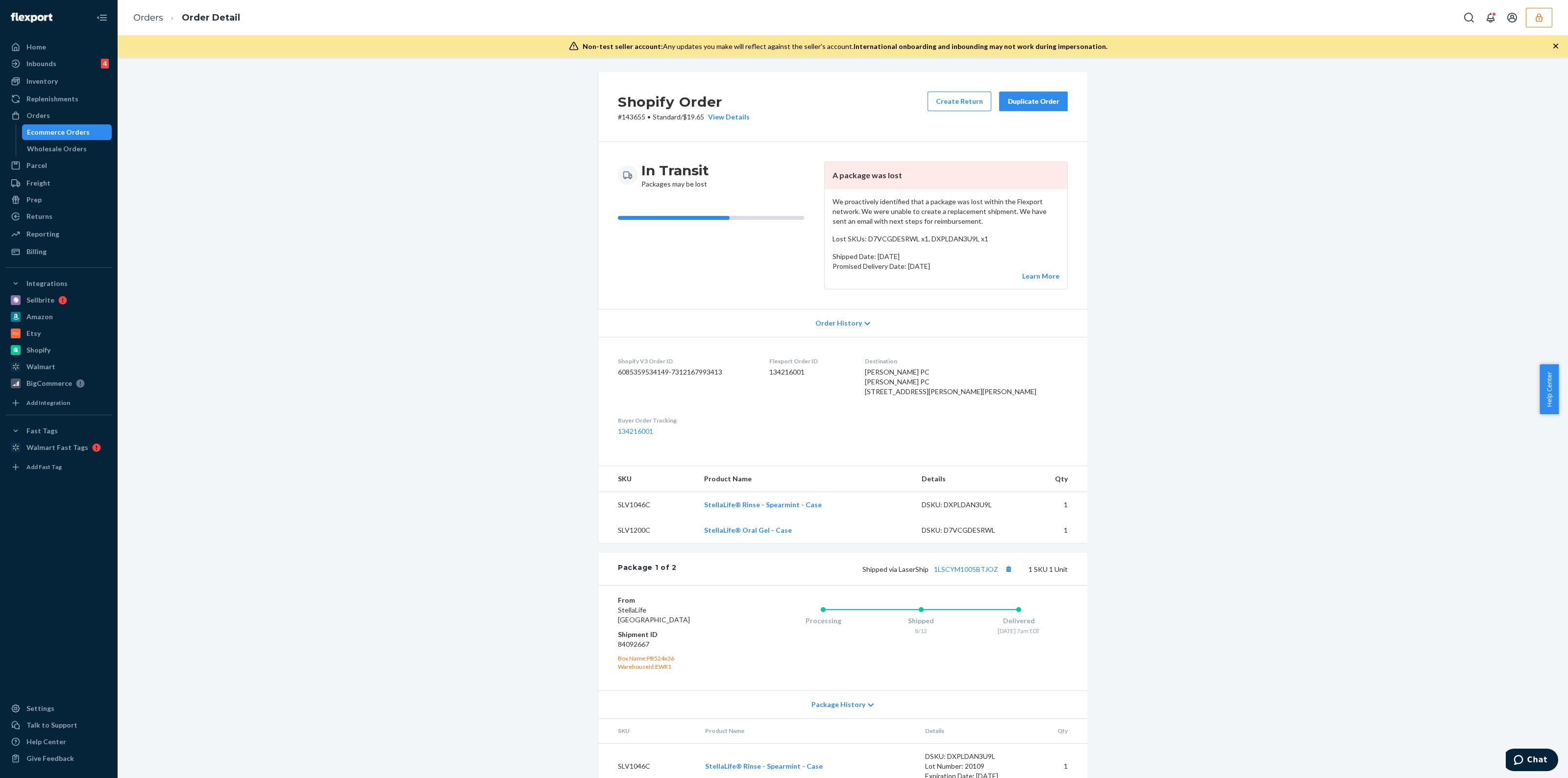
scroll to position [184, 0]
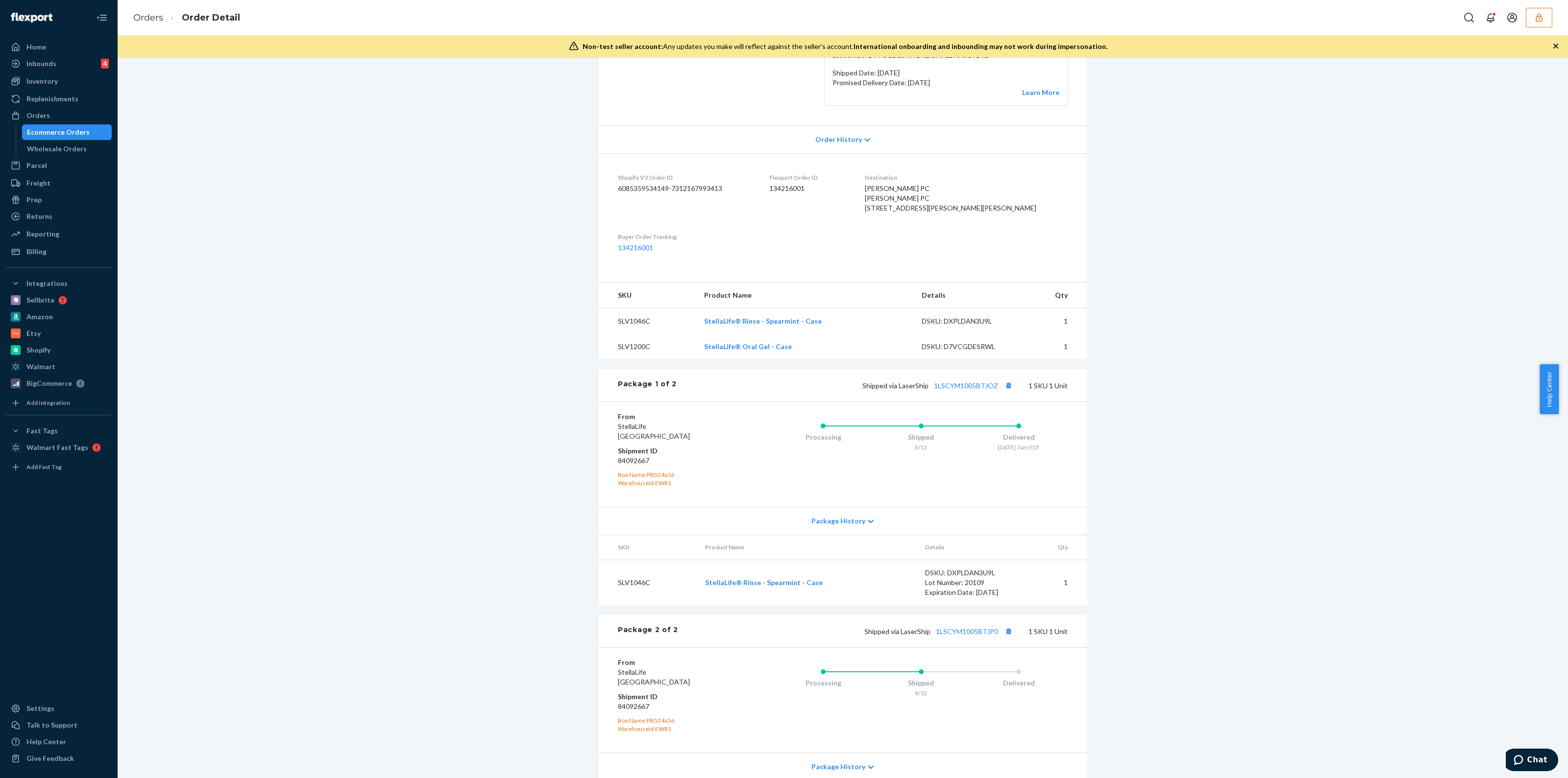
click at [631, 466] on dd "84092667" at bounding box center [676, 461] width 117 height 9
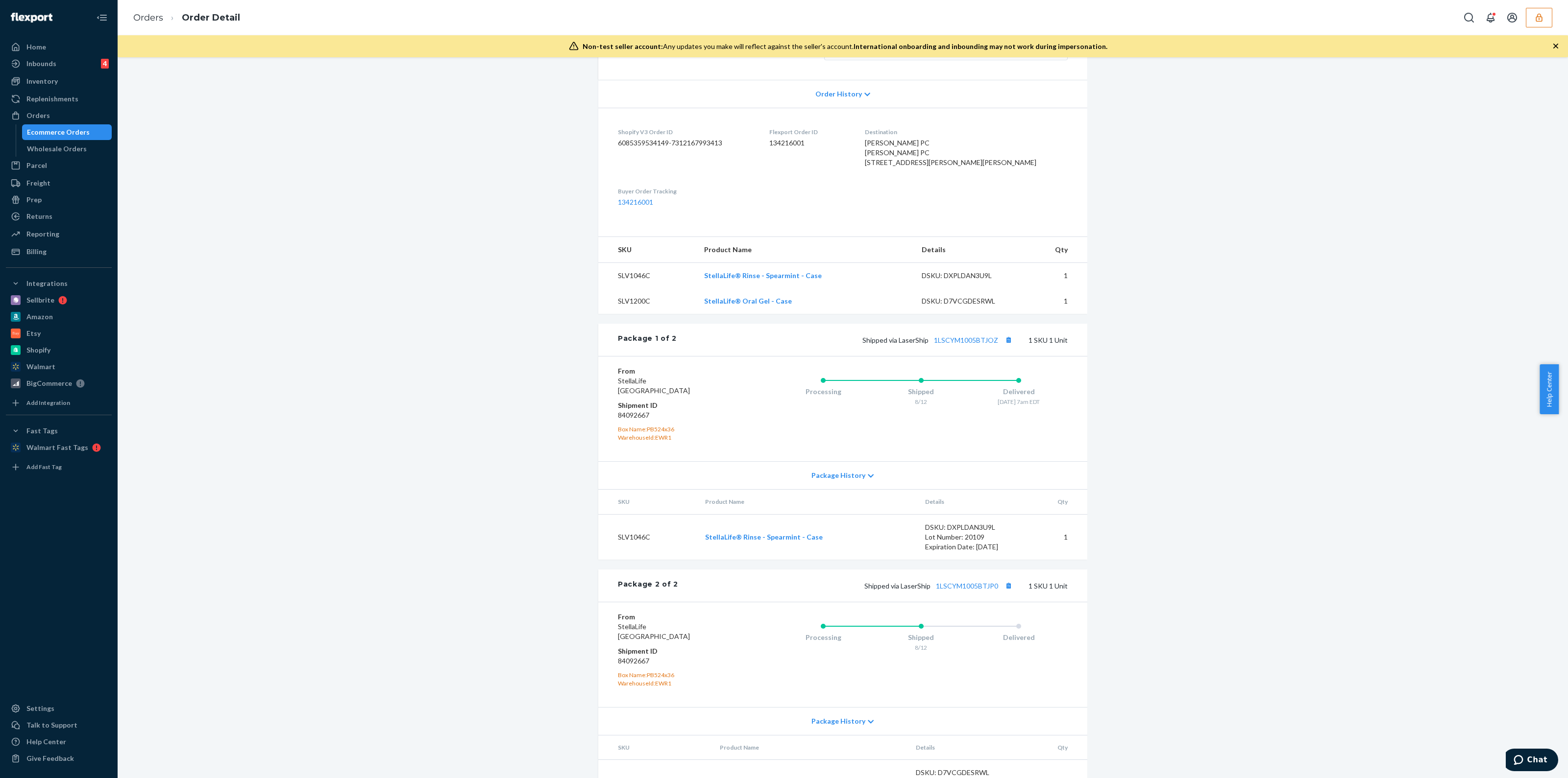
scroll to position [286, 0]
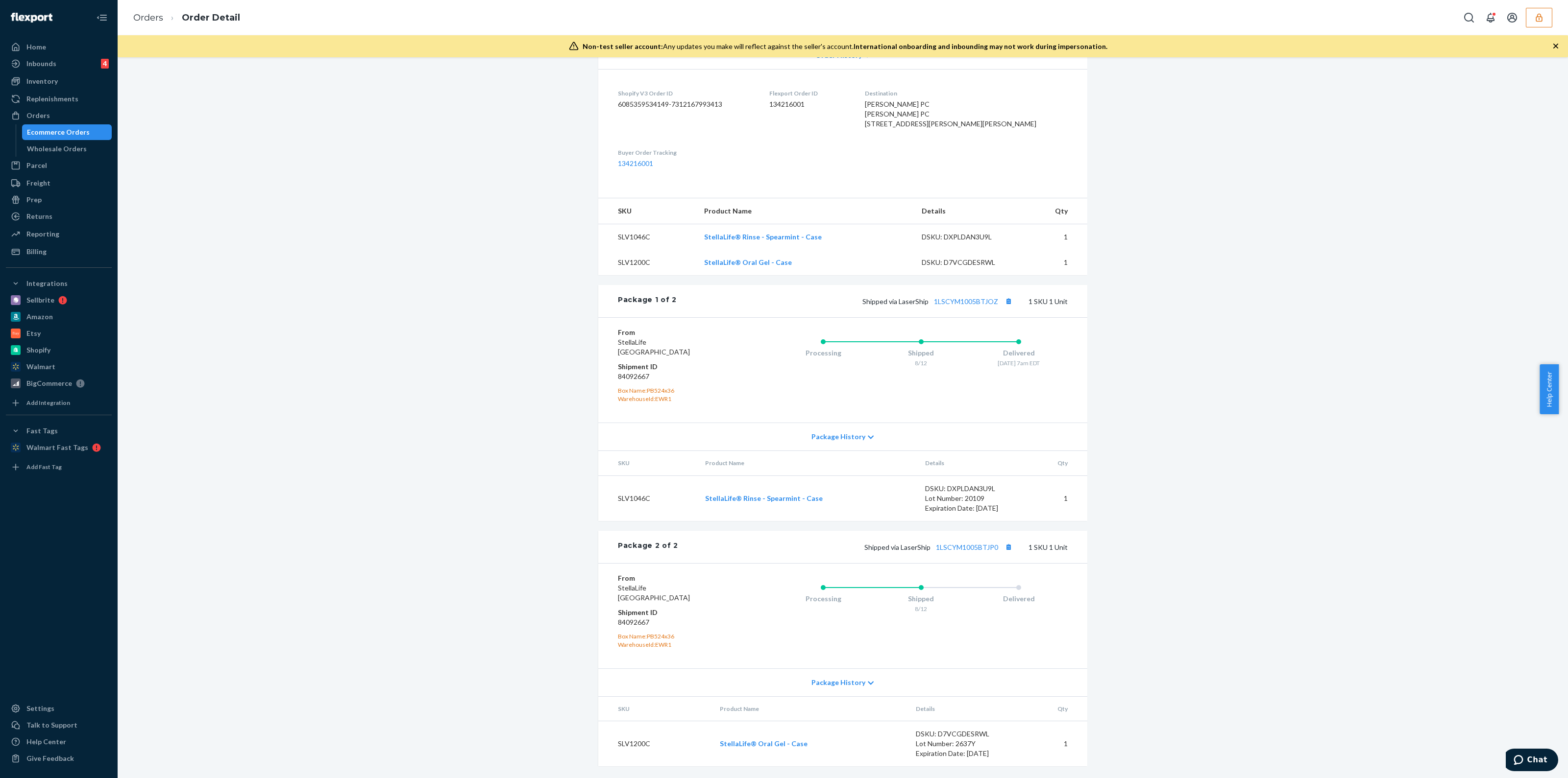
click at [954, 490] on div "DSKU: DXPLDAN3U9L" at bounding box center [972, 488] width 92 height 9
copy div "DXPLDAN3U9L"
click at [980, 737] on div "DSKU: D7VCGDESRWL" at bounding box center [962, 734] width 92 height 9
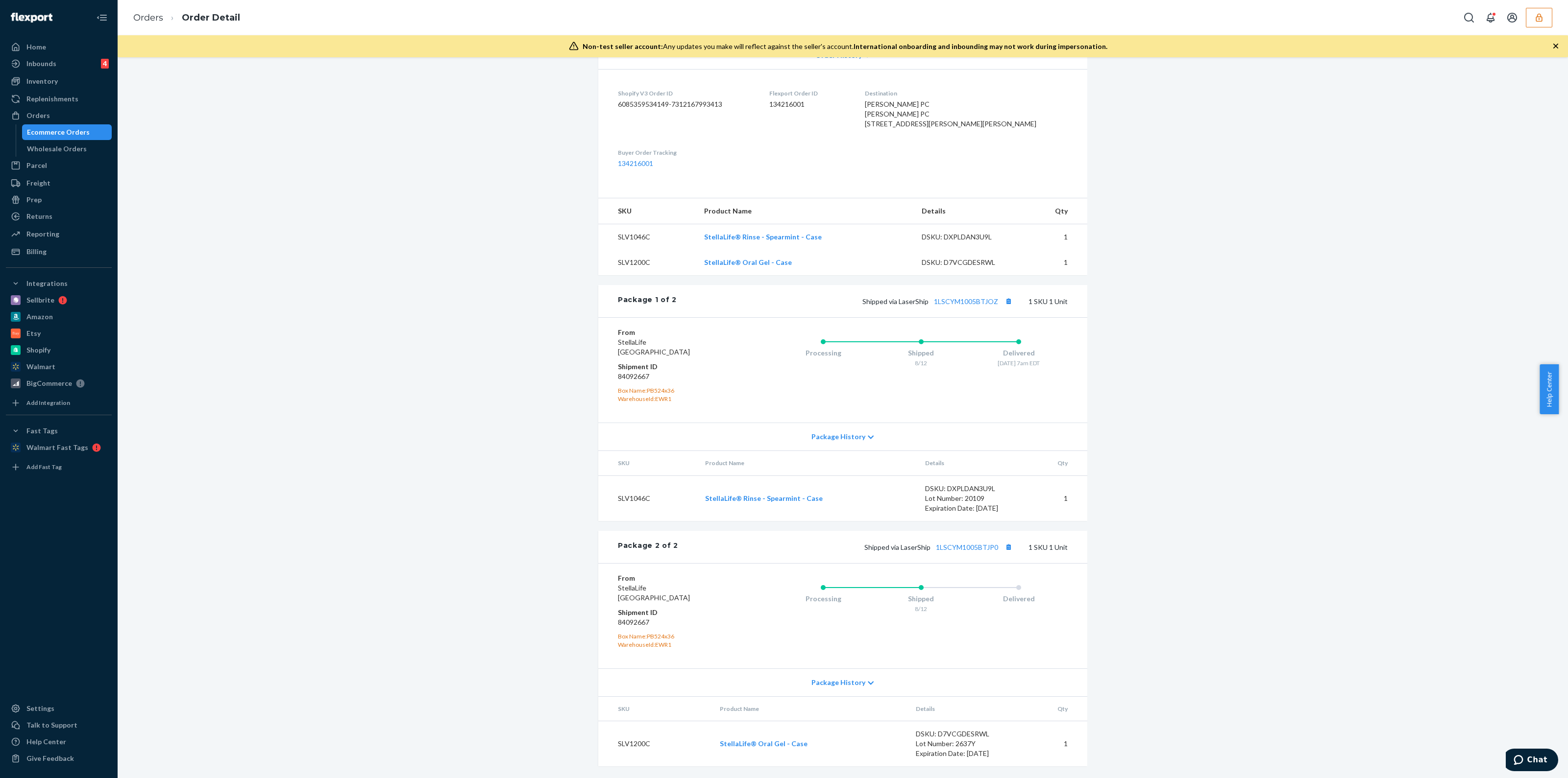
click at [975, 731] on div "DSKU: D7VCGDESRWL" at bounding box center [962, 734] width 92 height 9
copy div "D7VCGDESRWL"
click at [828, 619] on div "Processing Shipped 8/12 Delivered" at bounding box center [901, 616] width 333 height 85
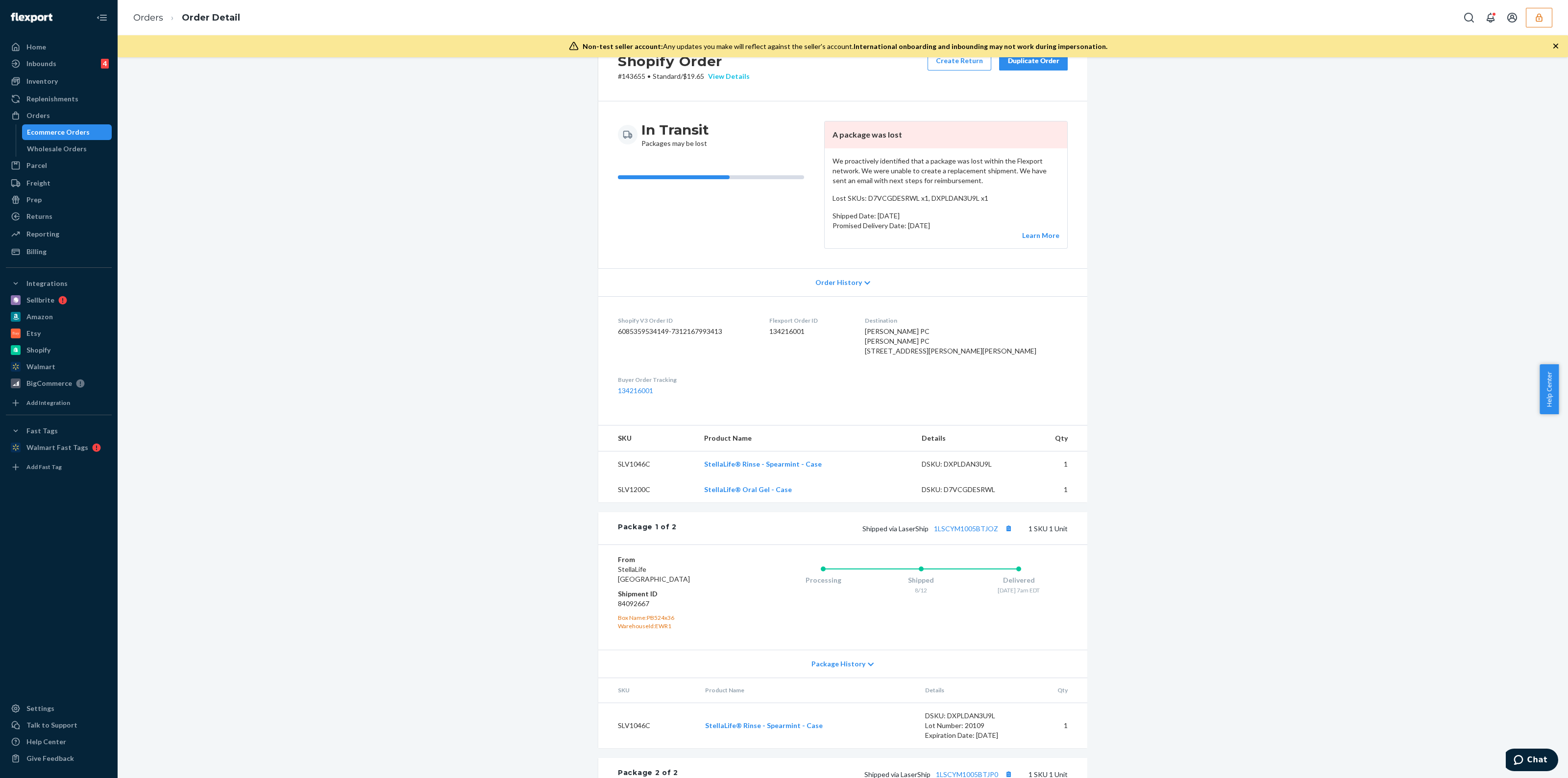
click at [736, 74] on div "View Details" at bounding box center [726, 76] width 45 height 9
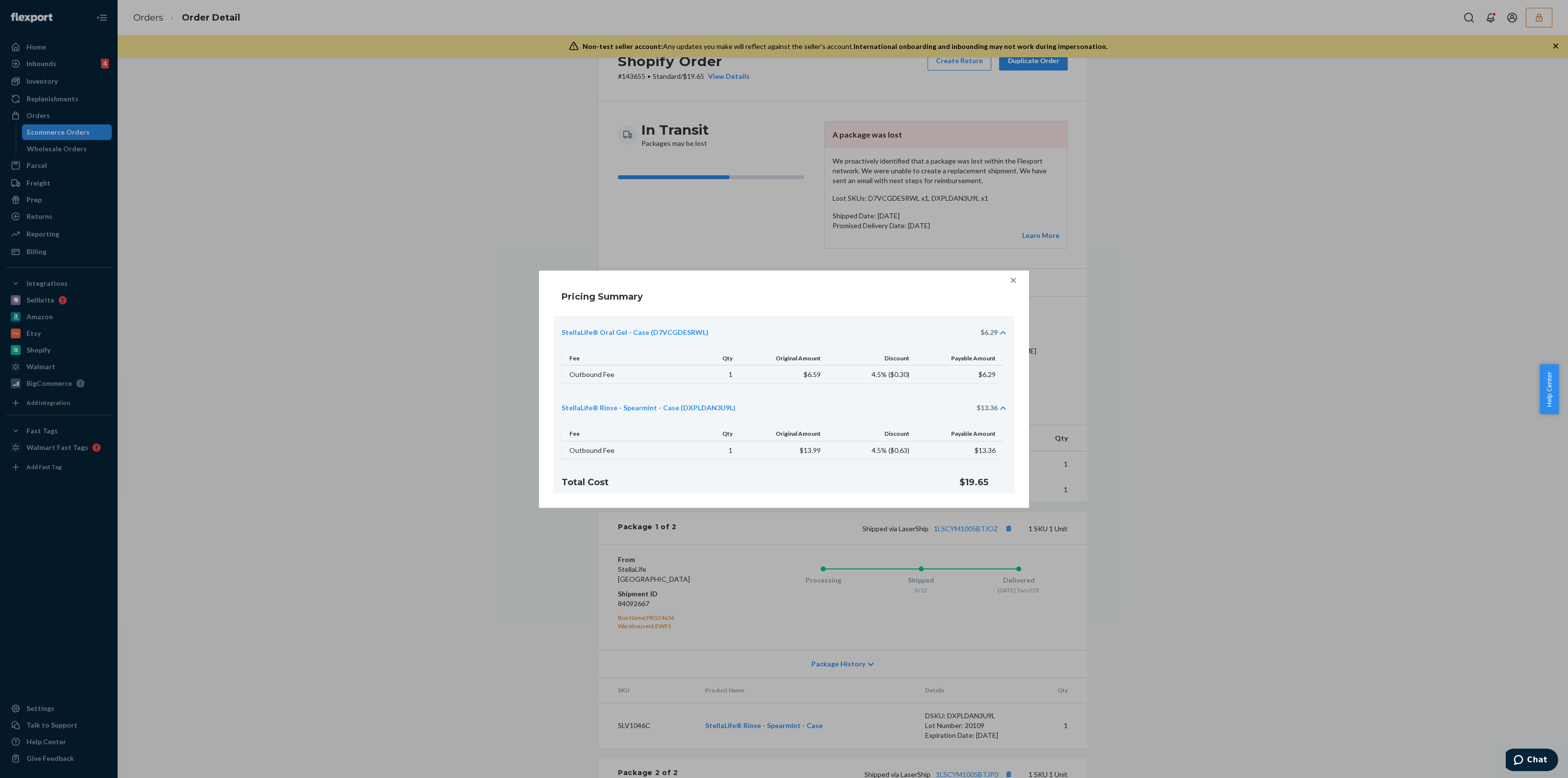
click at [1018, 278] on icon at bounding box center [1013, 280] width 9 height 9
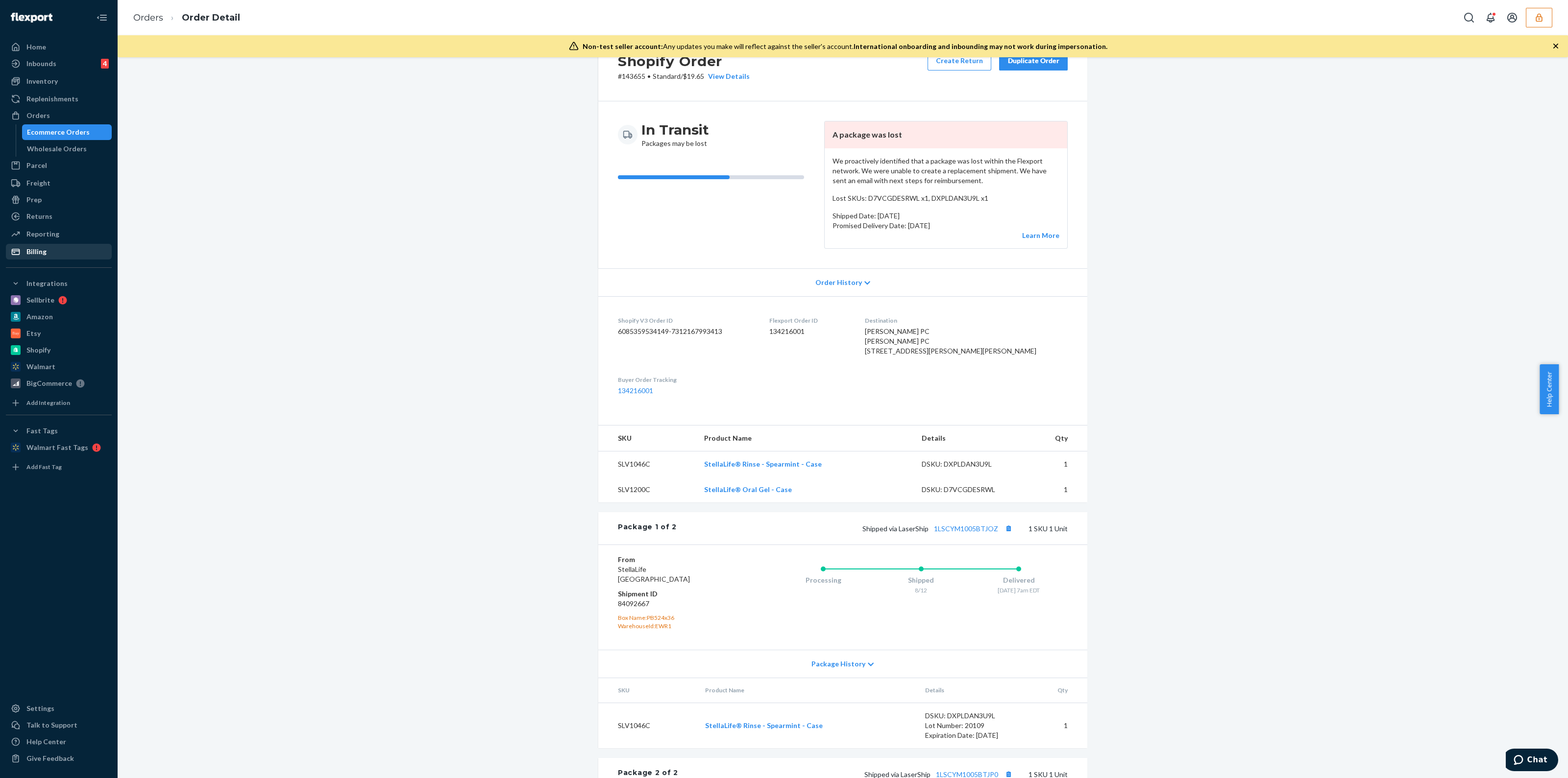
click at [49, 255] on div "Billing" at bounding box center [58, 252] width 104 height 14
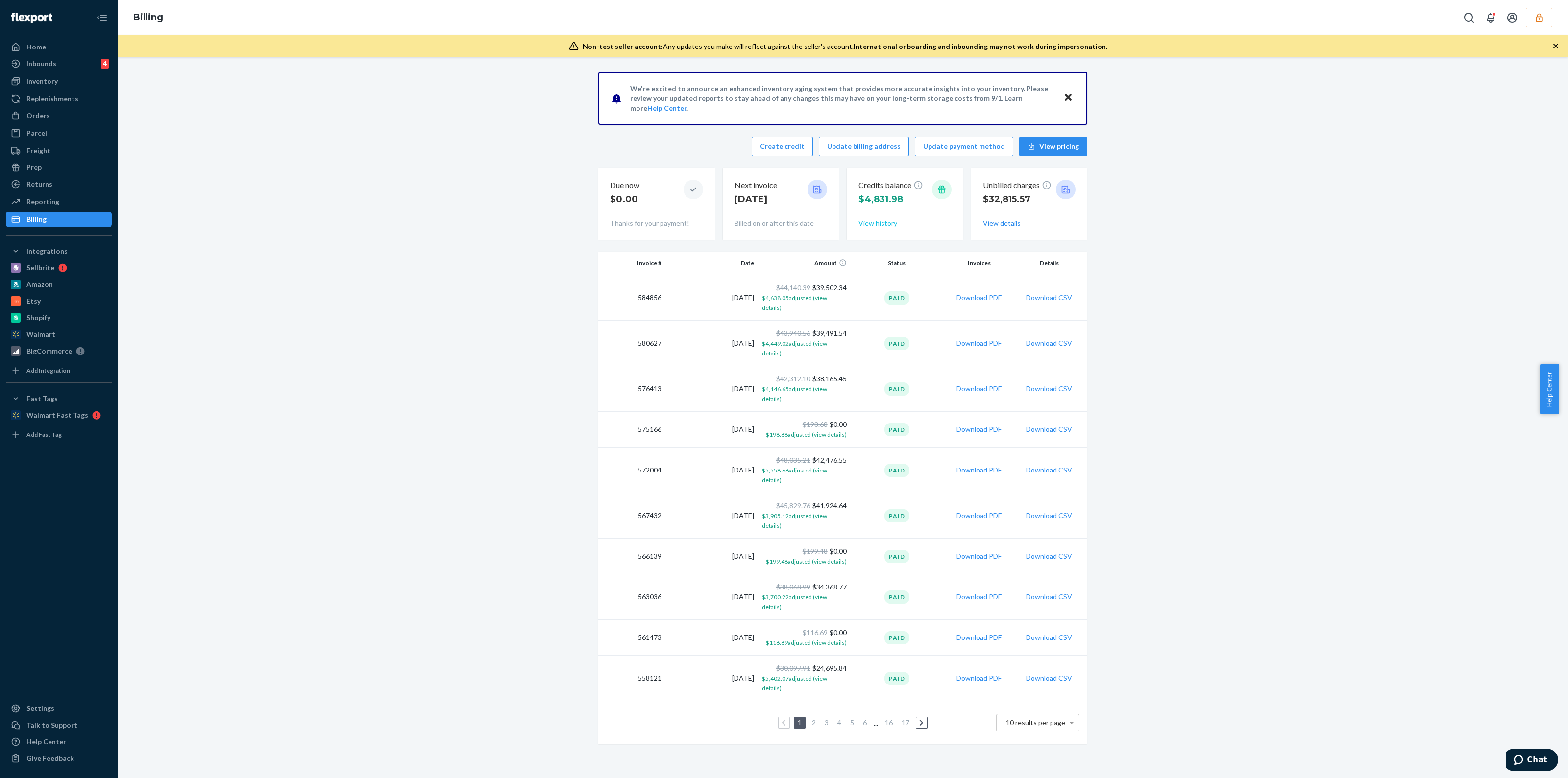
click at [878, 224] on button "View history" at bounding box center [877, 223] width 39 height 9
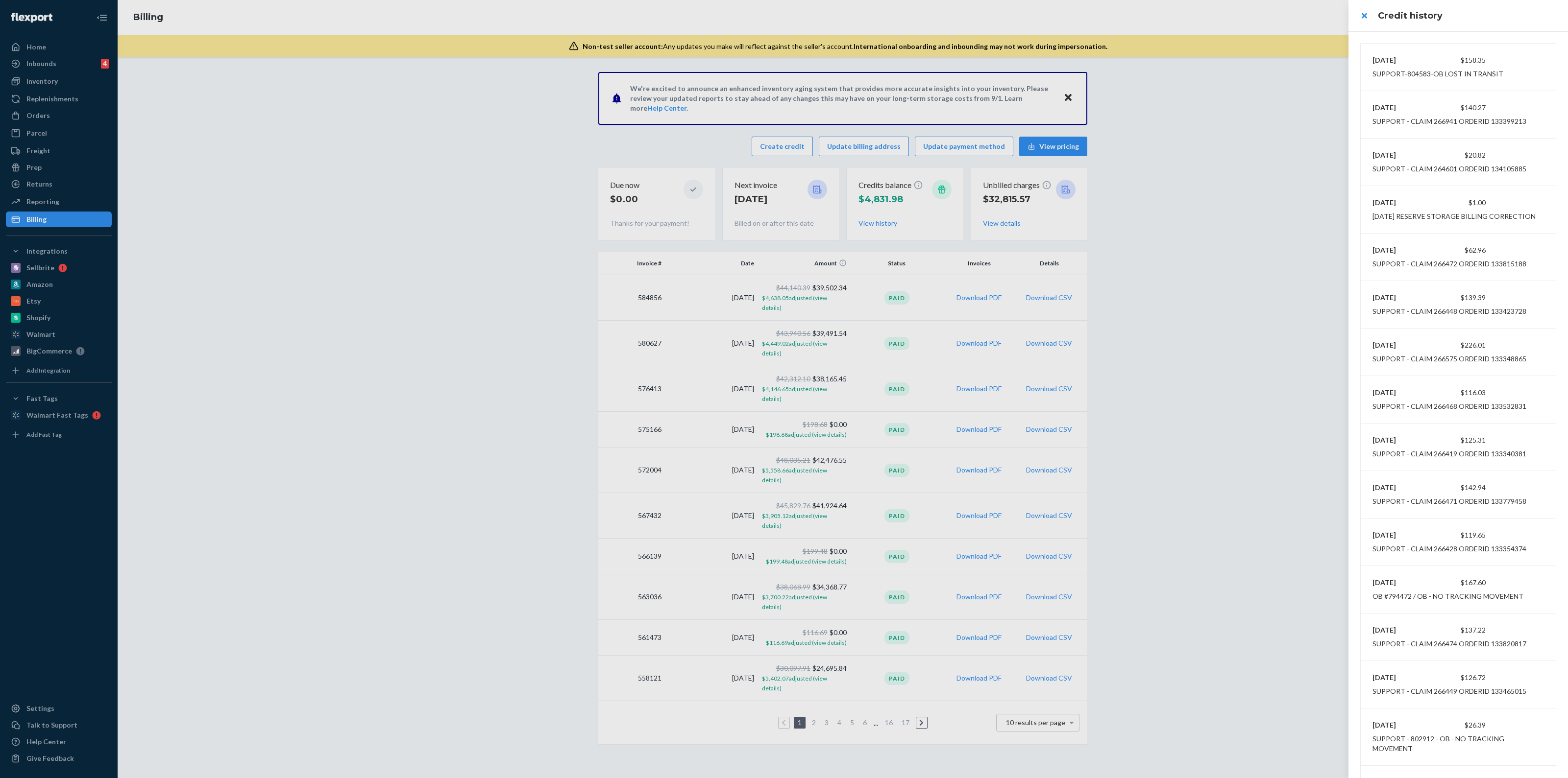
click at [788, 140] on div at bounding box center [784, 389] width 1568 height 778
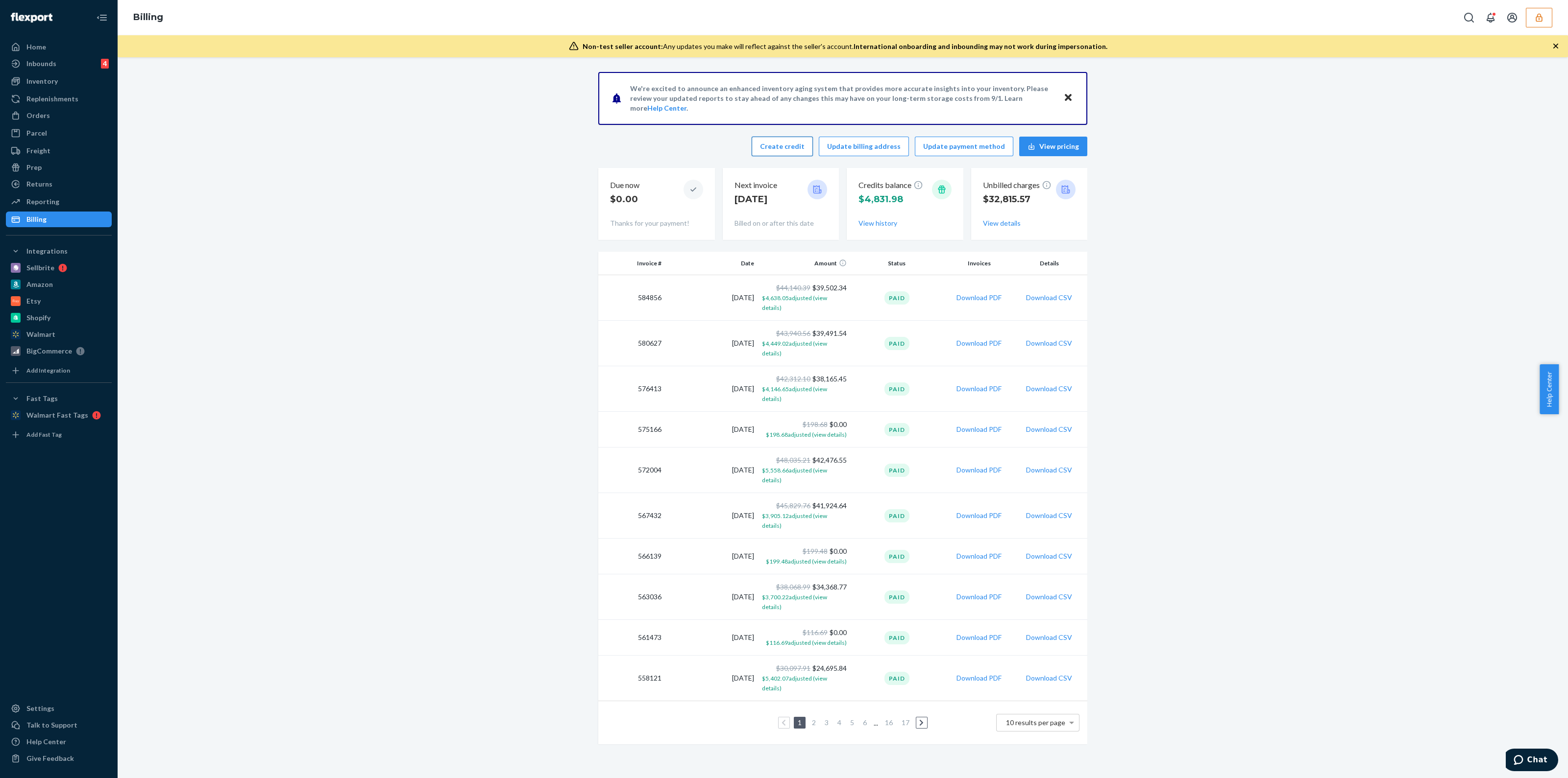
click at [793, 149] on button "Create credit" at bounding box center [782, 146] width 61 height 20
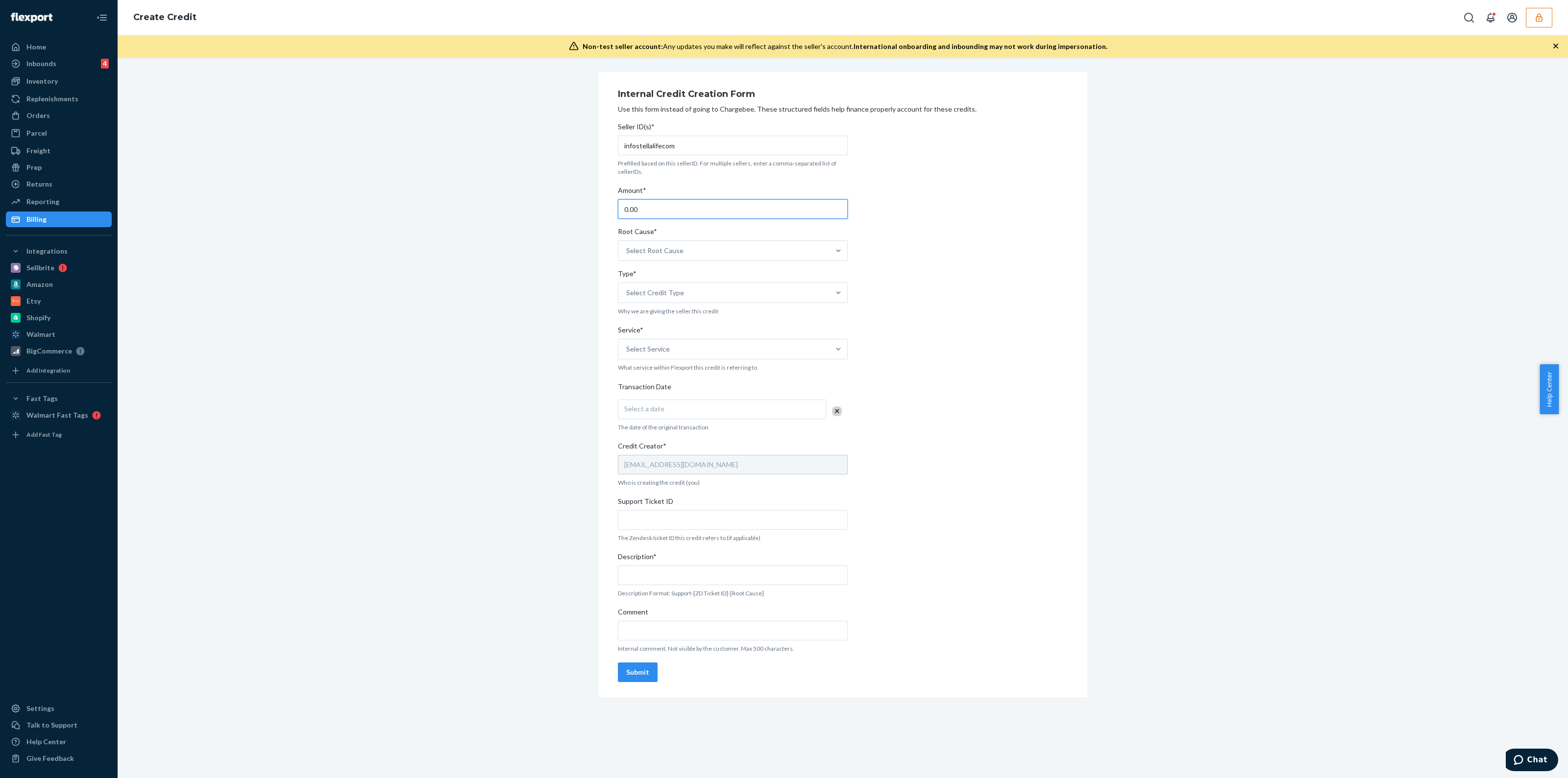
drag, startPoint x: 674, startPoint y: 207, endPoint x: 368, endPoint y: 202, distance: 306.0
click at [392, 221] on div "Internal Credit Creation Form Use this form instead of going to Chargebee. Thes…" at bounding box center [842, 385] width 1436 height 626
type input "174.24"
click at [628, 243] on div "Select Root Cause" at bounding box center [725, 251] width 211 height 20
click at [627, 246] on input "Root Cause* option Channel Integration focused, 1 of 29. 29 results available. …" at bounding box center [626, 251] width 1 height 9
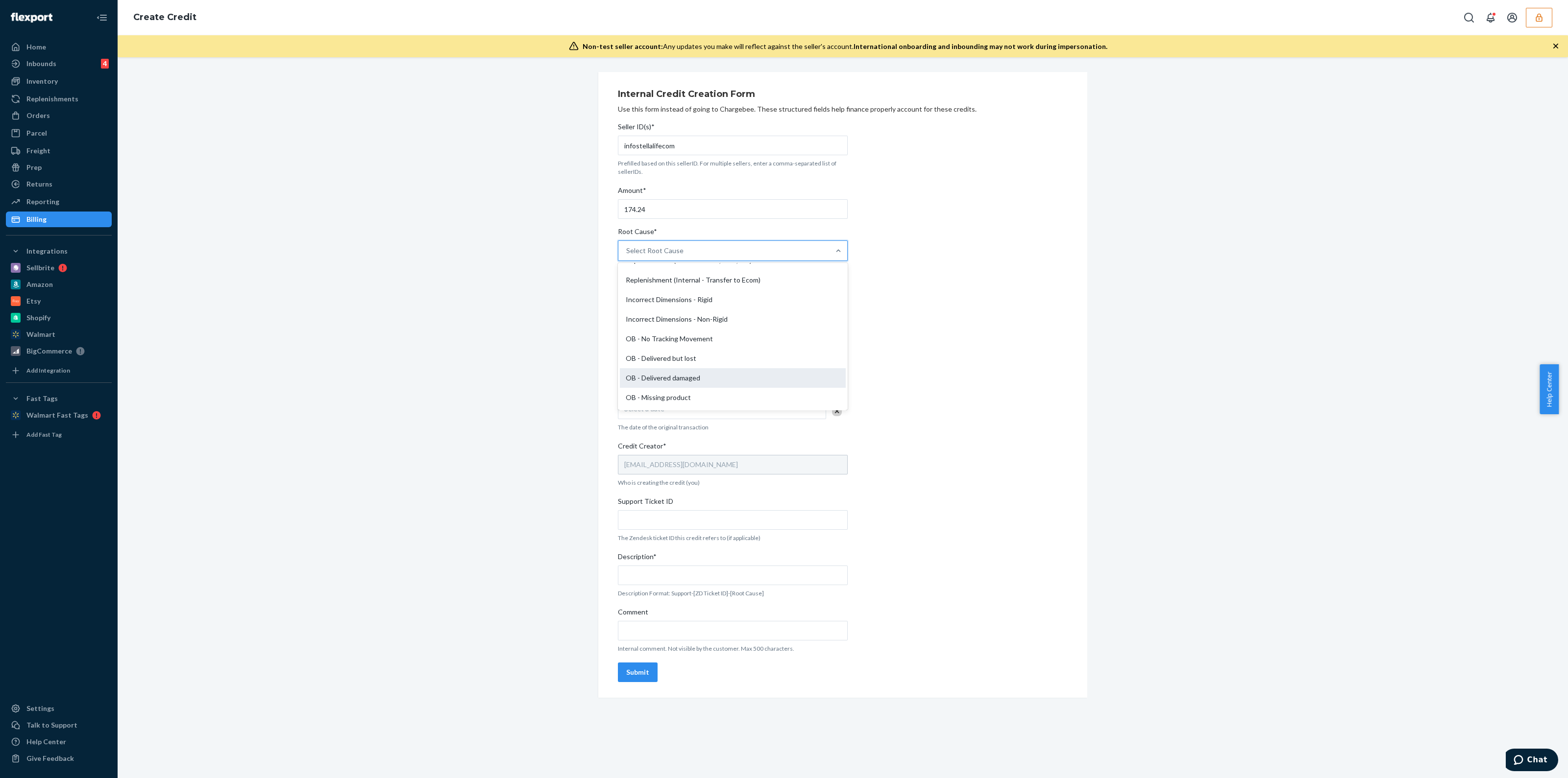
scroll to position [244, 0]
click at [698, 344] on div "OB - Missing product" at bounding box center [732, 343] width 225 height 20
click at [627, 256] on input "Root Cause* option OB - Missing product focused, 17 of 29. 29 results available…" at bounding box center [626, 251] width 1 height 9
click at [684, 292] on div "Select Credit Type" at bounding box center [725, 292] width 211 height 20
click at [627, 292] on input "Type* Select Credit Type" at bounding box center [626, 292] width 1 height 9
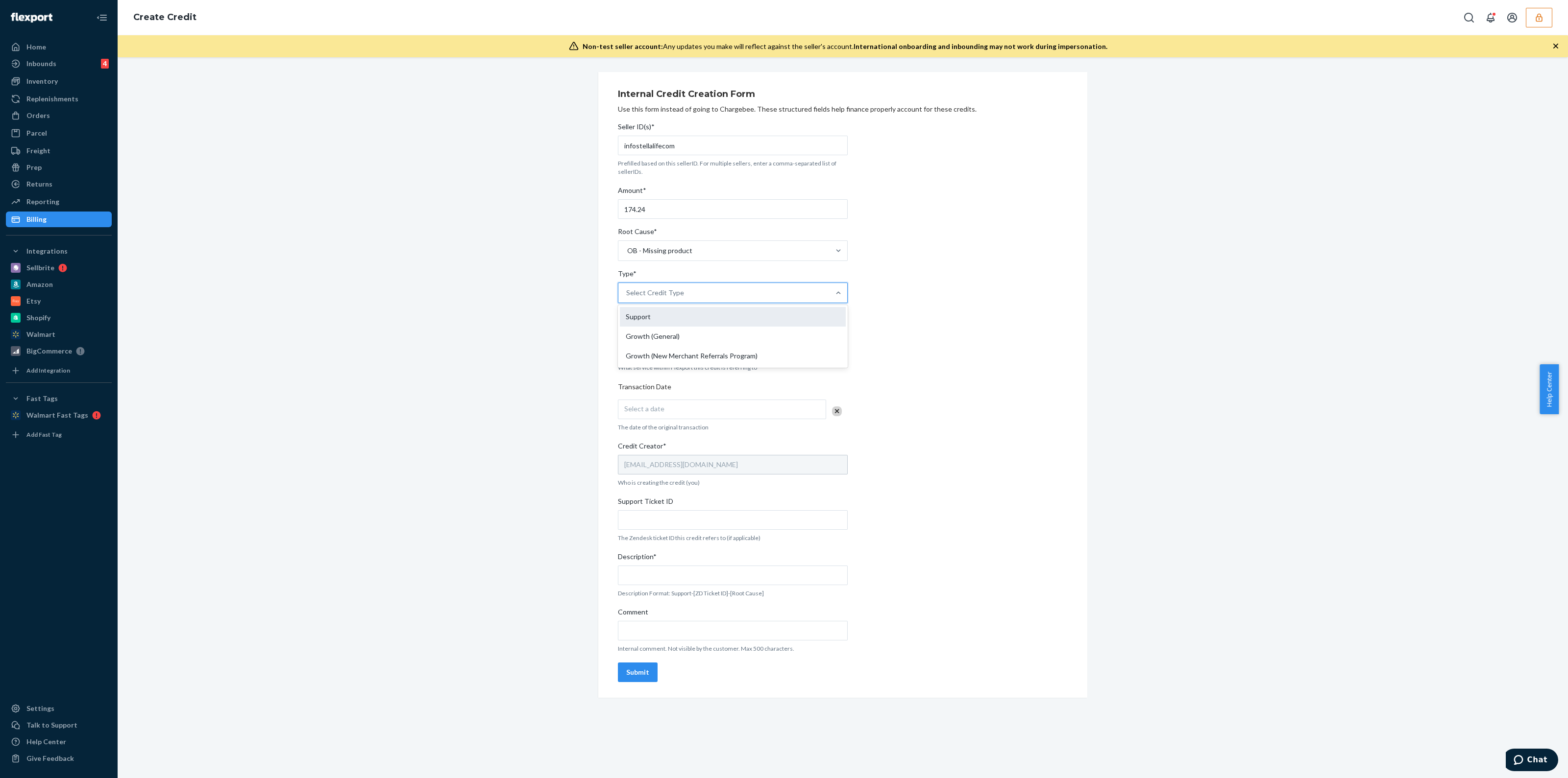
click at [675, 320] on div "Support" at bounding box center [732, 317] width 225 height 20
click at [627, 298] on input "Type* option Growth (General) focused, 2 of 3. 3 results available. Use Up and …" at bounding box center [626, 292] width 1 height 9
click at [686, 258] on div "OB - Missing product" at bounding box center [725, 251] width 211 height 20
click at [627, 256] on input "Root Cause* OB - Missing product" at bounding box center [626, 251] width 1 height 9
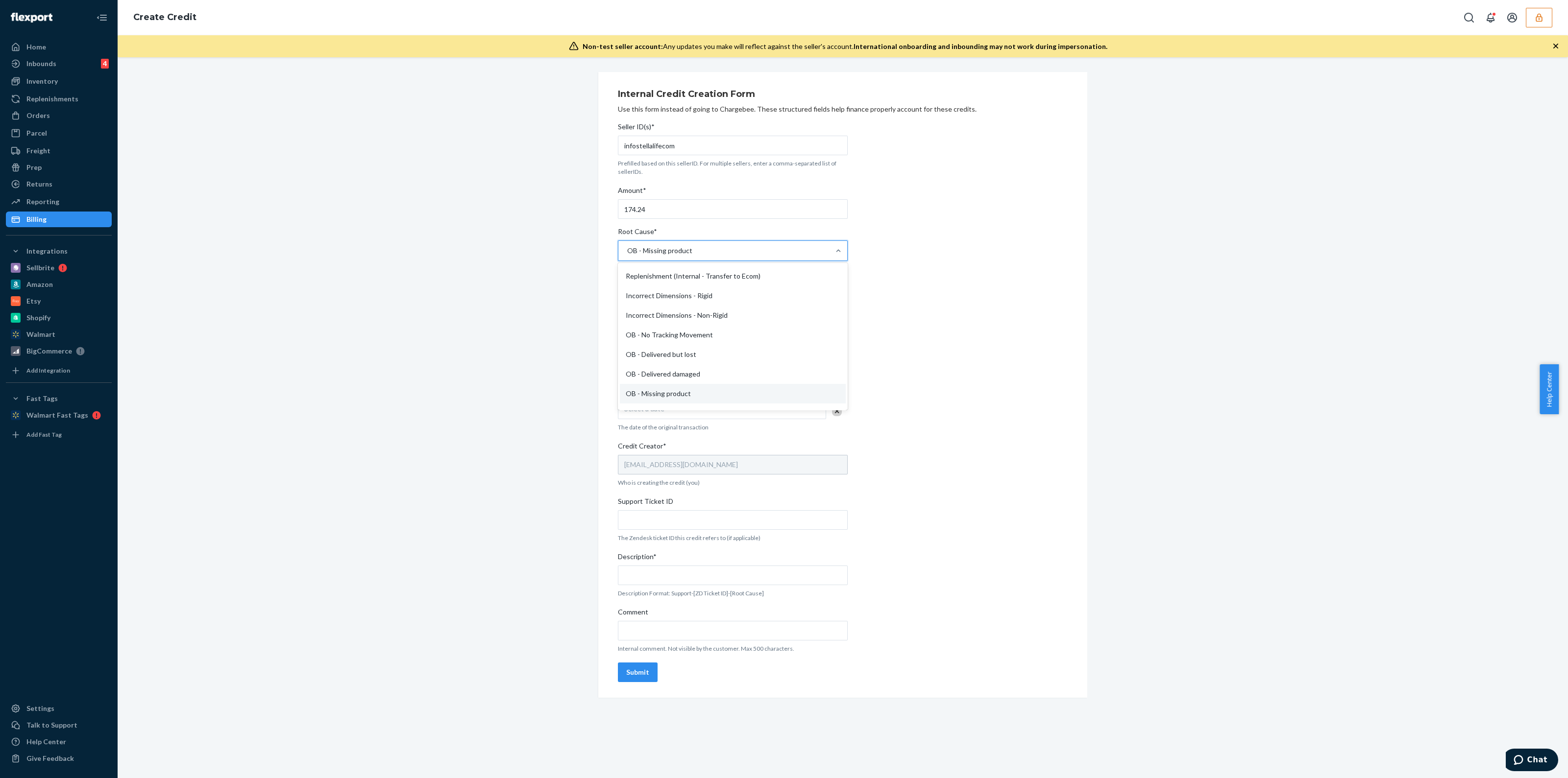
click at [691, 337] on div "OB - No Tracking Movement" at bounding box center [732, 335] width 225 height 20
click at [627, 256] on input "Root Cause* option OB - Missing product, selected. option OB - No Tracking Move…" at bounding box center [626, 251] width 1 height 9
click at [687, 253] on div "OB - No Tracking Movement" at bounding box center [671, 251] width 87 height 9
click at [627, 253] on input "Root Cause* option OB - No Tracking Movement, selected. 0 results available. Se…" at bounding box center [626, 251] width 1 height 9
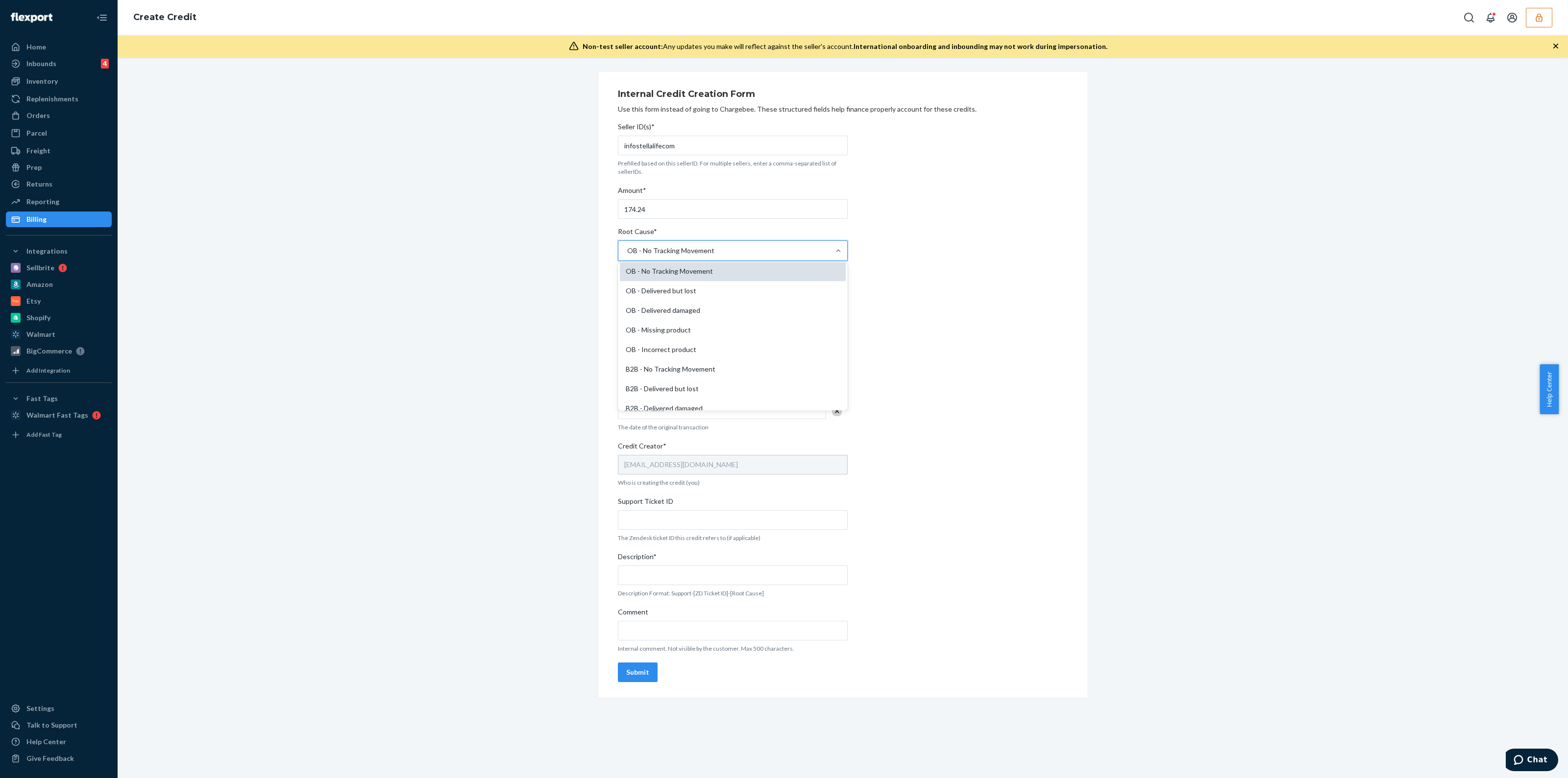
click at [684, 273] on div "OB - No Tracking Movement" at bounding box center [732, 271] width 225 height 20
click at [627, 256] on input "Root Cause* option OB - No Tracking Movement, selected. option OB - No Tracking…" at bounding box center [626, 251] width 1 height 9
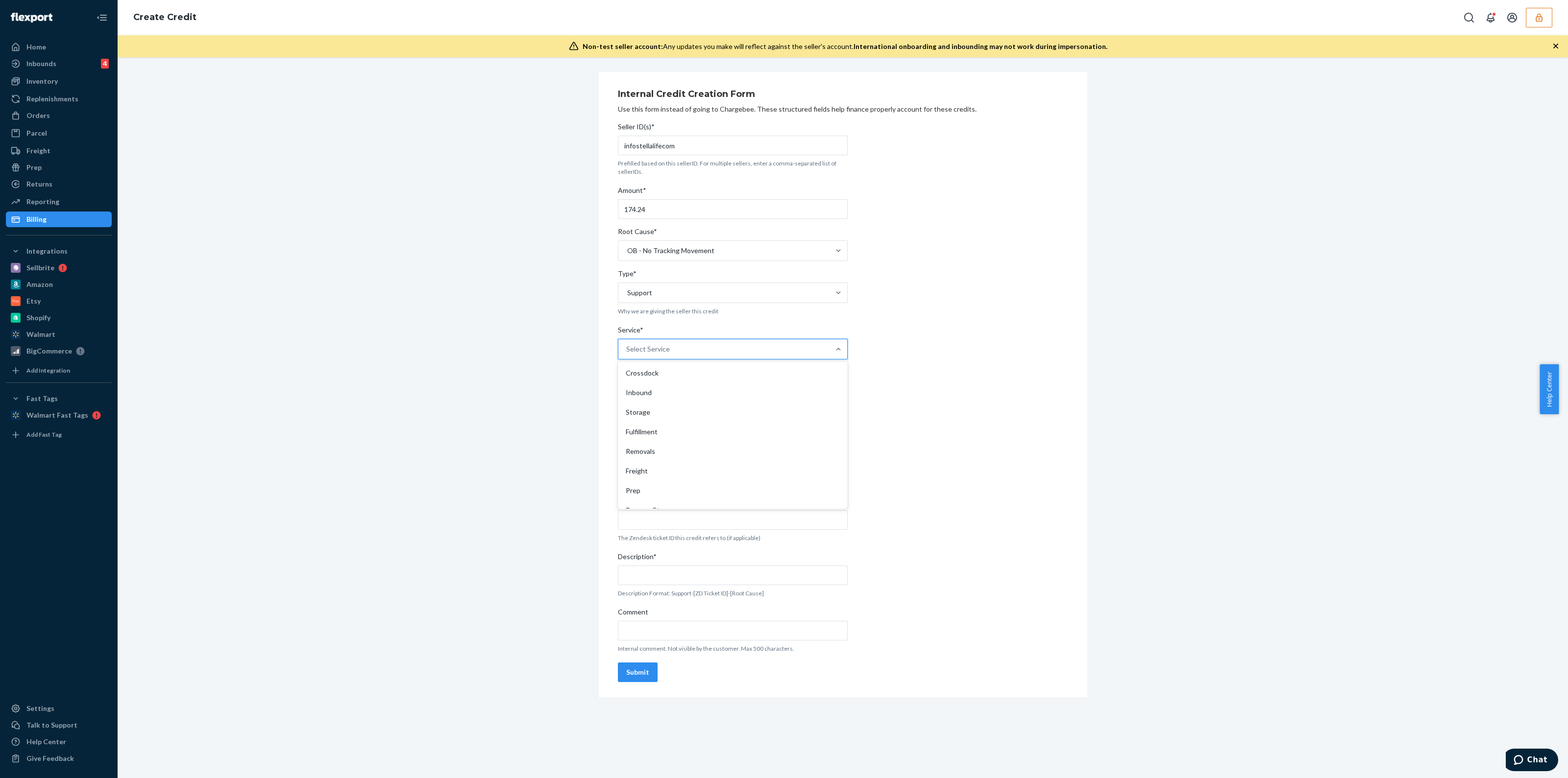
click at [696, 344] on div "Select Service" at bounding box center [725, 349] width 211 height 20
click at [627, 344] on input "Service* option Crossdock focused, 1 of 10. 10 results available. Use Up and Do…" at bounding box center [626, 349] width 1 height 9
click at [671, 435] on div "Fulfillment" at bounding box center [732, 432] width 225 height 20
click at [627, 355] on input "Service* option Fulfillment focused, 4 of 10. 10 results available. Use Up and …" at bounding box center [626, 349] width 1 height 9
click at [685, 397] on div "Seller ID(s)* infostellalifecom Prefilled based on this sellerID. For multiple …" at bounding box center [733, 402] width 230 height 569
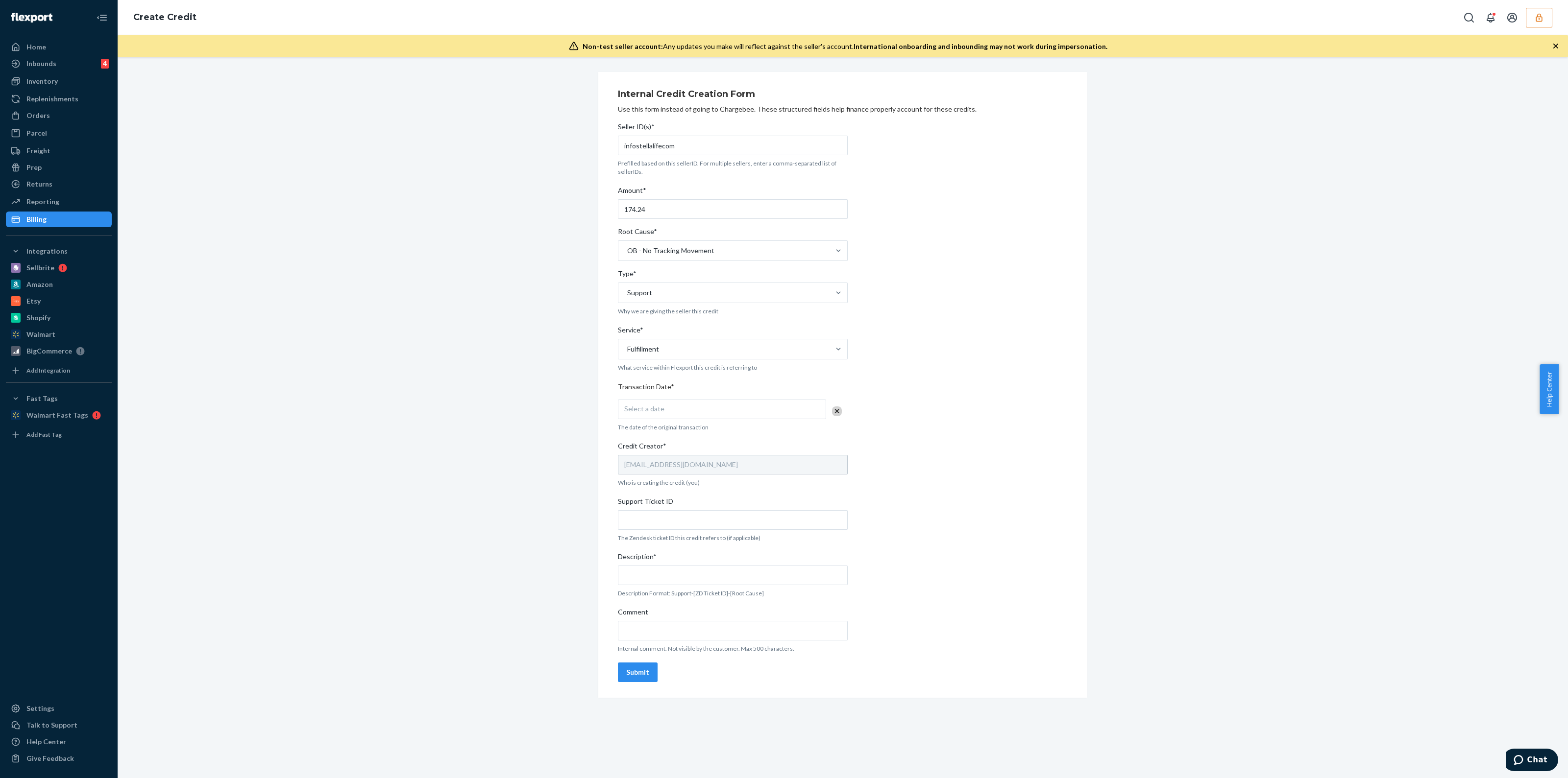
click at [686, 401] on div "Select a date" at bounding box center [722, 409] width 209 height 20
click at [755, 521] on abbr "22" at bounding box center [756, 521] width 7 height 8
click at [687, 511] on input "Support Ticket ID" at bounding box center [733, 520] width 230 height 20
click at [669, 513] on input "Support Ticket ID" at bounding box center [733, 520] width 230 height 20
click at [745, 520] on input "Support Ticket ID" at bounding box center [733, 520] width 230 height 20
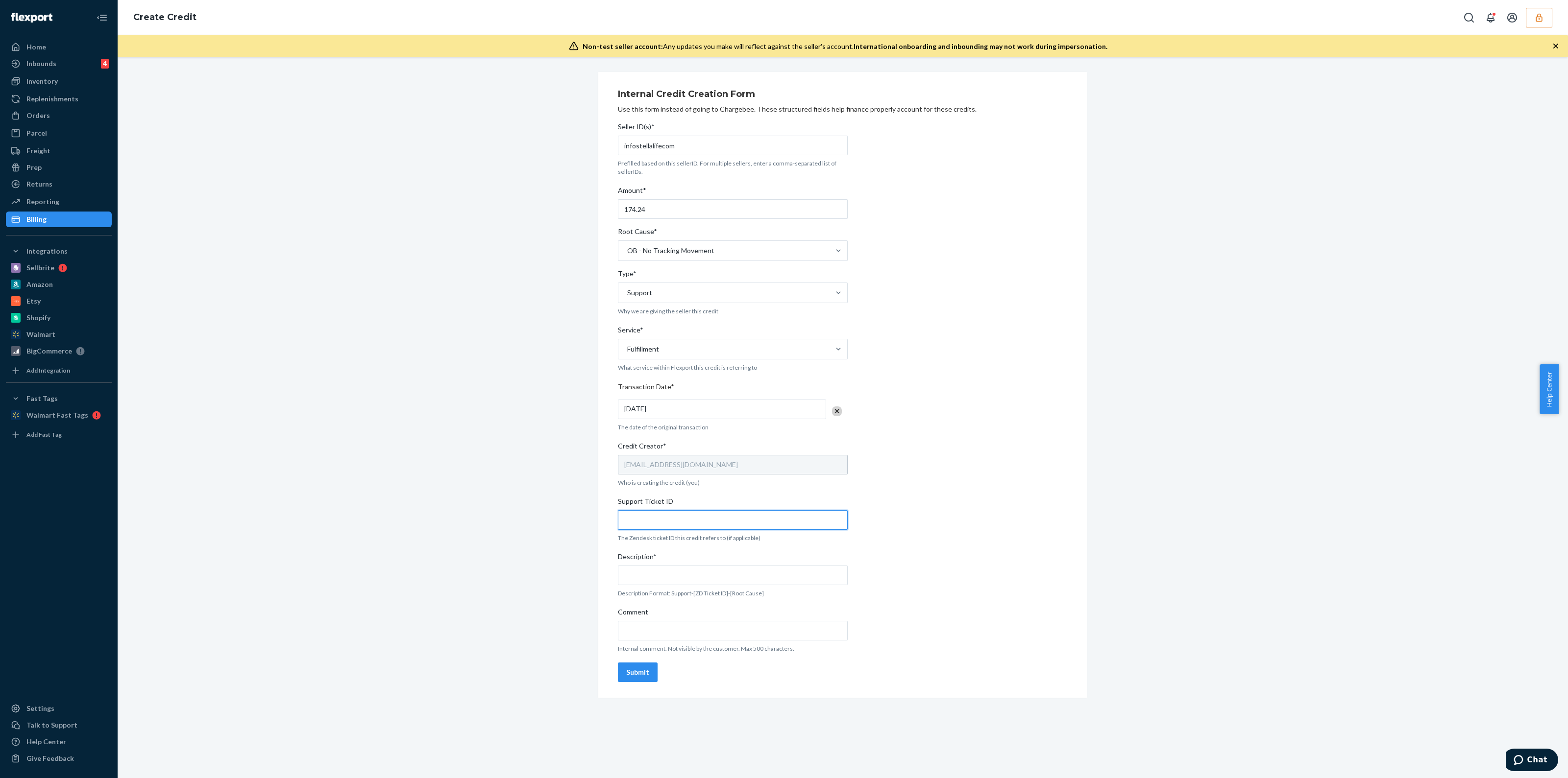
paste input "infostellalifecom"
type input "infostellalifecom"
drag, startPoint x: 673, startPoint y: 517, endPoint x: 490, endPoint y: 535, distance: 183.9
click at [492, 535] on div "Internal Credit Creation Form Use this form instead of going to Chargebee. Thes…" at bounding box center [842, 385] width 1436 height 626
click at [670, 526] on input "Support Ticket ID" at bounding box center [733, 520] width 230 height 20
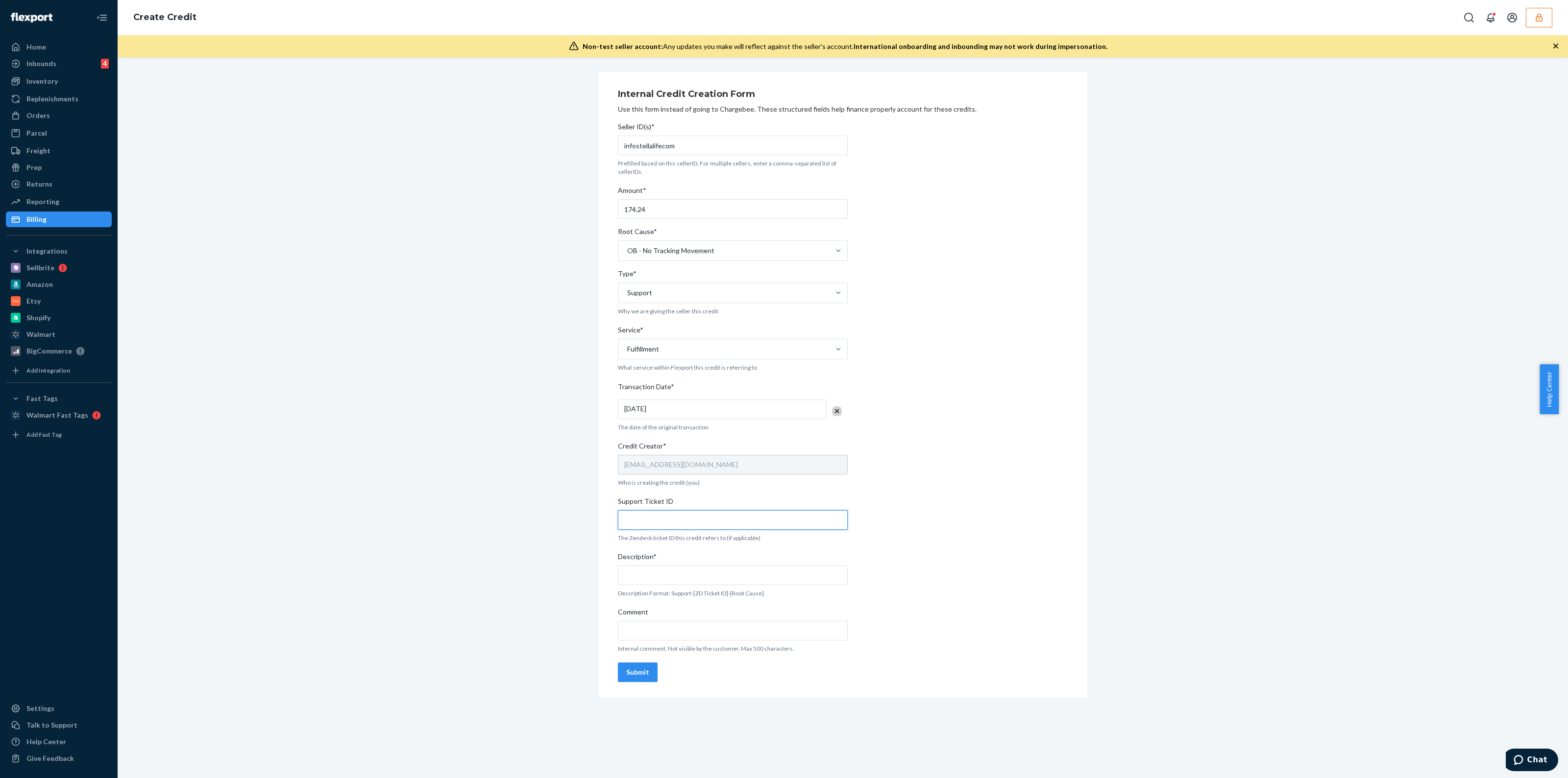
paste input "https://flexport-fulfillment.zendesk.com/agent/tickets/804619"
type input "https://flexport-fulfillment.zendesk.com/agent/tickets/804619"
click at [683, 633] on input "Comment" at bounding box center [733, 631] width 230 height 20
paste input "https://flexport-fulfillment.zendesk.com/agent/tickets/804619"
type input "https://flexport-fulfillment.zendesk.com/agent/tickets/804619"
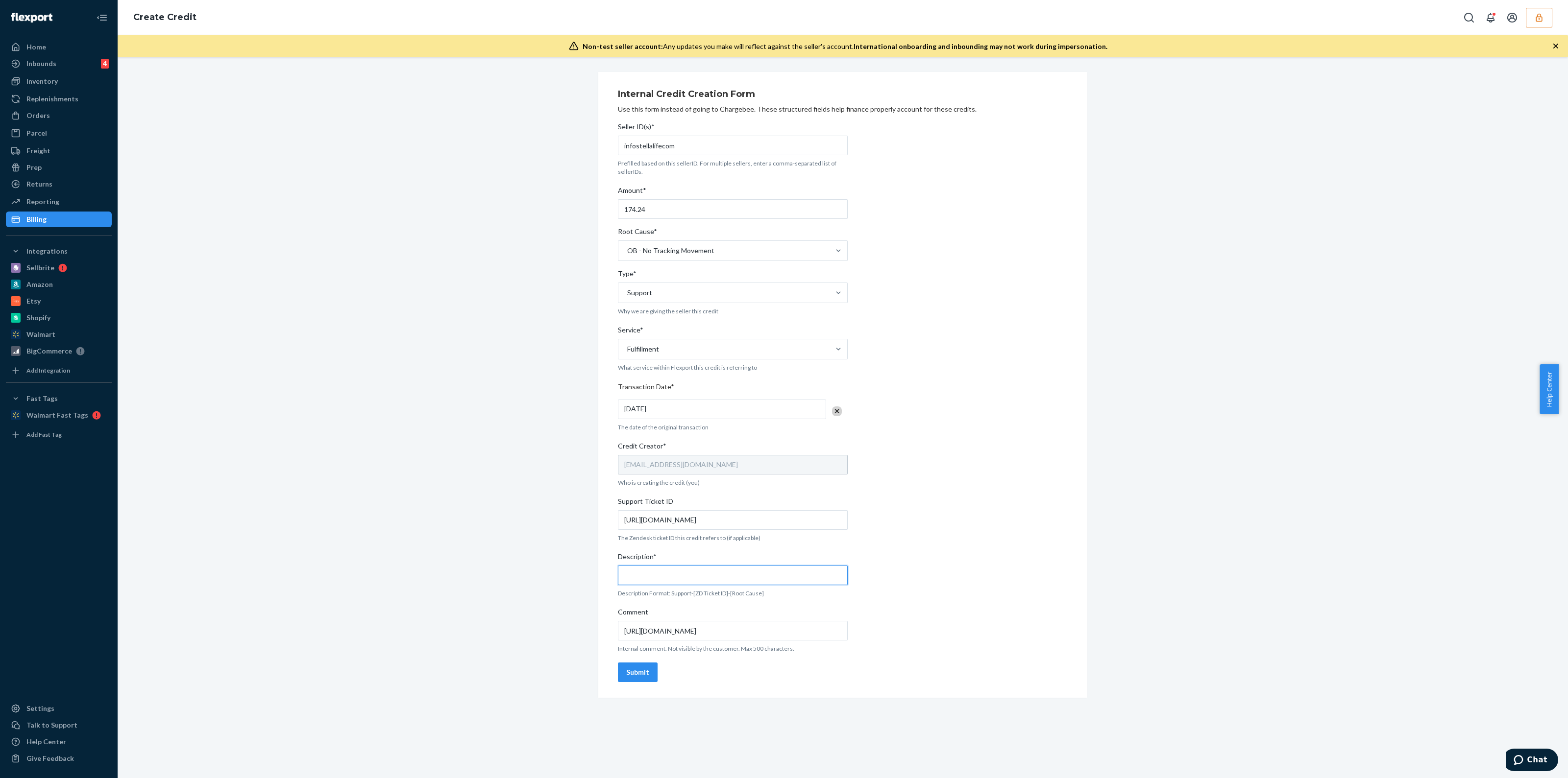
click at [672, 582] on input "Description*" at bounding box center [733, 575] width 230 height 20
type input "Support-804619-OB lost"
click at [635, 674] on div "Submit" at bounding box center [638, 672] width 23 height 9
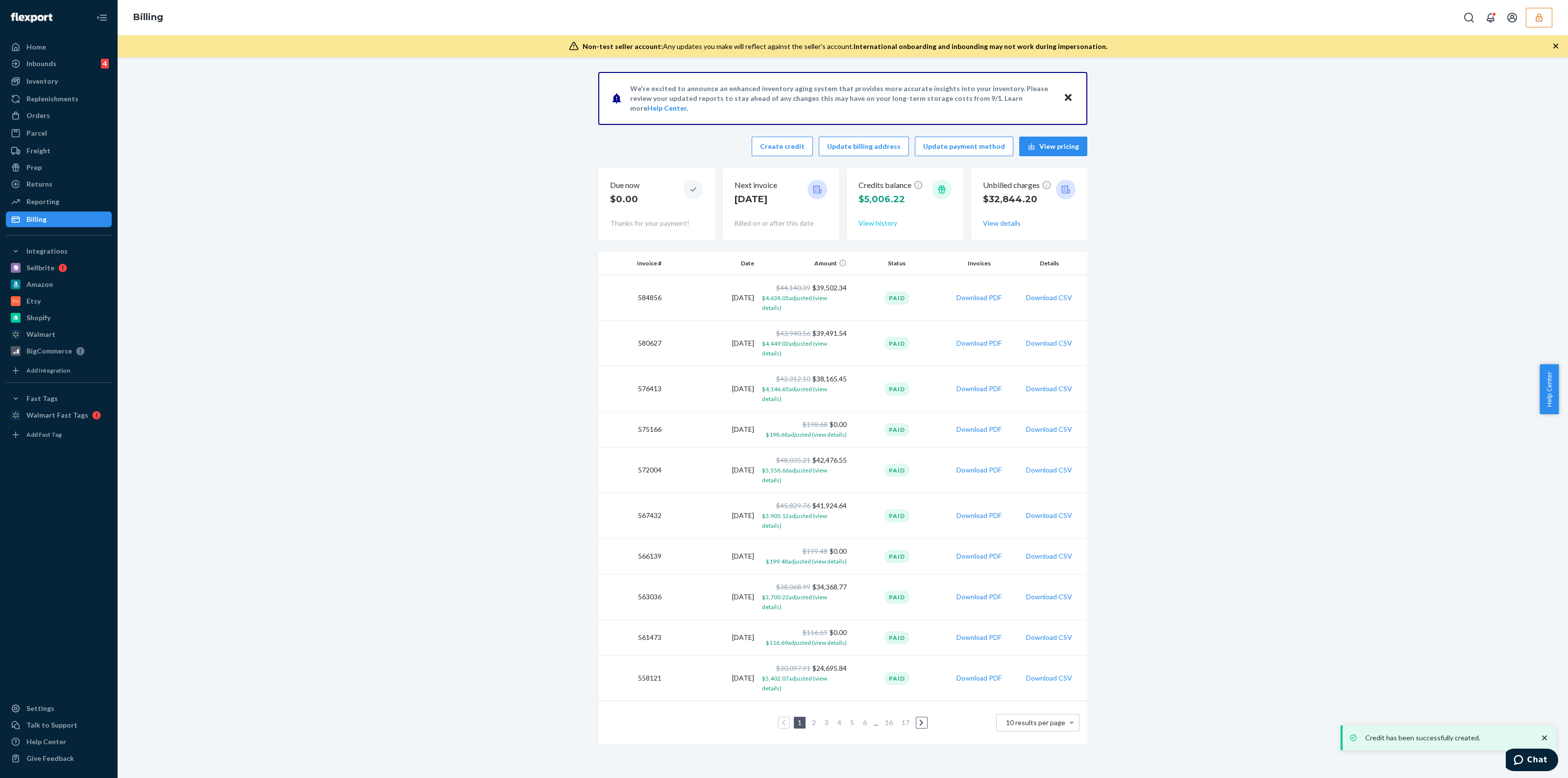
click at [888, 223] on button "View history" at bounding box center [877, 223] width 39 height 9
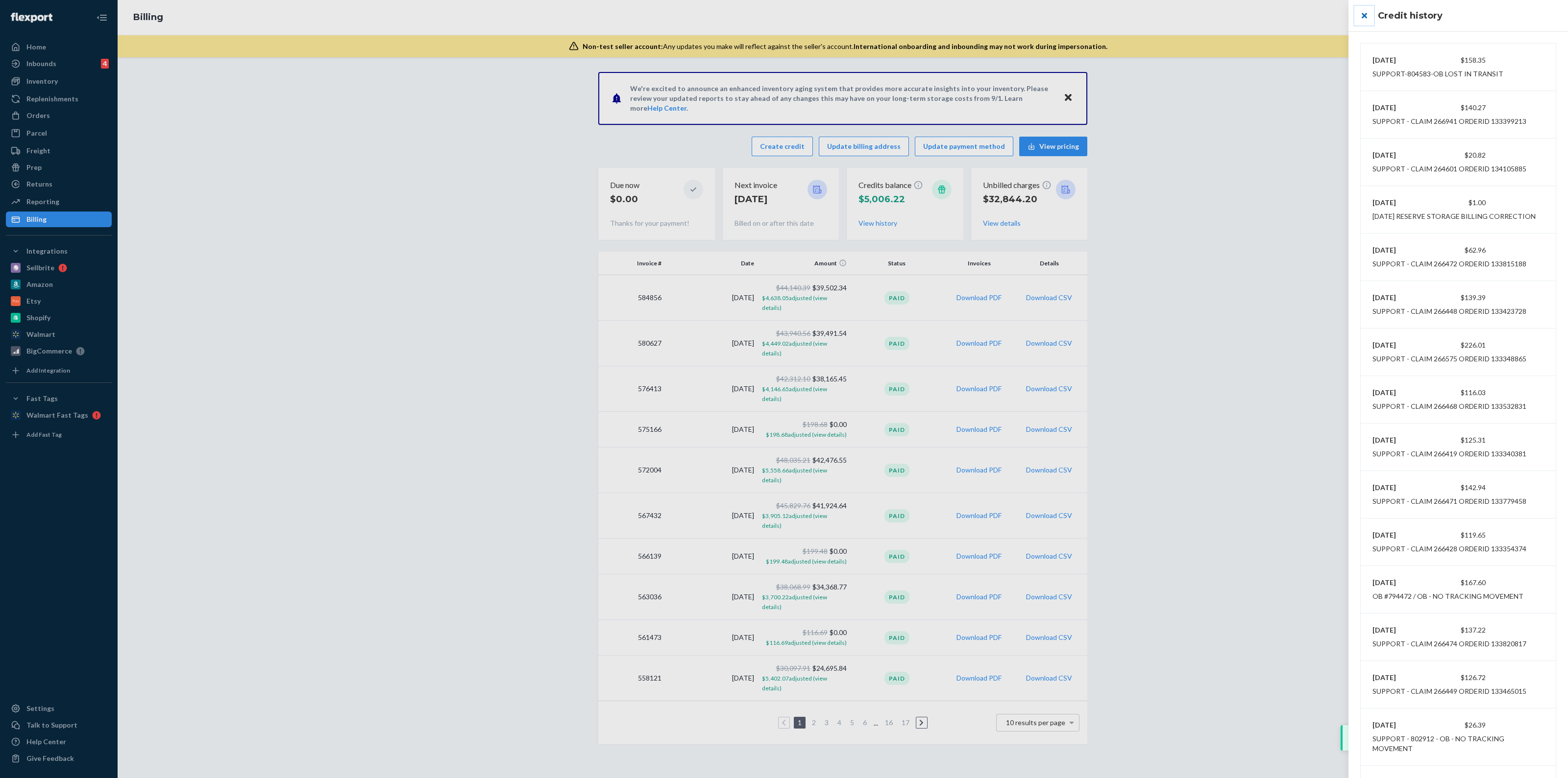
click at [1372, 23] on button "close" at bounding box center [1364, 15] width 20 height 20
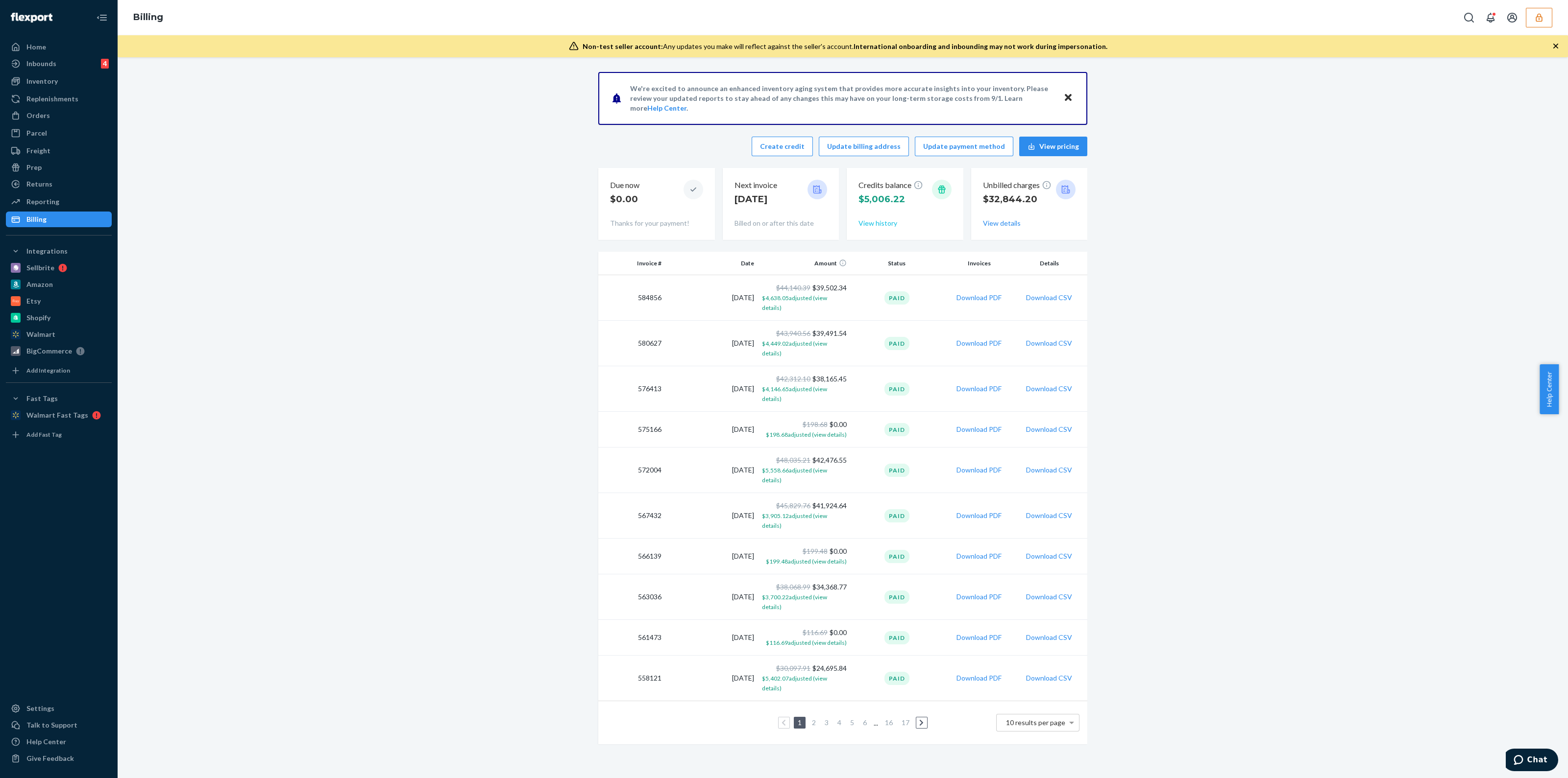
click at [882, 223] on button "View history" at bounding box center [877, 223] width 39 height 9
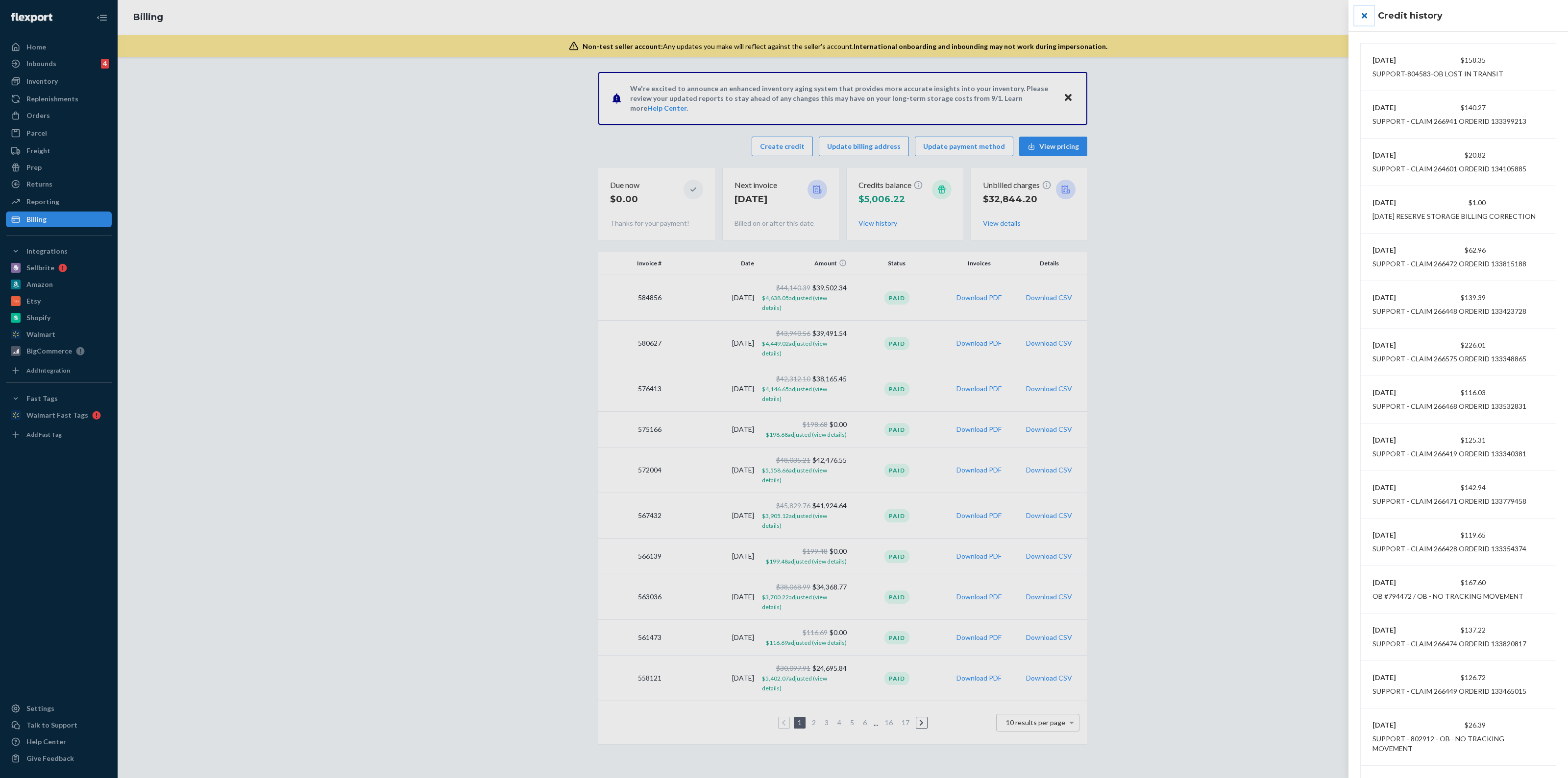
click at [1369, 19] on button "close" at bounding box center [1364, 15] width 20 height 20
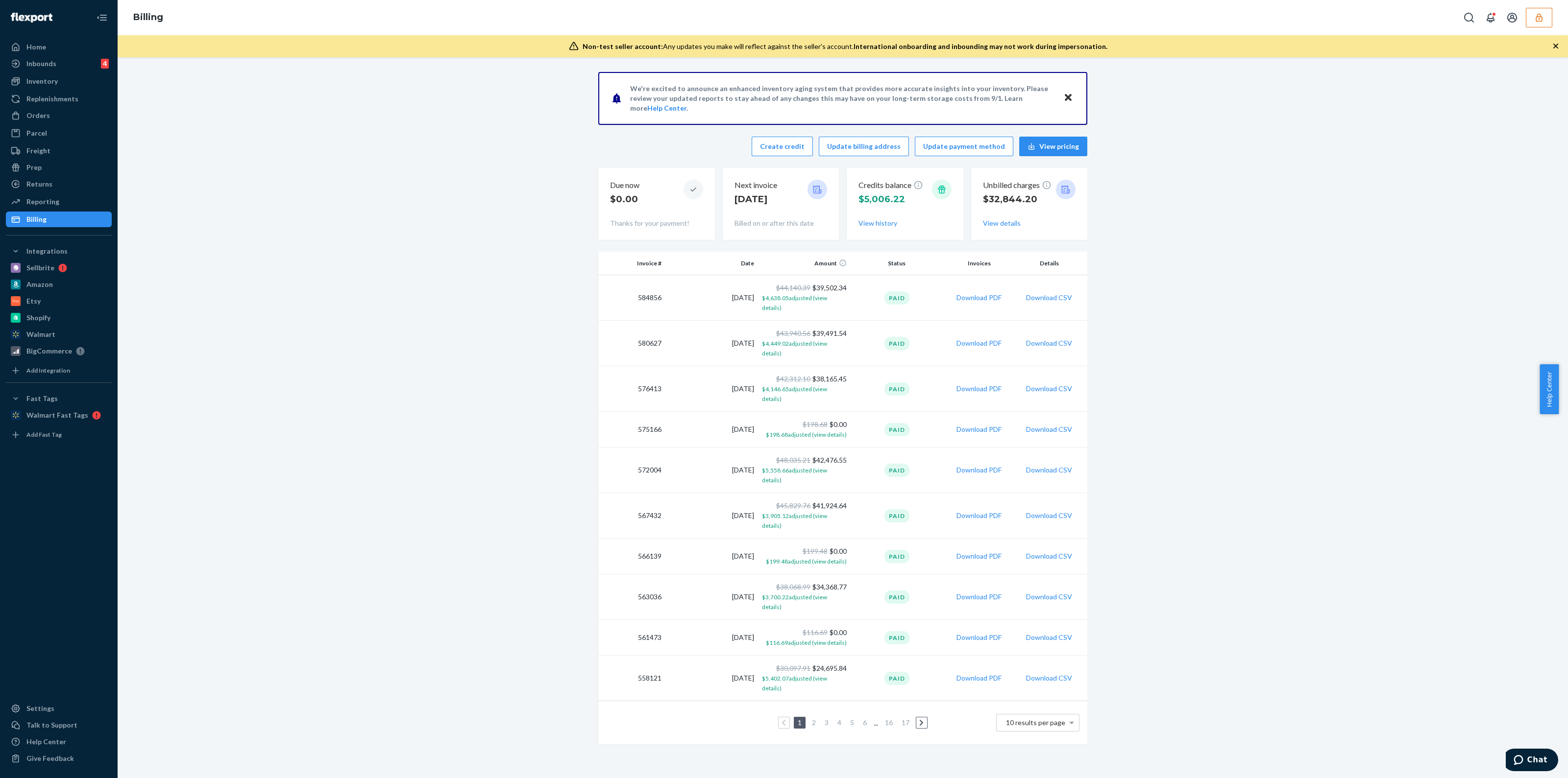
click at [877, 231] on div "Credits balance $5,006.22 View history" at bounding box center [905, 204] width 93 height 57
click at [877, 223] on button "View history" at bounding box center [877, 223] width 39 height 9
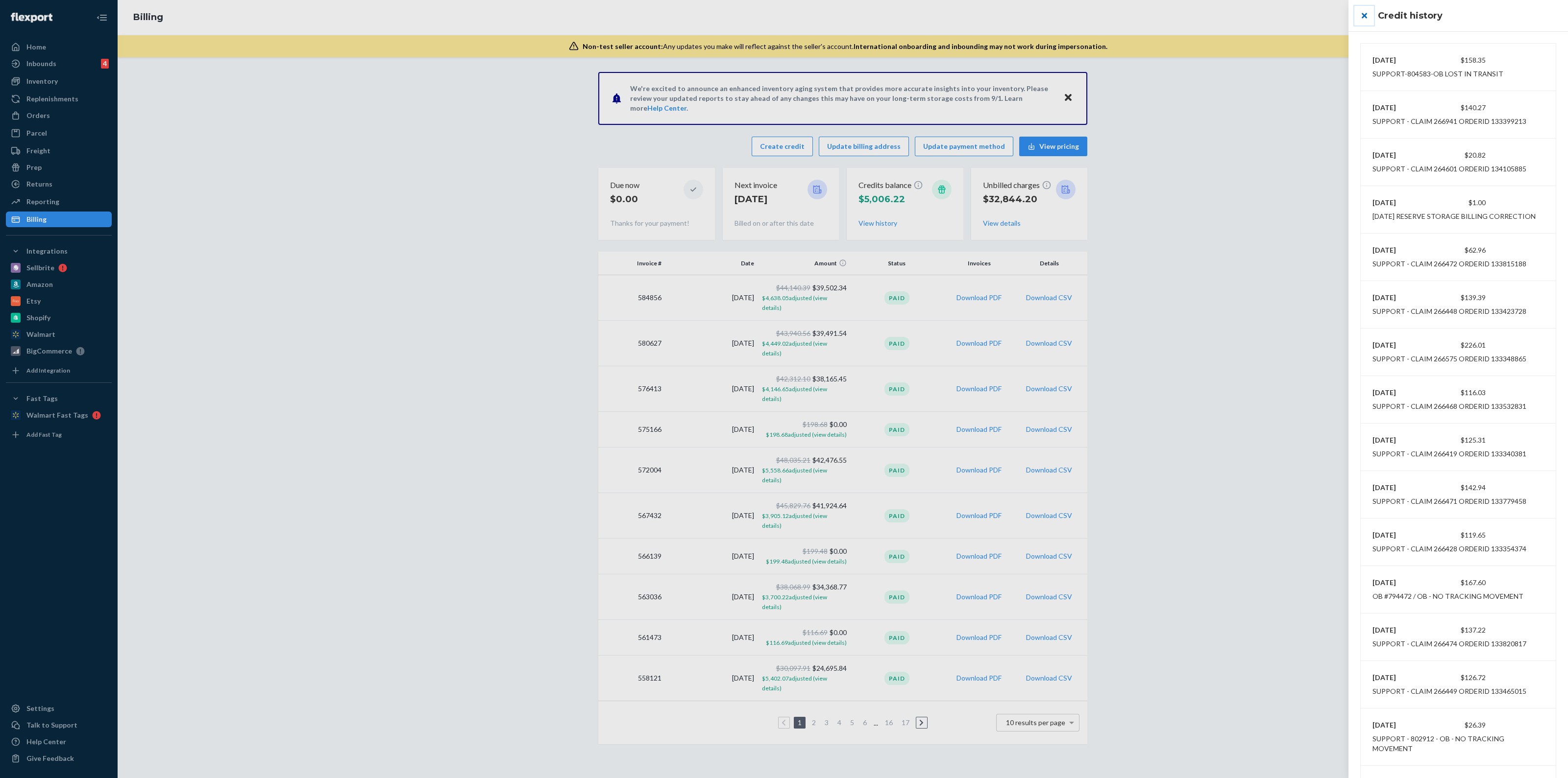
click at [1365, 13] on button "close" at bounding box center [1364, 15] width 20 height 20
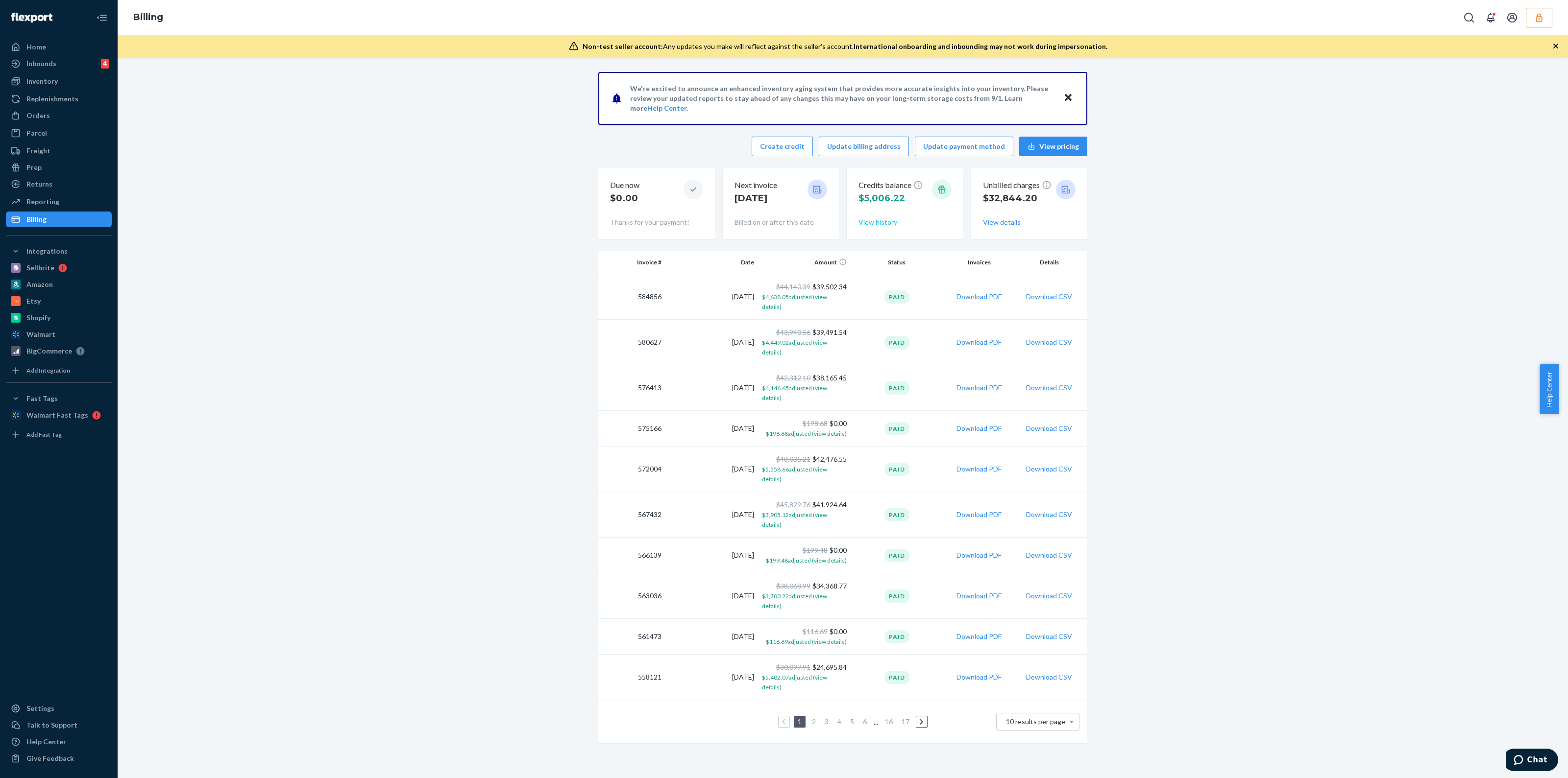
click at [890, 225] on button "View history" at bounding box center [877, 223] width 39 height 9
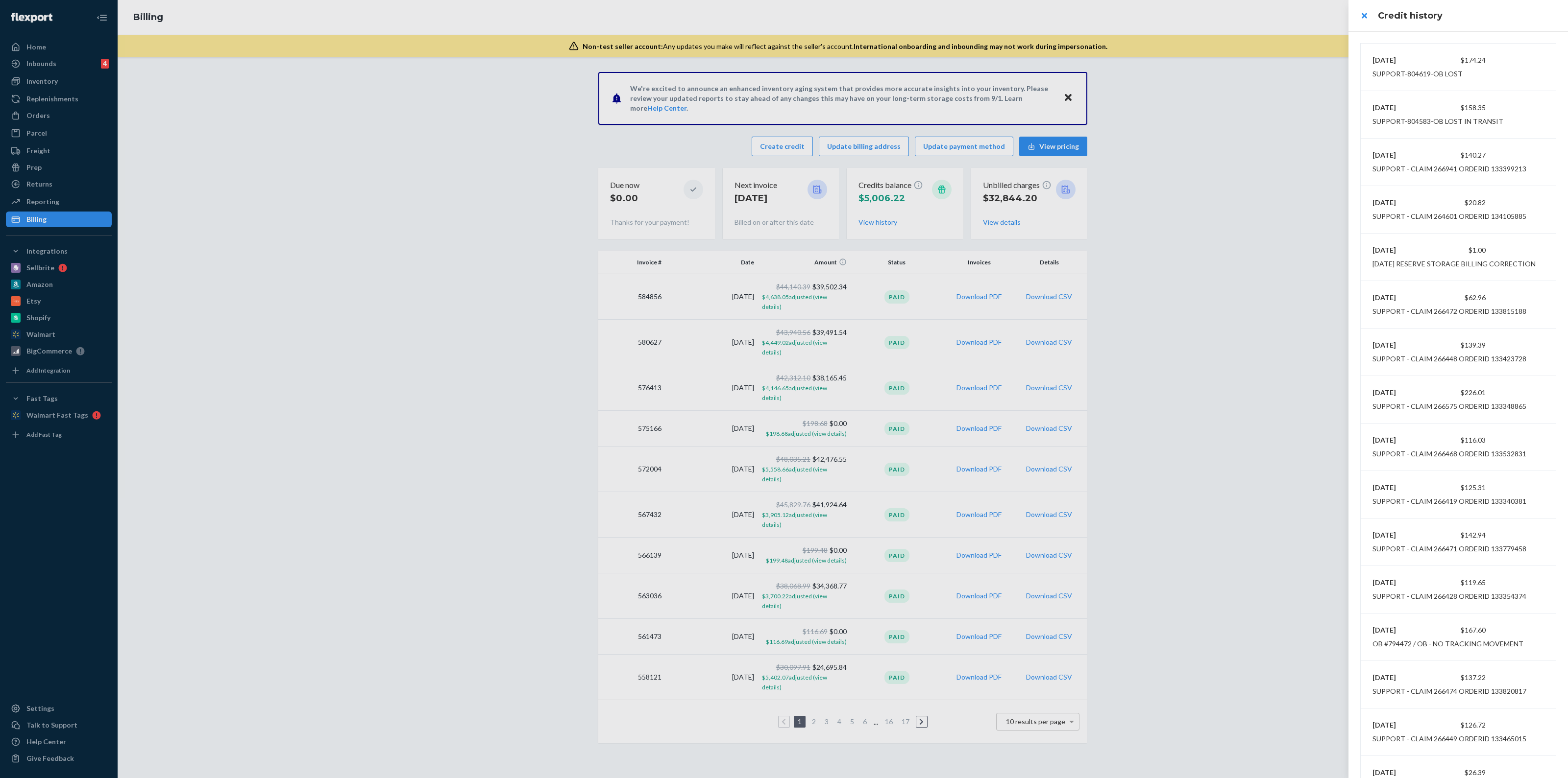
click at [58, 113] on div at bounding box center [784, 389] width 1568 height 778
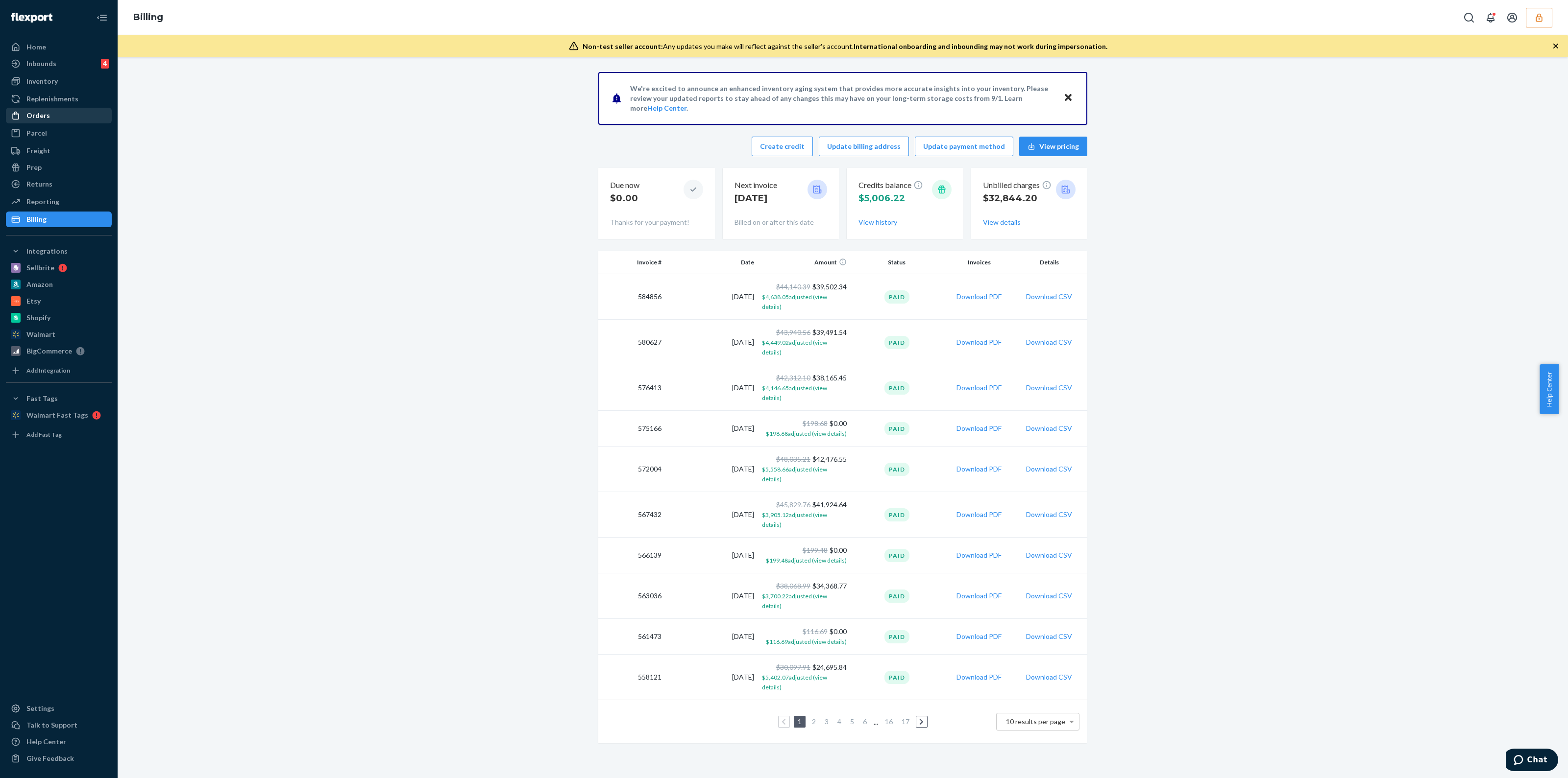
click at [52, 119] on div "Orders" at bounding box center [58, 115] width 104 height 14
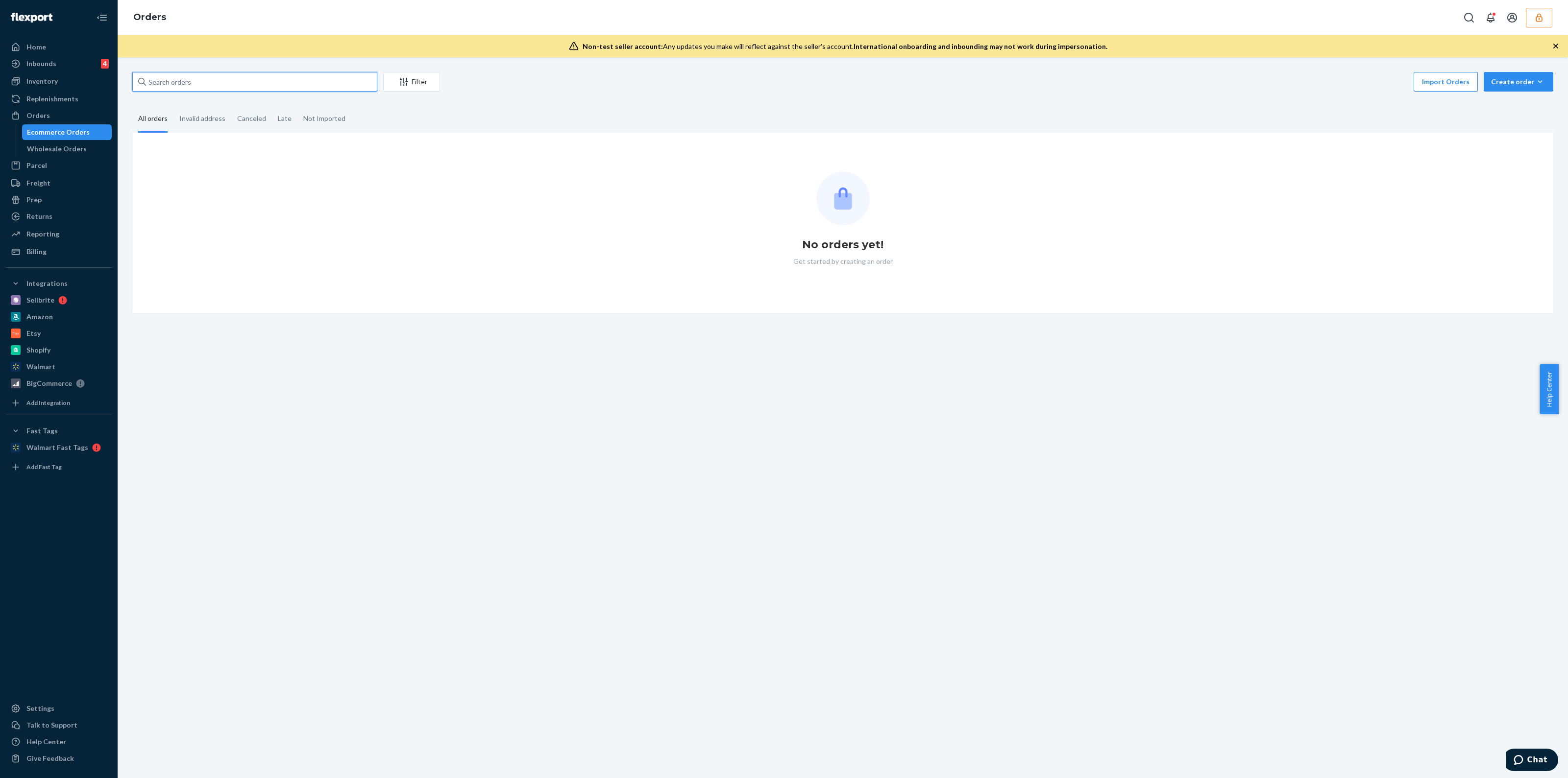
click at [269, 72] on input "text" at bounding box center [255, 81] width 245 height 20
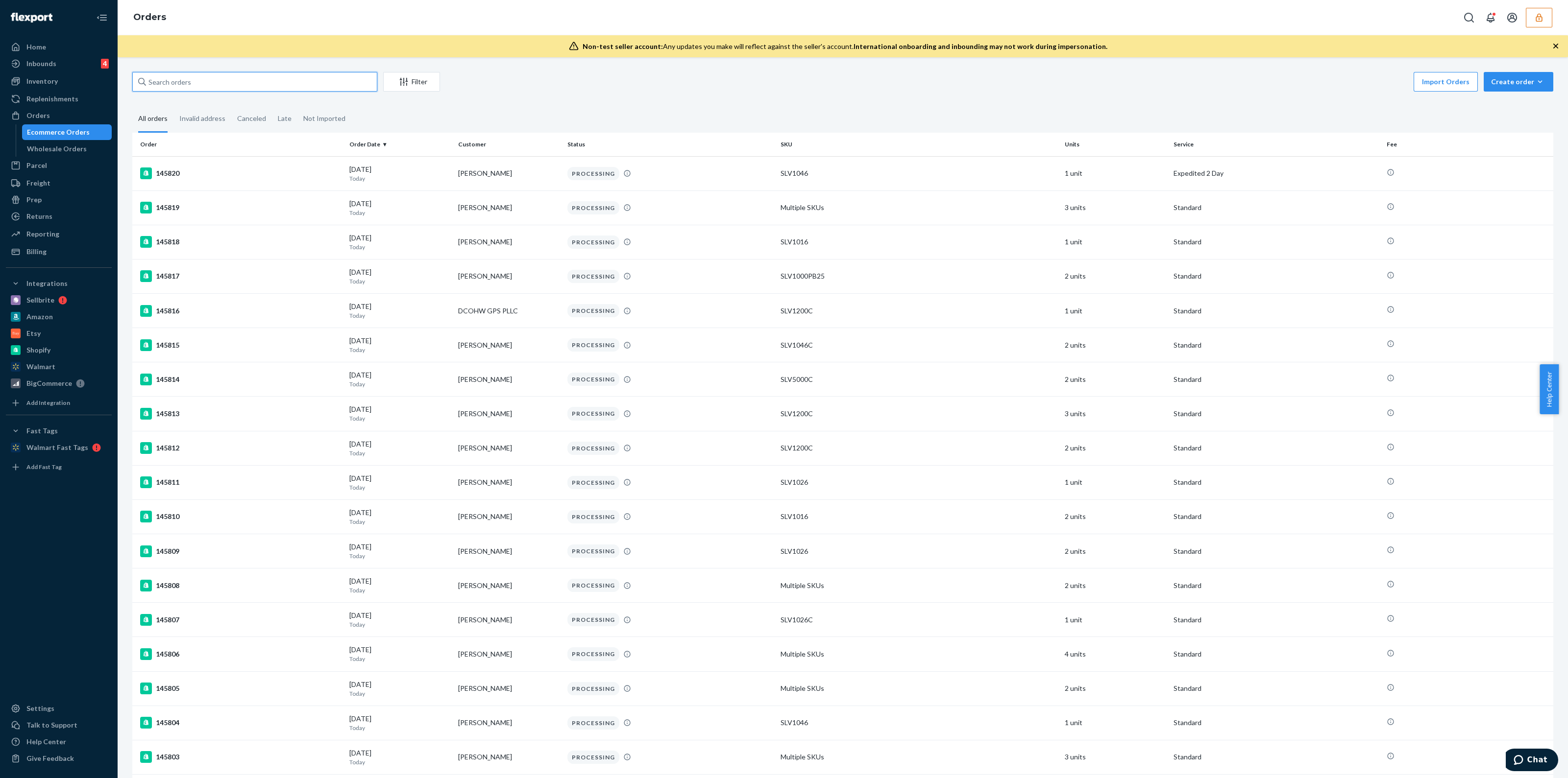
click at [279, 77] on input "text" at bounding box center [255, 81] width 245 height 20
paste input "143529DELIVERRSPLIT7311199240261"
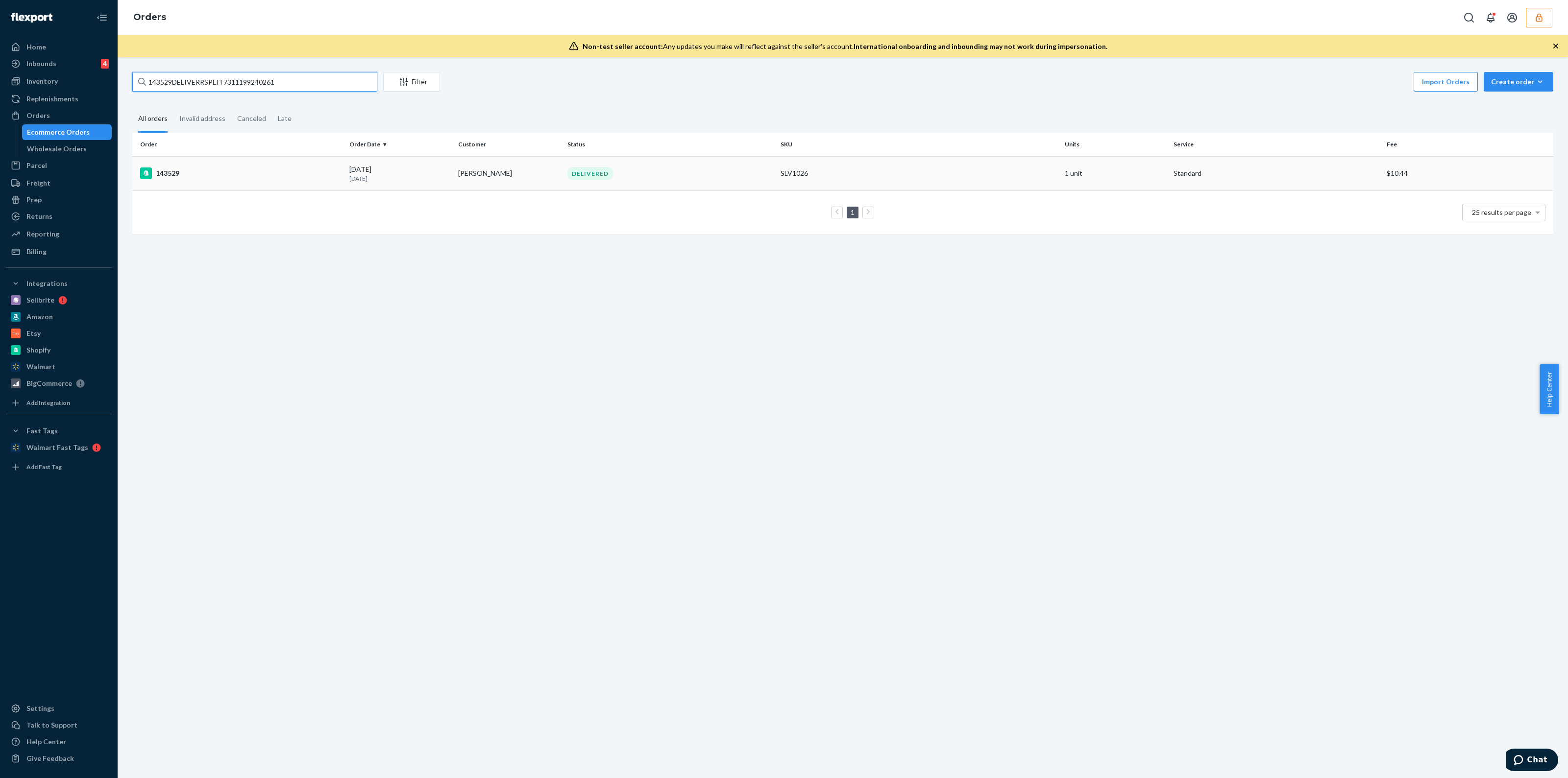
type input "143529DELIVERRSPLIT7311199240261"
click at [692, 188] on td "DELIVERED" at bounding box center [670, 174] width 213 height 34
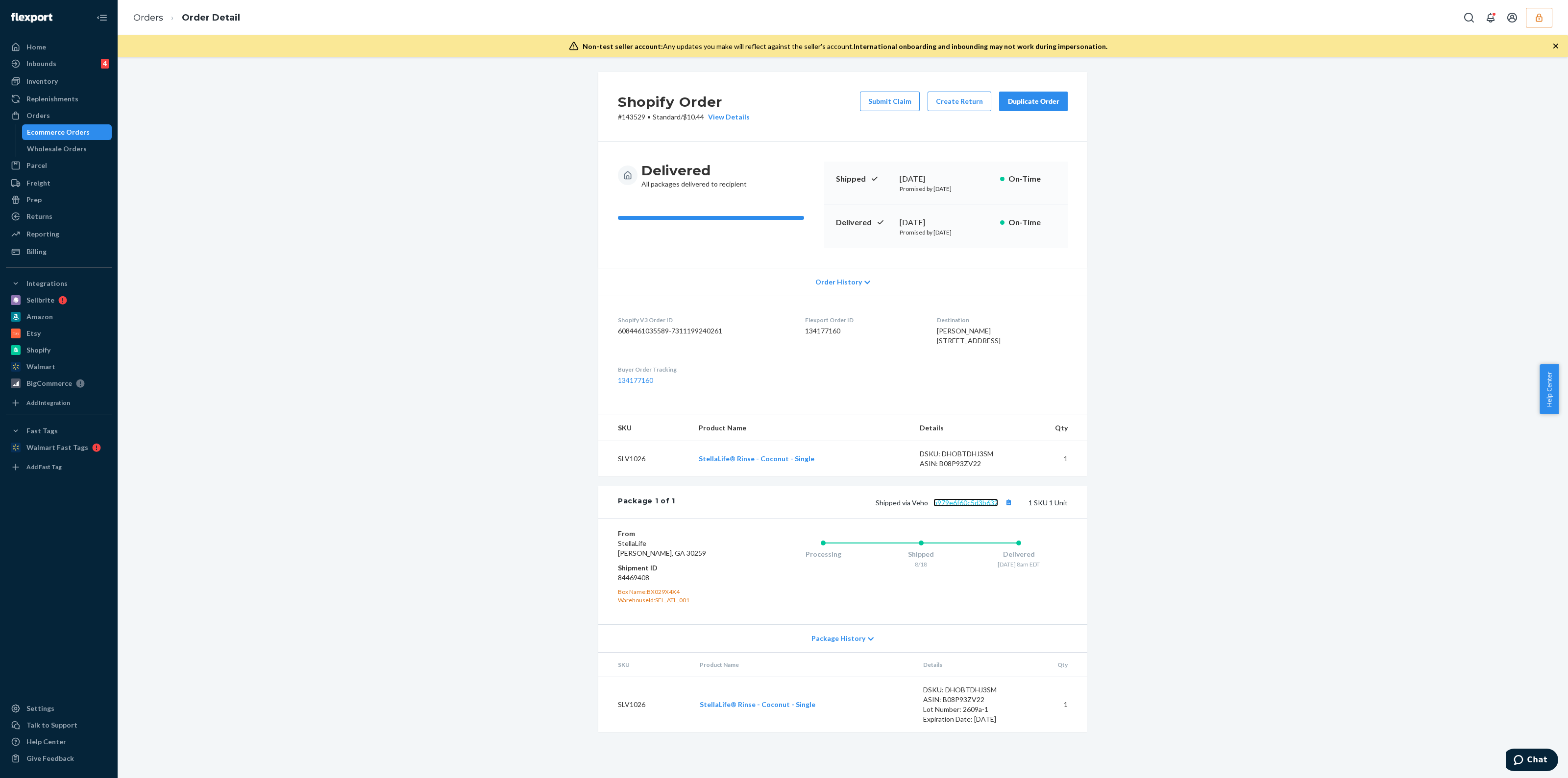
click at [985, 507] on link "b979e6f60c5d3b632" at bounding box center [966, 503] width 65 height 8
click at [1542, 16] on icon "button" at bounding box center [1539, 18] width 9 height 9
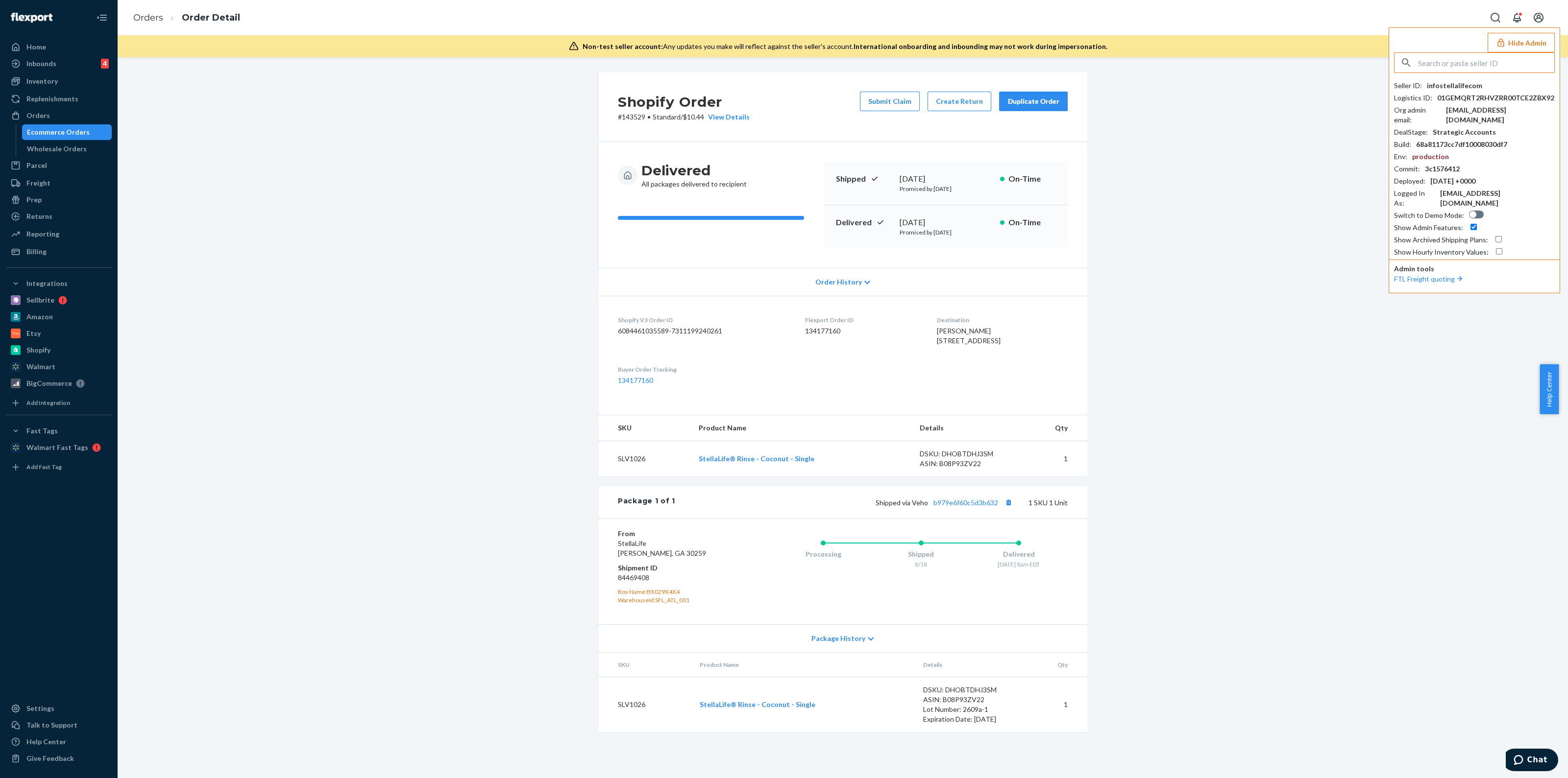
click at [1444, 70] on input "text" at bounding box center [1486, 62] width 136 height 20
type input "infostellalifecom"
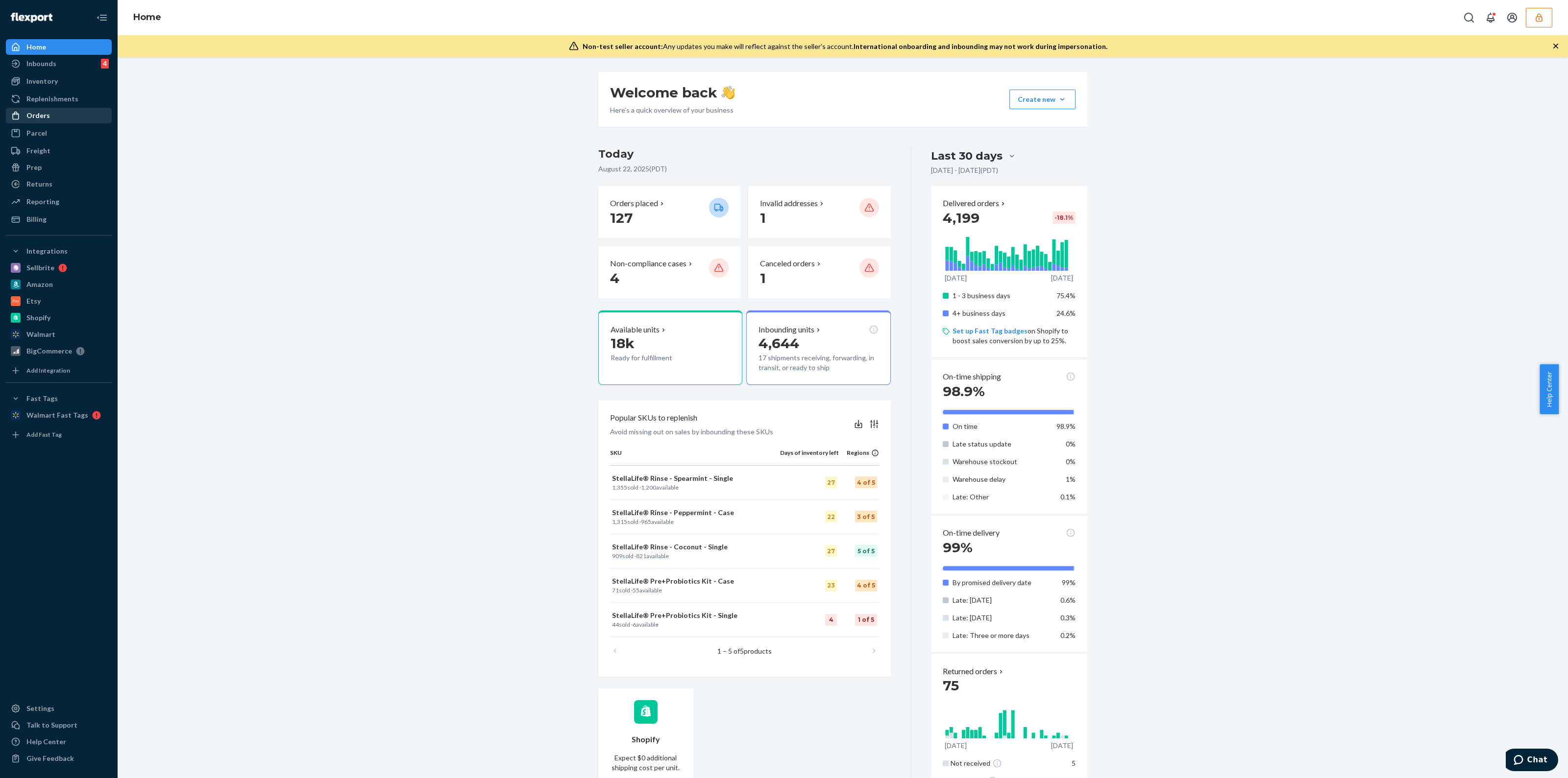
click at [21, 120] on div at bounding box center [18, 115] width 16 height 9
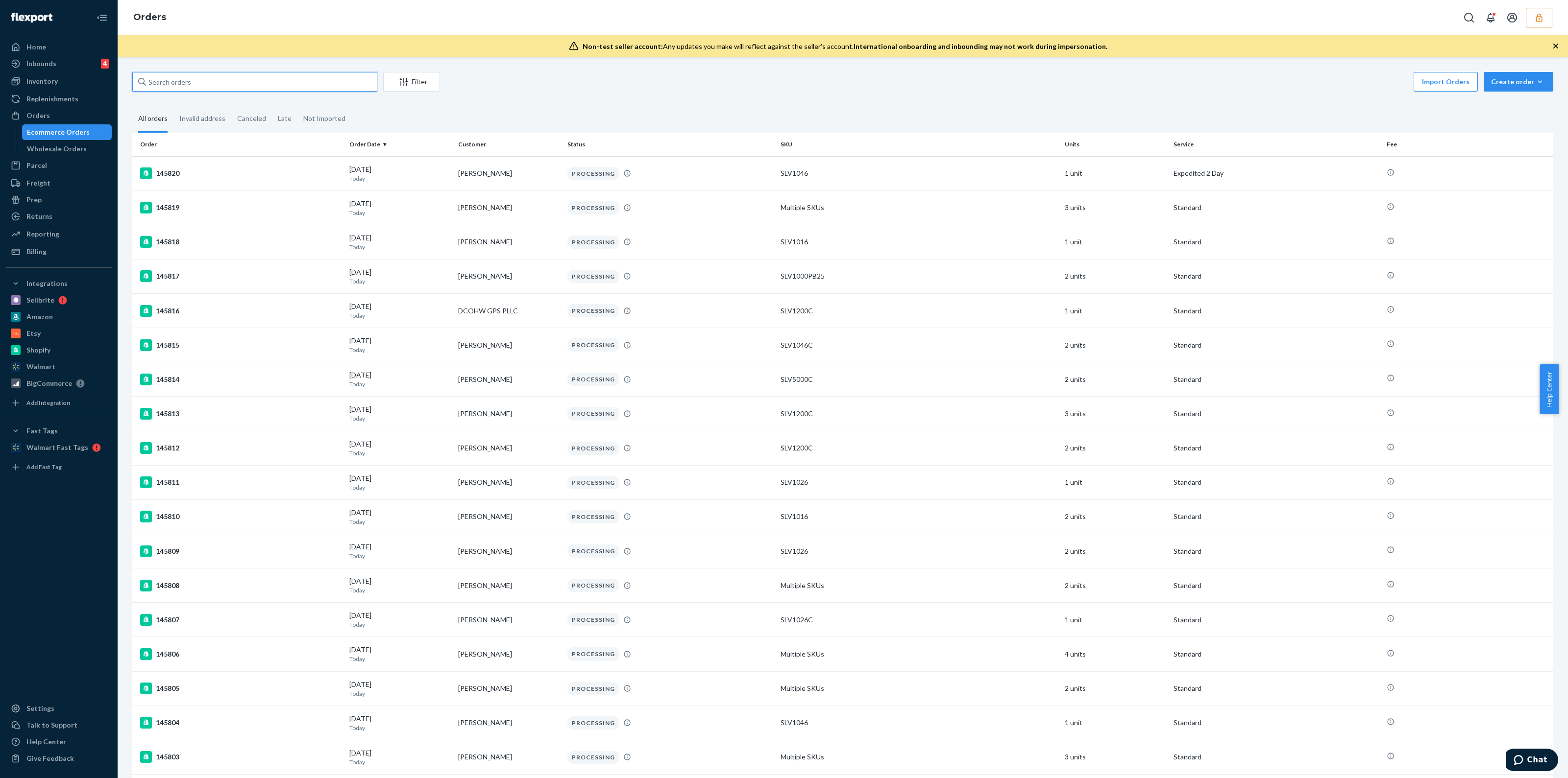
click at [202, 78] on input "text" at bounding box center [255, 81] width 245 height 20
click at [343, 90] on input "143508" at bounding box center [255, 81] width 245 height 20
paste input "DELIVERRSPLIT7310795636805"
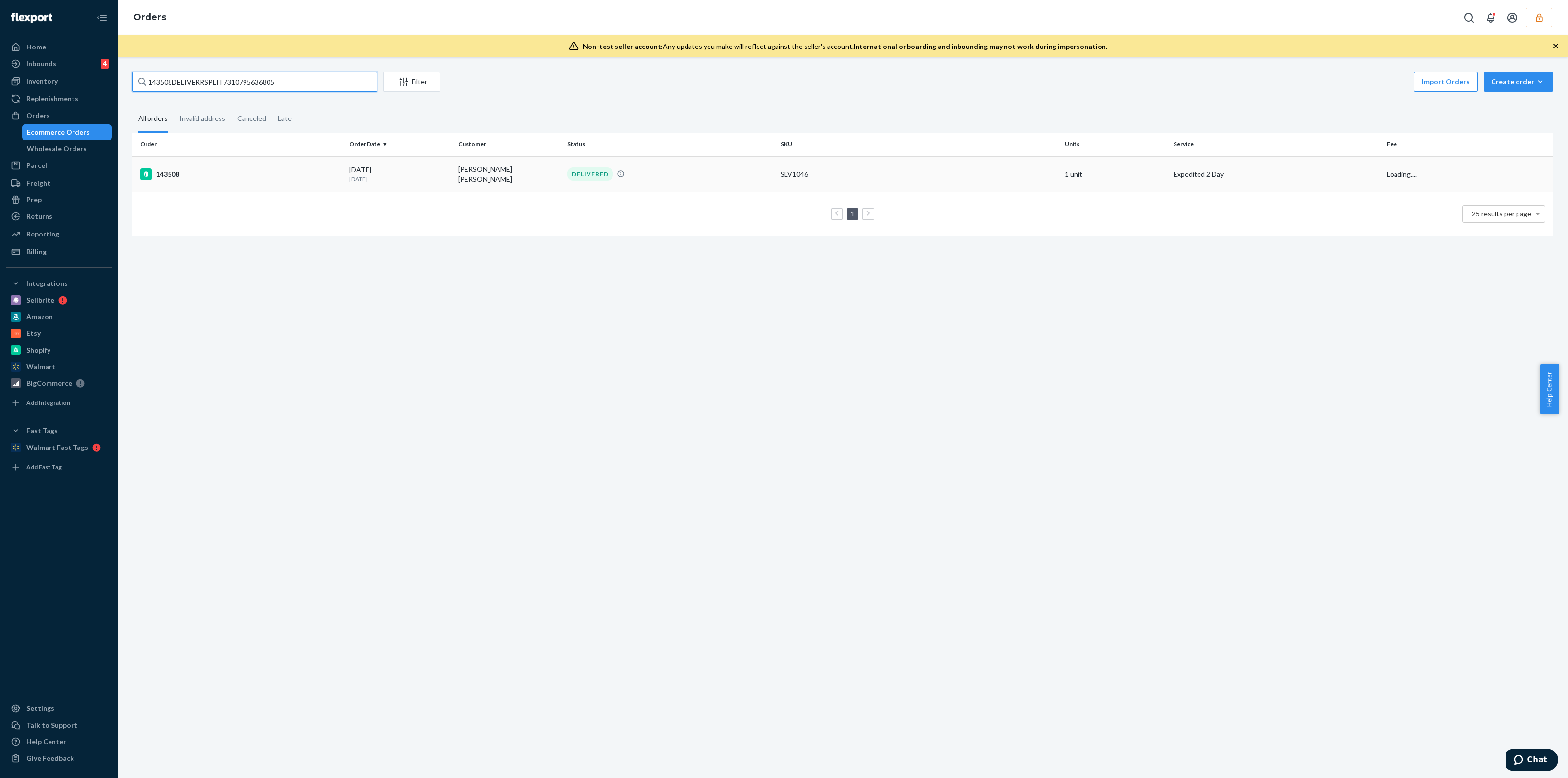
type input "143508DELIVERRSPLIT7310795636805"
click at [767, 174] on div "DELIVERED" at bounding box center [670, 174] width 209 height 13
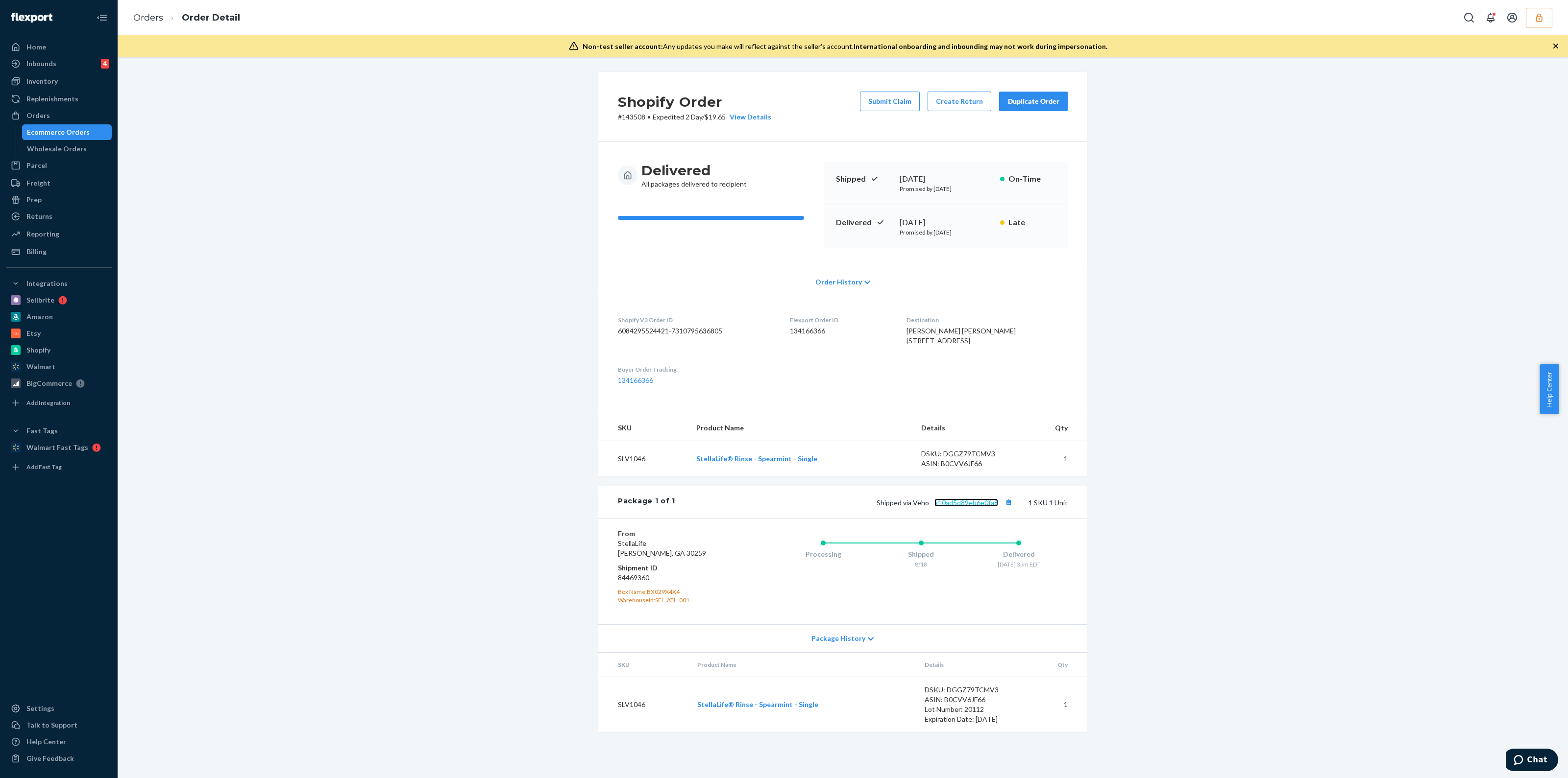
click at [958, 507] on link "a10ad5d89eb6e0fa8" at bounding box center [967, 503] width 64 height 8
click at [973, 507] on link "a10ad5d89eb6e0fa8" at bounding box center [967, 503] width 64 height 8
